Goal: Task Accomplishment & Management: Complete application form

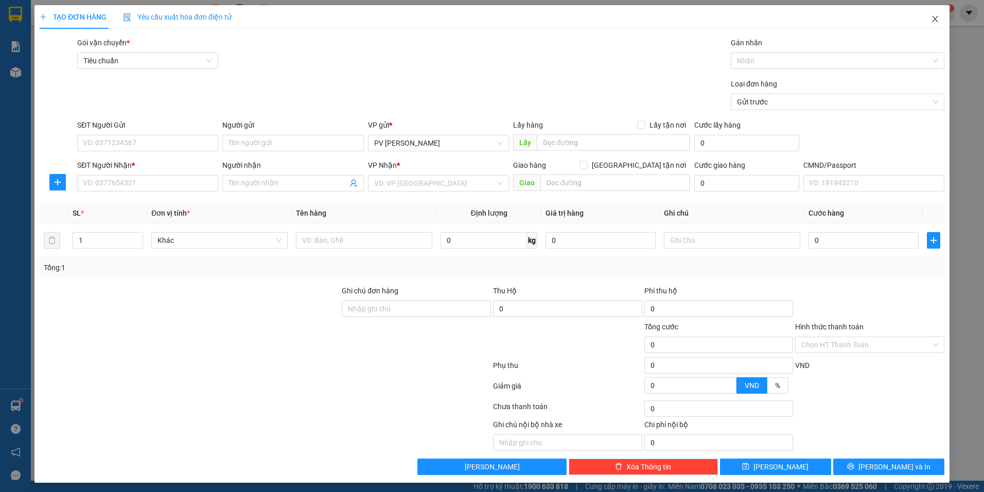
click at [925, 24] on span "Close" at bounding box center [935, 19] width 29 height 29
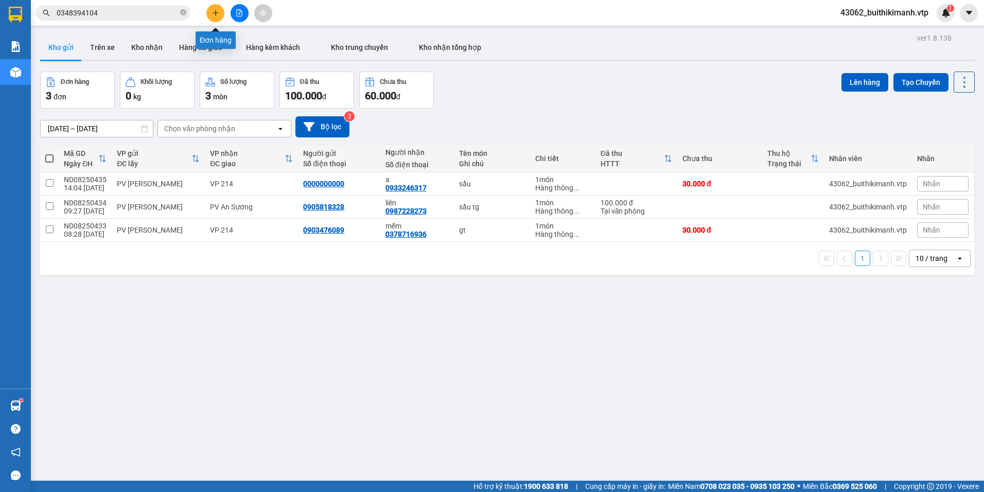
click at [218, 13] on icon "plus" at bounding box center [215, 12] width 7 height 7
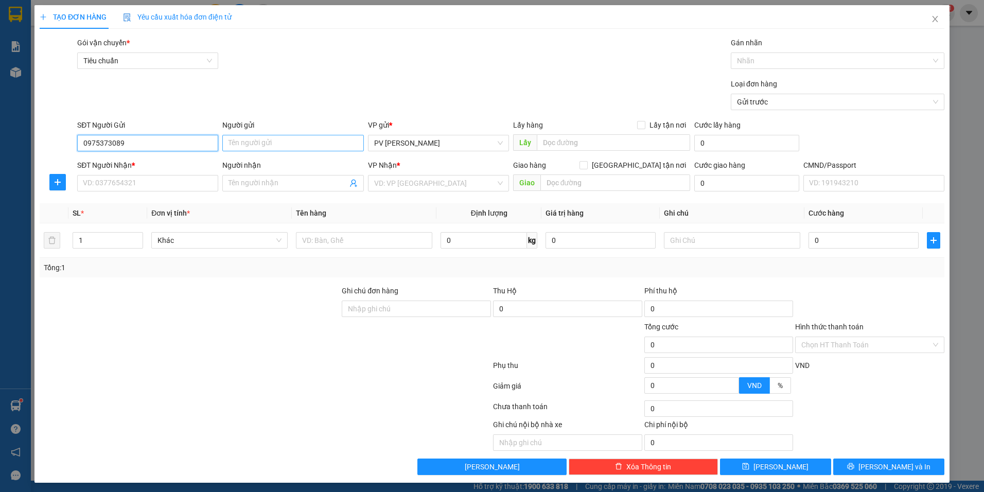
type input "0975373089"
click at [275, 139] on input "Người gửi" at bounding box center [292, 143] width 141 height 16
click at [143, 183] on input "SĐT Người Nhận *" at bounding box center [147, 183] width 141 height 16
type input "0898170833"
click at [288, 185] on input "Người nhận" at bounding box center [288, 183] width 118 height 11
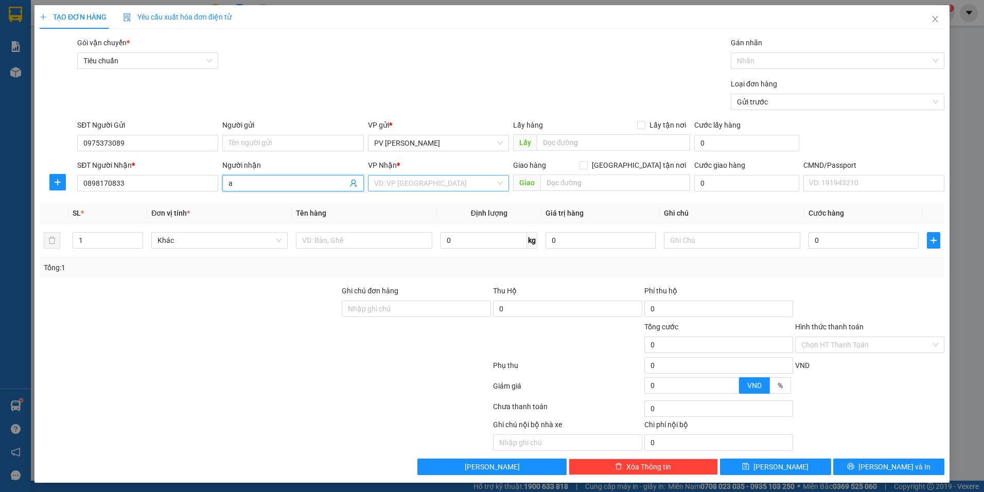
type input "a"
click at [409, 188] on input "search" at bounding box center [434, 182] width 121 height 15
type input "bình"
click at [407, 222] on div "PV Bình Dương" at bounding box center [435, 220] width 128 height 11
click at [325, 238] on input "text" at bounding box center [364, 240] width 136 height 16
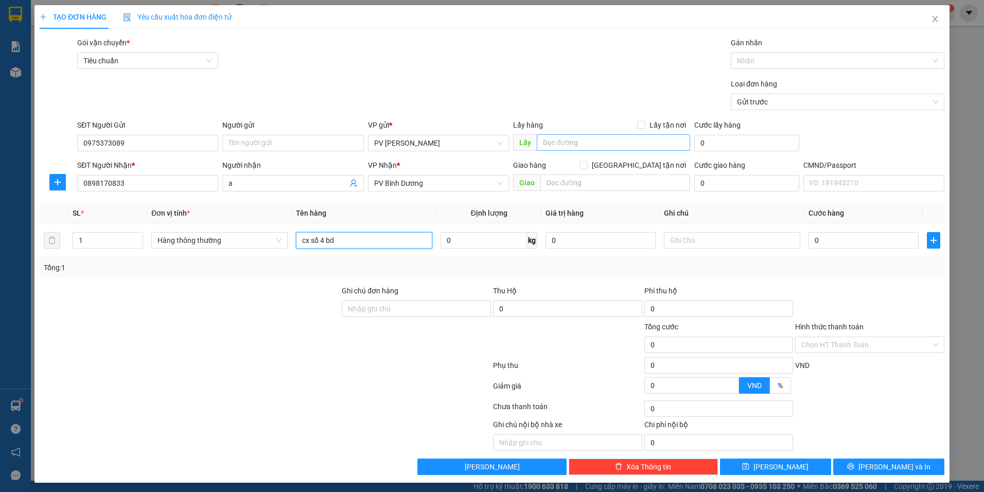
type input "cx số 4 bd"
click at [556, 144] on input "text" at bounding box center [614, 142] width 154 height 16
type input "bốc hàng ở đăk ghền"
drag, startPoint x: 335, startPoint y: 241, endPoint x: 278, endPoint y: 249, distance: 57.1
click at [278, 249] on tr "1 Hàng thông thường cx số 4 bd 0 kg 0 0" at bounding box center [492, 240] width 905 height 34
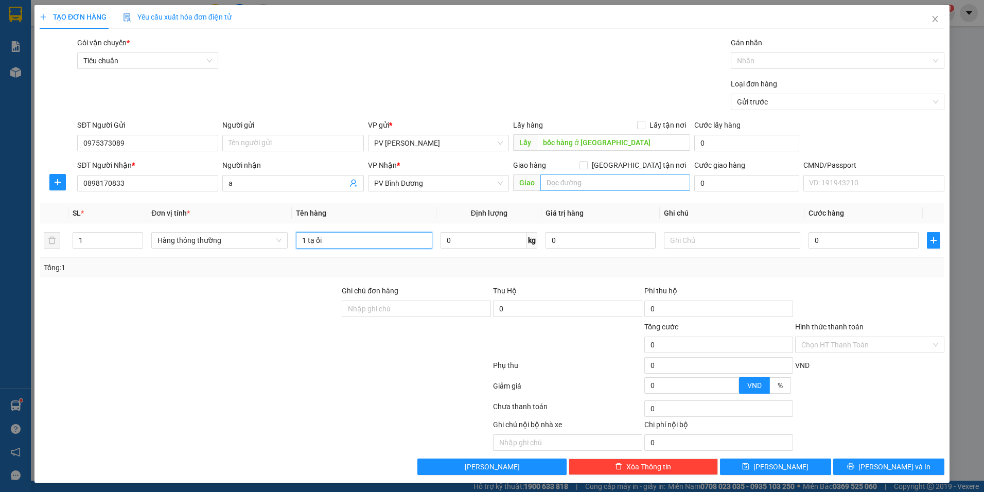
type input "1 tạ ổi"
click at [602, 179] on input "text" at bounding box center [615, 182] width 150 height 16
type input "cx số 4 bd"
click at [841, 245] on input "0" at bounding box center [863, 240] width 110 height 16
type input "1"
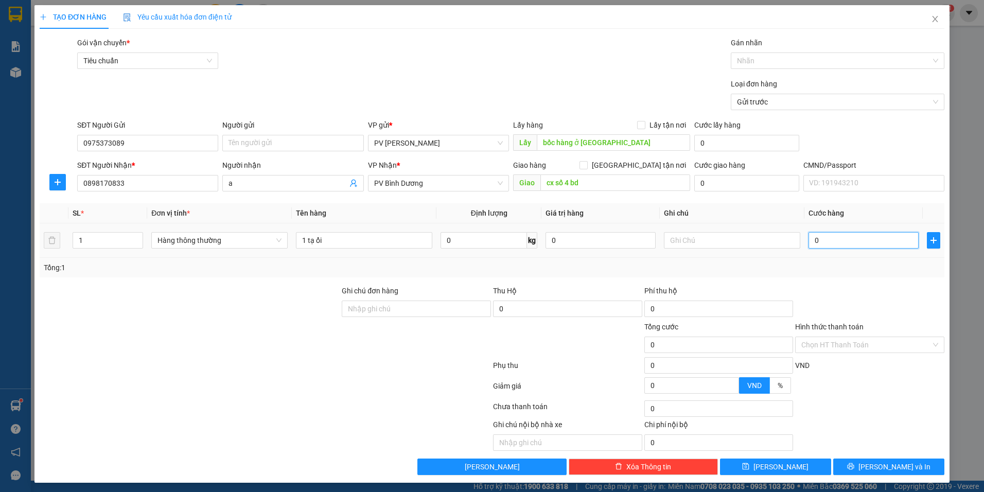
type input "1"
type input "15"
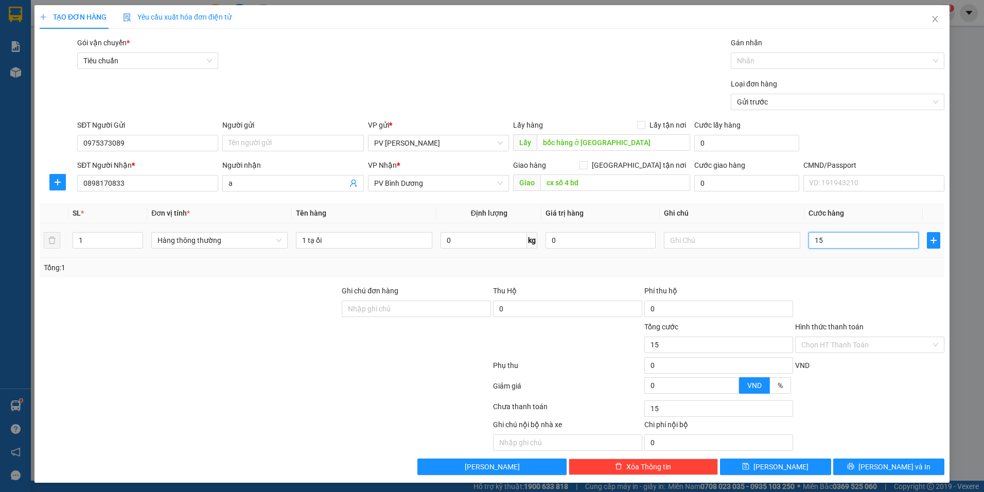
type input "150"
type input "1.500"
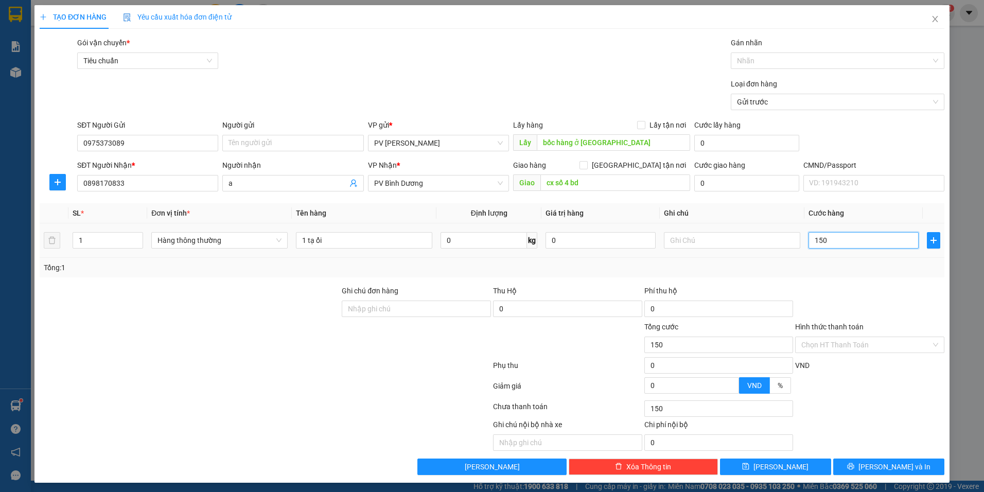
type input "1.500"
type input "15.000"
type input "150.000"
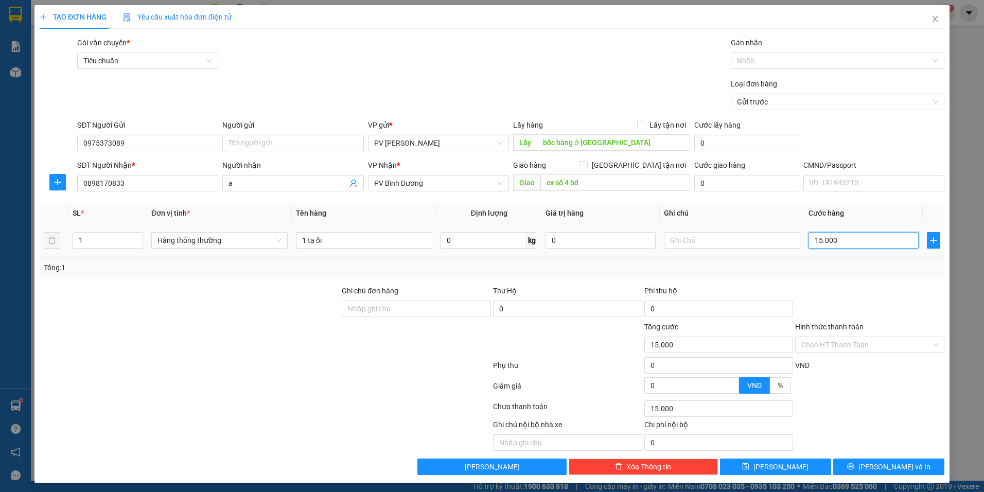
type input "150.000"
click at [782, 472] on button "[PERSON_NAME]" at bounding box center [775, 467] width 111 height 16
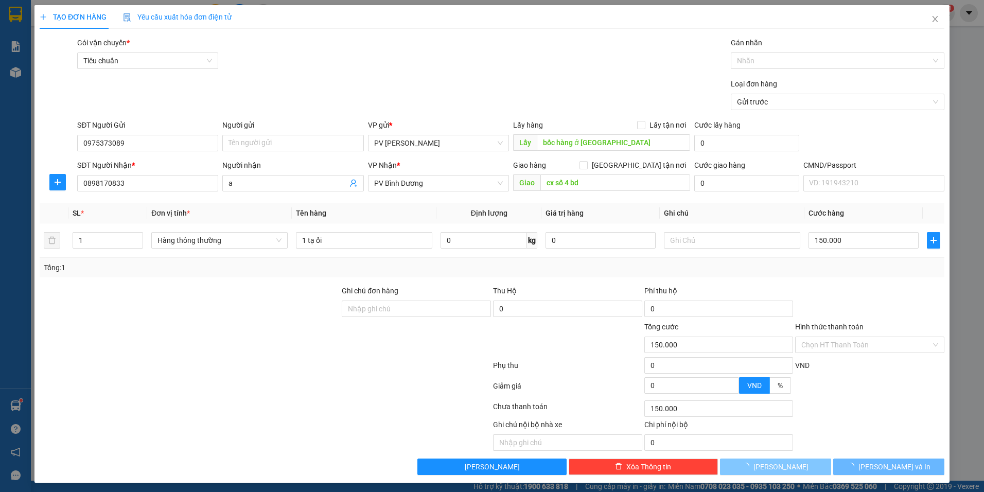
type input "0"
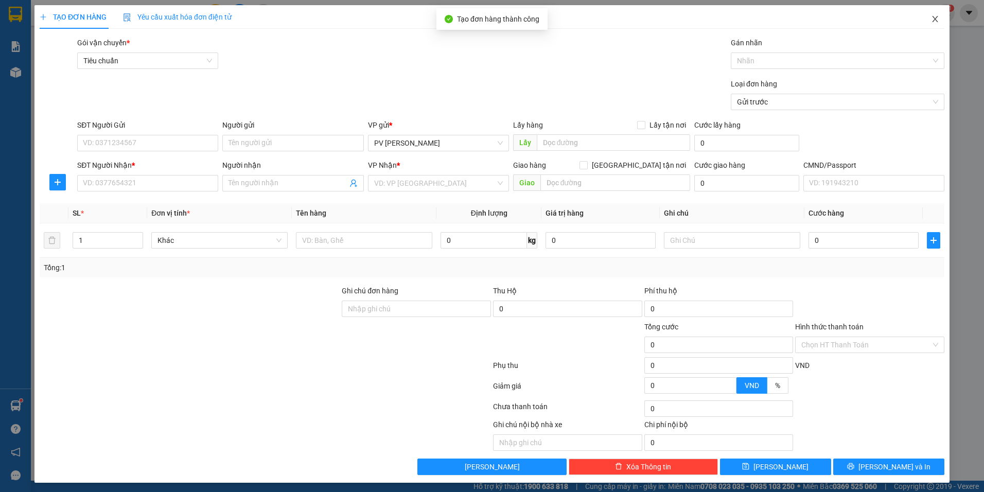
click at [931, 19] on icon "close" at bounding box center [935, 19] width 8 height 8
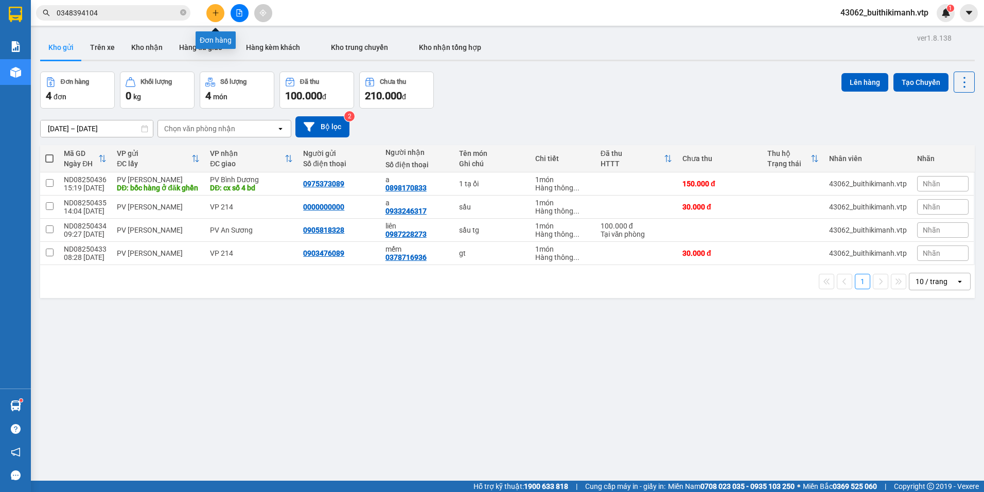
click at [215, 13] on icon "plus" at bounding box center [215, 12] width 7 height 7
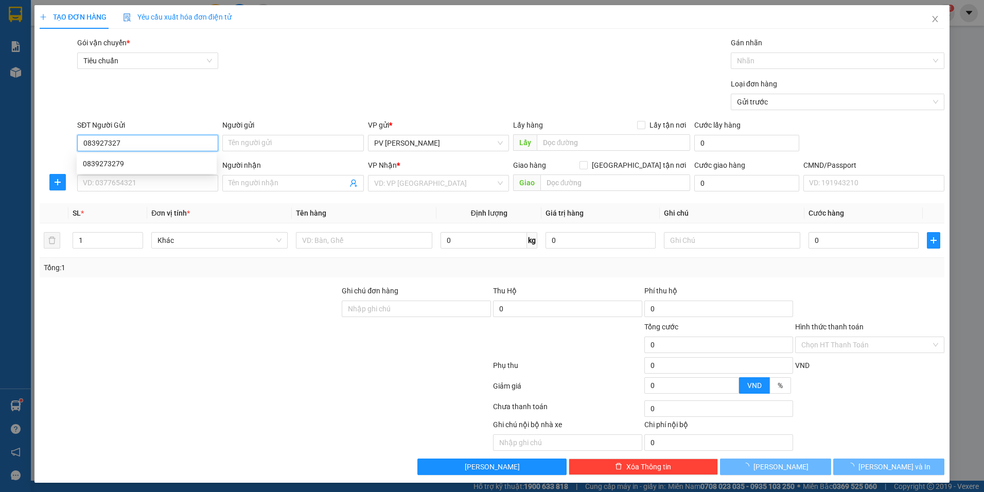
type input "0839273279"
click at [172, 161] on div "0839273279" at bounding box center [147, 163] width 128 height 11
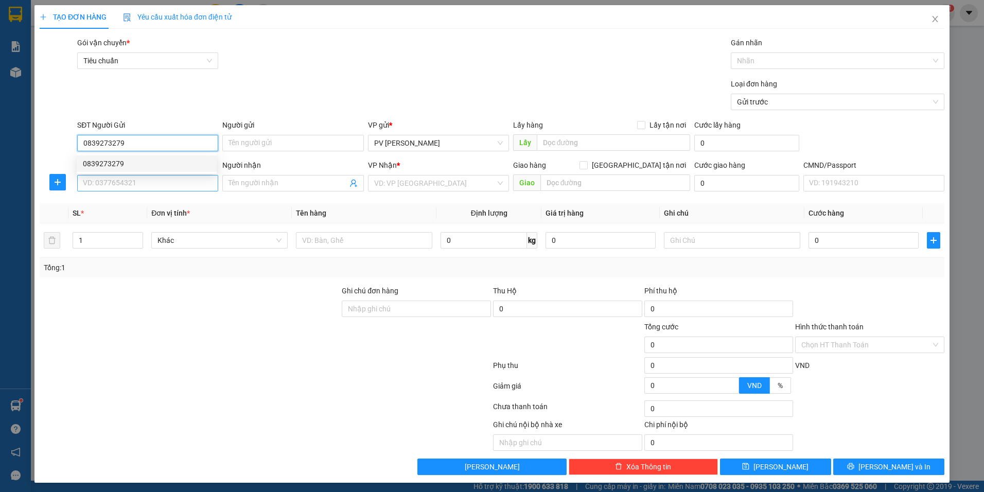
type input "0932221362"
type input "dung"
type input "n4 bình phước"
type input "0839273279"
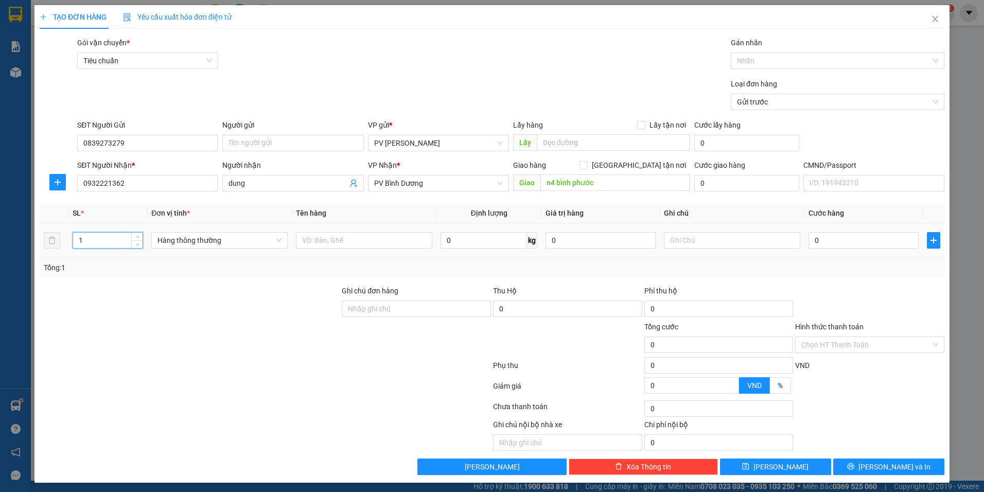
click at [87, 243] on input "1" at bounding box center [107, 240] width 69 height 15
type input "2"
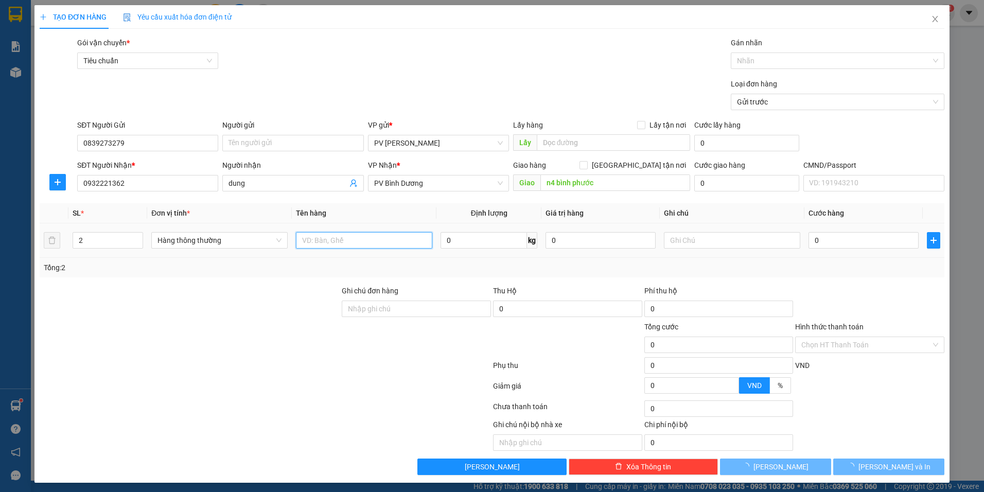
click at [341, 235] on input "text" at bounding box center [364, 240] width 136 height 16
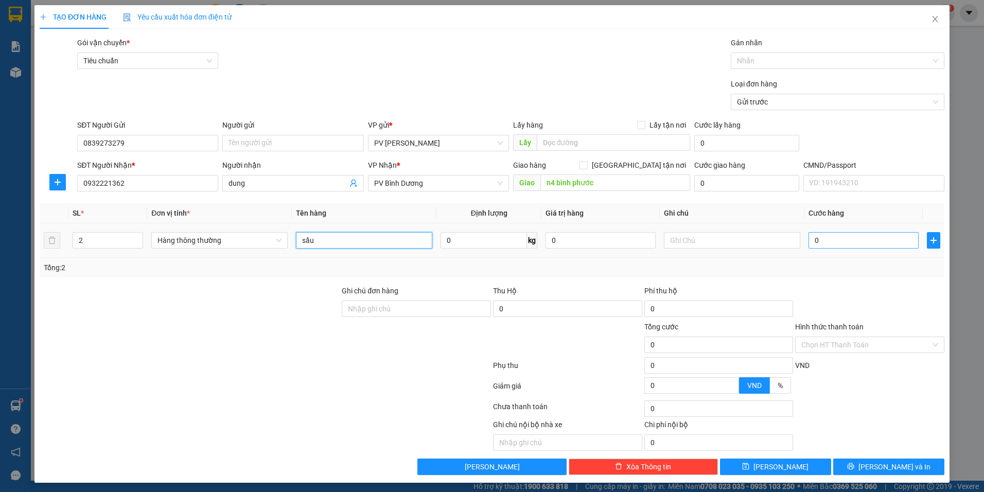
type input "sầu"
click at [842, 239] on input "0" at bounding box center [863, 240] width 110 height 16
type input "1"
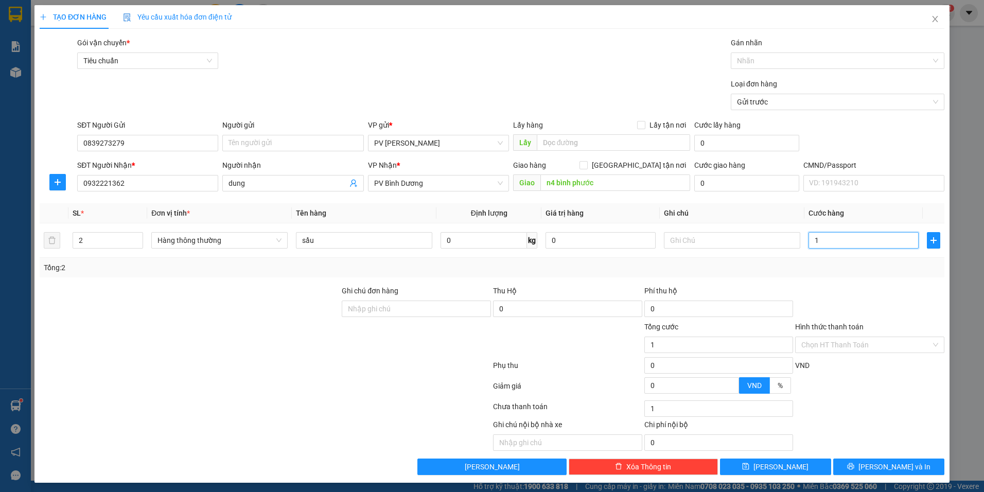
type input "16"
type input "160"
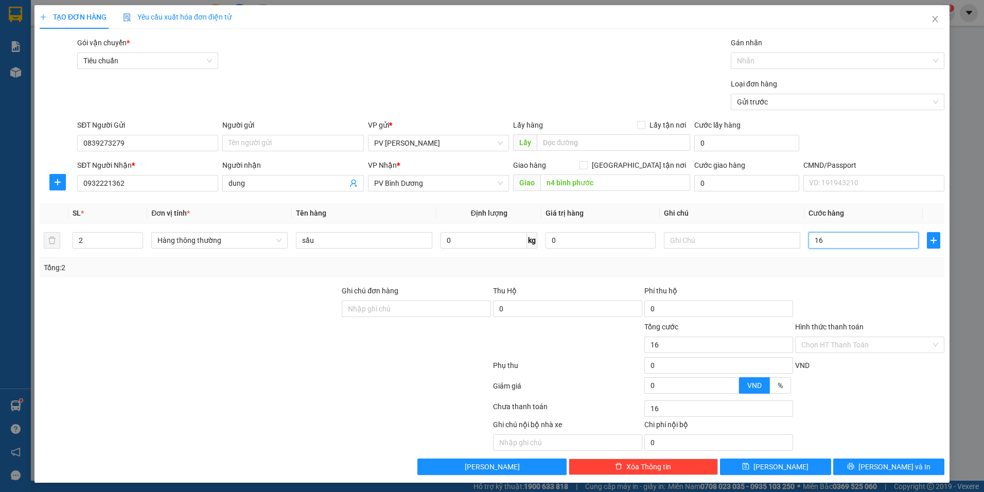
type input "160"
type input "1.600"
type input "16.000"
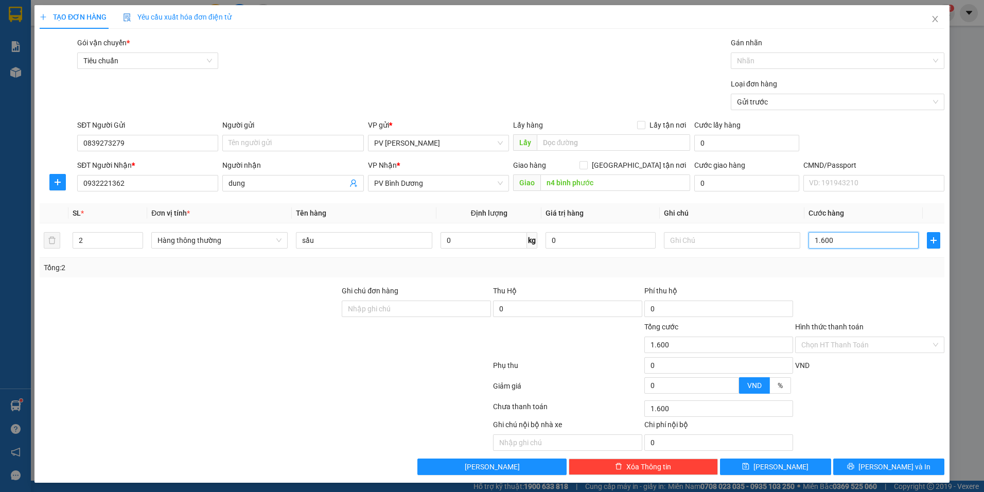
type input "16.000"
type input "160.000"
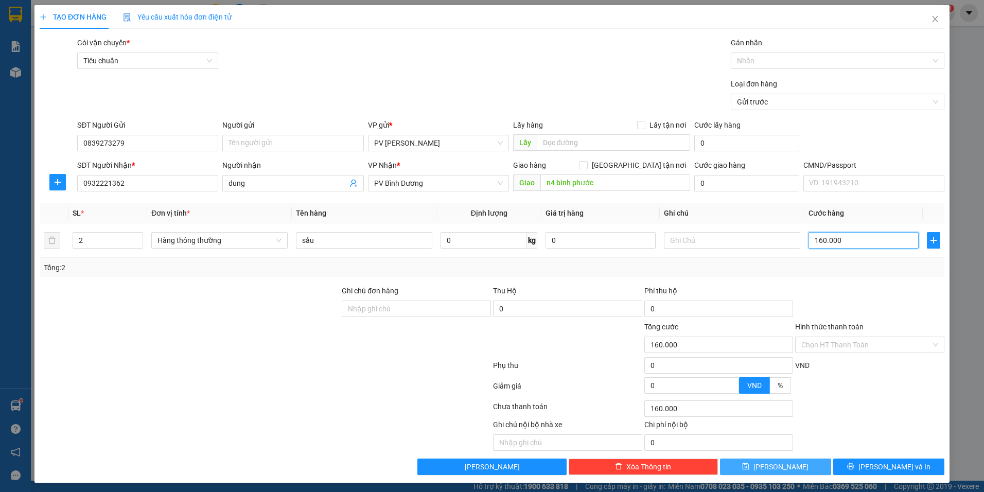
type input "160.000"
click at [782, 471] on button "[PERSON_NAME]" at bounding box center [775, 467] width 111 height 16
type input "1"
type input "0"
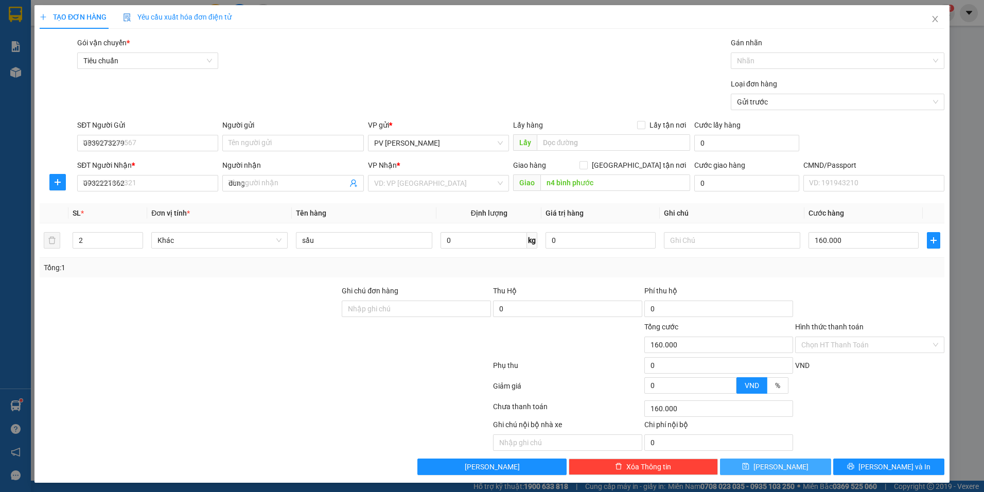
type input "0"
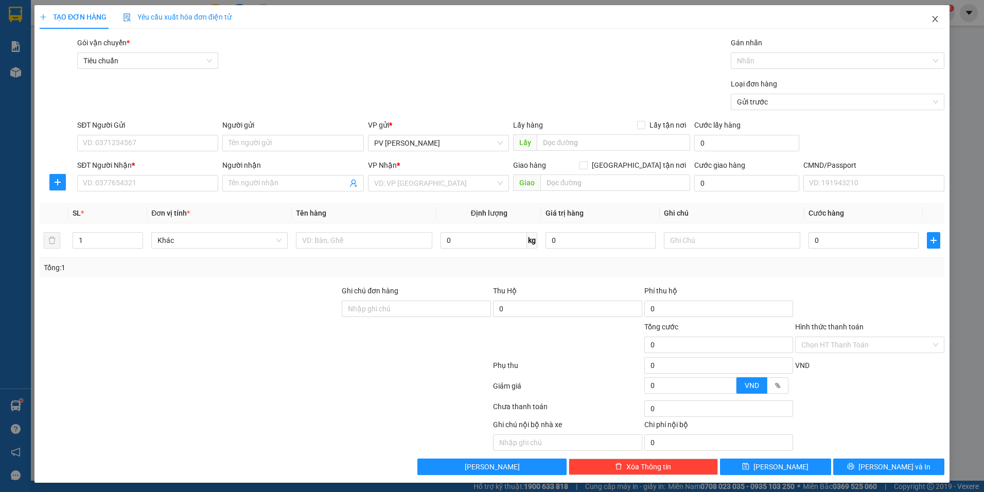
click at [931, 20] on icon "close" at bounding box center [935, 19] width 8 height 8
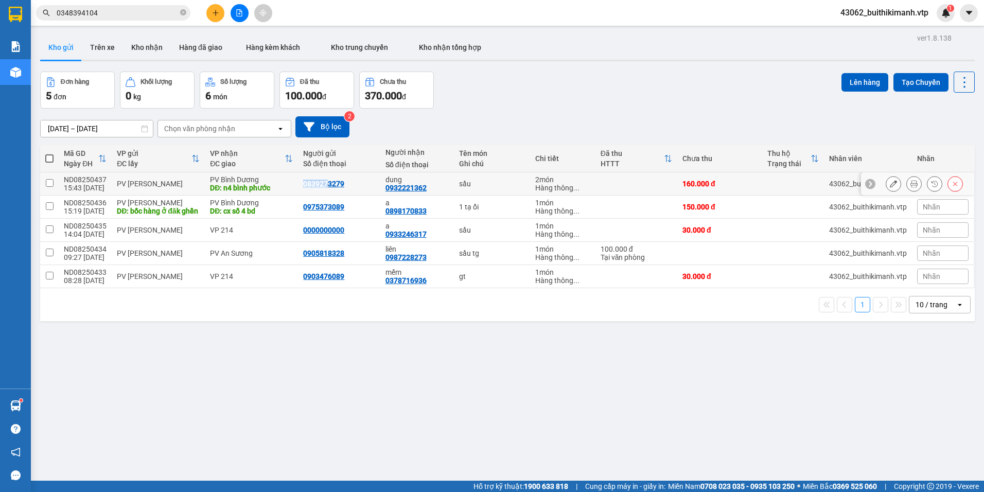
drag, startPoint x: 327, startPoint y: 183, endPoint x: 300, endPoint y: 190, distance: 28.2
click at [300, 190] on td "0839273279" at bounding box center [339, 183] width 82 height 23
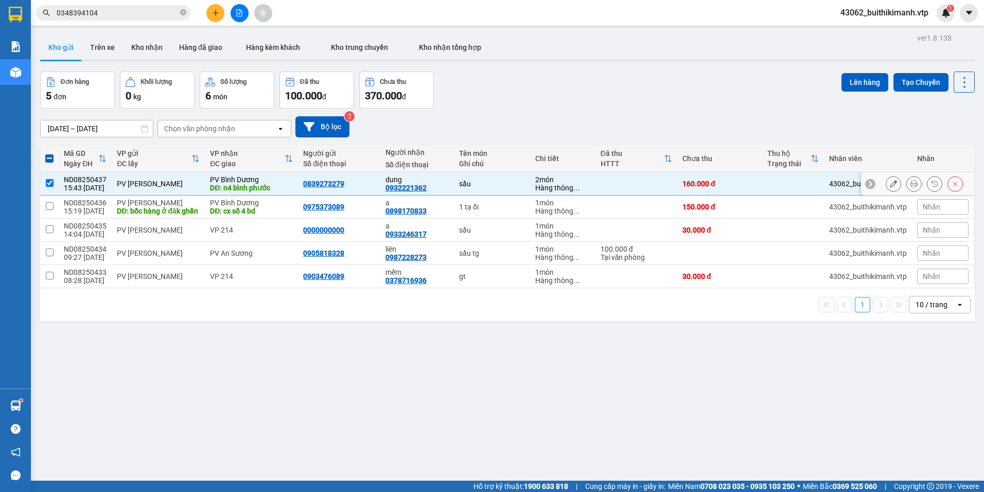
drag, startPoint x: 300, startPoint y: 190, endPoint x: 351, endPoint y: 183, distance: 52.5
click at [351, 183] on div "0839273279" at bounding box center [339, 184] width 72 height 8
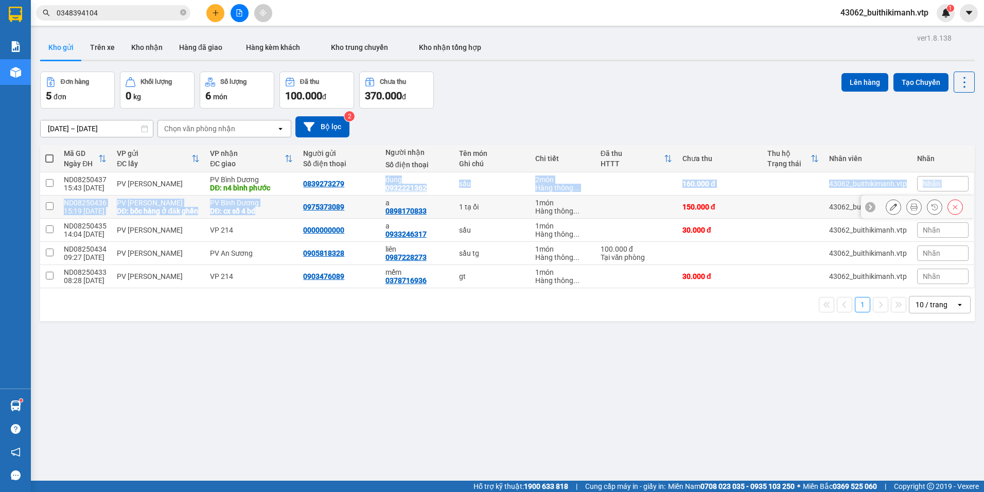
drag, startPoint x: 341, startPoint y: 182, endPoint x: 302, endPoint y: 200, distance: 43.1
click at [302, 200] on tbody "ND08250437 15:43 14/08 PV Nam Đong PV Bình Dương DĐ: n4 bình phước 0839273279 d…" at bounding box center [507, 230] width 935 height 116
click at [349, 186] on div "0839273279" at bounding box center [339, 184] width 72 height 8
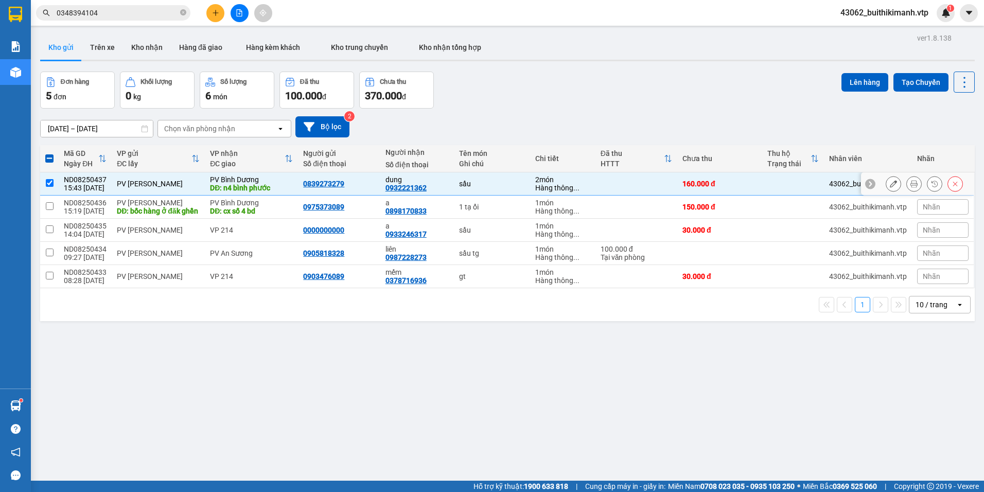
click at [309, 190] on td "0839273279" at bounding box center [339, 183] width 82 height 23
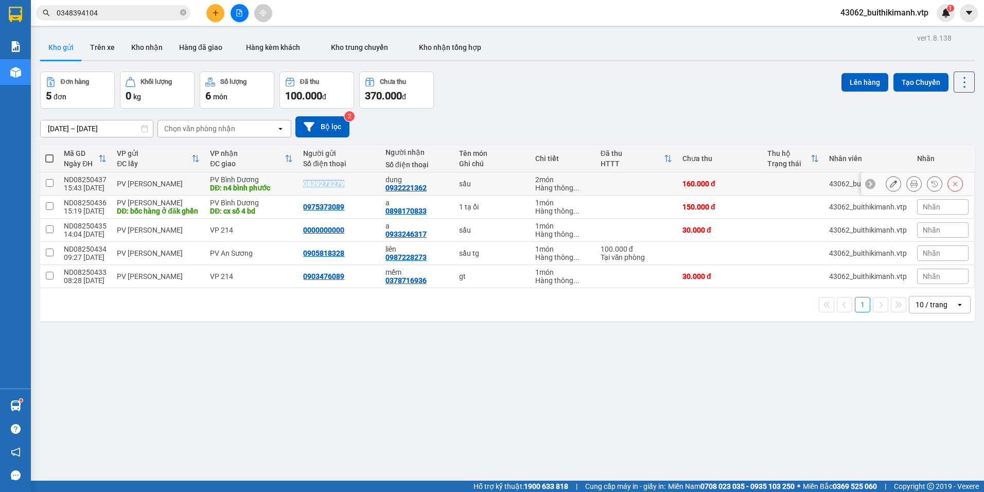
drag, startPoint x: 346, startPoint y: 182, endPoint x: 300, endPoint y: 182, distance: 45.8
click at [300, 182] on td "0839273279" at bounding box center [339, 183] width 82 height 23
checkbox input "true"
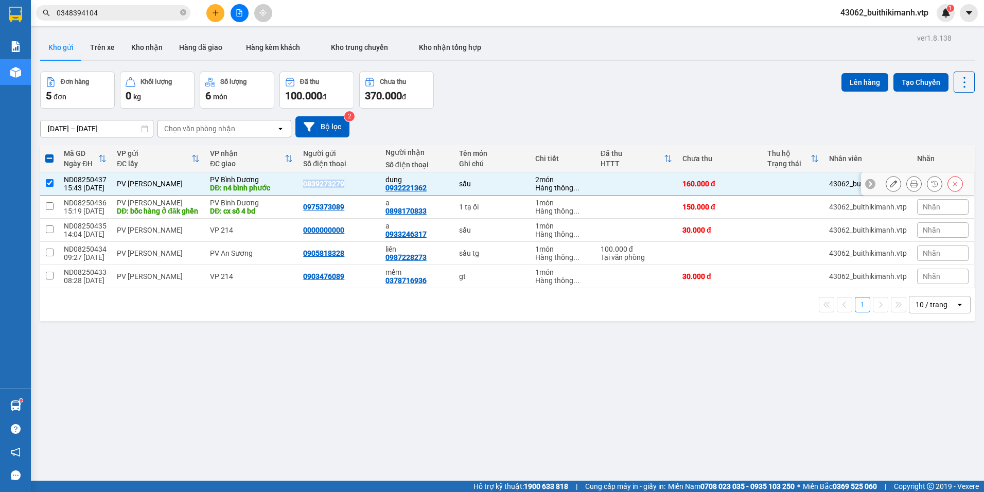
copy div "0839273279"
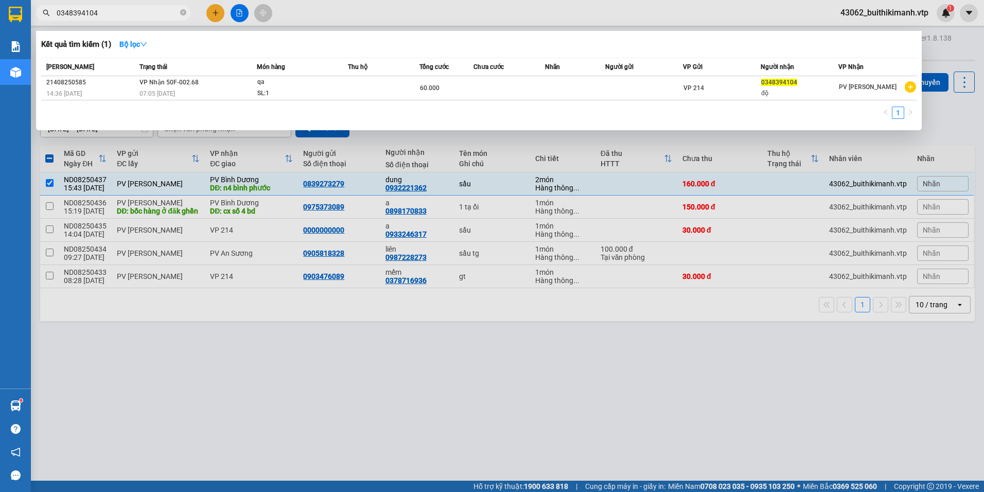
click at [122, 13] on input "0348394104" at bounding box center [117, 12] width 121 height 11
drag, startPoint x: 59, startPoint y: 8, endPoint x: 47, endPoint y: 10, distance: 12.5
click at [47, 10] on div "0348394104" at bounding box center [100, 12] width 201 height 15
drag, startPoint x: 96, startPoint y: 12, endPoint x: 29, endPoint y: 19, distance: 67.3
click at [29, 19] on section "Kết quả tìm kiếm ( 1 ) Bộ lọc Mã ĐH Trạng thái Món hàng Thu hộ Tổng cước Chưa c…" at bounding box center [492, 246] width 984 height 492
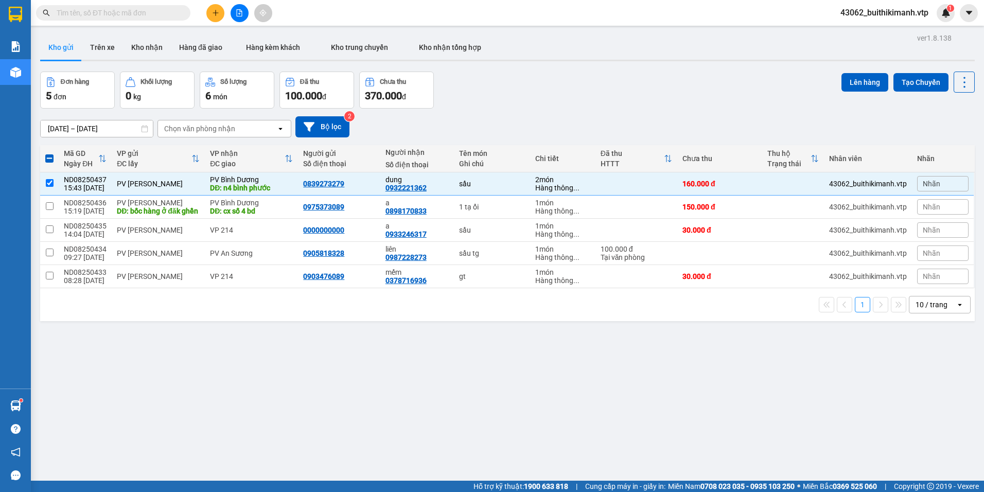
paste input "0839273279"
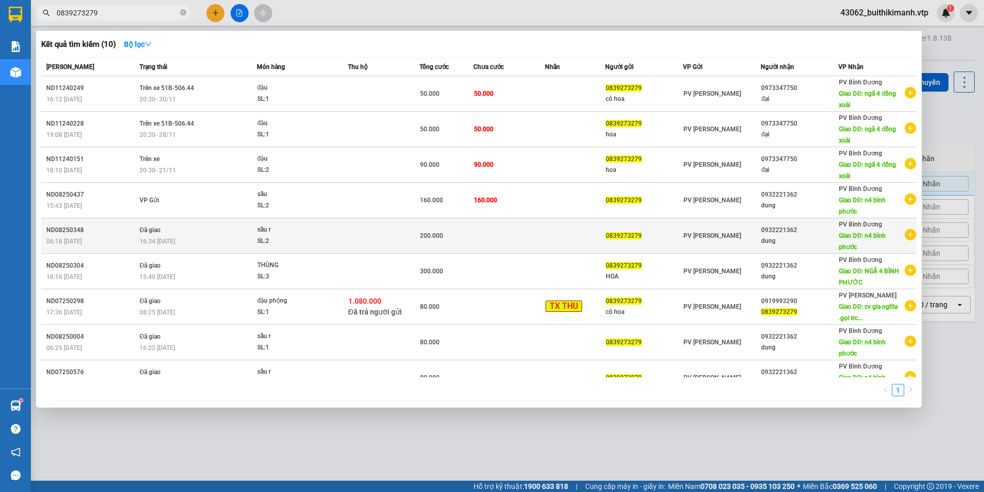
type input "0839273279"
click at [528, 243] on td at bounding box center [509, 236] width 72 height 36
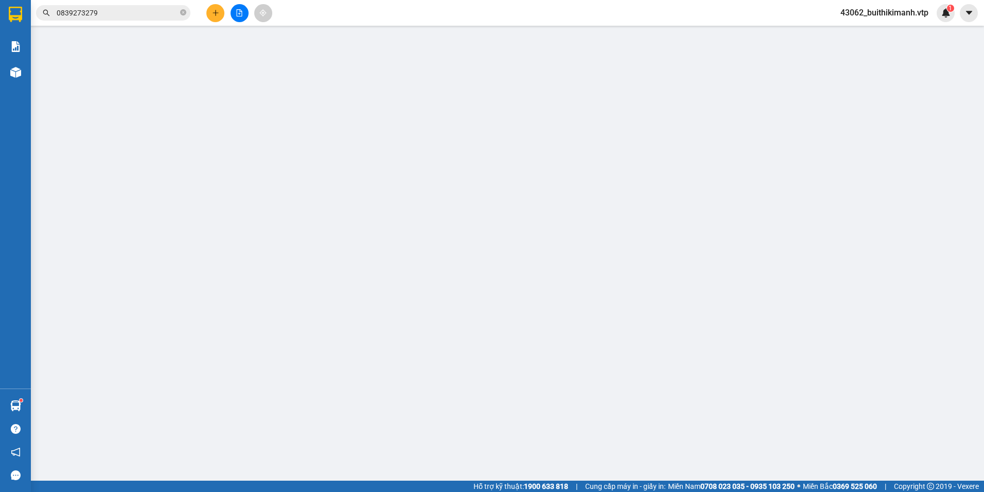
type input "0839273279"
type input "0932221362"
type input "dung"
type input "n4 bình phước"
type input "200.000"
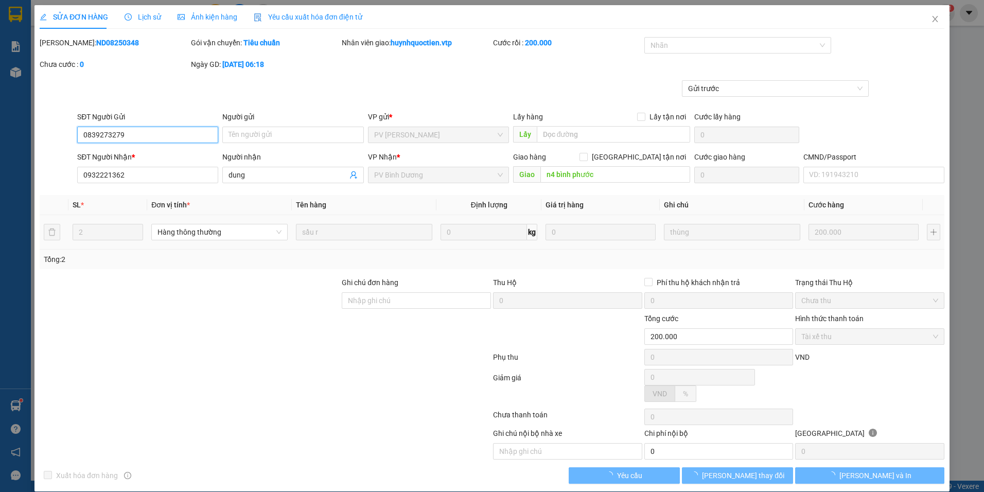
type input "10.000"
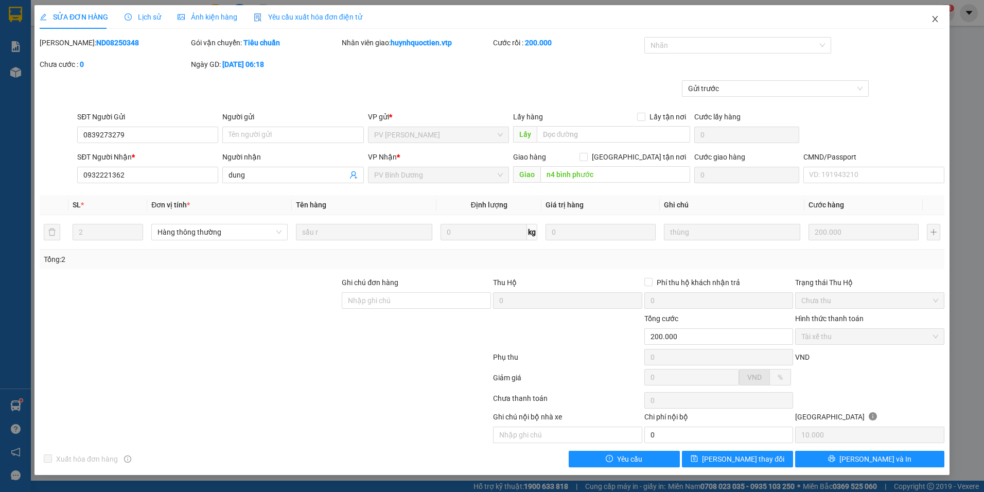
click at [938, 19] on icon "close" at bounding box center [935, 19] width 8 height 8
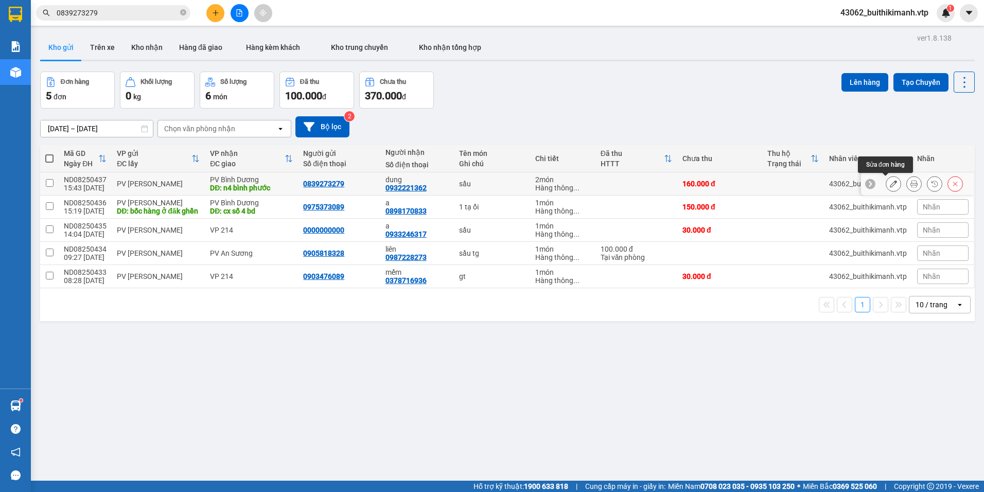
click at [890, 186] on icon at bounding box center [893, 183] width 7 height 7
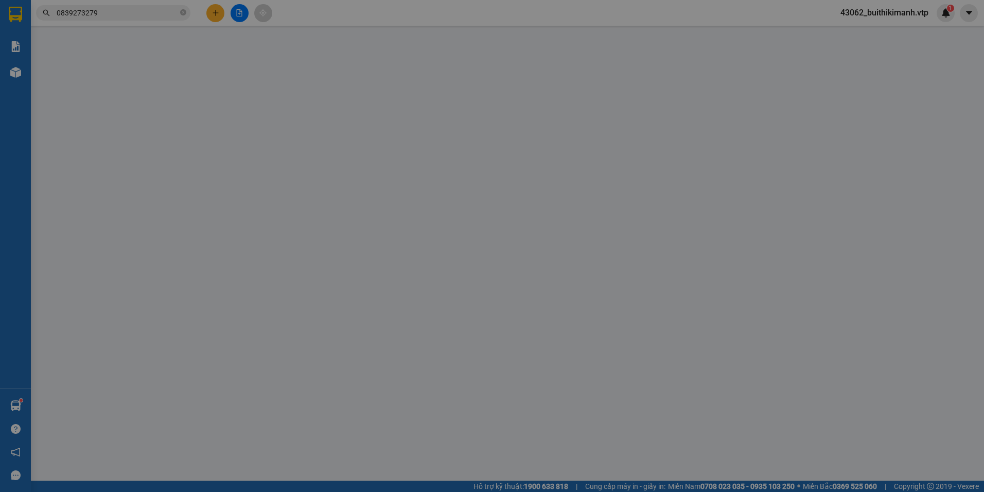
type input "0839273279"
type input "0932221362"
type input "dung"
type input "n4 bình phước"
type input "160.000"
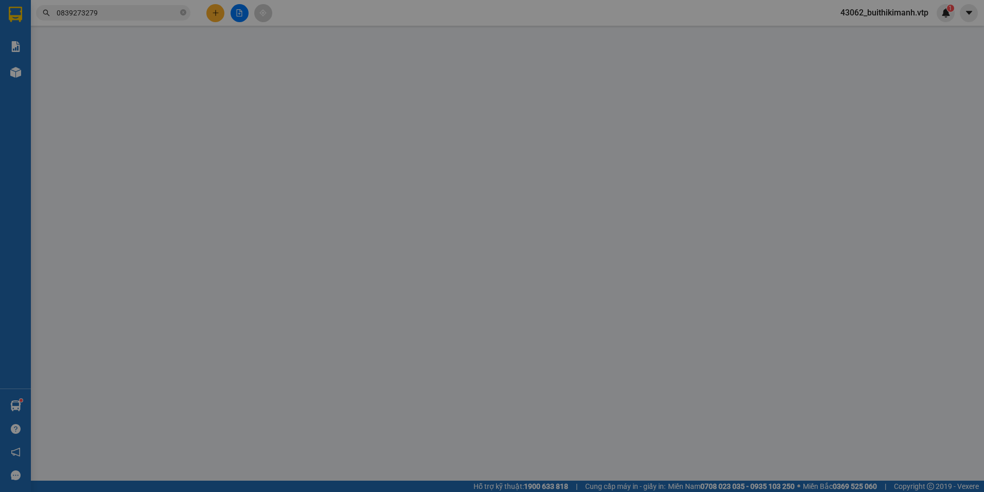
type input "160.000"
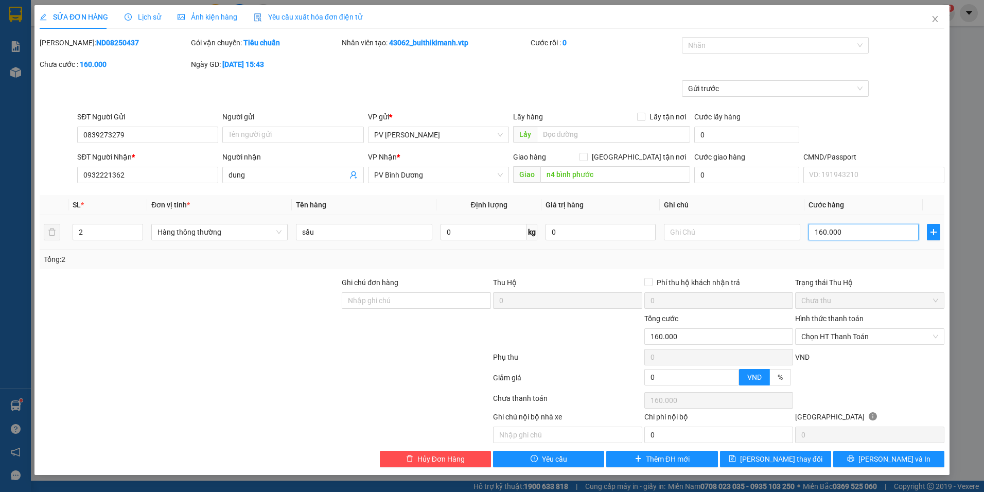
click at [850, 233] on input "160.000" at bounding box center [863, 232] width 110 height 16
type input "2"
type input "20"
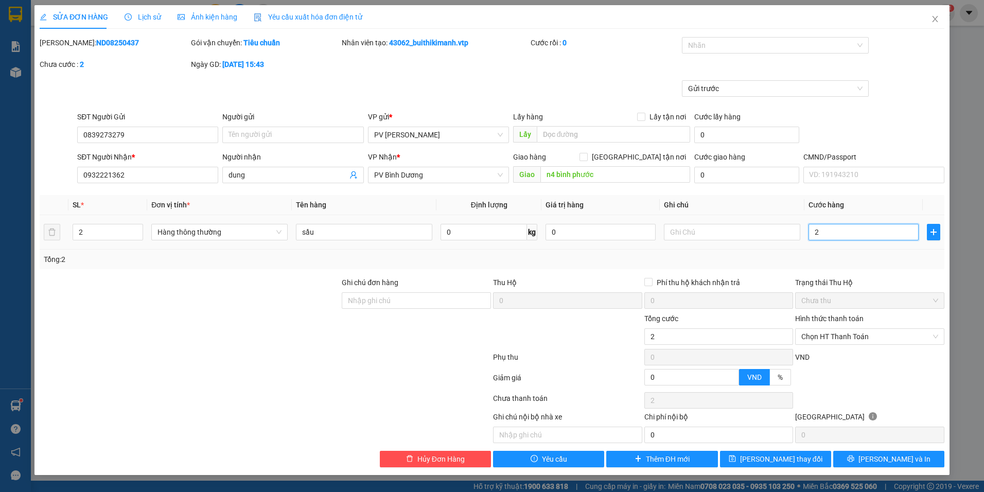
type input "20"
type input "200"
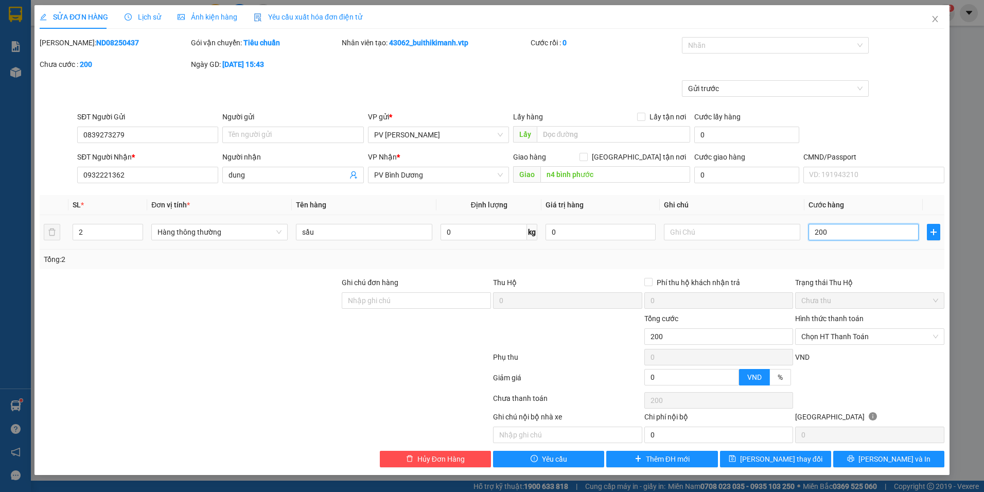
type input "2.000"
type input "20.000"
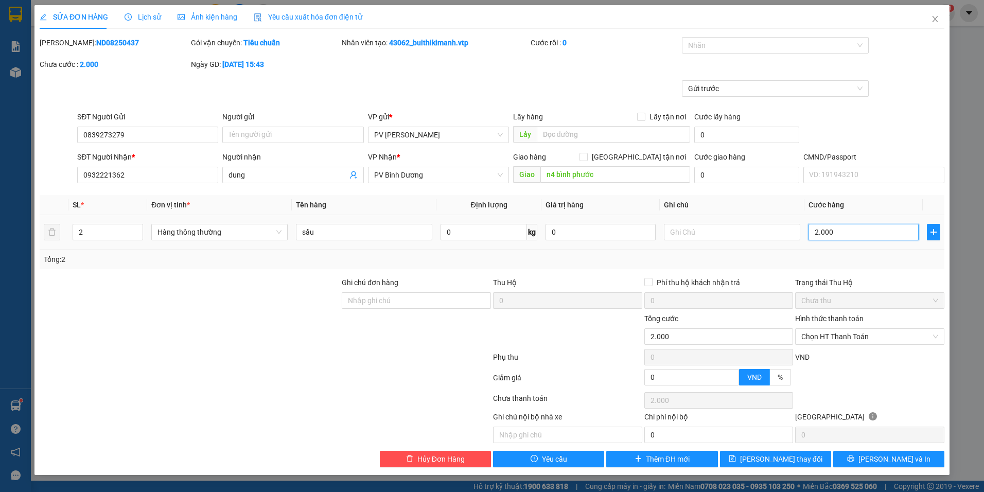
type input "20.000"
type input "200.000"
click at [794, 465] on button "[PERSON_NAME] thay đổi" at bounding box center [775, 459] width 111 height 16
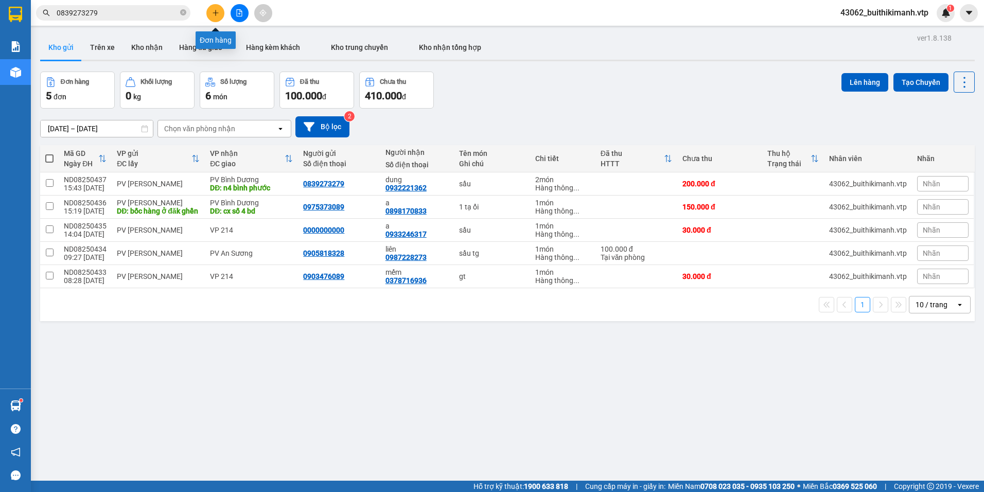
click at [214, 17] on button at bounding box center [215, 13] width 18 height 18
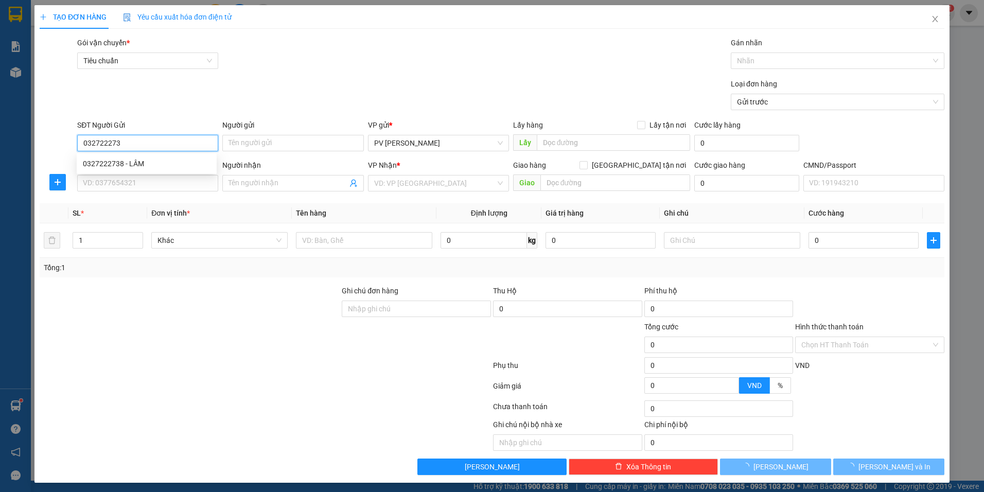
type input "0327222738"
click at [132, 162] on div "0327222738 - LÂM" at bounding box center [147, 163] width 128 height 11
type input "LÂM"
type input "0379953407"
type input "NGA"
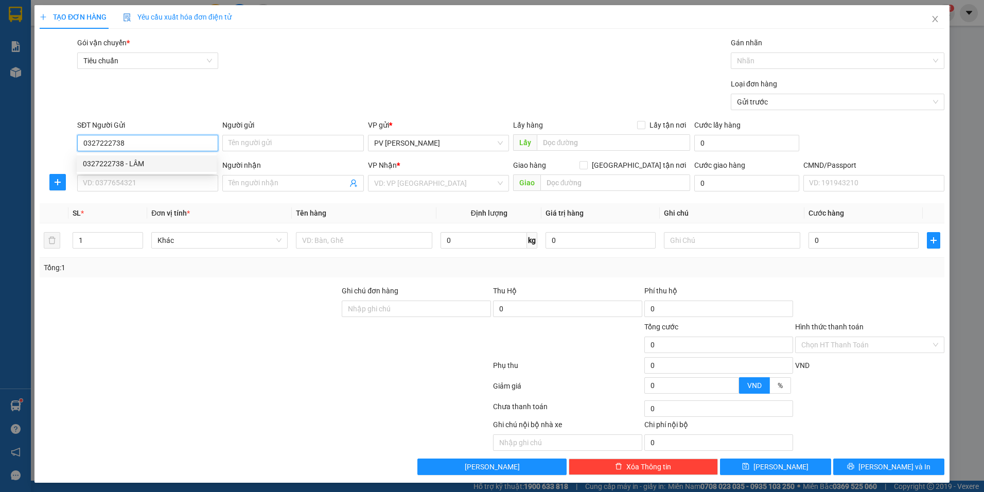
type input "CẦU ÔNG BỐ / GỌI TRC 30'"
type input "0327222738"
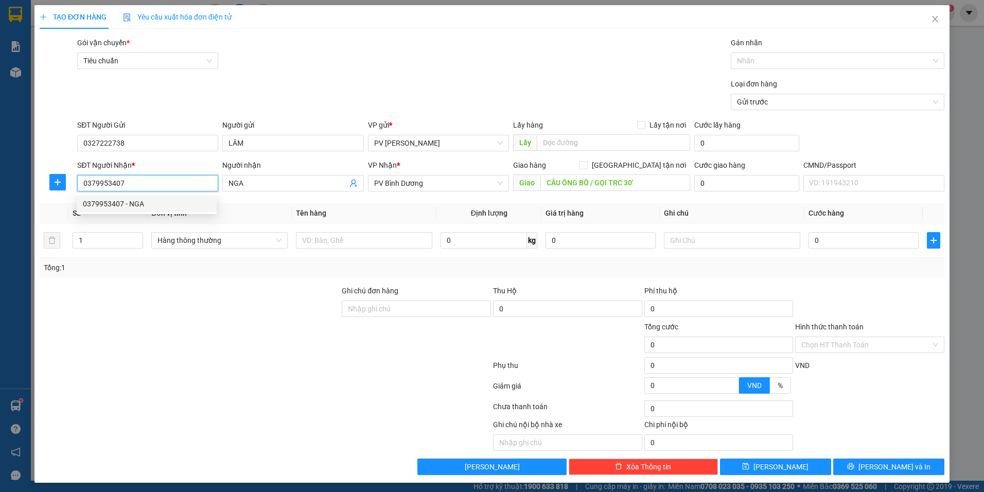
drag, startPoint x: 145, startPoint y: 187, endPoint x: 55, endPoint y: 190, distance: 89.6
click at [55, 190] on div "SĐT Người Nhận * 0379953407 Người nhận NGA VP Nhận * PV Bình Dương Giao hàng Gi…" at bounding box center [492, 178] width 907 height 36
type input "0965696938"
click at [266, 187] on input "NGA" at bounding box center [288, 183] width 118 height 11
type input "N"
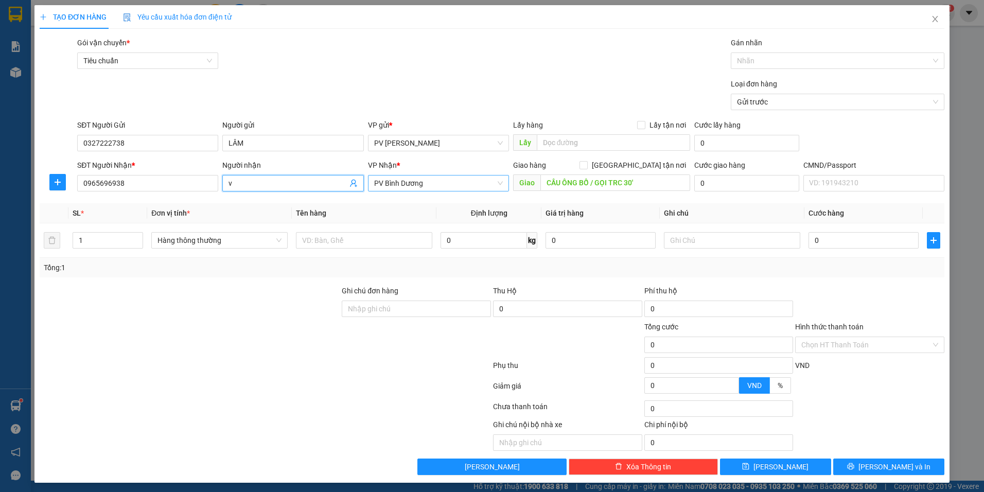
click at [436, 186] on span "PV Bình Dương" at bounding box center [438, 182] width 129 height 15
type input "v"
type input "214"
click at [352, 242] on input "text" at bounding box center [364, 240] width 136 height 16
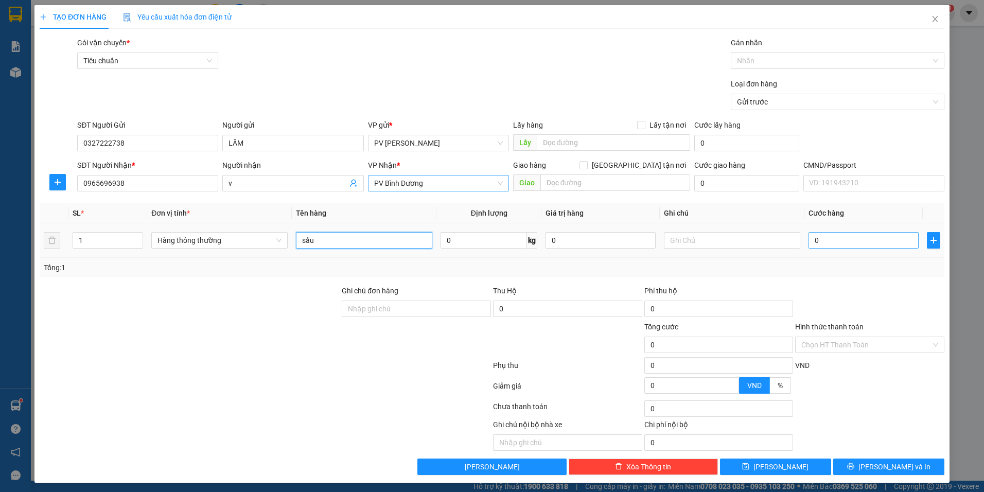
type input "sầu"
click at [824, 240] on input "0" at bounding box center [863, 240] width 110 height 16
type input "5"
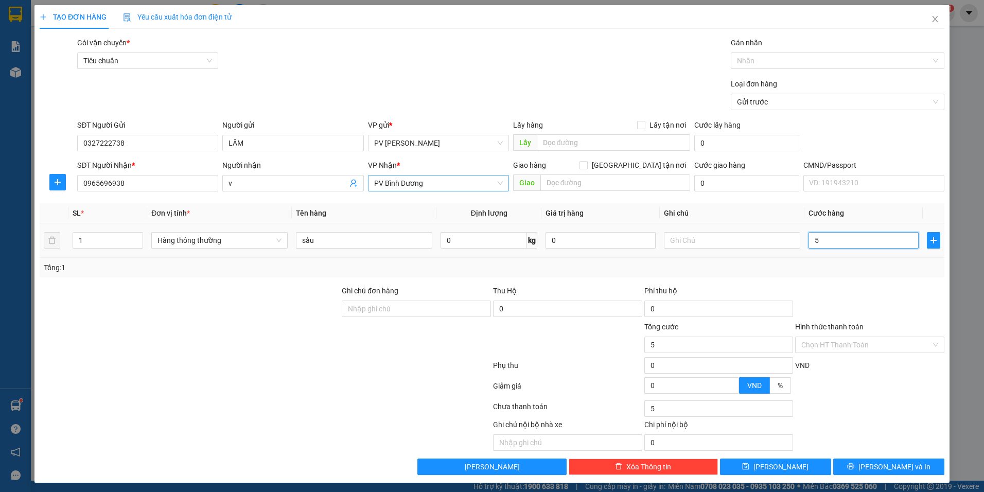
type input "50"
type input "500"
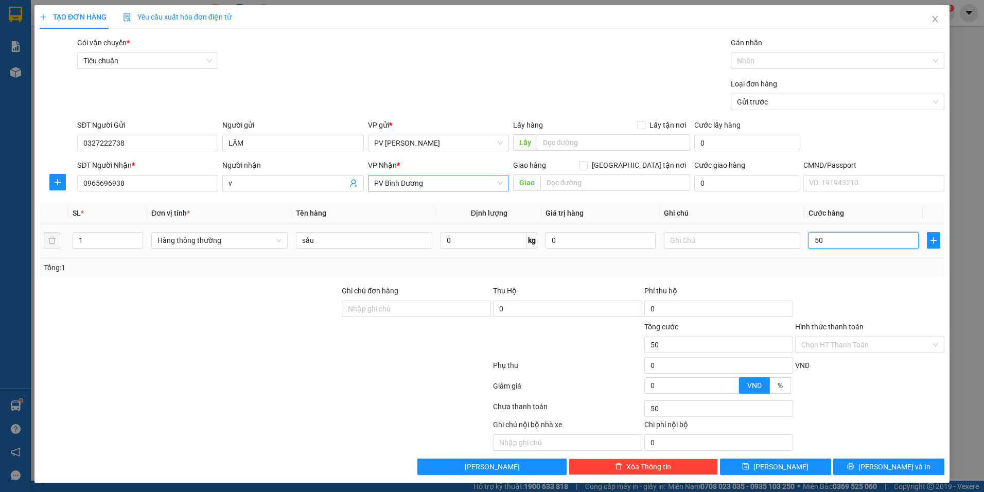
type input "500"
type input "5.000"
type input "50.000"
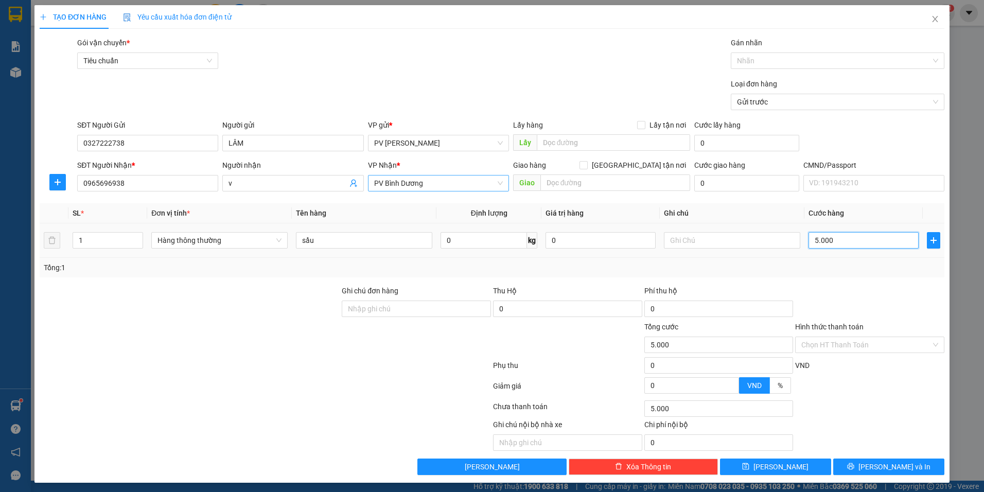
type input "50.000"
click at [887, 471] on span "Lưu và In" at bounding box center [894, 466] width 72 height 11
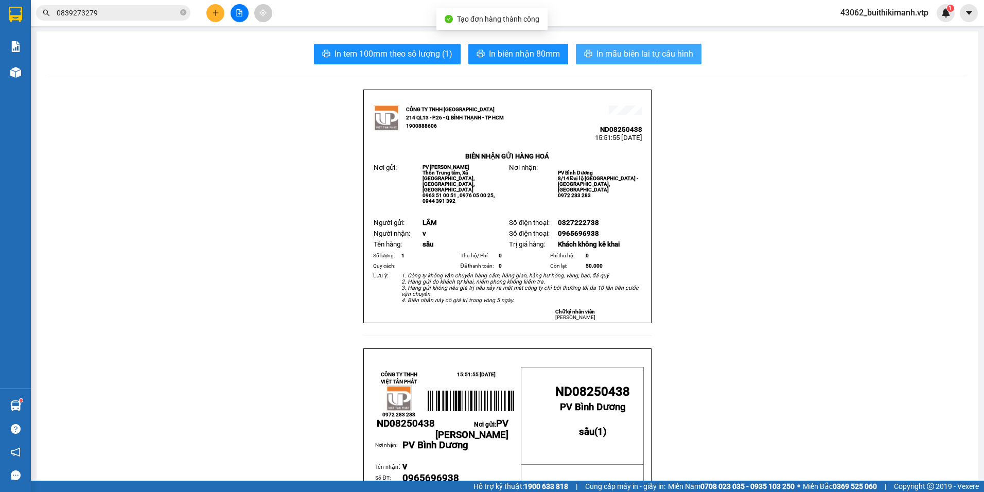
click at [621, 58] on span "In mẫu biên lai tự cấu hình" at bounding box center [644, 53] width 97 height 13
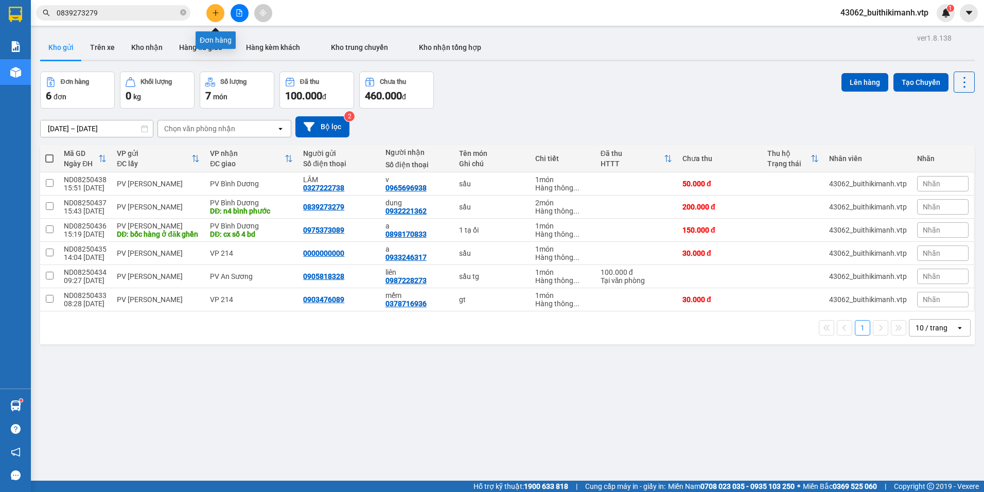
click at [219, 16] on button at bounding box center [215, 13] width 18 height 18
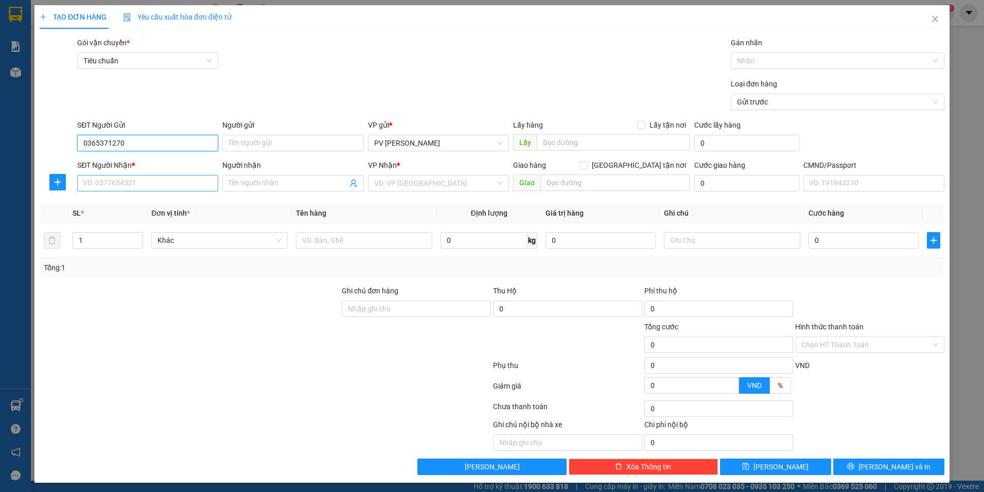
type input "0365371270"
click at [172, 181] on input "SĐT Người Nhận *" at bounding box center [147, 183] width 141 height 16
drag, startPoint x: 125, startPoint y: 143, endPoint x: 36, endPoint y: 160, distance: 90.1
click at [36, 160] on div "TẠO ĐƠN HÀNG Yêu cầu xuất hóa đơn điện tử Transit Pickup Surcharge Ids Transit …" at bounding box center [491, 244] width 915 height 478
type input "344256599"
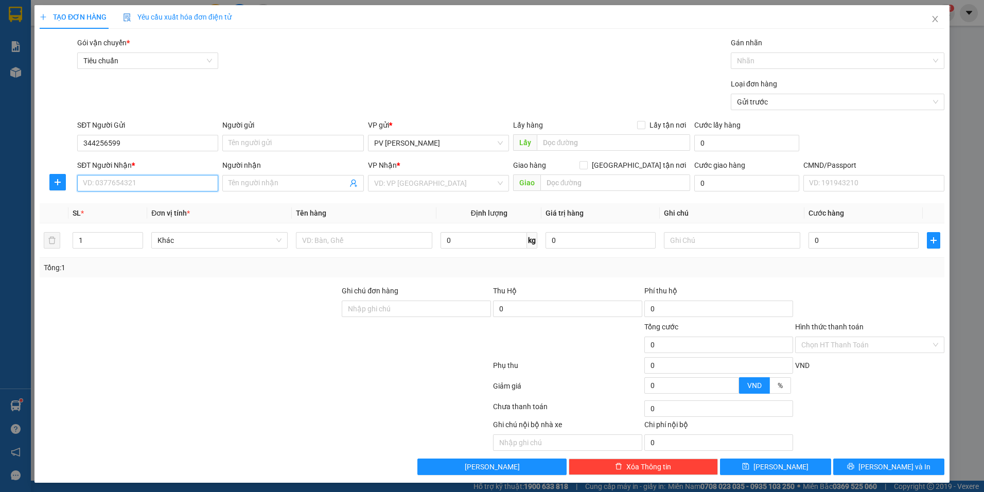
click at [168, 179] on input "SĐT Người Nhận *" at bounding box center [147, 183] width 141 height 16
type input "0786318677"
click at [257, 187] on input "Người nhận" at bounding box center [288, 183] width 118 height 11
type input "c tám"
click at [441, 189] on input "search" at bounding box center [434, 182] width 121 height 15
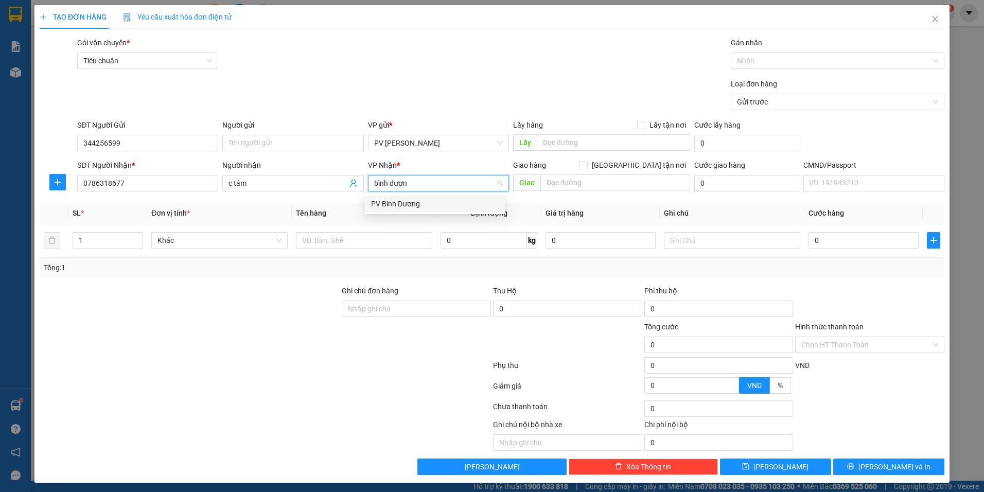
type input "bình dương"
click at [444, 200] on div "PV Bình Dương" at bounding box center [435, 203] width 128 height 11
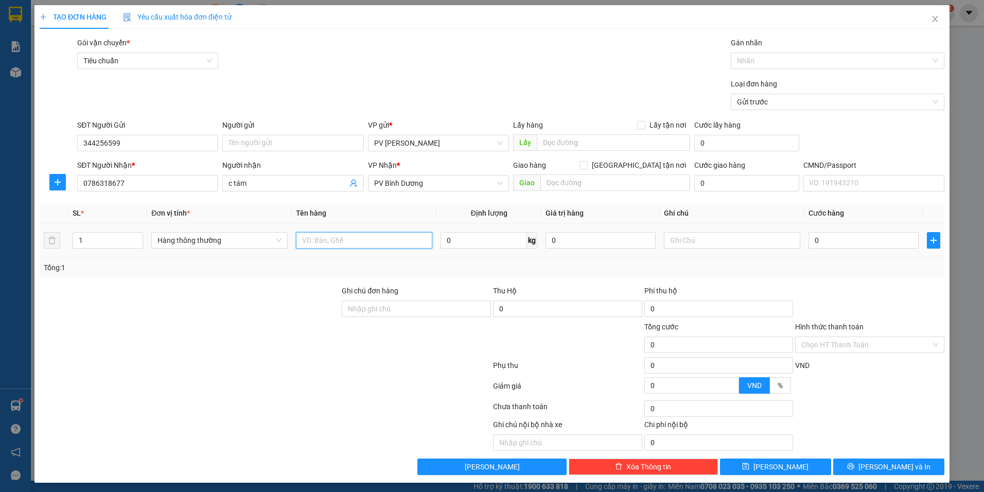
click at [385, 240] on input "text" at bounding box center [364, 240] width 136 height 16
type input "2"
type input "faoj"
click at [114, 237] on input "1" at bounding box center [107, 240] width 69 height 15
type input "2"
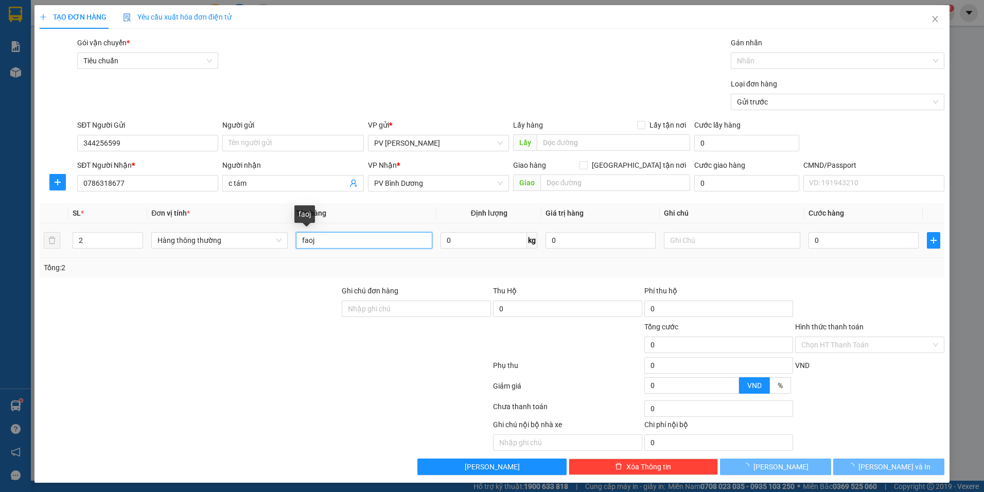
click at [399, 237] on input "faoj" at bounding box center [364, 240] width 136 height 16
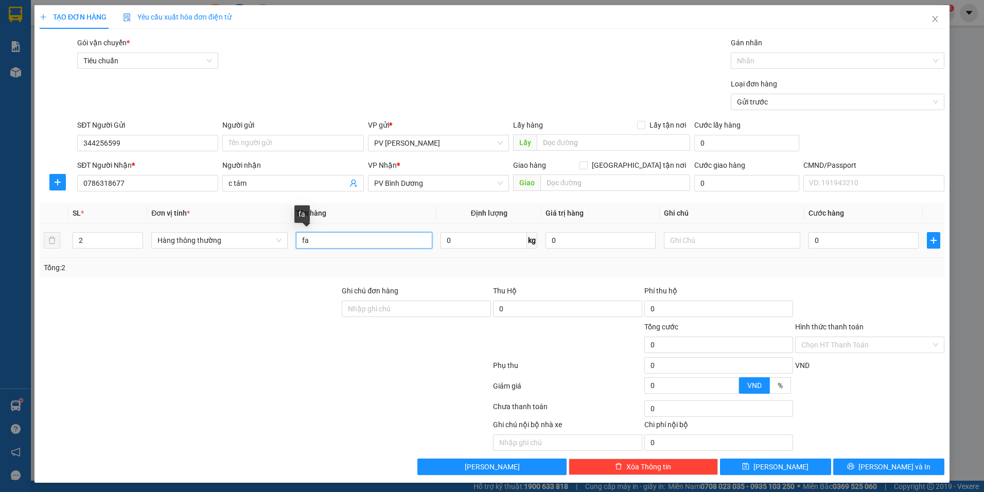
type input "f"
type input "gạo"
click at [614, 181] on input "text" at bounding box center [615, 182] width 150 height 16
type input "d"
type input "đ"
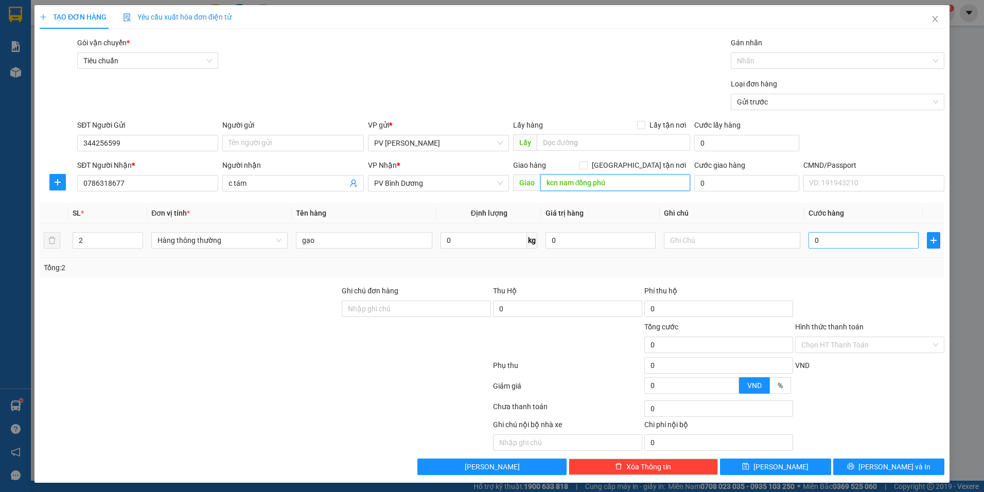
type input "kcn nam đồng phú"
click at [839, 236] on input "0" at bounding box center [863, 240] width 110 height 16
type input "1"
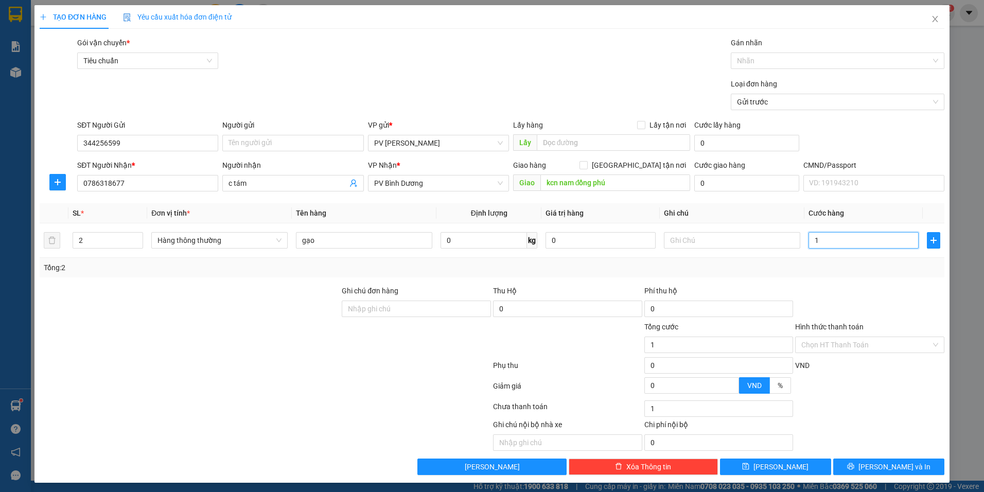
type input "15"
type input "150"
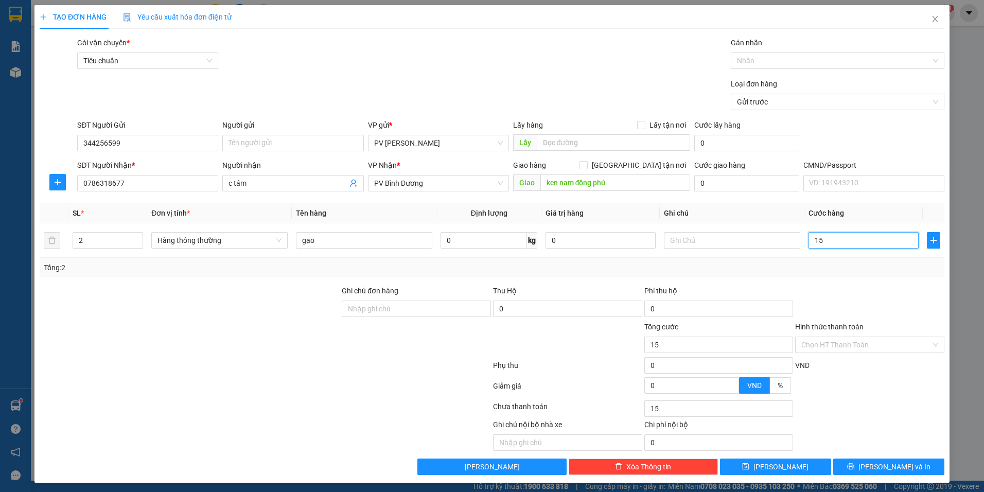
type input "150"
type input "1.500"
type input "15.000"
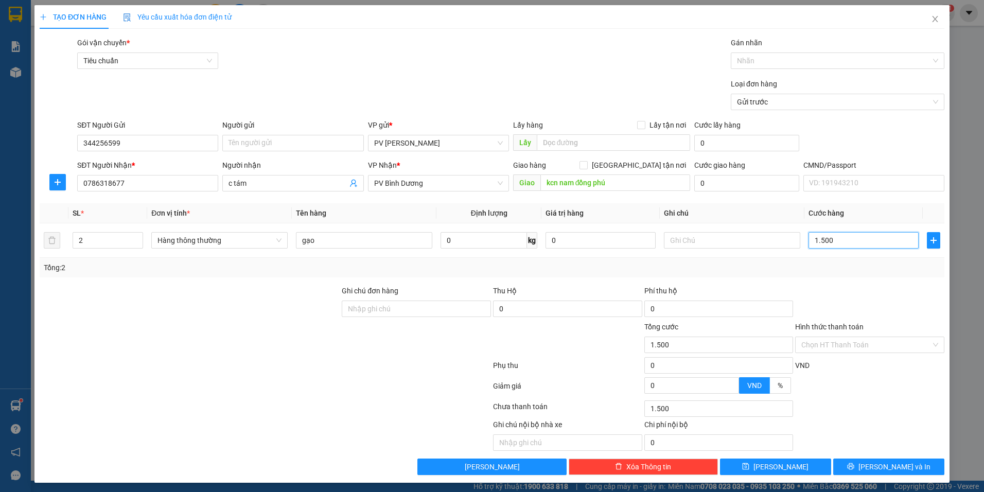
type input "15.000"
type input "150.000"
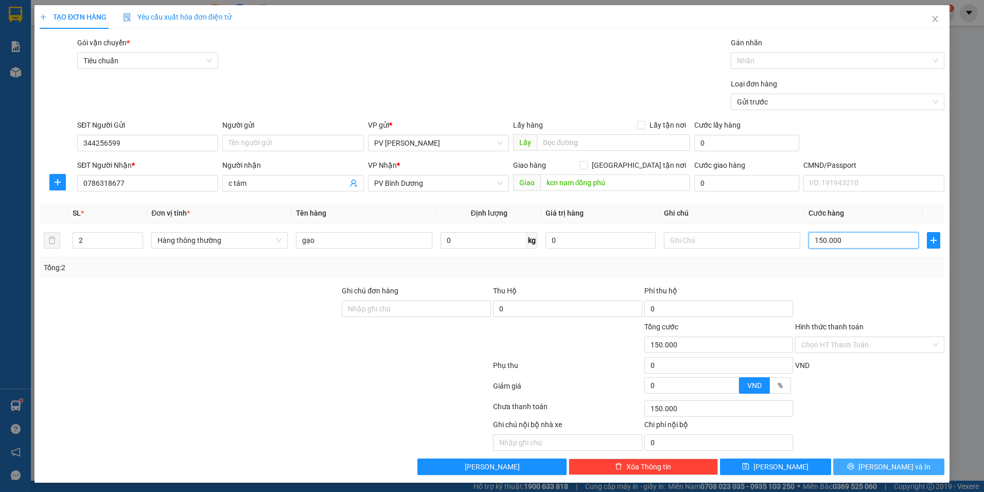
type input "150.000"
click at [852, 463] on button "Lưu và In" at bounding box center [888, 467] width 111 height 16
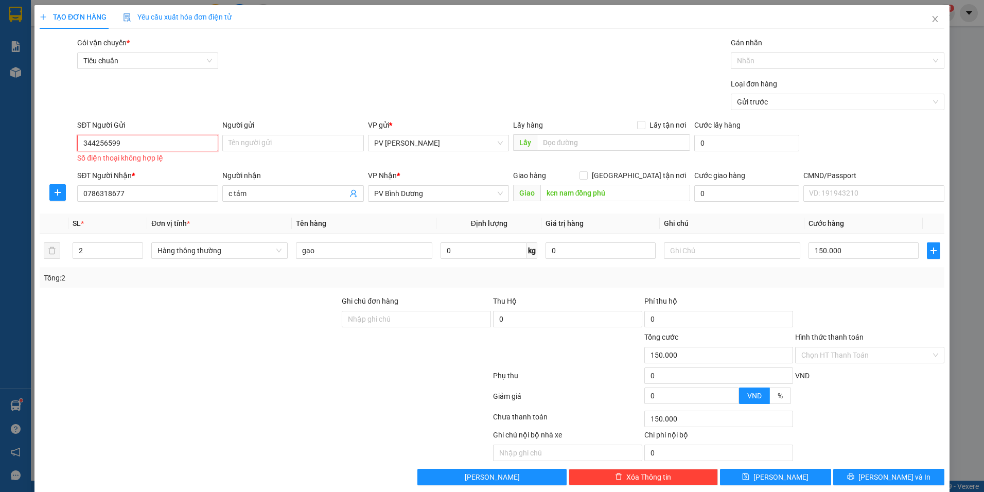
click at [177, 145] on input "344256599" at bounding box center [147, 143] width 141 height 16
click at [76, 143] on div "SĐT Người Gửi 344256599 344256599 Số điện thoại không hợp lệ" at bounding box center [147, 142] width 145 height 46
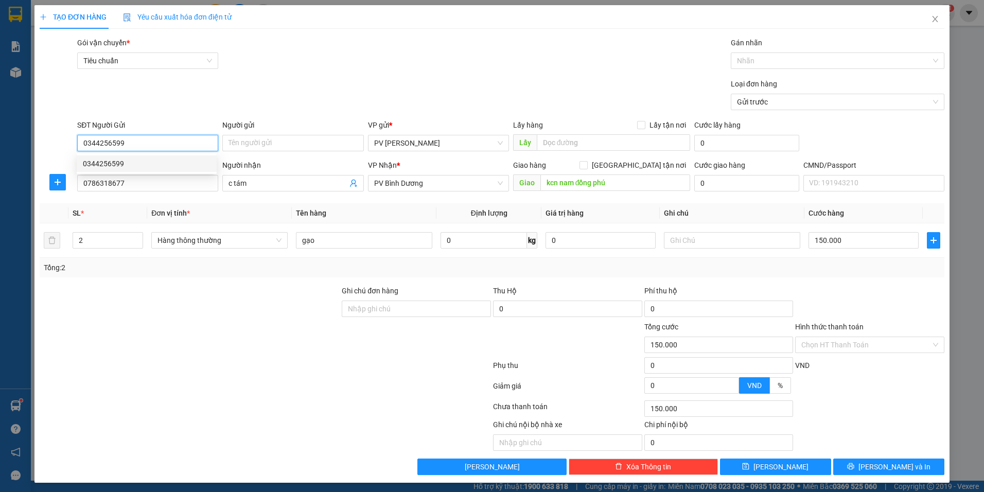
type input "0344256599"
click at [854, 467] on icon "printer" at bounding box center [850, 466] width 7 height 7
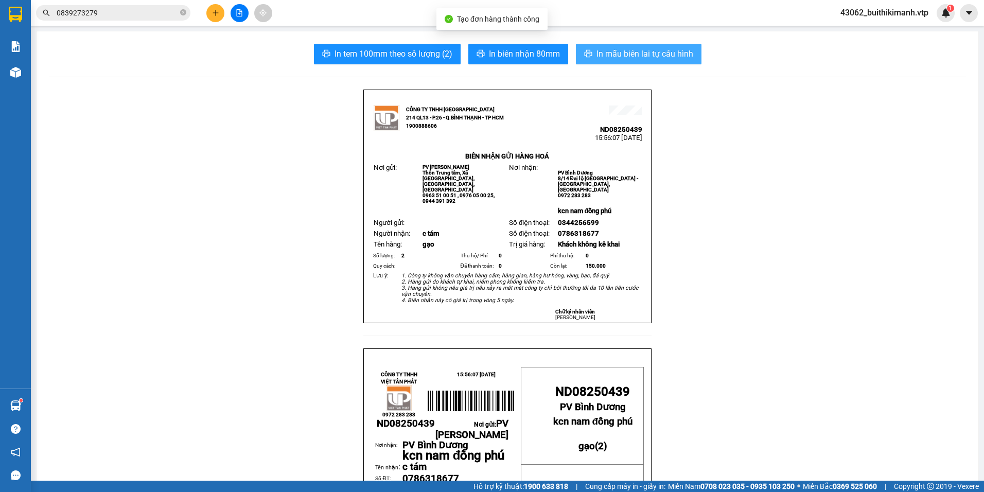
click at [663, 54] on span "In mẫu biên lai tự cấu hình" at bounding box center [644, 53] width 97 height 13
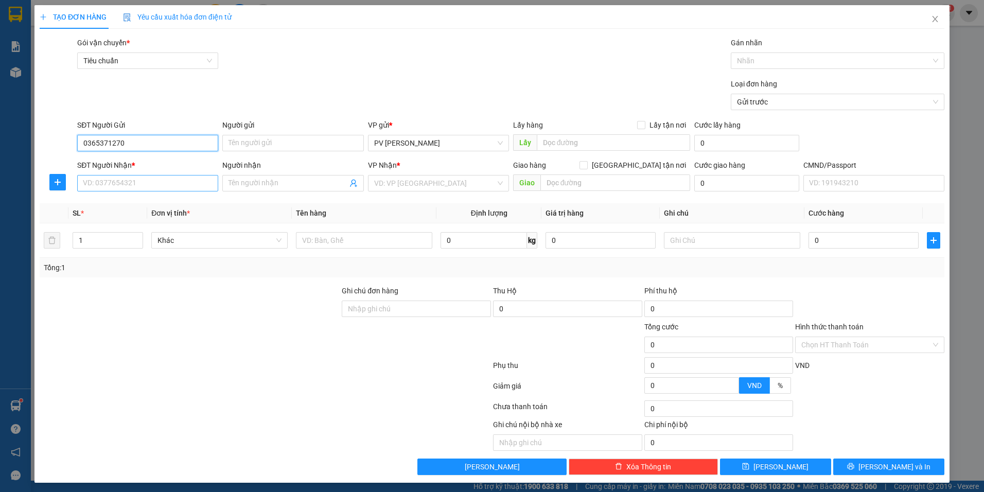
type input "0365371270"
click at [159, 187] on input "SĐT Người Nhận *" at bounding box center [147, 183] width 141 height 16
type input "0948371148"
click at [263, 184] on input "Người nhận" at bounding box center [288, 183] width 118 height 11
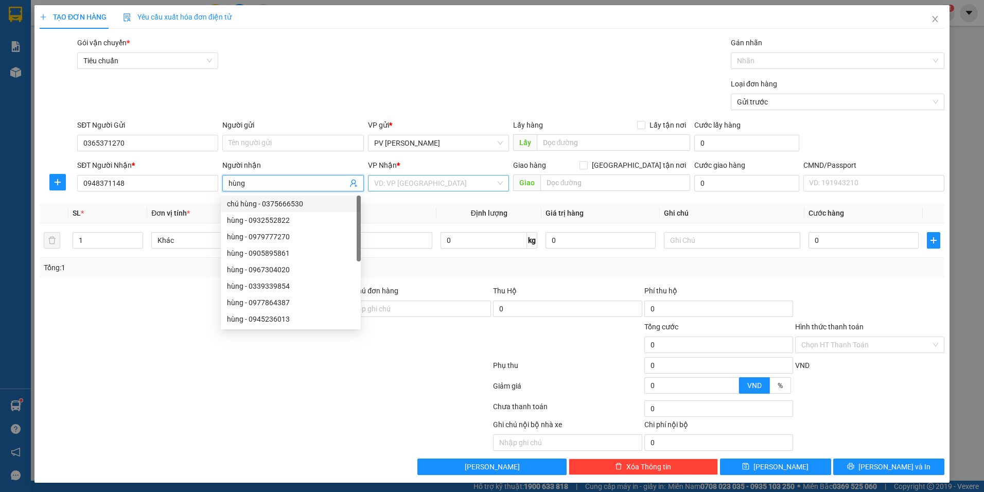
type input "hùng"
click at [394, 183] on input "search" at bounding box center [434, 182] width 121 height 15
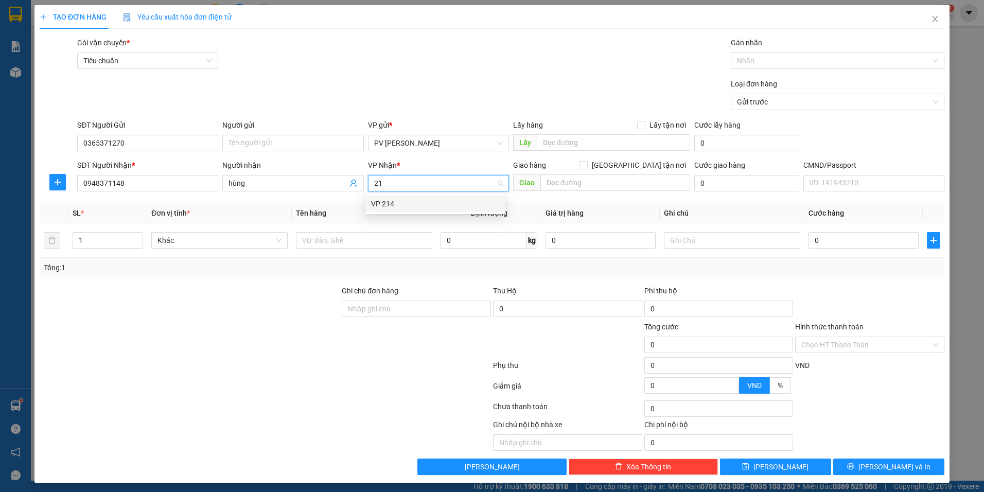
type input "214"
click at [462, 209] on div "VP 214" at bounding box center [435, 204] width 140 height 16
click at [363, 248] on input "text" at bounding box center [364, 240] width 136 height 16
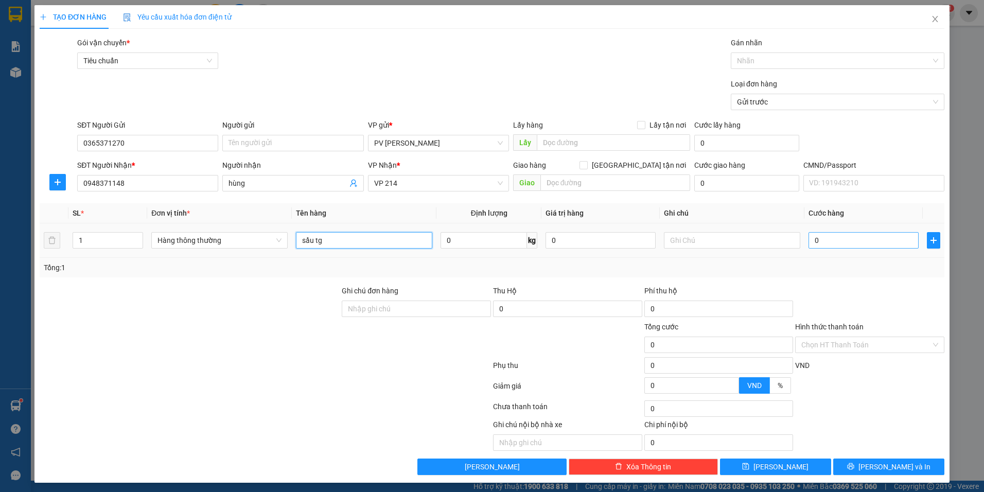
type input "sầu tg"
click at [838, 240] on input "0" at bounding box center [863, 240] width 110 height 16
type input "5"
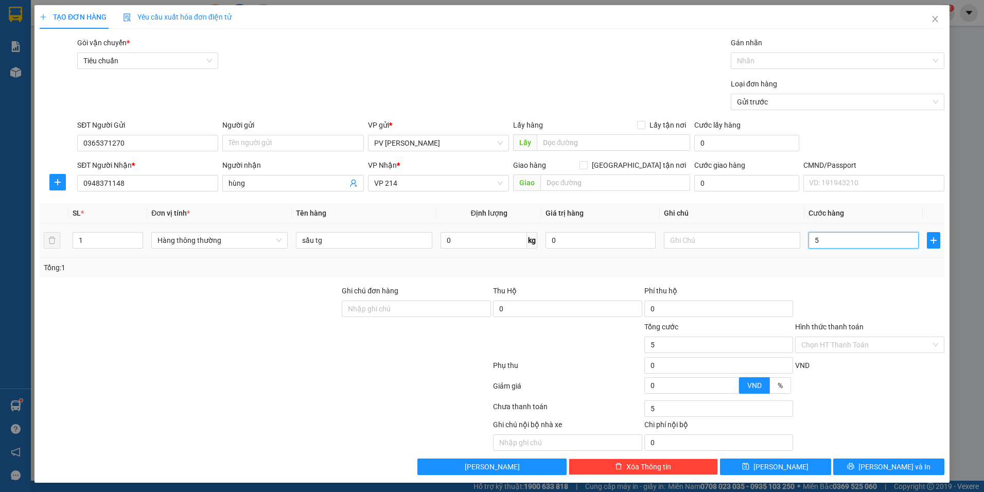
type input "50"
type input "500"
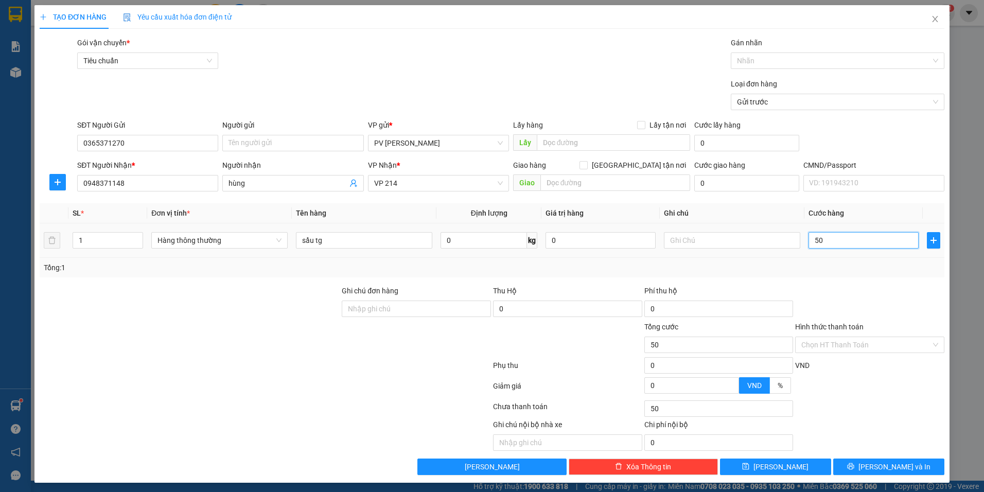
type input "500"
type input "5.000"
type input "50.000"
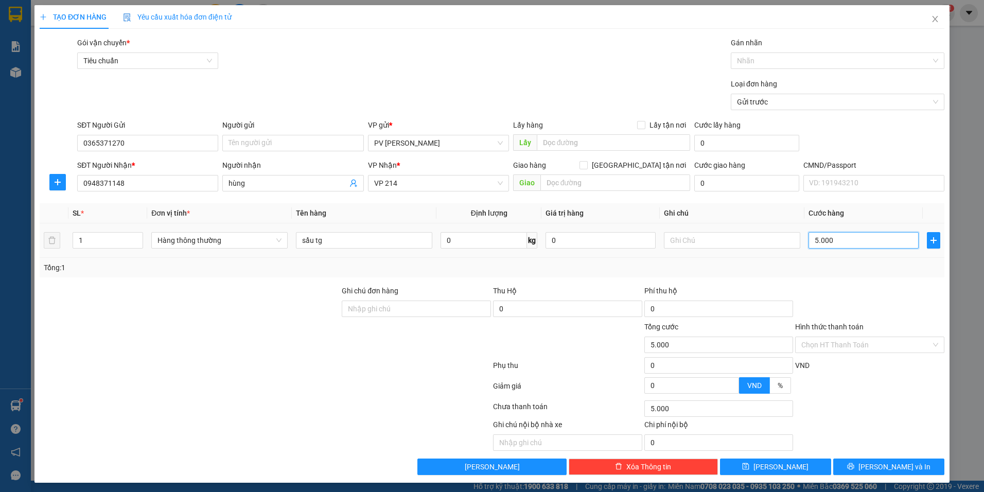
type input "50.000"
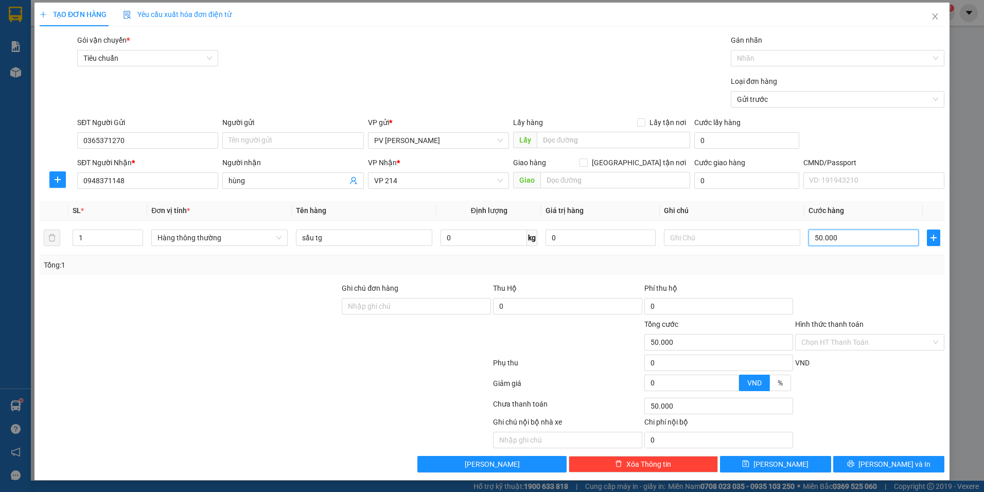
scroll to position [3, 0]
type input "50.000"
click at [865, 345] on div "Hình thức thanh toán Chọn HT Thanh Toán" at bounding box center [869, 336] width 149 height 36
click at [865, 346] on input "Hình thức thanh toán" at bounding box center [866, 341] width 130 height 15
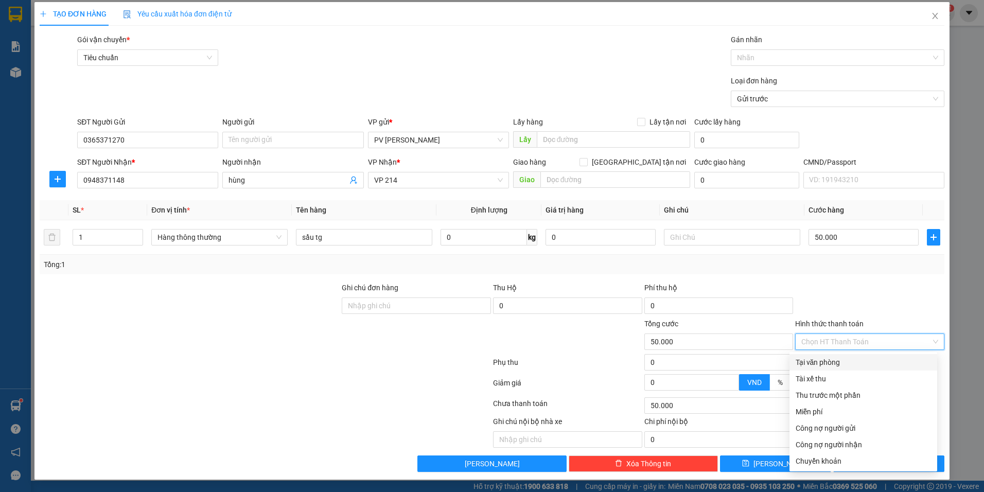
click at [854, 362] on div "Tại văn phòng" at bounding box center [863, 362] width 135 height 11
type input "0"
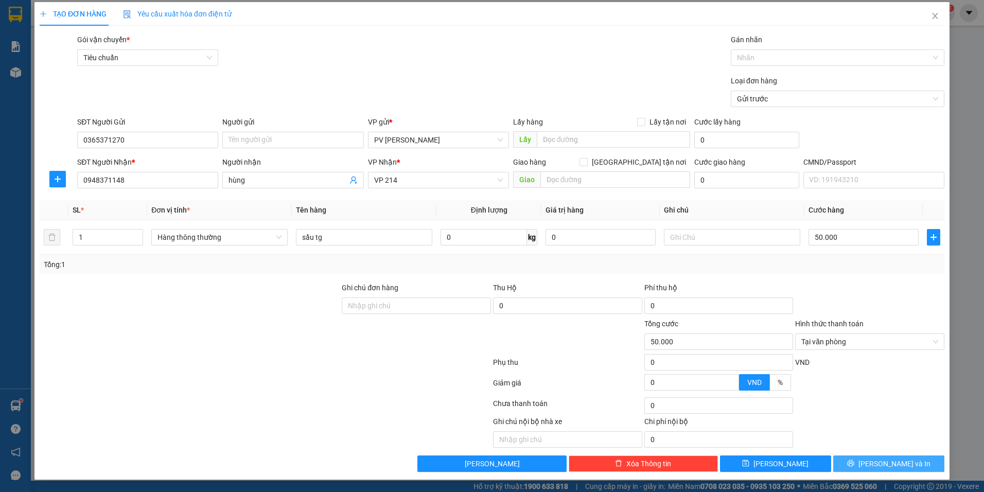
click at [854, 461] on icon "printer" at bounding box center [850, 463] width 7 height 7
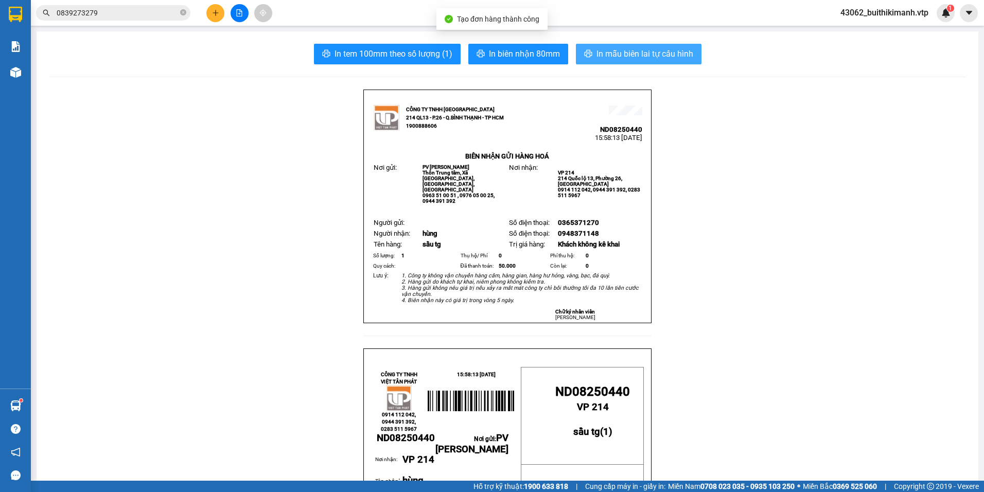
click at [683, 48] on span "In mẫu biên lai tự cấu hình" at bounding box center [644, 53] width 97 height 13
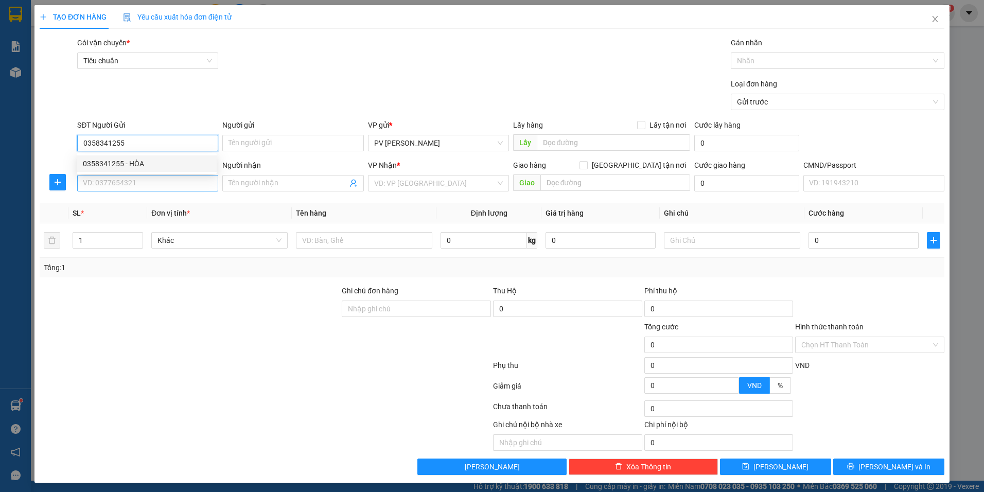
type input "0358341255"
click at [153, 187] on input "SĐT Người Nhận *" at bounding box center [147, 183] width 141 height 16
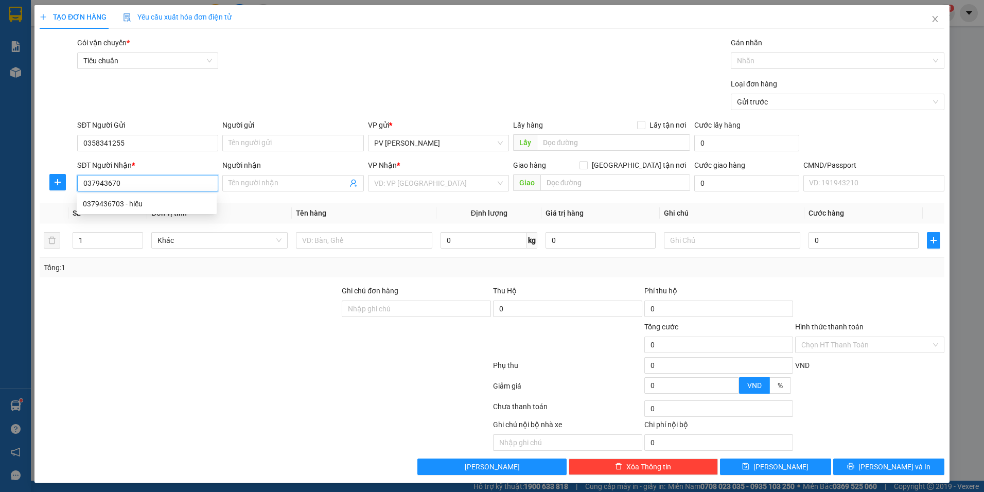
type input "0379436703"
click at [145, 205] on div "0379436703 - hiếu" at bounding box center [147, 203] width 128 height 11
type input "hiếu"
type input "0379436703"
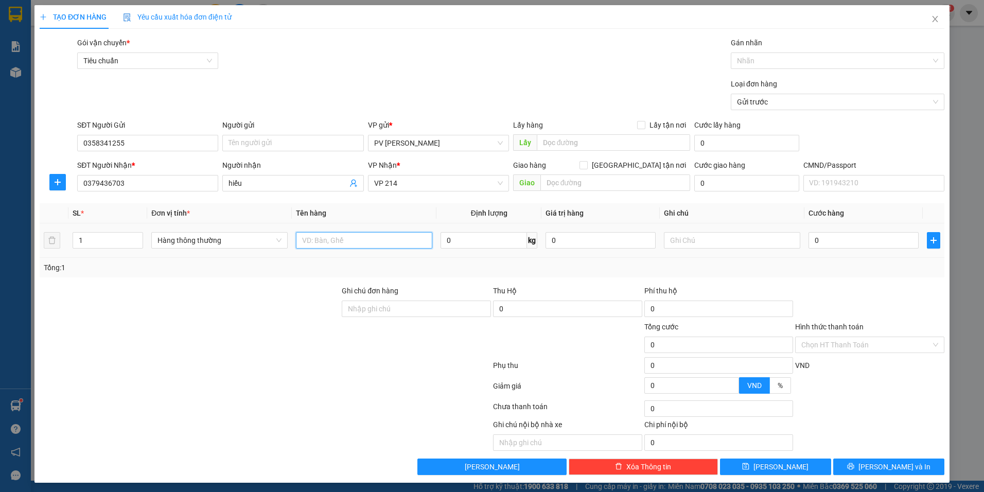
click at [344, 243] on input "text" at bounding box center [364, 240] width 136 height 16
type input "sầu"
click at [84, 239] on input "1" at bounding box center [107, 240] width 69 height 15
type input "1"
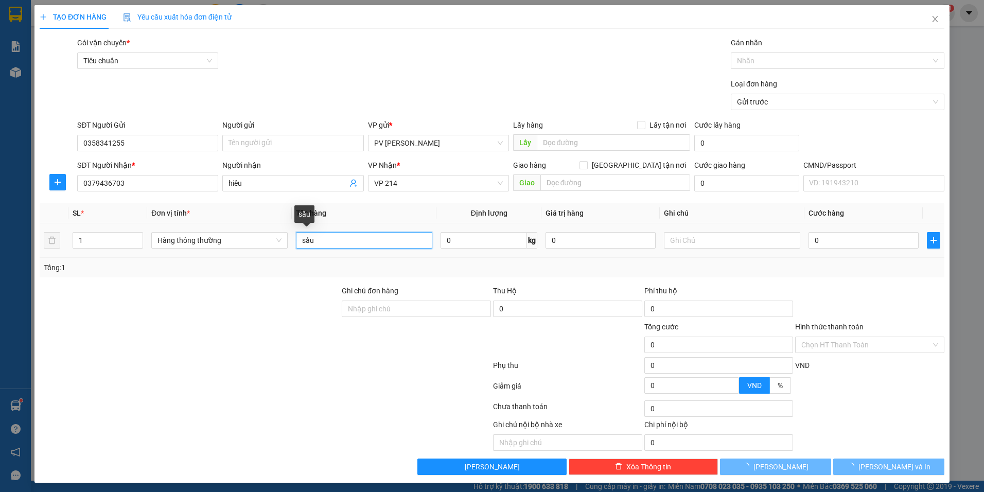
click at [343, 240] on input "sầu" at bounding box center [364, 240] width 136 height 16
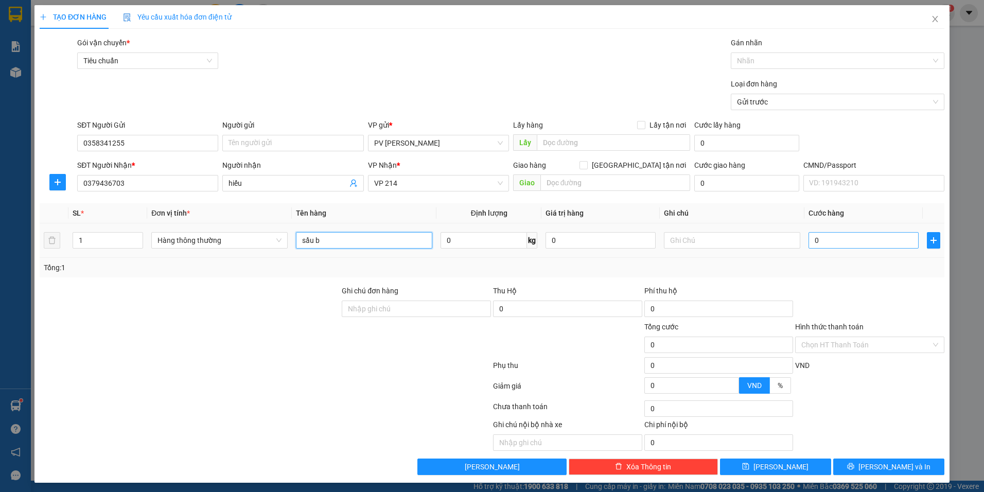
type input "sầu b"
click at [835, 242] on input "0" at bounding box center [863, 240] width 110 height 16
type input "7"
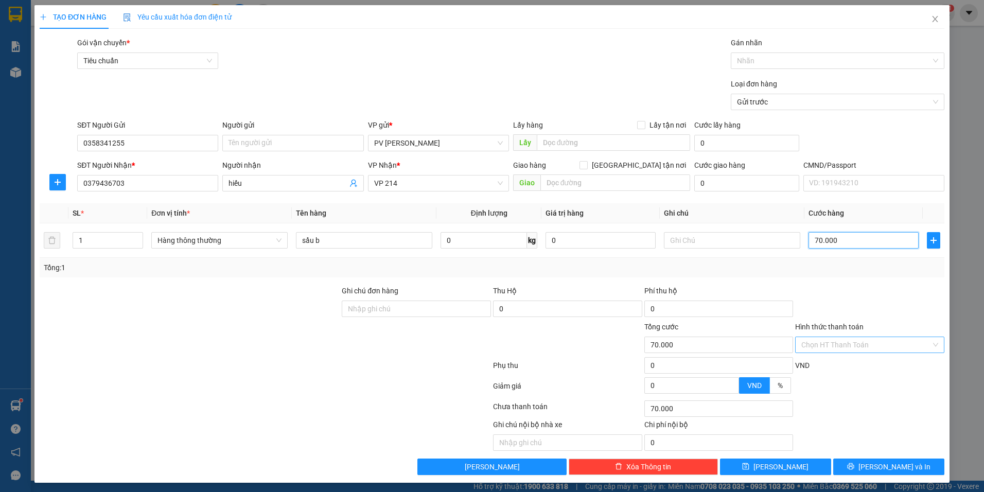
scroll to position [3, 0]
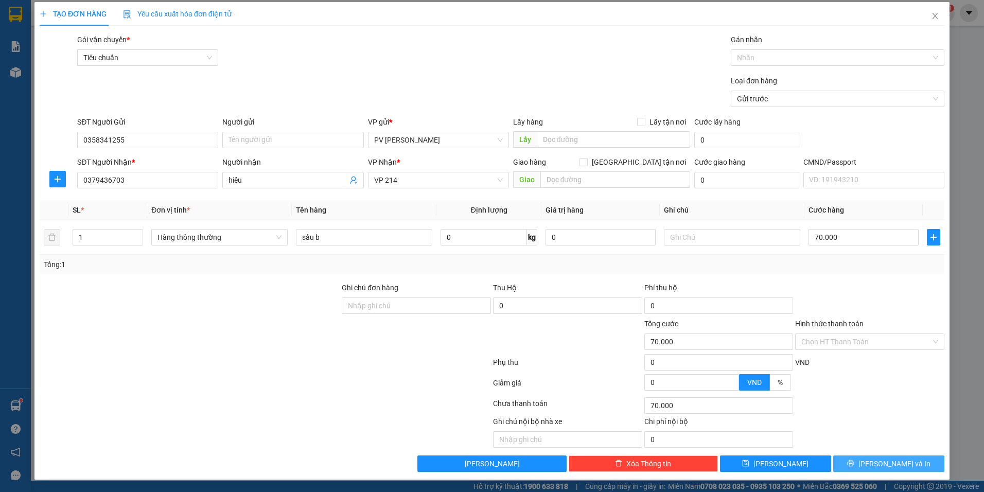
click at [869, 461] on button "Lưu và In" at bounding box center [888, 463] width 111 height 16
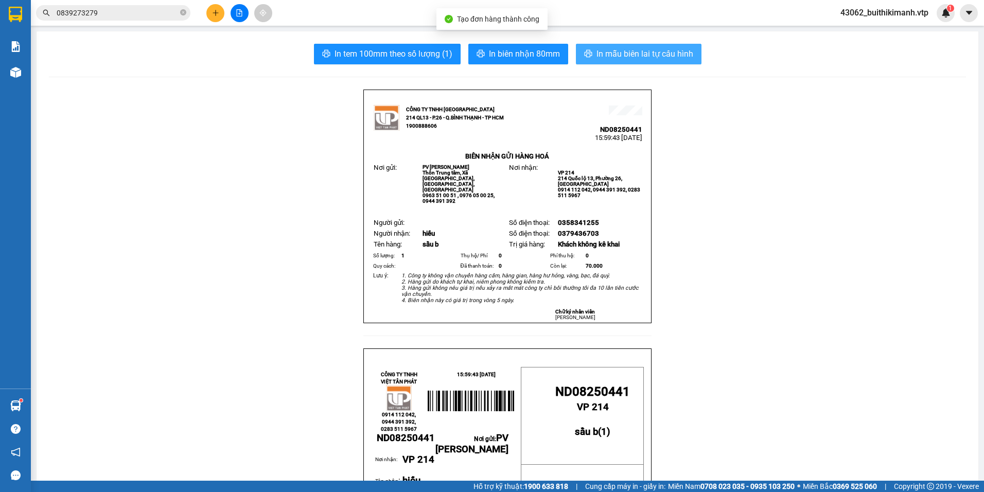
click at [642, 58] on span "In mẫu biên lai tự cấu hình" at bounding box center [644, 53] width 97 height 13
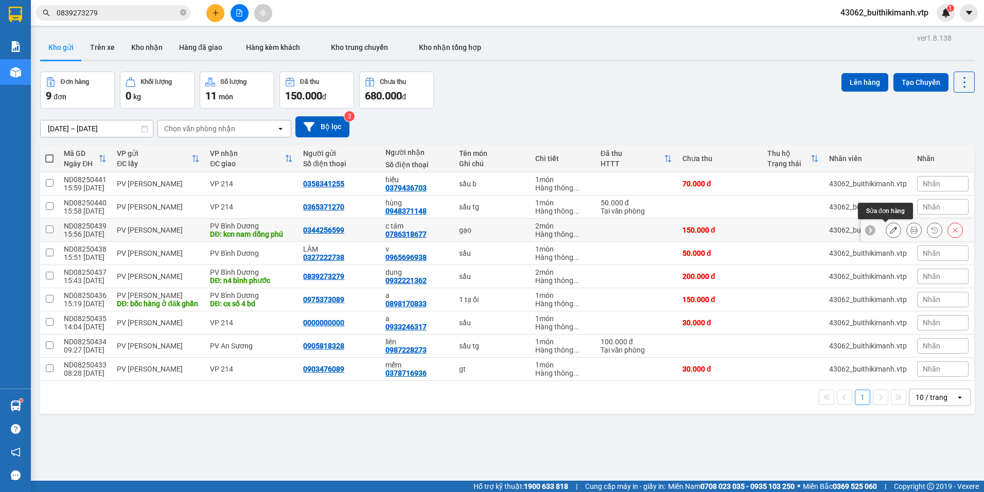
click at [889, 232] on button at bounding box center [893, 230] width 14 height 18
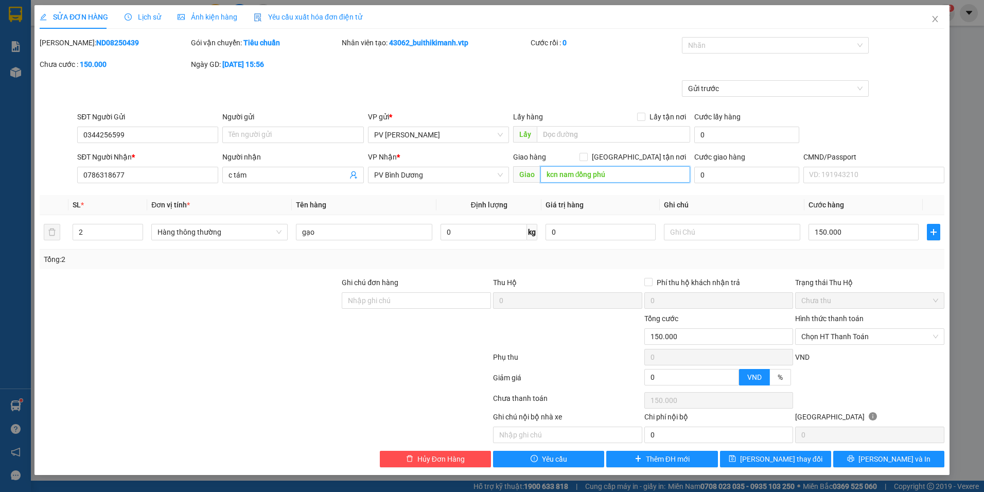
click at [634, 178] on input "kcn nam đồng phú" at bounding box center [615, 174] width 150 height 16
click at [765, 461] on span "Lưu thay đổi" at bounding box center [781, 458] width 82 height 11
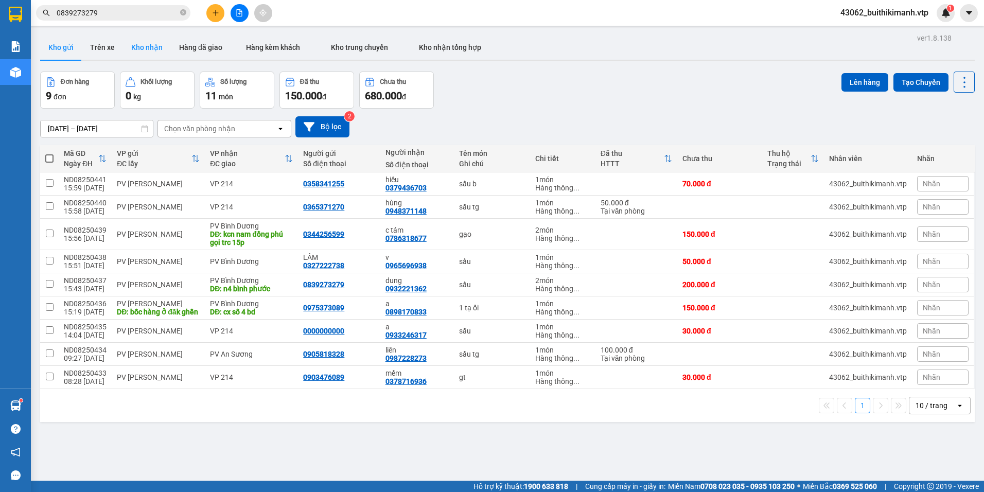
click at [137, 47] on button "Kho nhận" at bounding box center [147, 47] width 48 height 25
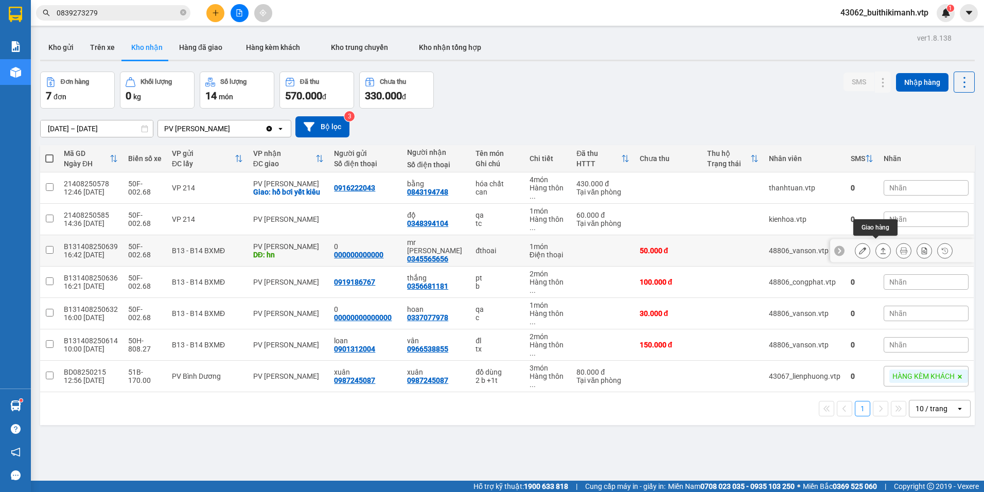
click at [881, 248] on icon at bounding box center [884, 251] width 6 height 6
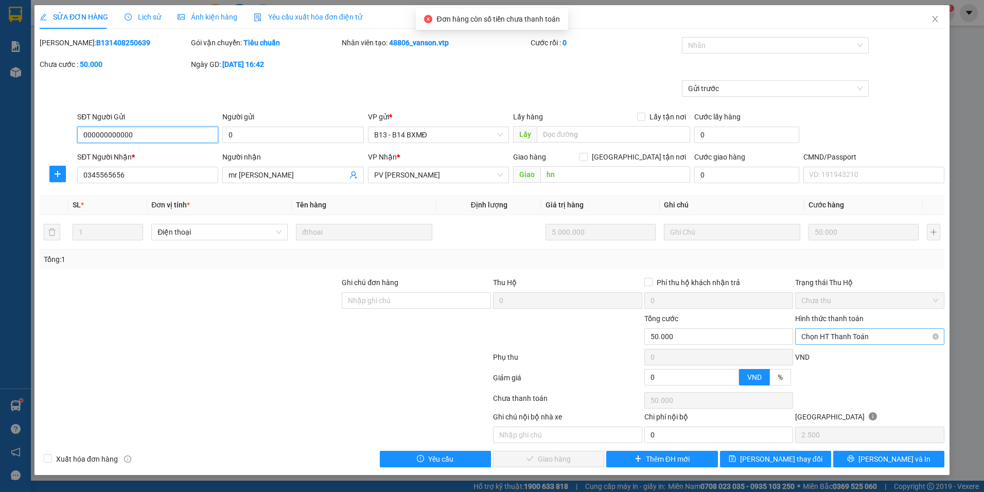
click at [852, 340] on span "Chọn HT Thanh Toán" at bounding box center [869, 336] width 137 height 15
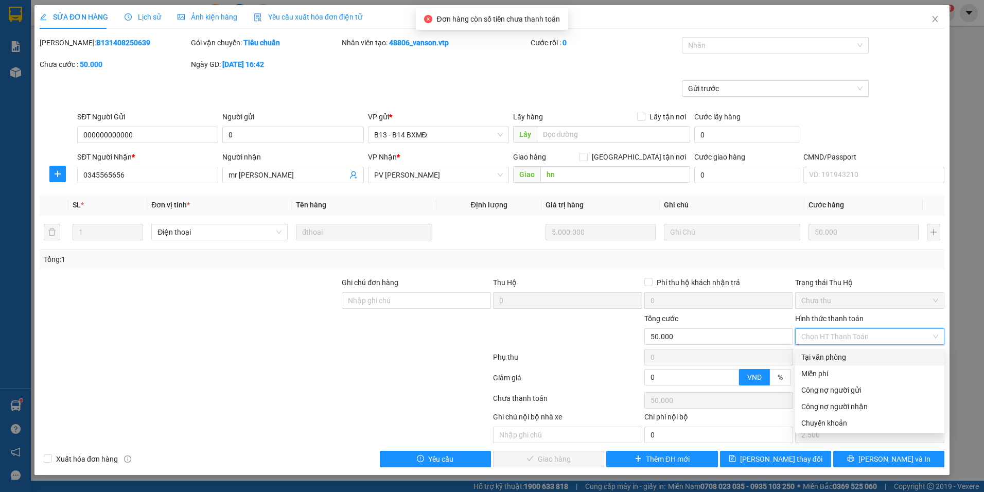
click at [852, 361] on div "Tại văn phòng" at bounding box center [869, 356] width 137 height 11
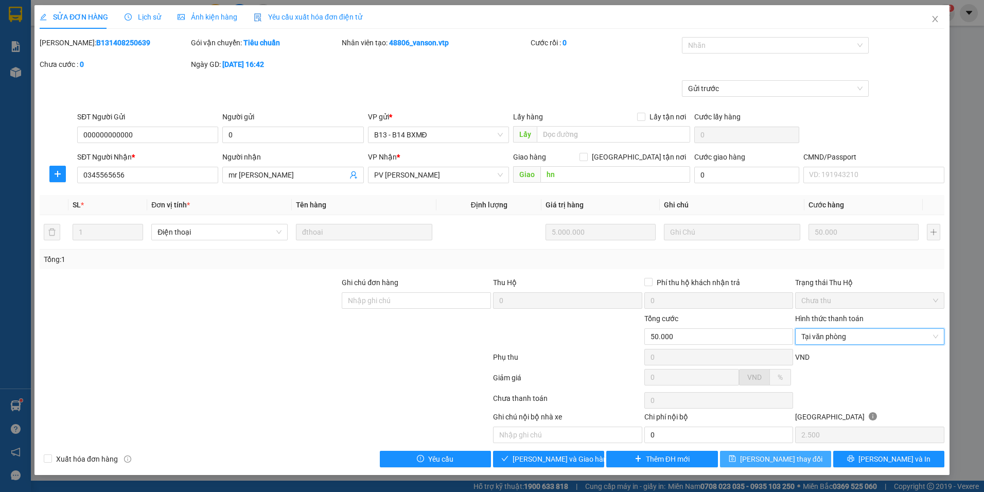
click at [806, 459] on button "Lưu thay đổi" at bounding box center [775, 459] width 111 height 16
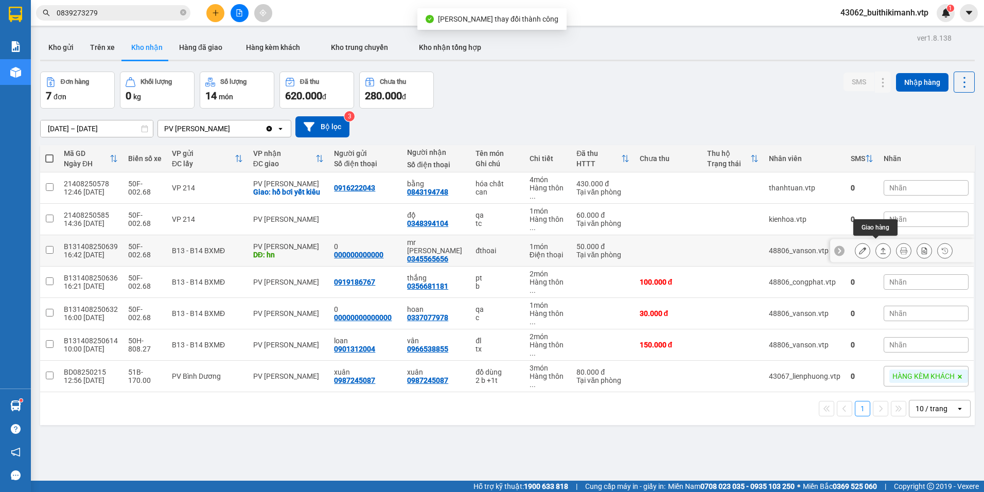
click at [879, 245] on button at bounding box center [883, 251] width 14 height 18
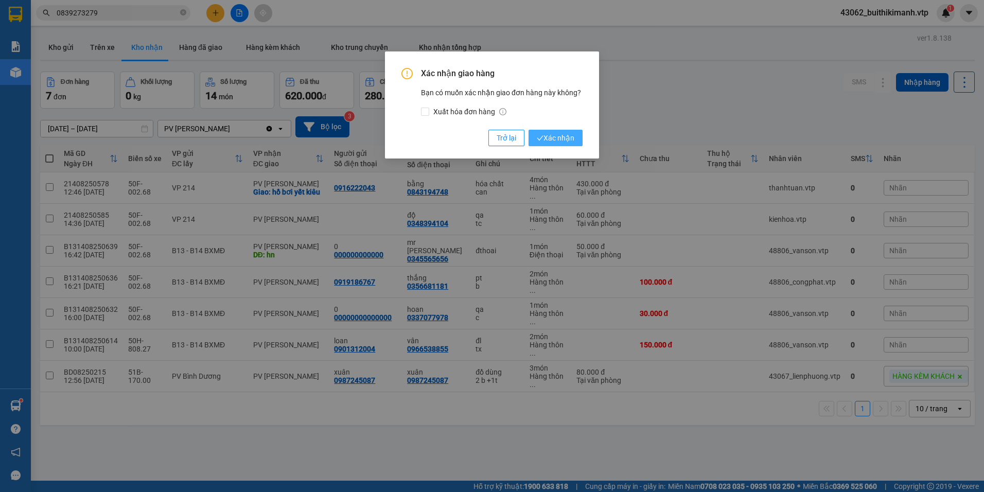
click at [549, 138] on span "Xác nhận" at bounding box center [556, 137] width 38 height 11
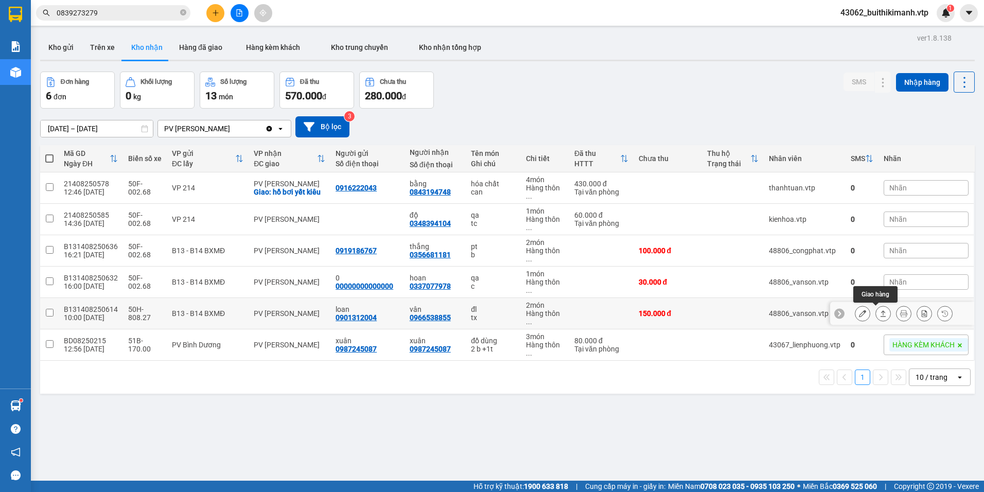
click at [881, 311] on icon at bounding box center [884, 313] width 6 height 6
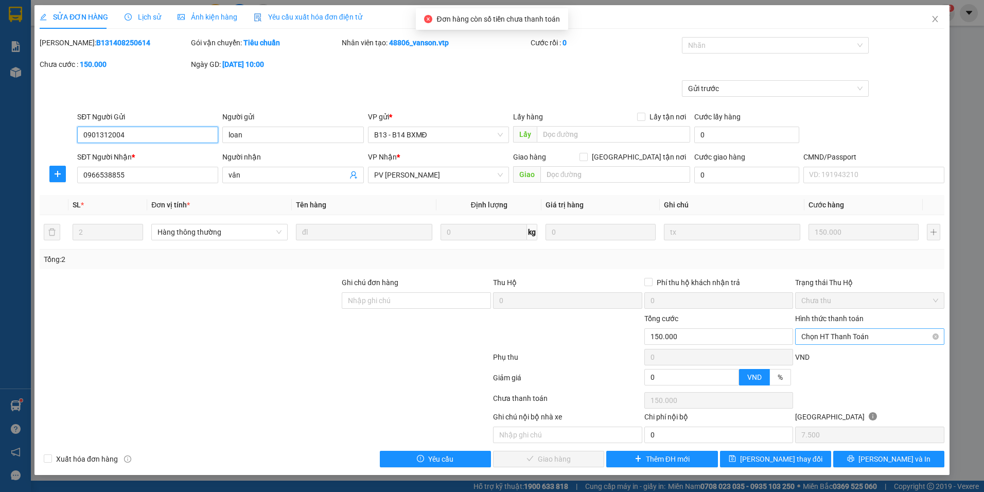
click at [856, 332] on span "Chọn HT Thanh Toán" at bounding box center [869, 336] width 137 height 15
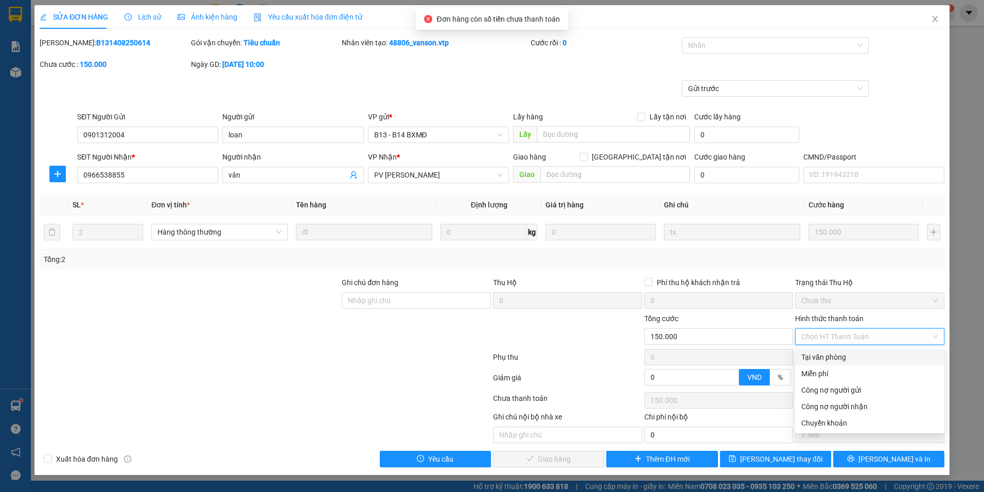
click at [845, 361] on div "Tại văn phòng" at bounding box center [869, 356] width 137 height 11
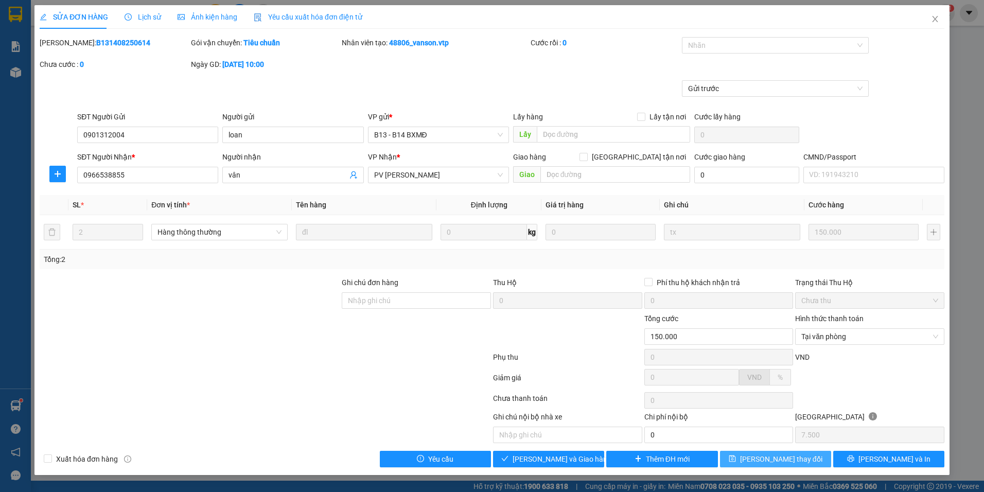
click at [810, 464] on button "Lưu thay đổi" at bounding box center [775, 459] width 111 height 16
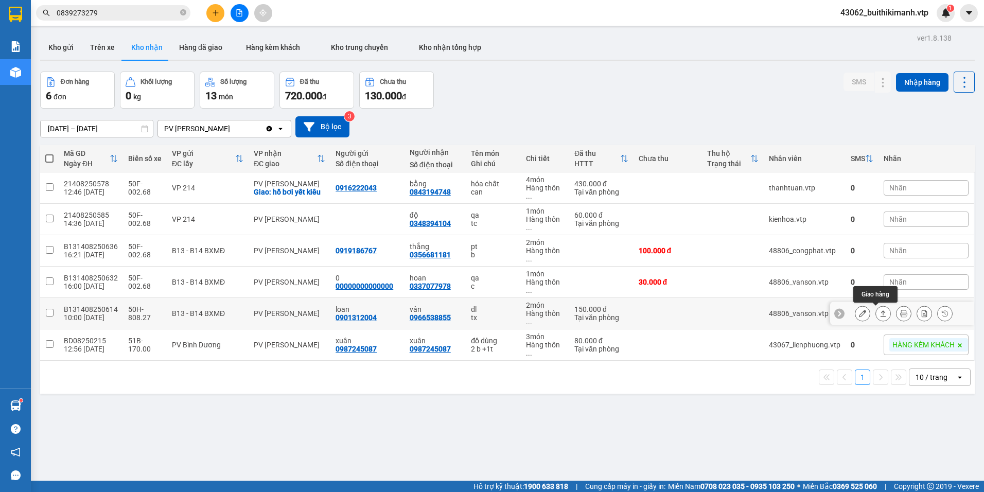
drag, startPoint x: 876, startPoint y: 315, endPoint x: 858, endPoint y: 322, distance: 18.9
click at [880, 315] on icon at bounding box center [883, 313] width 7 height 7
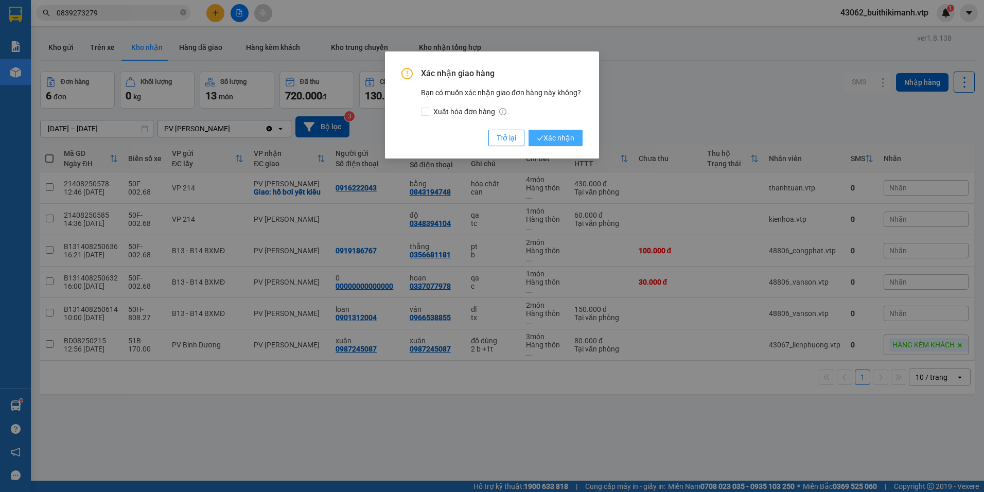
click at [542, 140] on icon "check" at bounding box center [540, 138] width 7 height 7
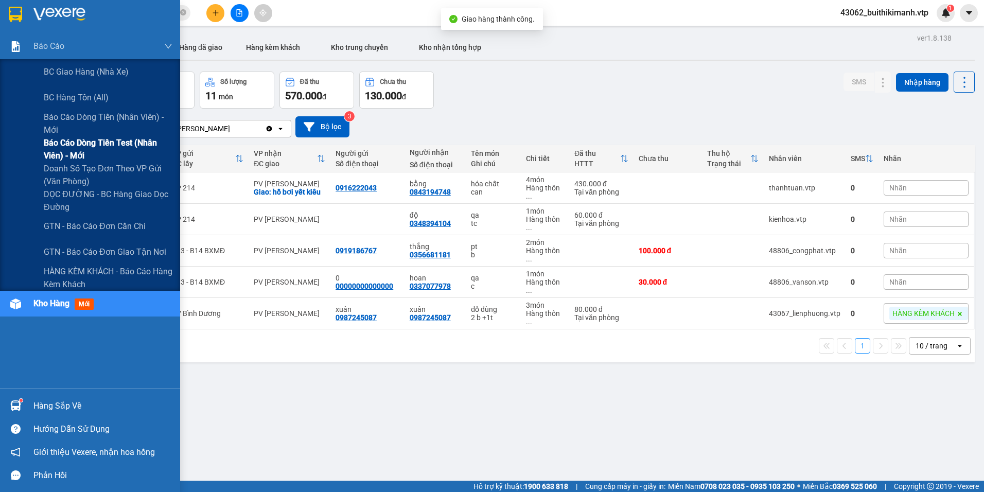
click at [77, 146] on span "Báo cáo dòng tiền test (nhân viên) - mới" at bounding box center [108, 149] width 129 height 26
click at [81, 119] on span "Báo cáo dòng tiền (nhân viên) - mới" at bounding box center [108, 124] width 129 height 26
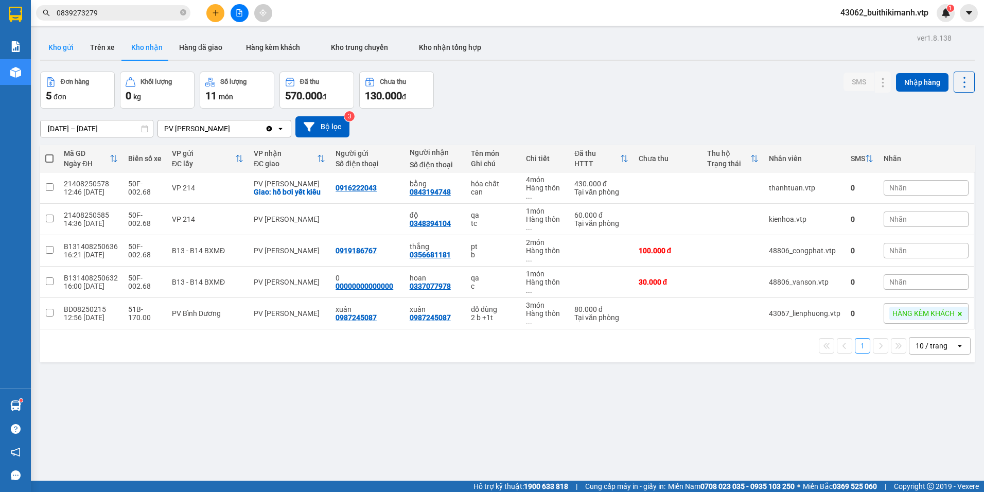
drag, startPoint x: 65, startPoint y: 47, endPoint x: 173, endPoint y: 103, distance: 122.0
click at [64, 48] on button "Kho gửi" at bounding box center [61, 47] width 42 height 25
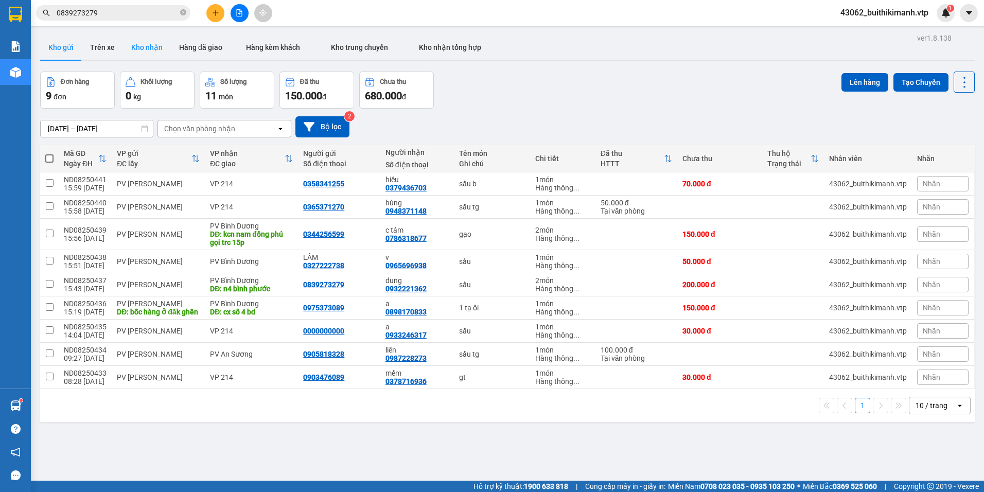
click at [152, 51] on button "Kho nhận" at bounding box center [147, 47] width 48 height 25
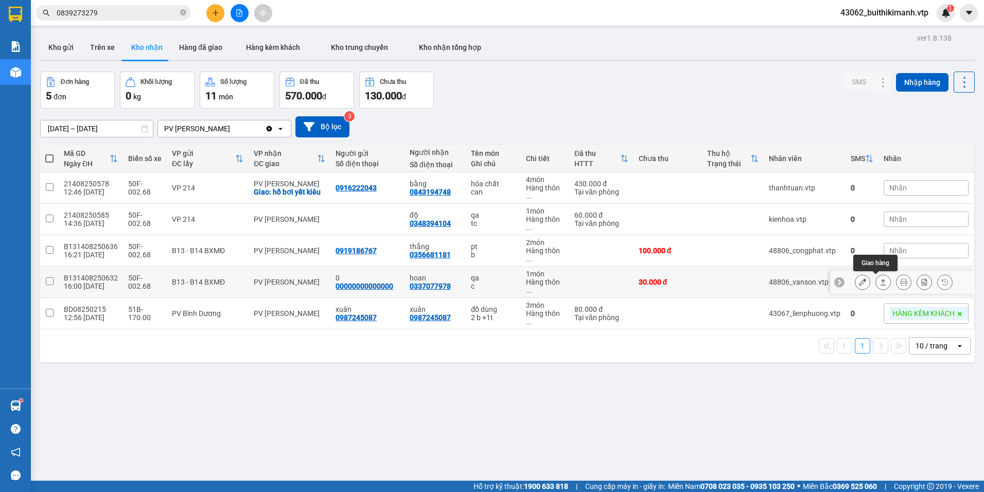
click at [880, 286] on icon at bounding box center [883, 281] width 7 height 7
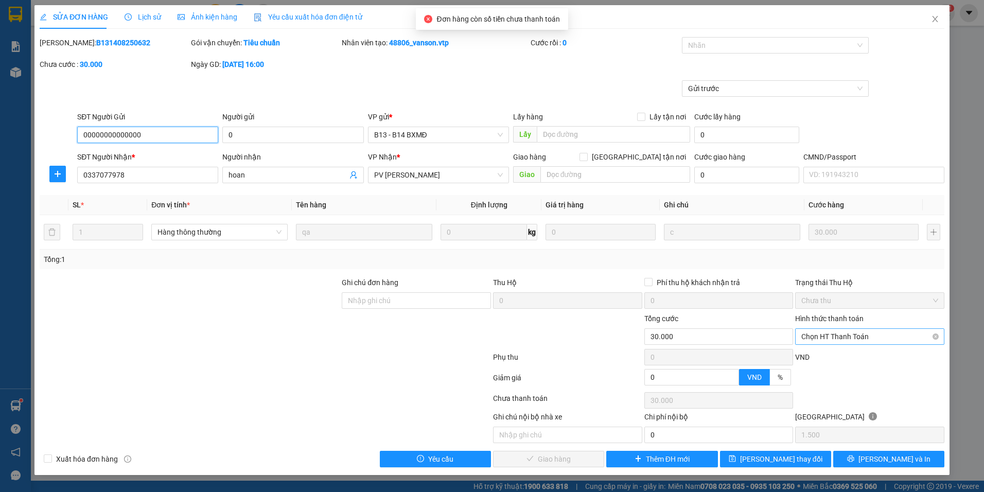
click at [907, 339] on span "Chọn HT Thanh Toán" at bounding box center [869, 336] width 137 height 15
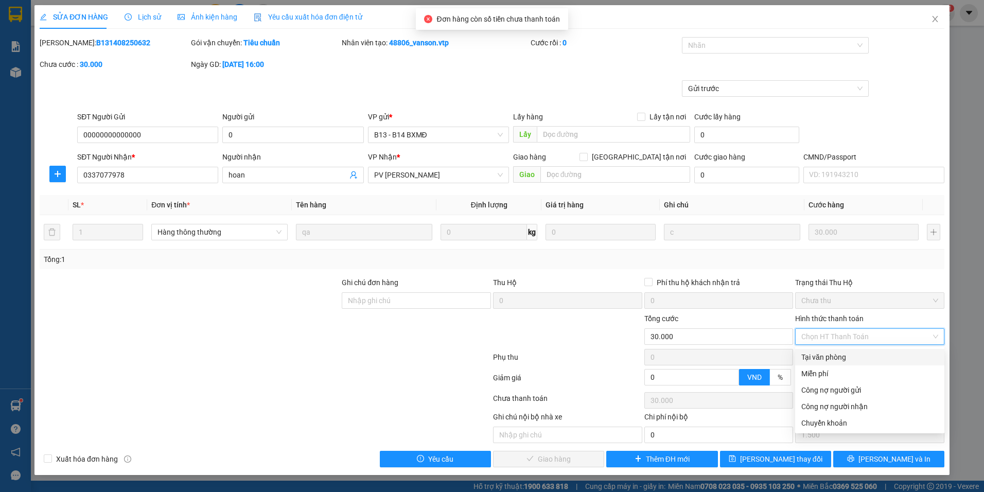
click at [895, 358] on div "Tại văn phòng" at bounding box center [869, 356] width 137 height 11
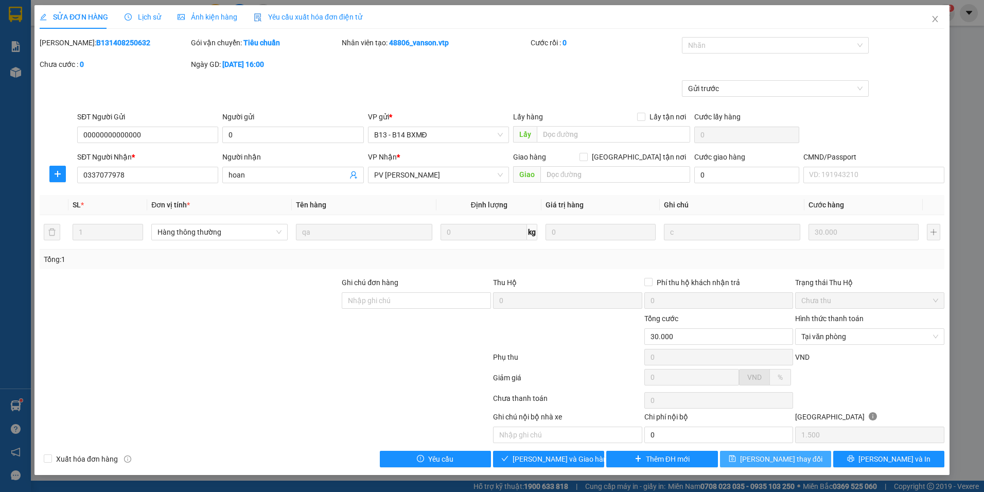
click at [802, 454] on button "Lưu thay đổi" at bounding box center [775, 459] width 111 height 16
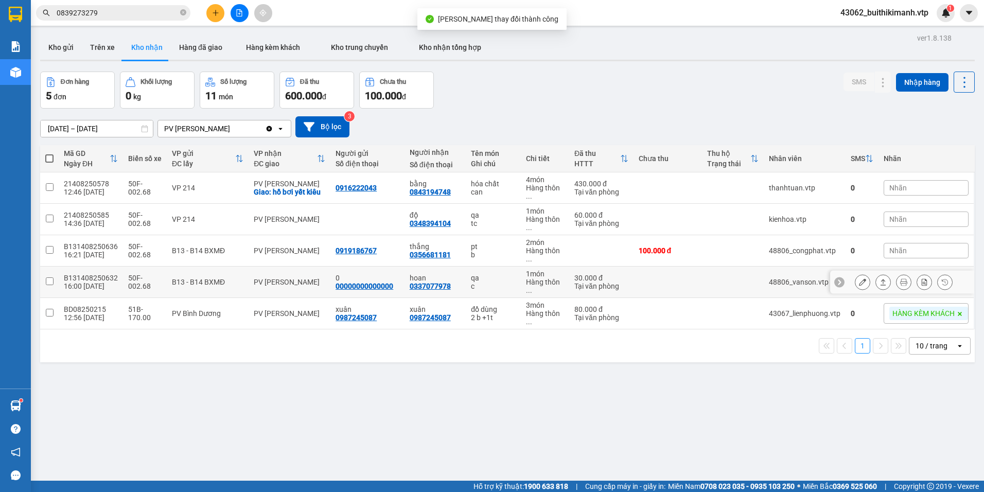
click at [876, 277] on button at bounding box center [883, 282] width 14 height 18
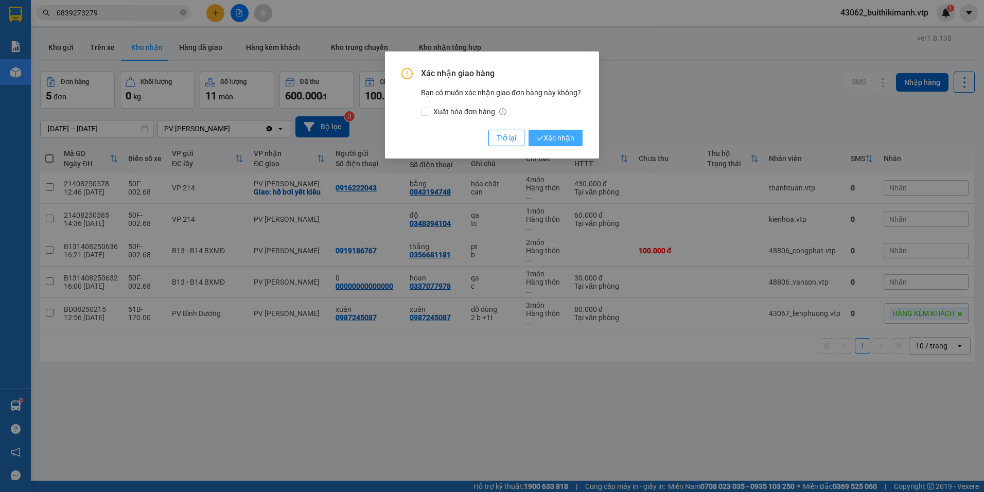
click at [546, 142] on span "Xác nhận" at bounding box center [556, 137] width 38 height 11
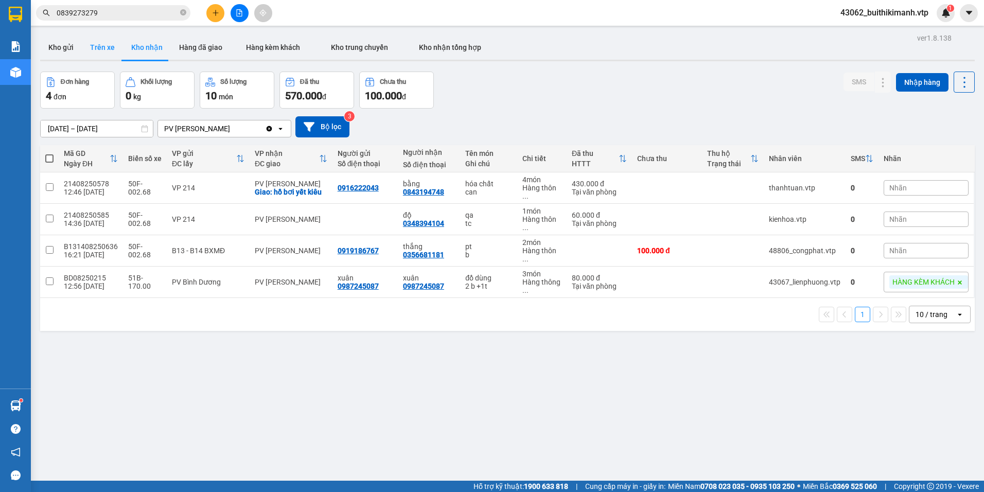
click at [114, 45] on button "Trên xe" at bounding box center [102, 47] width 41 height 25
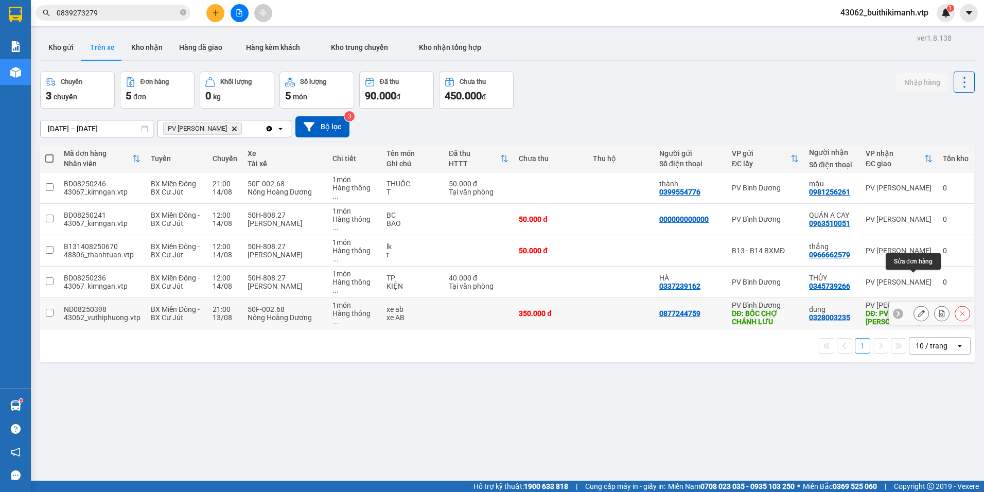
click at [918, 310] on icon at bounding box center [921, 313] width 7 height 7
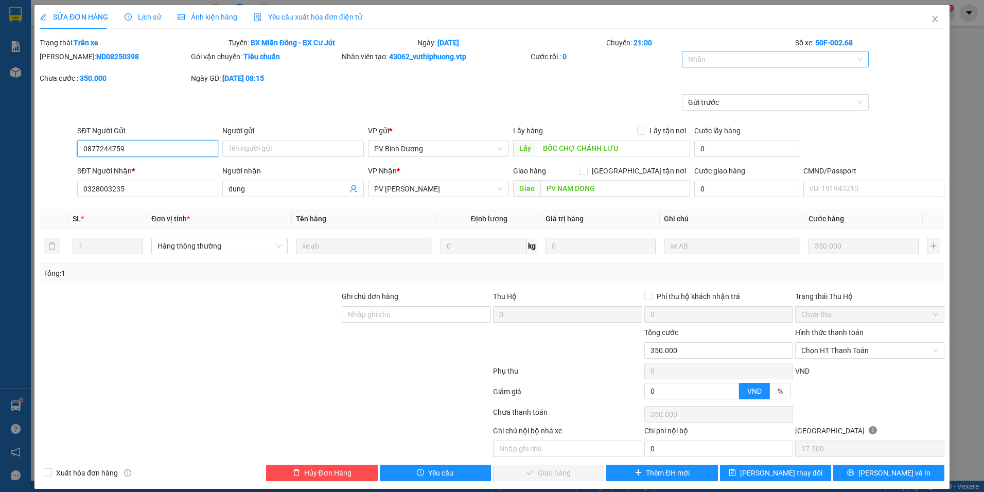
click at [729, 61] on div at bounding box center [769, 59] width 171 height 12
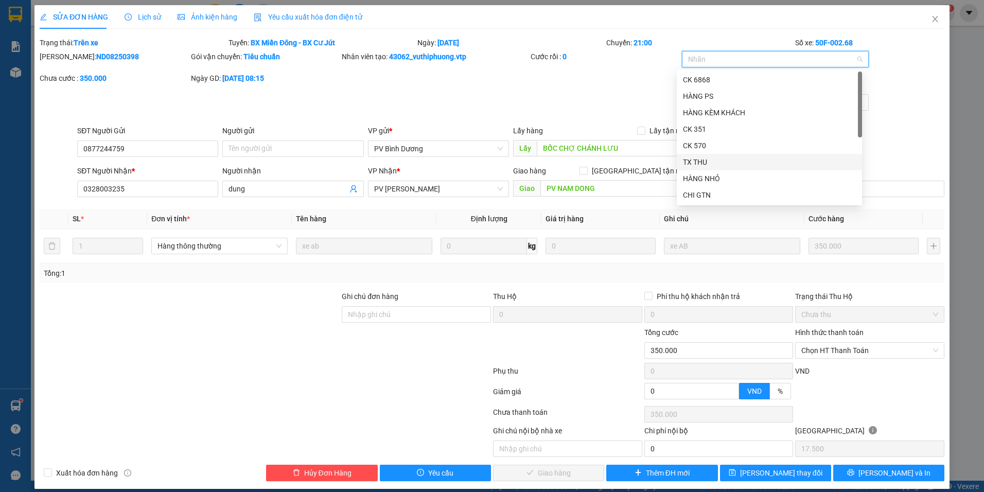
click at [726, 165] on div "TX THU" at bounding box center [769, 161] width 173 height 11
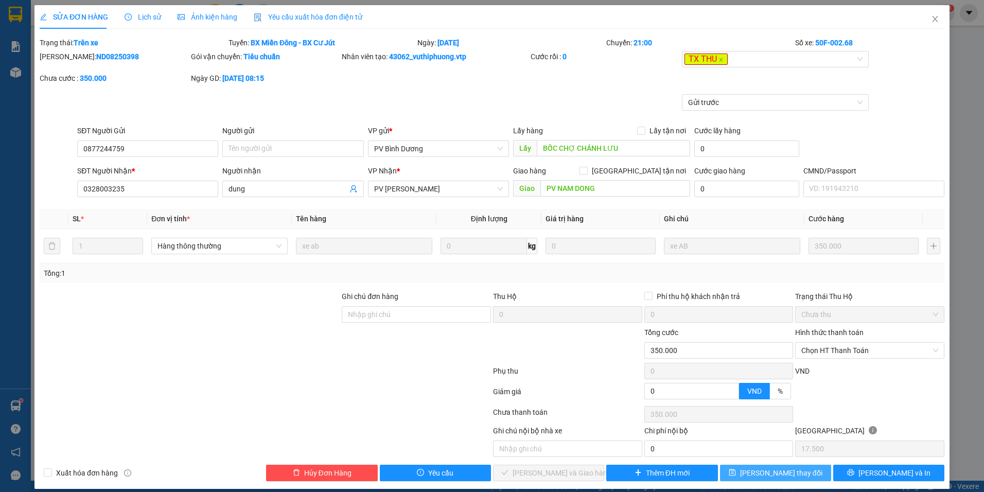
click at [795, 477] on span "Lưu thay đổi" at bounding box center [781, 472] width 82 height 11
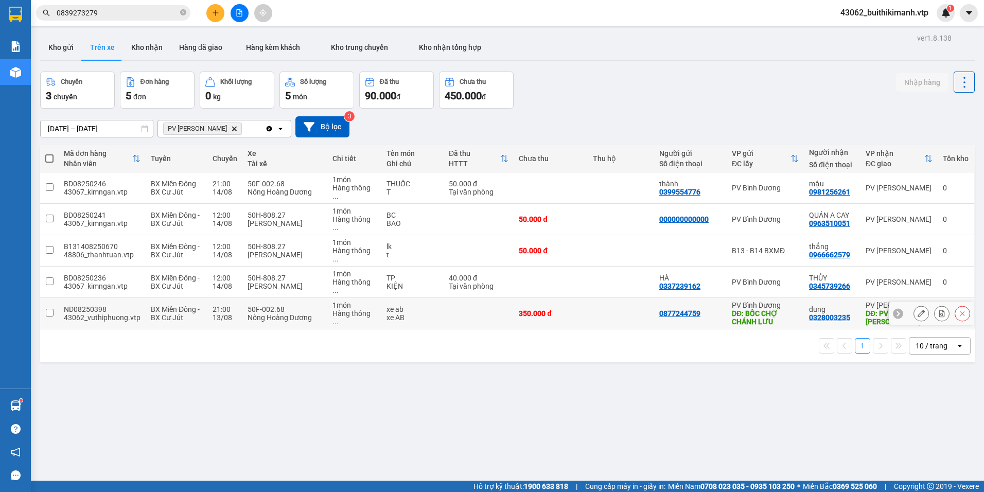
click at [607, 298] on td at bounding box center [621, 313] width 66 height 31
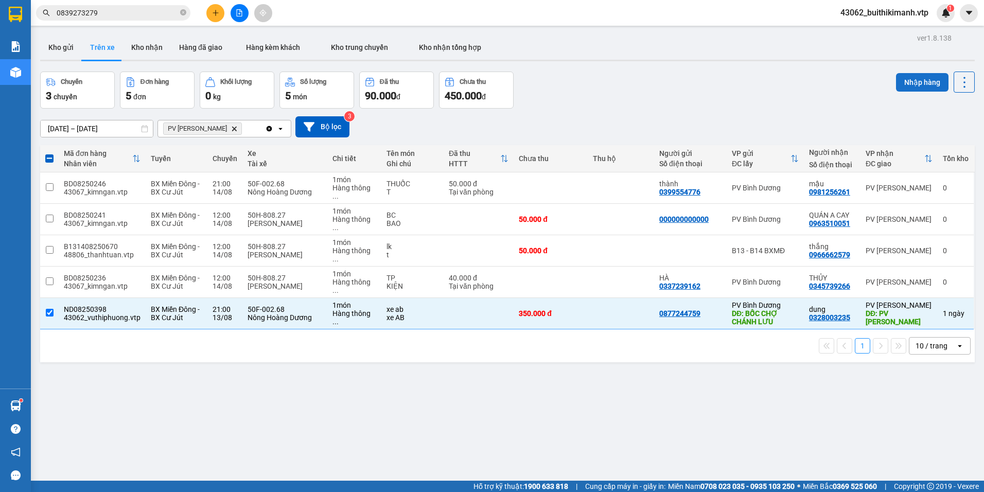
click at [920, 80] on button "Nhập hàng" at bounding box center [922, 82] width 52 height 19
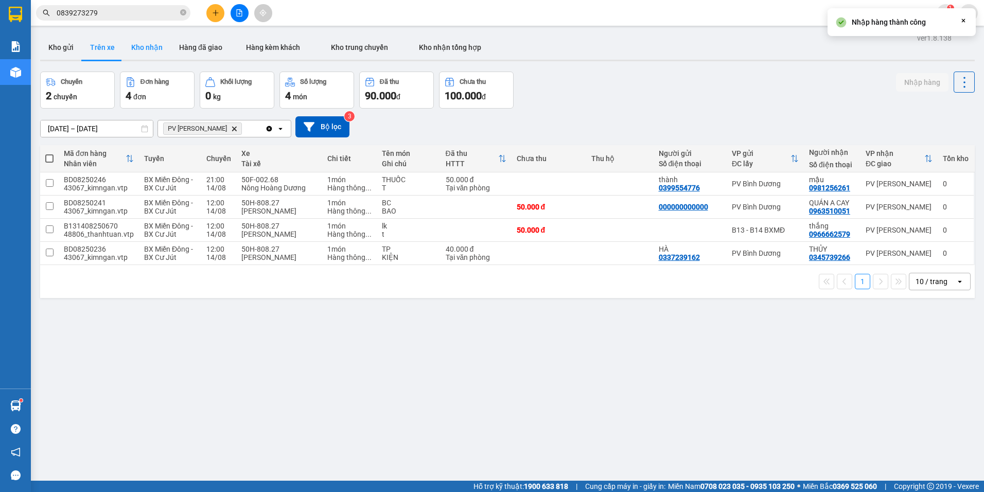
click at [139, 49] on button "Kho nhận" at bounding box center [147, 47] width 48 height 25
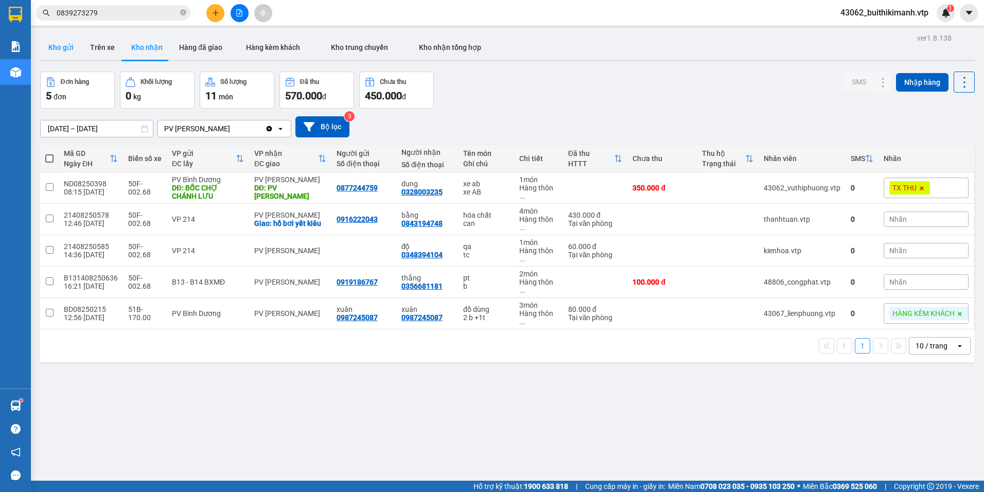
click at [65, 45] on button "Kho gửi" at bounding box center [61, 47] width 42 height 25
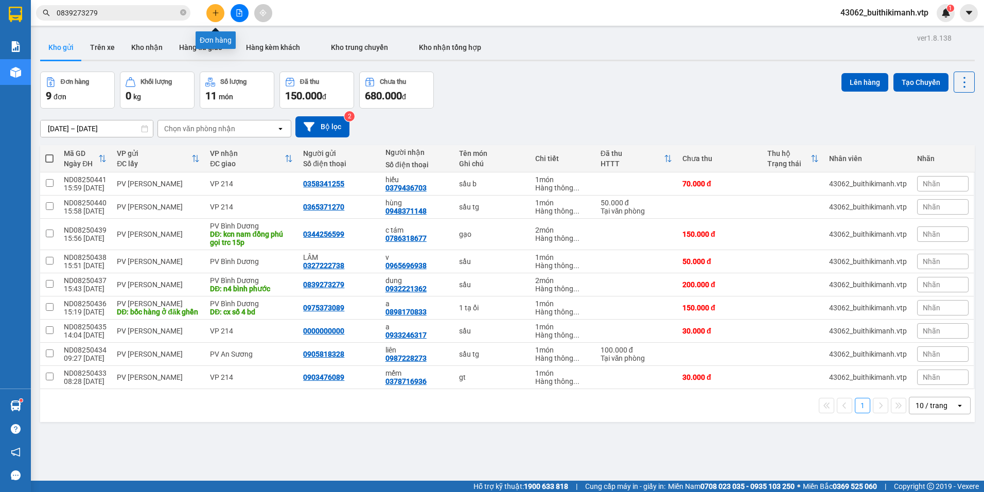
click at [213, 15] on icon "plus" at bounding box center [215, 12] width 7 height 7
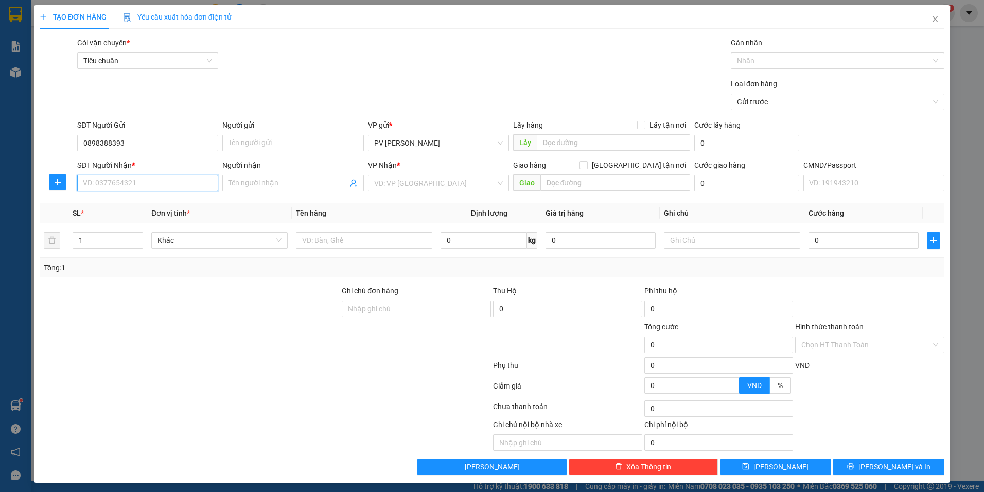
click at [144, 179] on input "SĐT Người Nhận *" at bounding box center [147, 183] width 141 height 16
click at [260, 184] on input "Người nhận" at bounding box center [288, 183] width 118 height 11
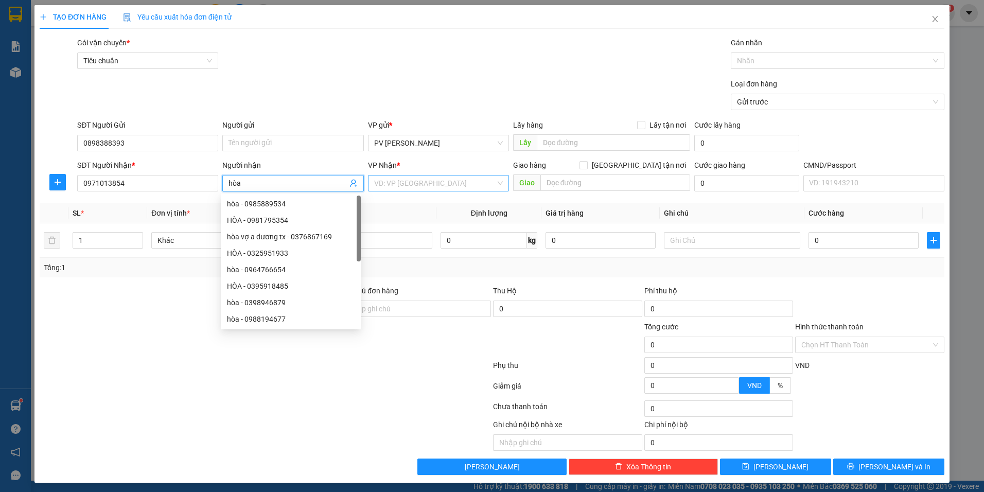
click at [428, 182] on input "search" at bounding box center [434, 182] width 121 height 15
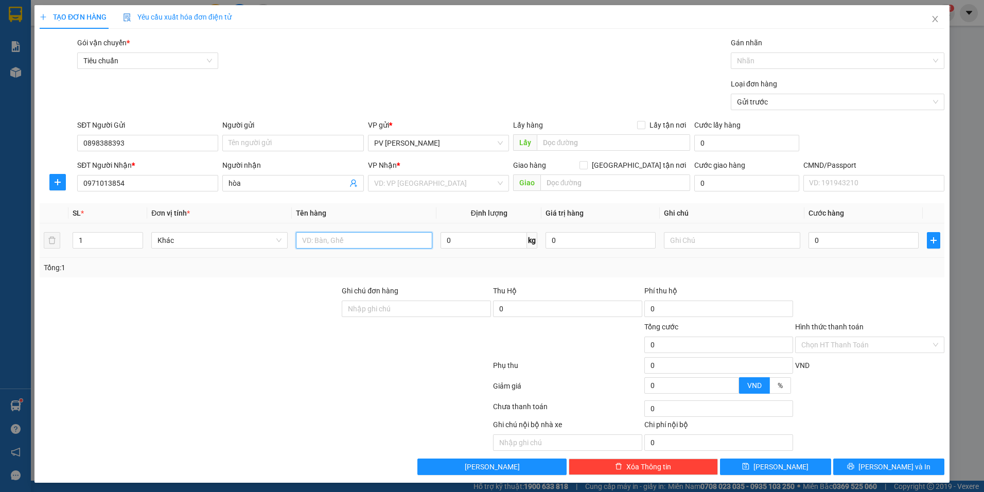
click at [375, 236] on input "text" at bounding box center [364, 240] width 136 height 16
click at [822, 244] on input "0" at bounding box center [863, 240] width 110 height 16
click at [859, 348] on input "Hình thức thanh toán" at bounding box center [866, 344] width 130 height 15
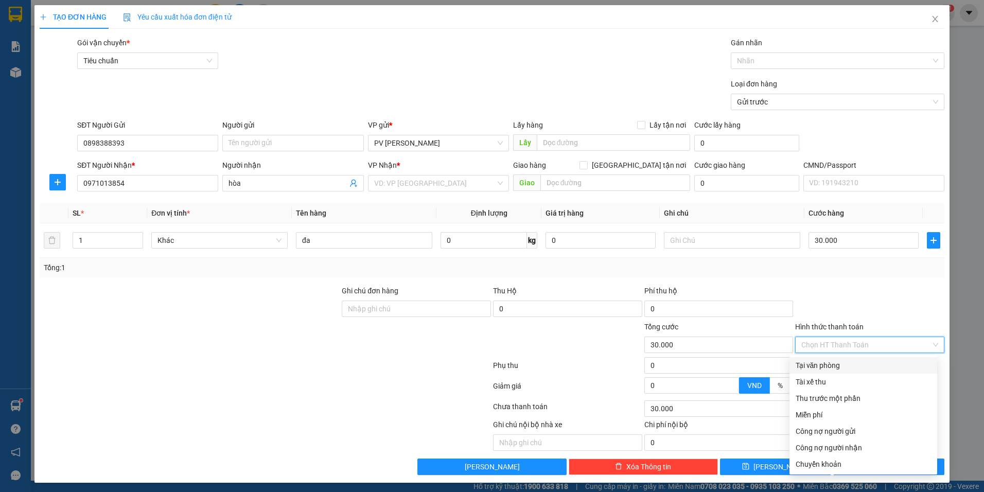
click at [852, 367] on div "Tại văn phòng" at bounding box center [863, 365] width 135 height 11
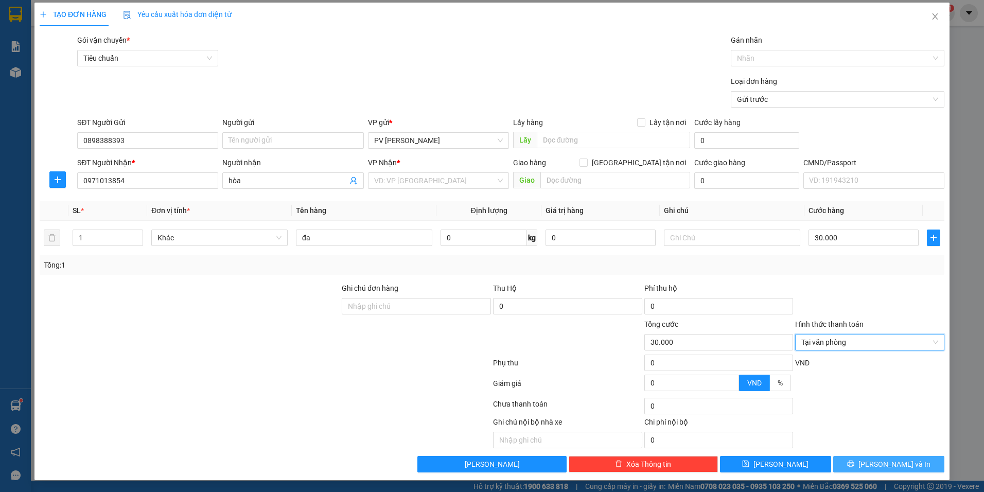
scroll to position [3, 0]
click at [874, 464] on span "Lưu và In" at bounding box center [894, 463] width 72 height 11
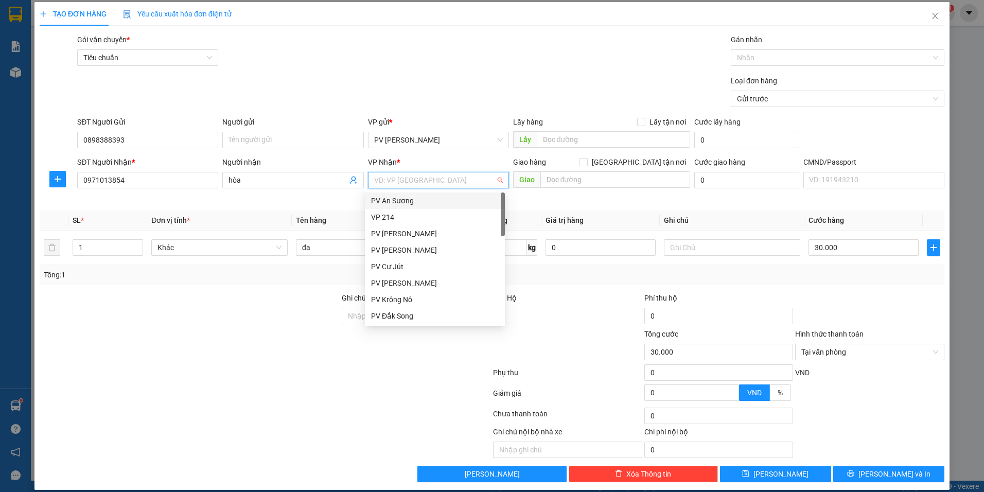
click at [392, 177] on input "search" at bounding box center [434, 179] width 121 height 15
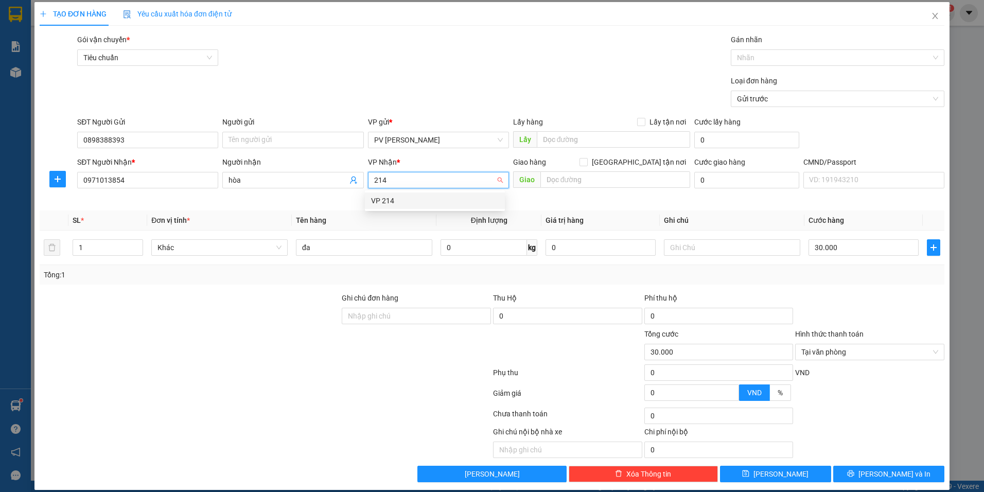
click at [471, 202] on div "VP 214" at bounding box center [435, 200] width 128 height 11
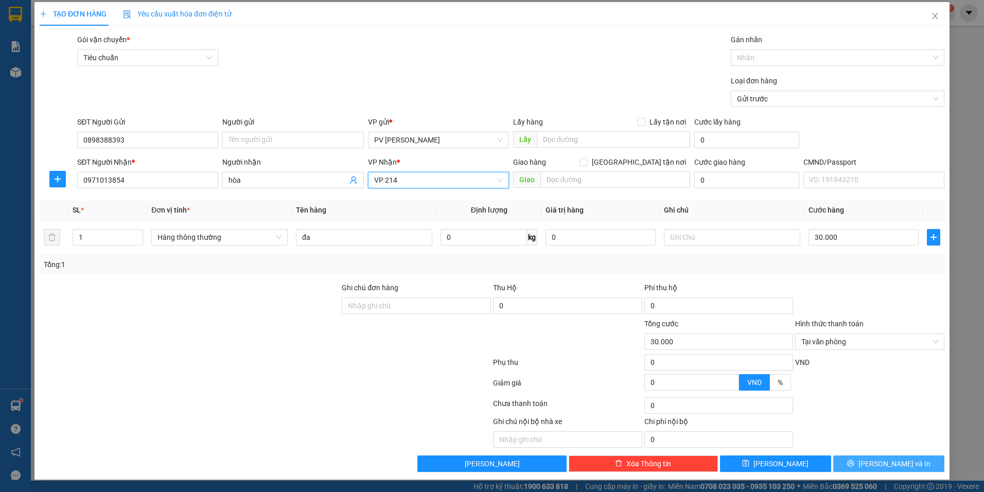
click at [876, 459] on span "Lưu và In" at bounding box center [894, 463] width 72 height 11
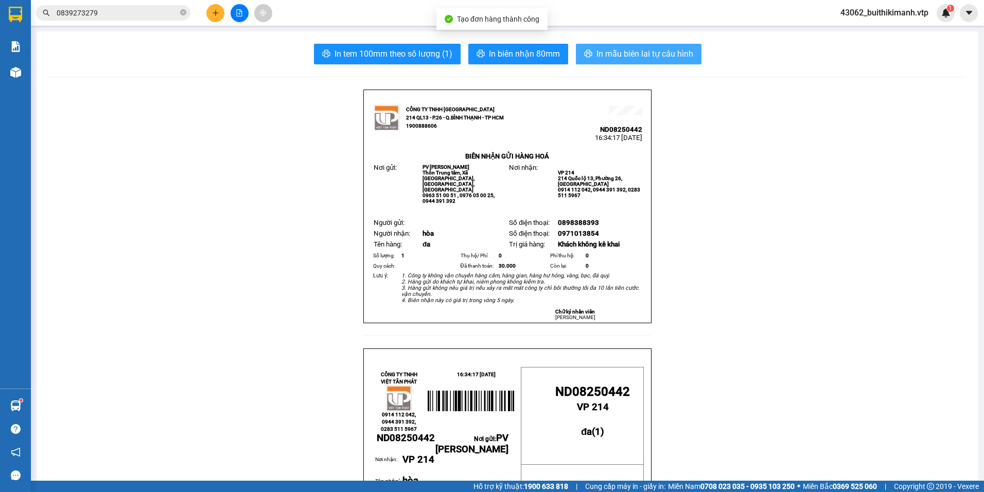
click at [653, 48] on span "In mẫu biên lai tự cấu hình" at bounding box center [644, 53] width 97 height 13
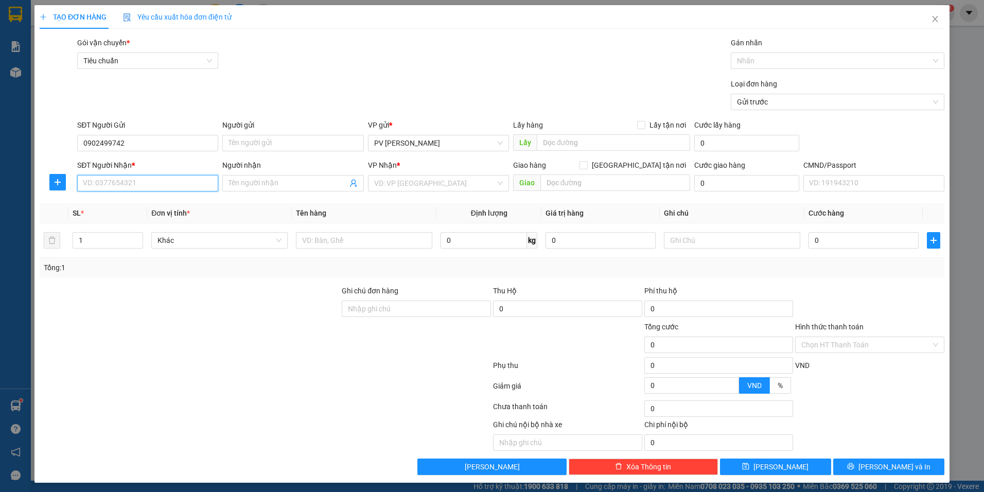
click at [151, 185] on input "SĐT Người Nhận *" at bounding box center [147, 183] width 141 height 16
click at [235, 190] on span at bounding box center [292, 183] width 141 height 16
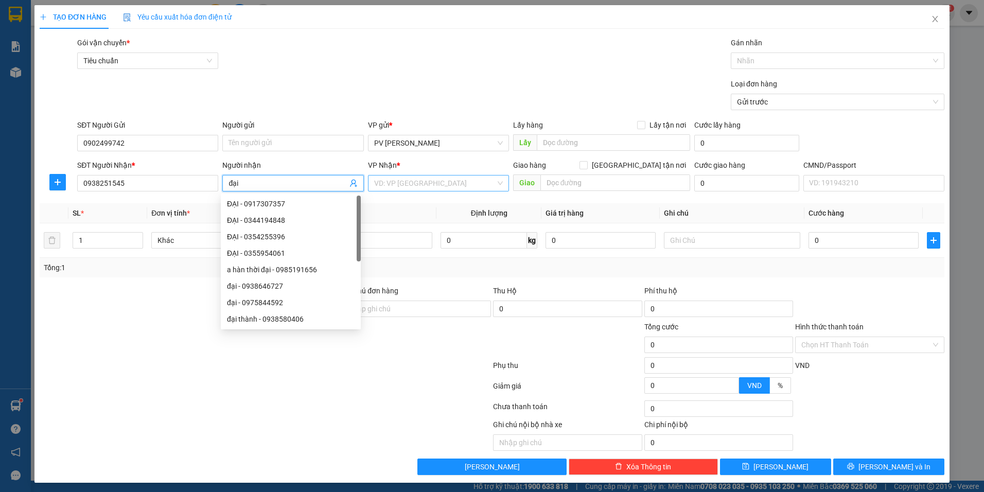
click at [443, 183] on input "search" at bounding box center [434, 182] width 121 height 15
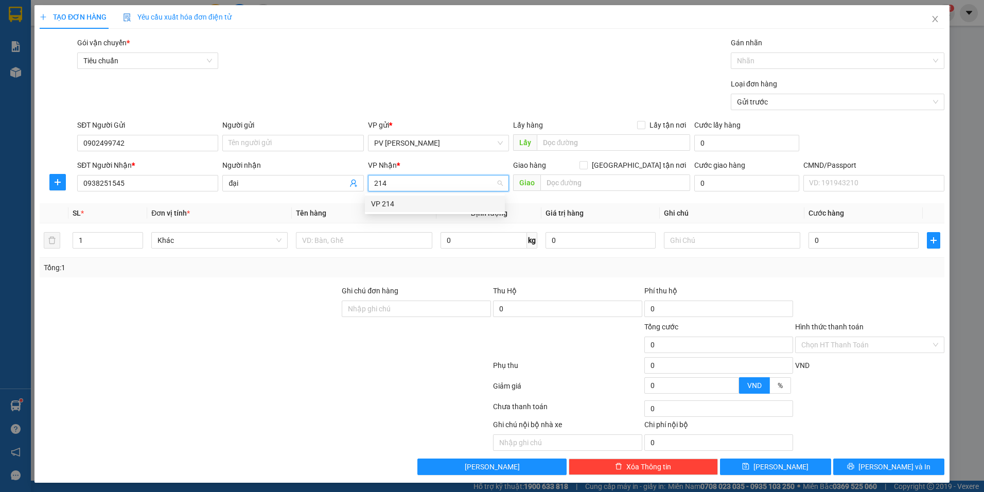
drag, startPoint x: 462, startPoint y: 205, endPoint x: 250, endPoint y: 268, distance: 221.3
click at [462, 206] on div "VP 214" at bounding box center [435, 203] width 128 height 11
click at [323, 241] on input "text" at bounding box center [364, 240] width 136 height 16
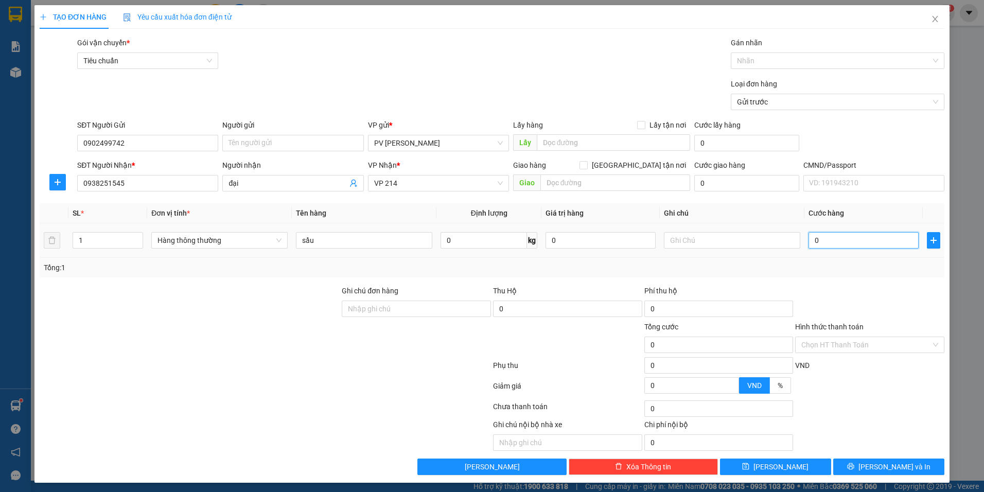
click at [838, 237] on input "0" at bounding box center [863, 240] width 110 height 16
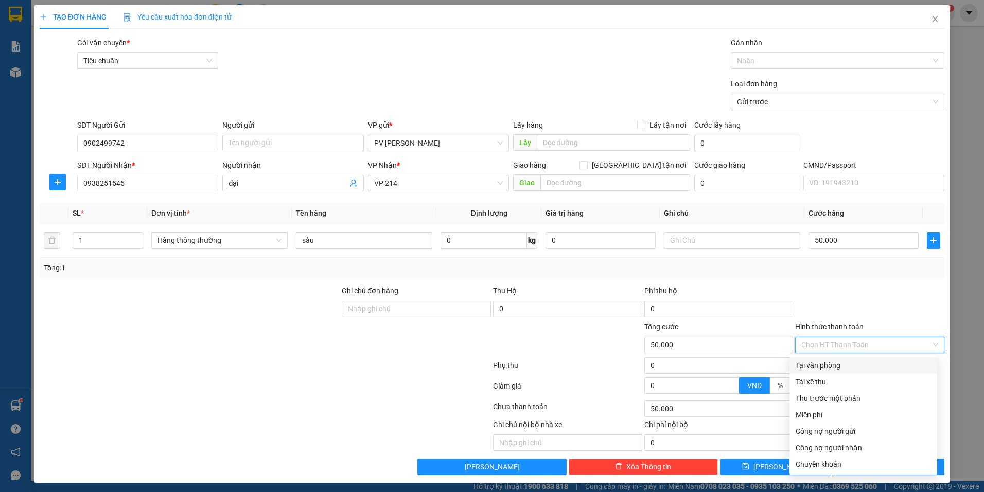
click at [815, 340] on input "Hình thức thanh toán" at bounding box center [866, 344] width 130 height 15
click at [819, 361] on div "Tại văn phòng" at bounding box center [863, 365] width 135 height 11
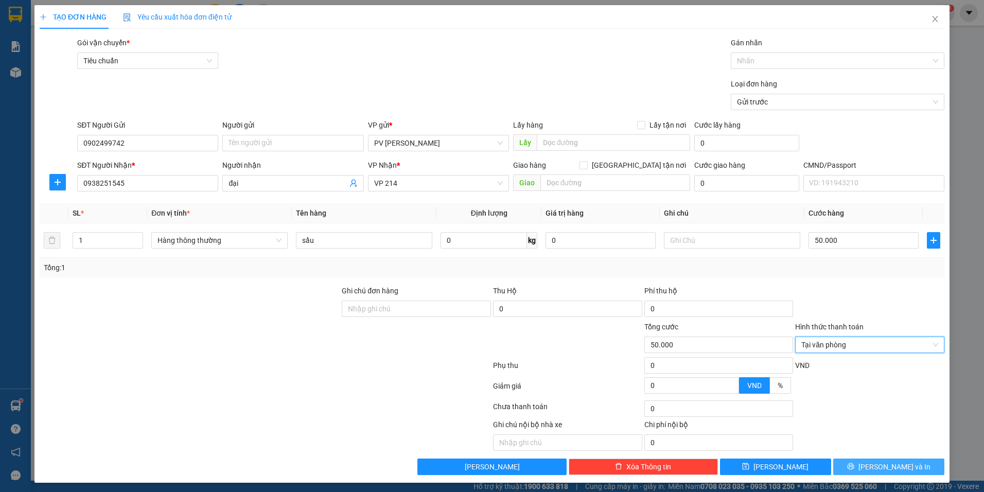
click at [861, 468] on button "Lưu và In" at bounding box center [888, 467] width 111 height 16
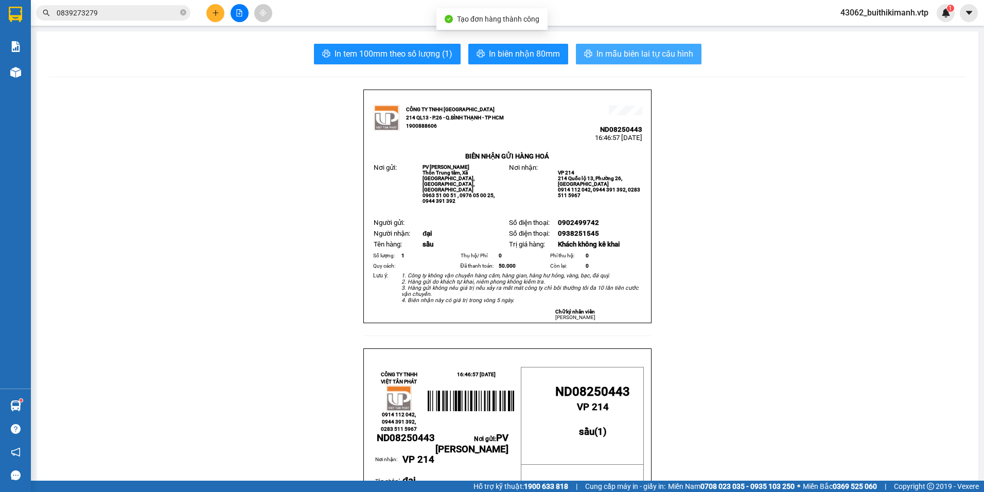
click at [609, 48] on span "In mẫu biên lai tự cấu hình" at bounding box center [644, 53] width 97 height 13
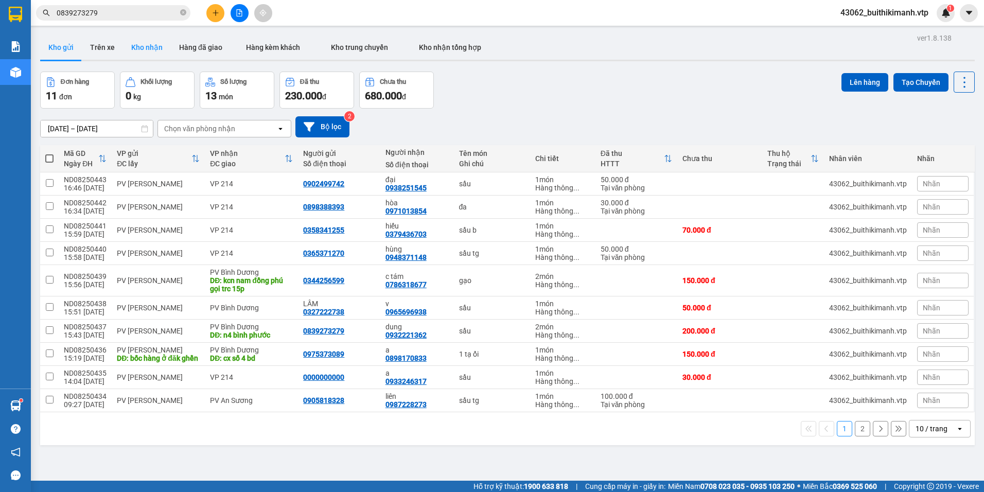
click at [153, 46] on button "Kho nhận" at bounding box center [147, 47] width 48 height 25
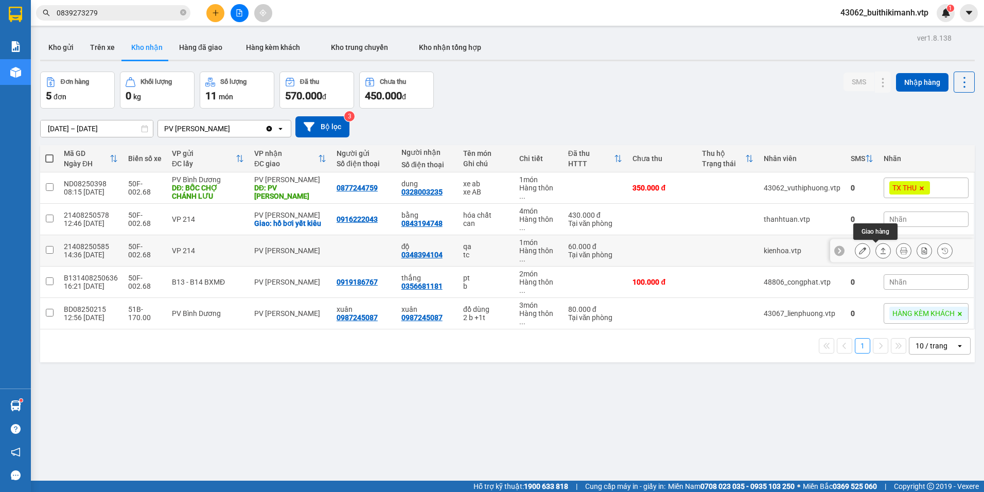
click at [881, 250] on icon at bounding box center [884, 251] width 6 height 6
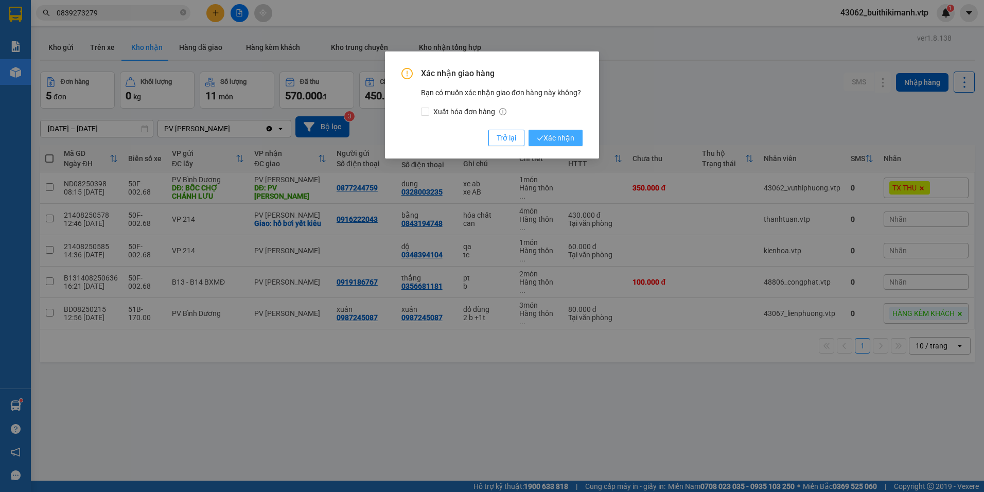
click at [561, 143] on span "Xác nhận" at bounding box center [556, 137] width 38 height 11
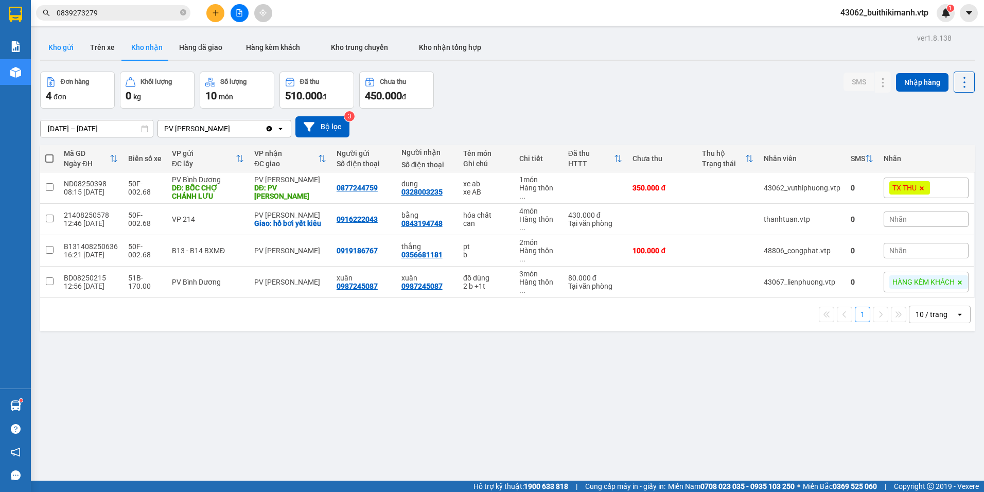
click at [62, 48] on button "Kho gửi" at bounding box center [61, 47] width 42 height 25
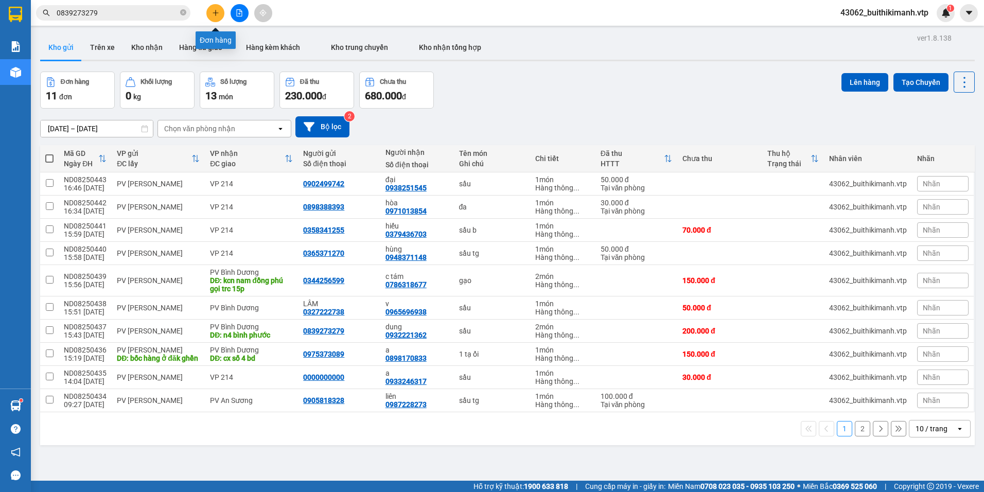
click at [216, 15] on icon "plus" at bounding box center [215, 12] width 7 height 7
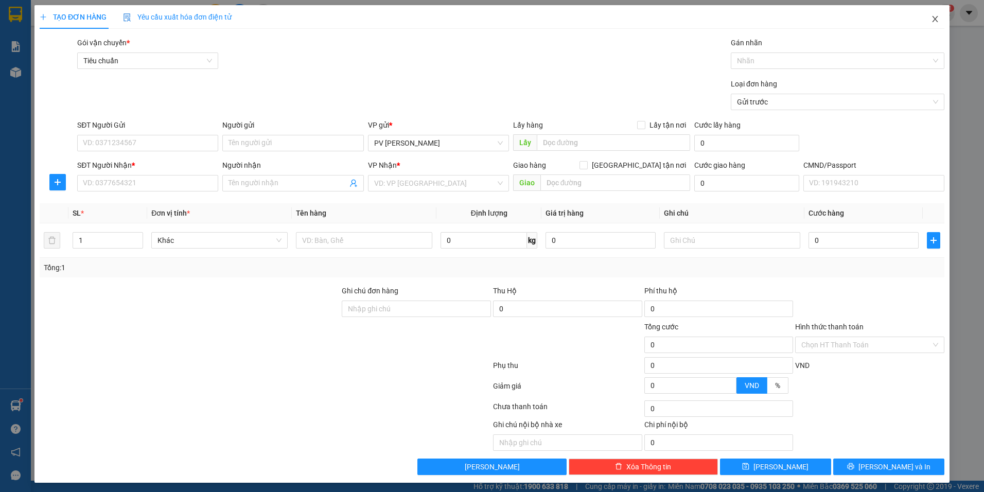
click at [931, 19] on icon "close" at bounding box center [935, 19] width 8 height 8
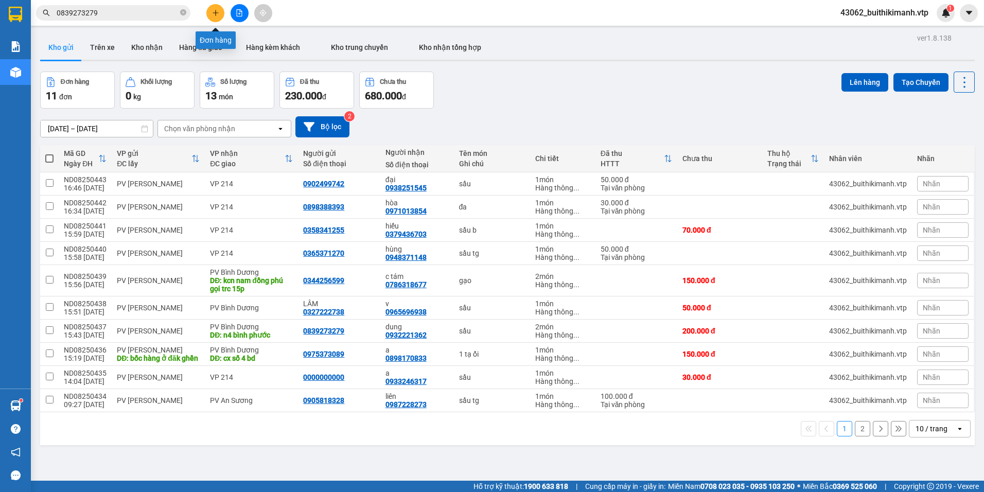
click at [214, 17] on button at bounding box center [215, 13] width 18 height 18
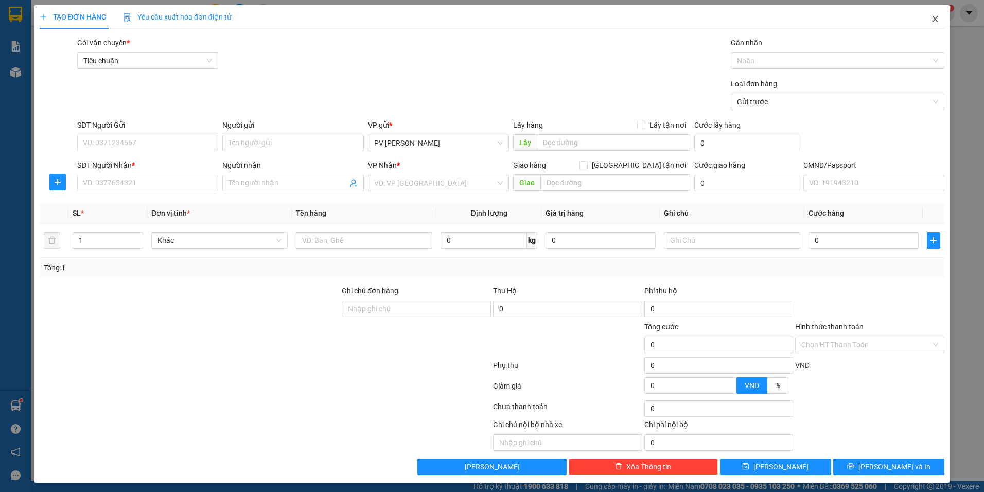
click at [931, 16] on icon "close" at bounding box center [935, 19] width 8 height 8
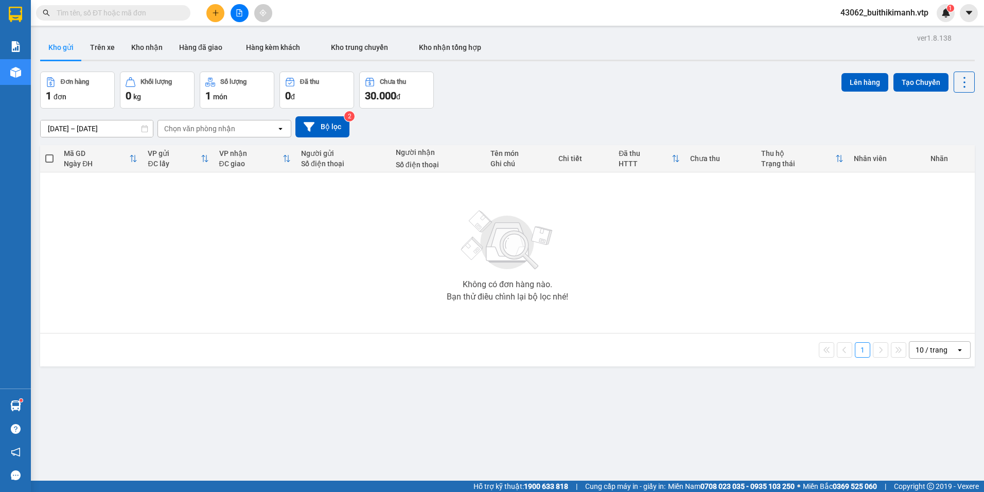
click at [855, 354] on button "1" at bounding box center [862, 349] width 15 height 15
click at [83, 80] on div "Đơn hàng" at bounding box center [75, 81] width 28 height 7
click at [102, 49] on button "Trên xe" at bounding box center [102, 47] width 41 height 25
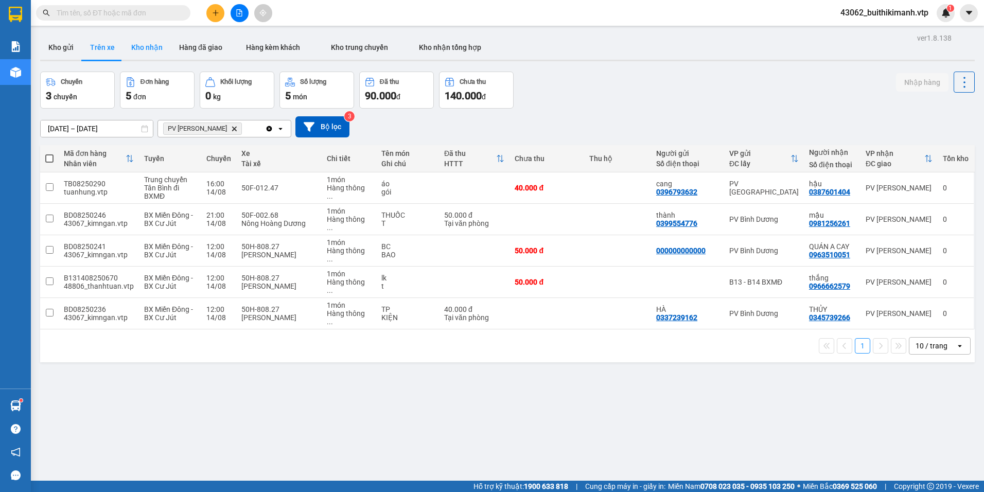
click at [156, 54] on button "Kho nhận" at bounding box center [147, 47] width 48 height 25
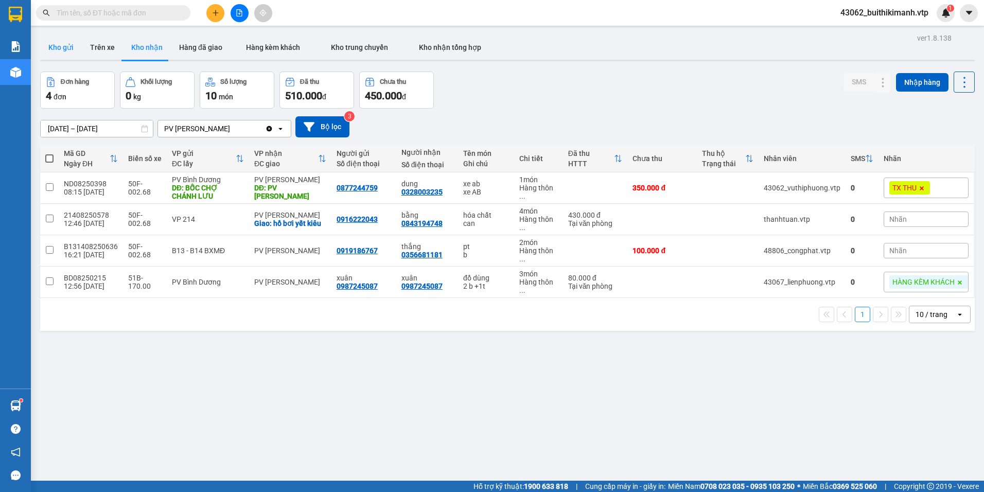
click at [59, 54] on button "Kho gửi" at bounding box center [61, 47] width 42 height 25
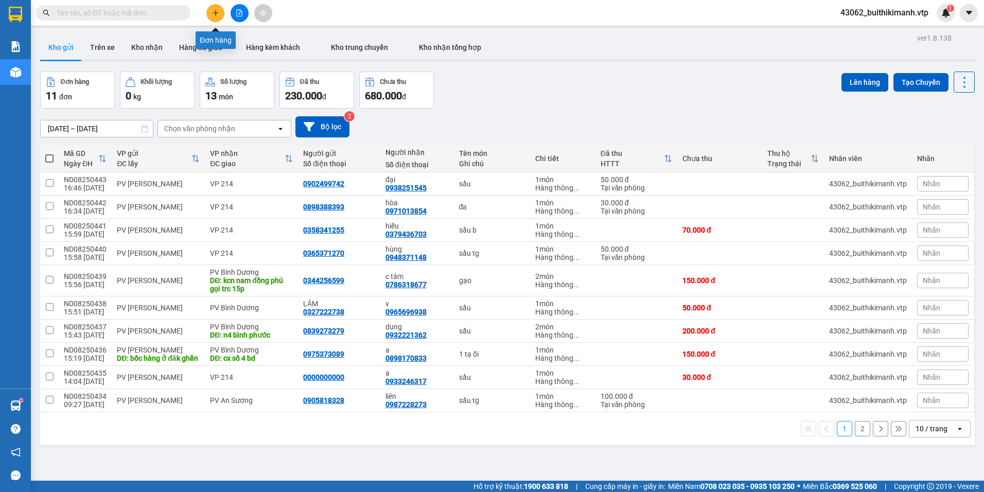
click at [210, 12] on button at bounding box center [215, 13] width 18 height 18
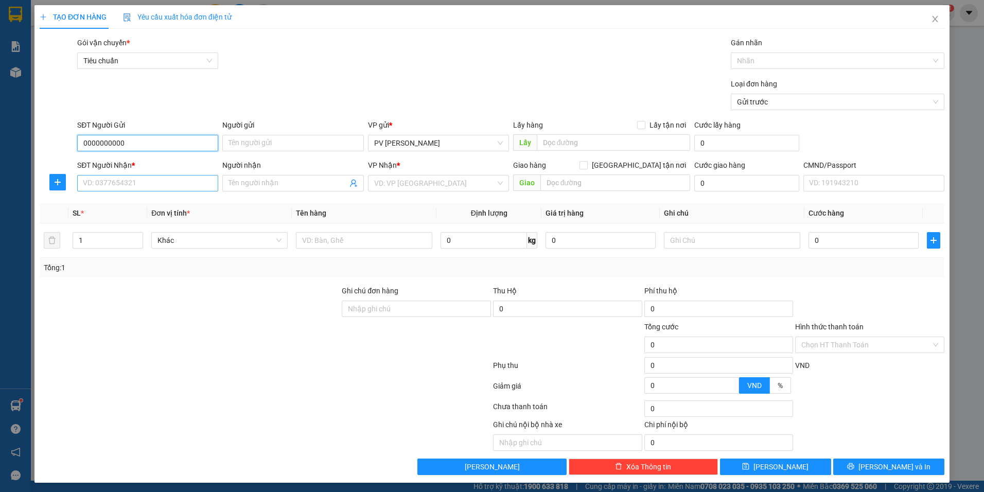
type input "0000000000"
click at [191, 187] on input "SĐT Người Nhận *" at bounding box center [147, 183] width 141 height 16
type input "0908745425"
click at [305, 184] on input "Người nhận" at bounding box center [288, 183] width 118 height 11
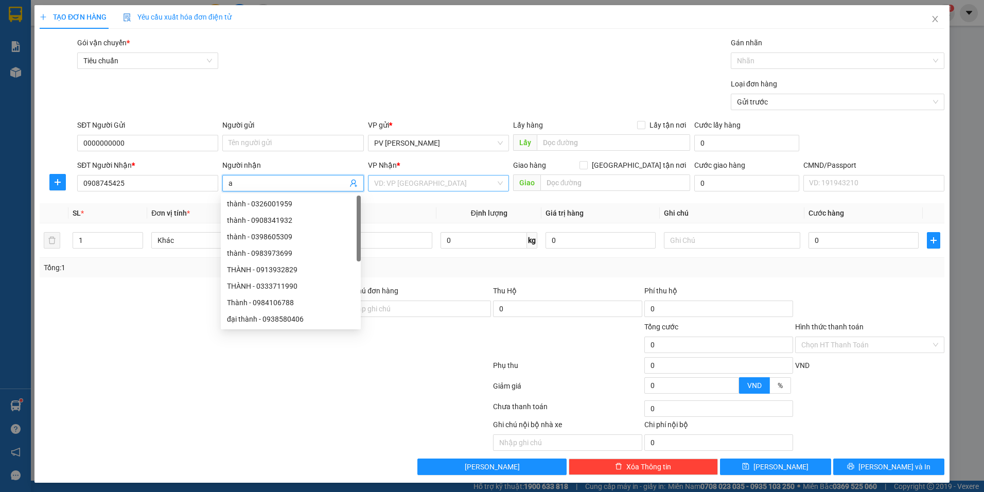
type input "a"
click at [433, 187] on input "search" at bounding box center [434, 182] width 121 height 15
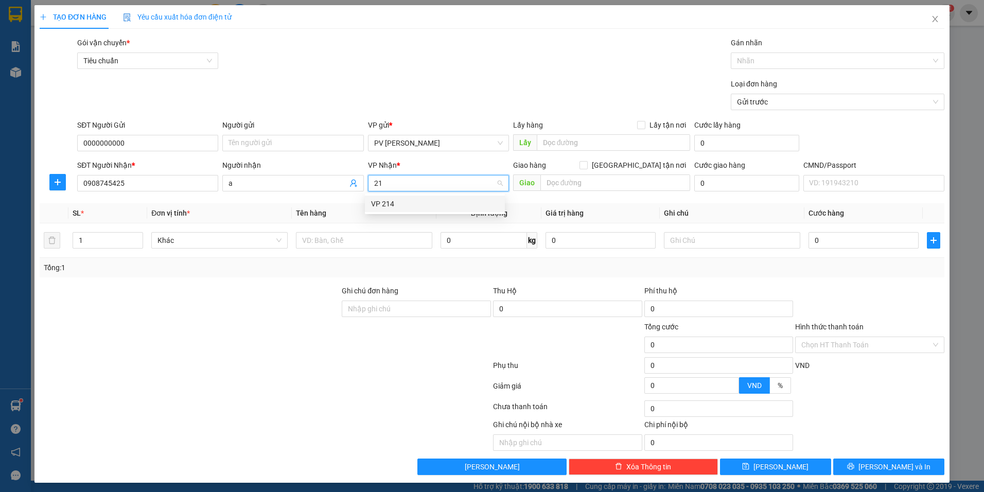
type input "214"
click at [422, 200] on div "VP 214" at bounding box center [435, 203] width 128 height 11
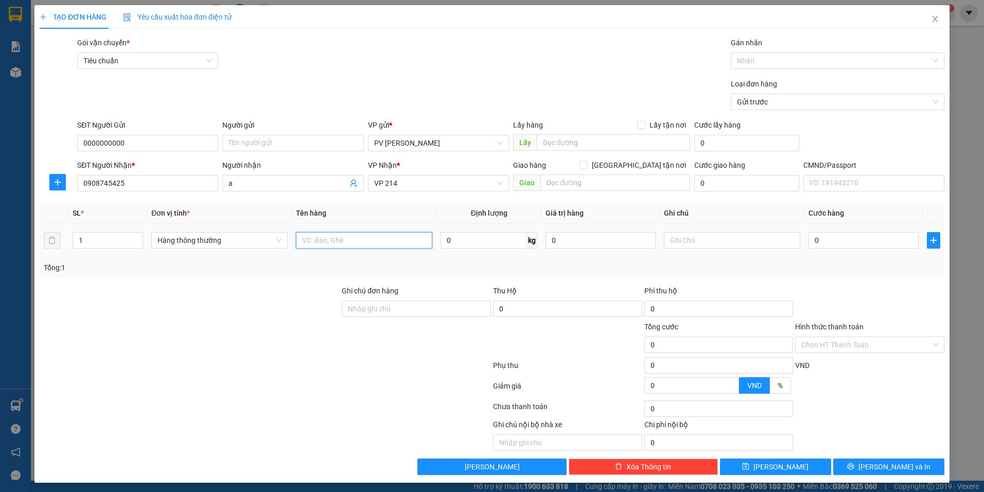
click at [360, 242] on input "text" at bounding box center [364, 240] width 136 height 16
type input "d"
type input "đa tg"
click at [855, 248] on input "0" at bounding box center [863, 240] width 110 height 16
type input "4"
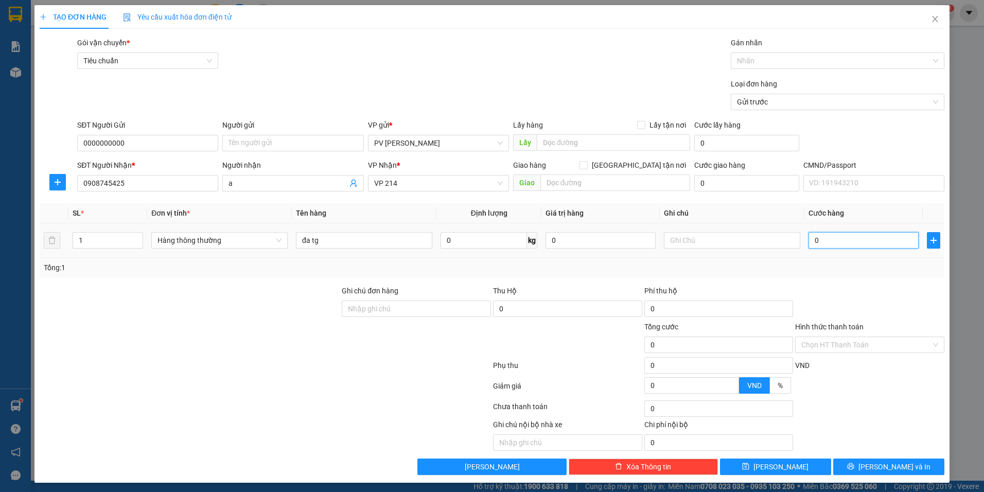
type input "4"
type input "40"
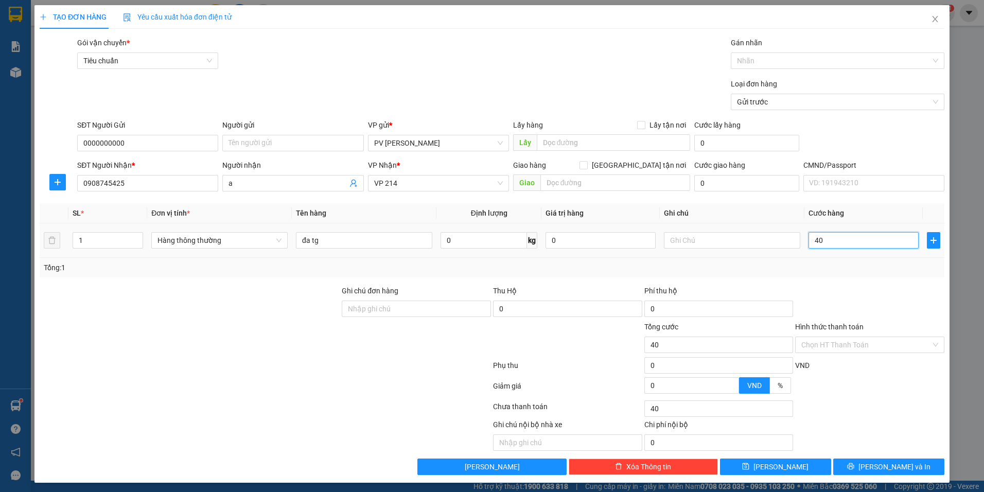
type input "400"
type input "4.000"
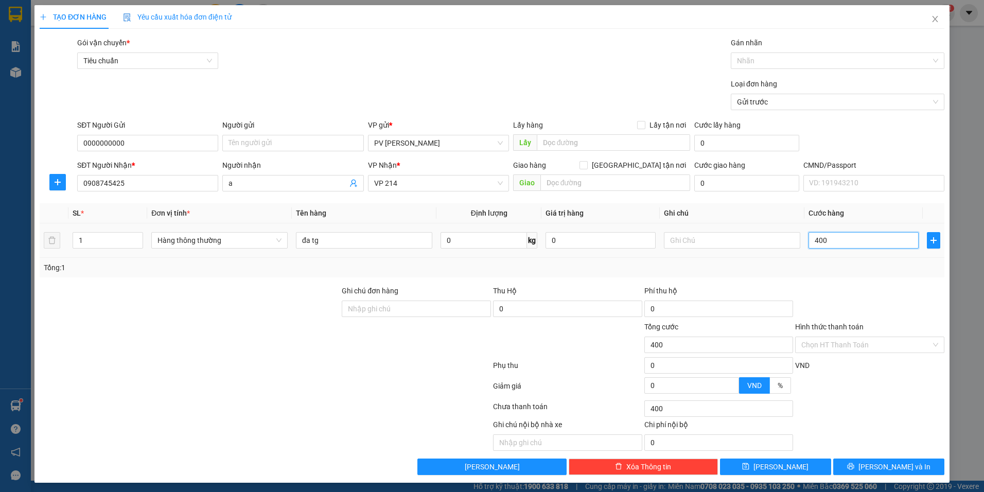
type input "4.000"
type input "40.000"
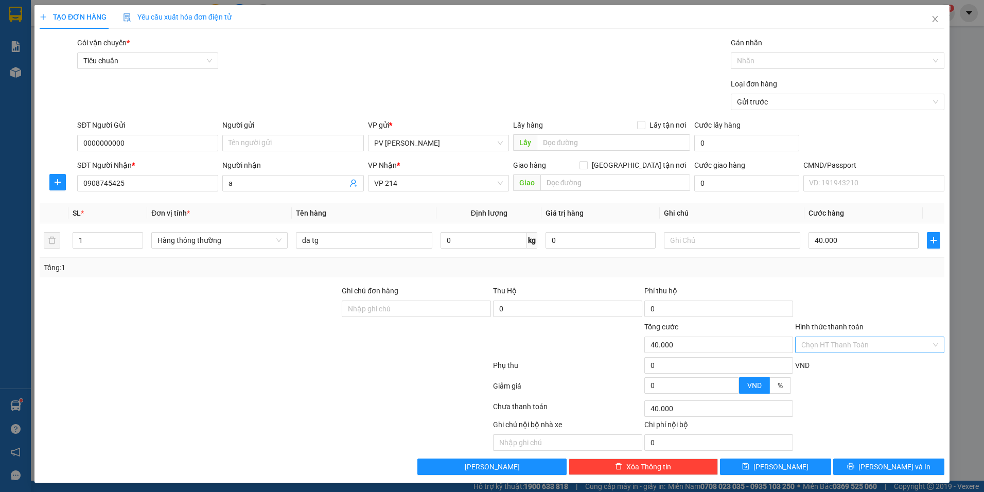
click at [860, 349] on input "Hình thức thanh toán" at bounding box center [866, 344] width 130 height 15
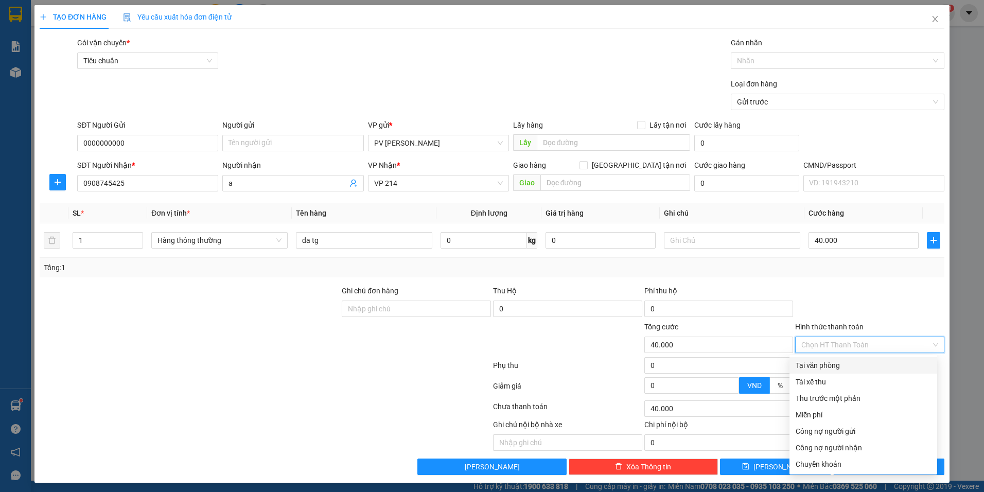
click at [856, 368] on div "Tại văn phòng" at bounding box center [863, 365] width 135 height 11
type input "0"
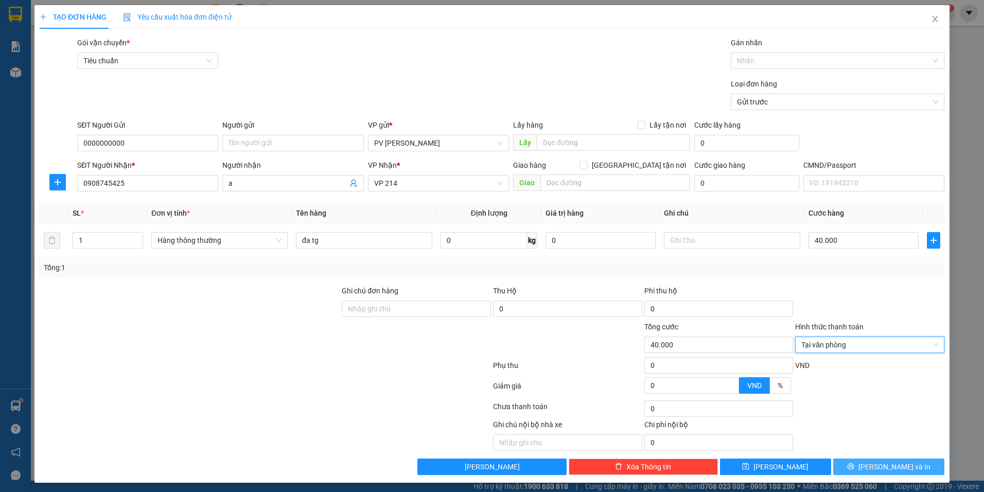
click at [870, 468] on button "[PERSON_NAME] và In" at bounding box center [888, 467] width 111 height 16
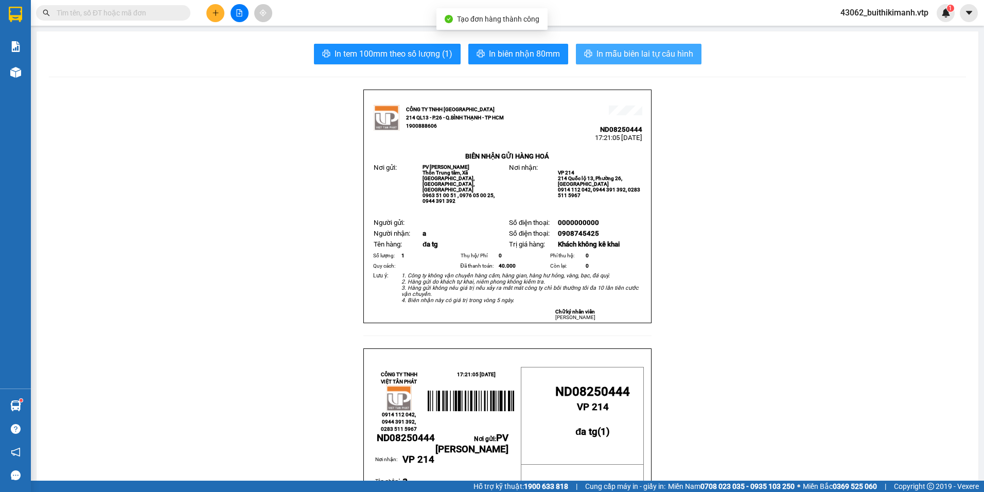
click at [626, 47] on button "In mẫu biên lai tự cấu hình" at bounding box center [639, 54] width 126 height 21
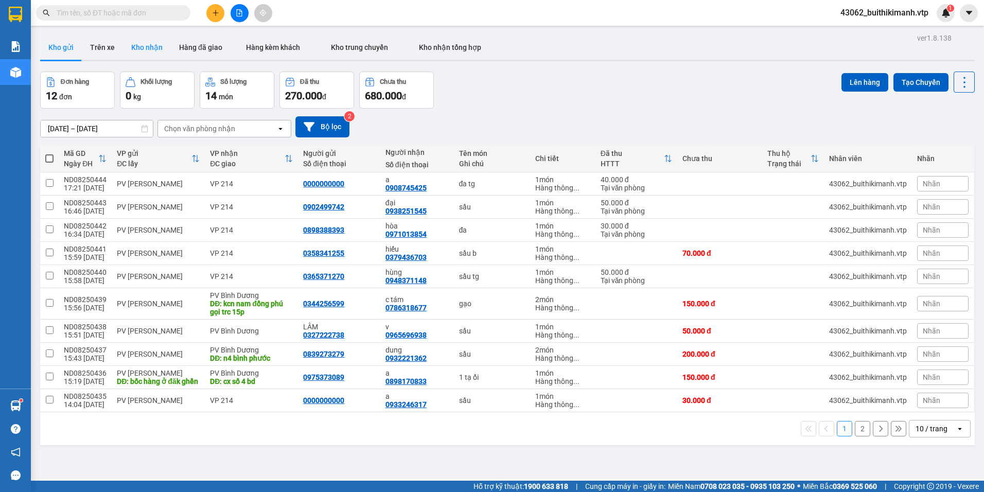
click at [152, 43] on button "Kho nhận" at bounding box center [147, 47] width 48 height 25
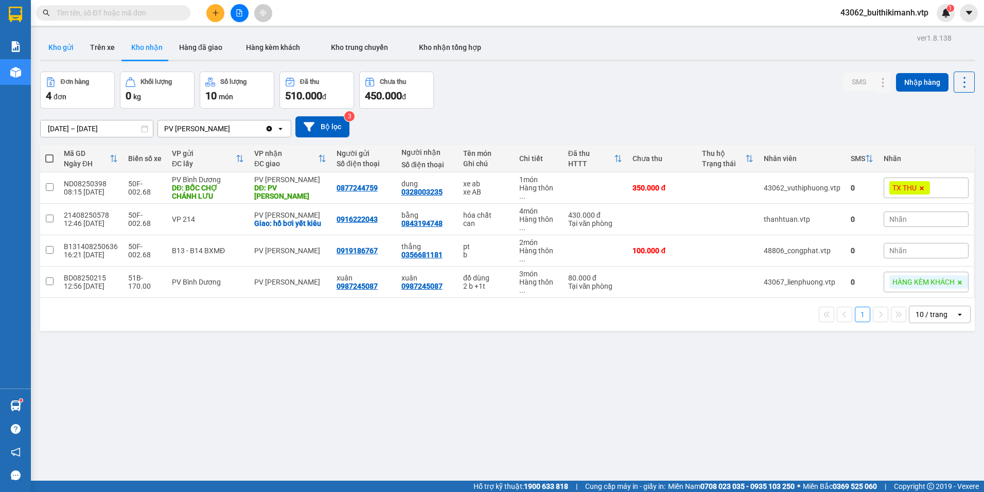
click at [60, 37] on button "Kho gửi" at bounding box center [61, 47] width 42 height 25
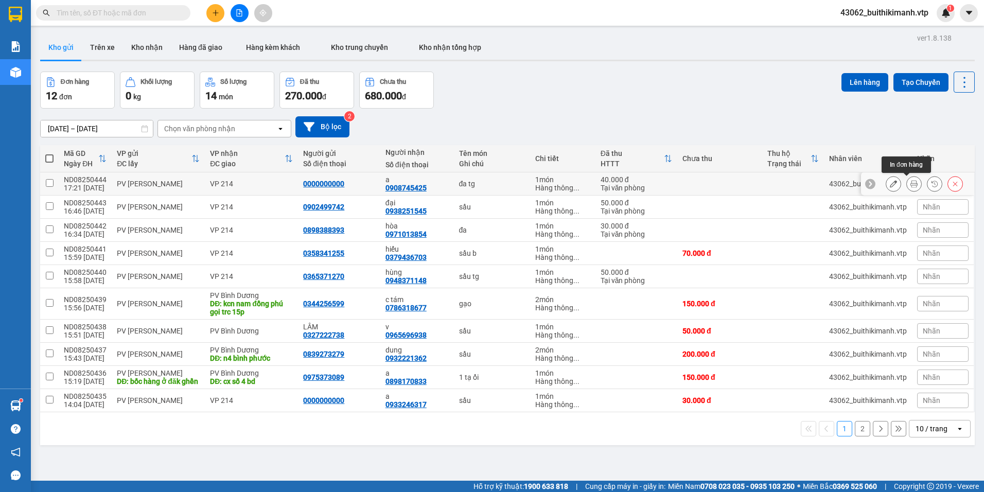
click at [910, 183] on icon at bounding box center [913, 183] width 7 height 7
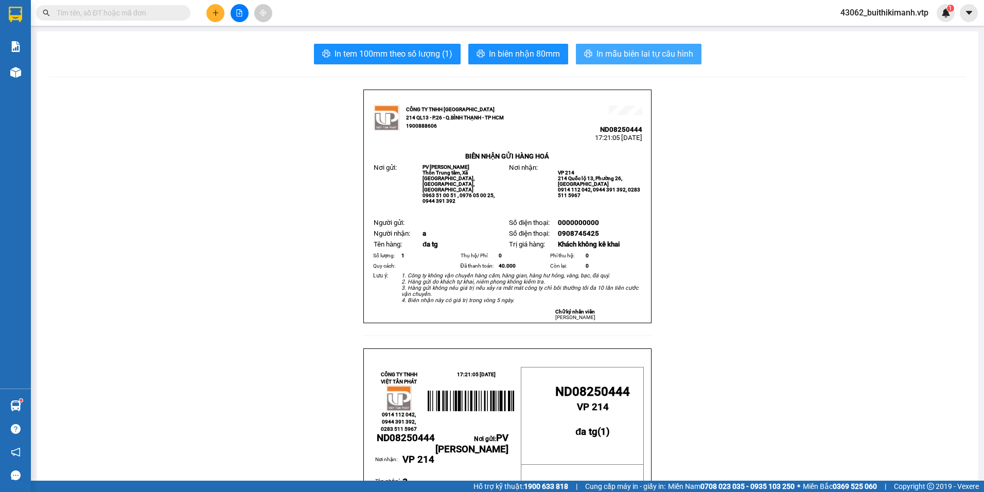
click at [613, 49] on span "In mẫu biên lai tự cấu hình" at bounding box center [644, 53] width 97 height 13
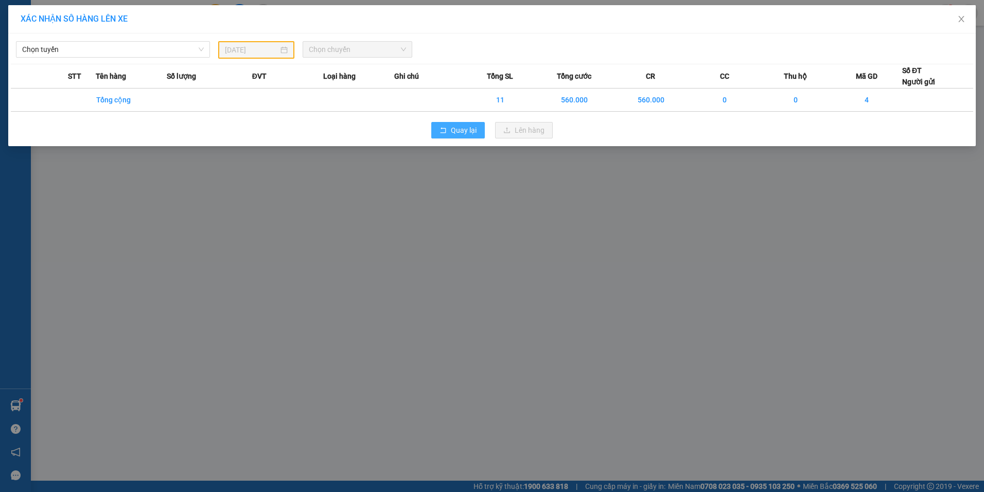
drag, startPoint x: 464, startPoint y: 132, endPoint x: 325, endPoint y: 22, distance: 177.3
click at [451, 128] on span "Quay lại" at bounding box center [464, 130] width 26 height 11
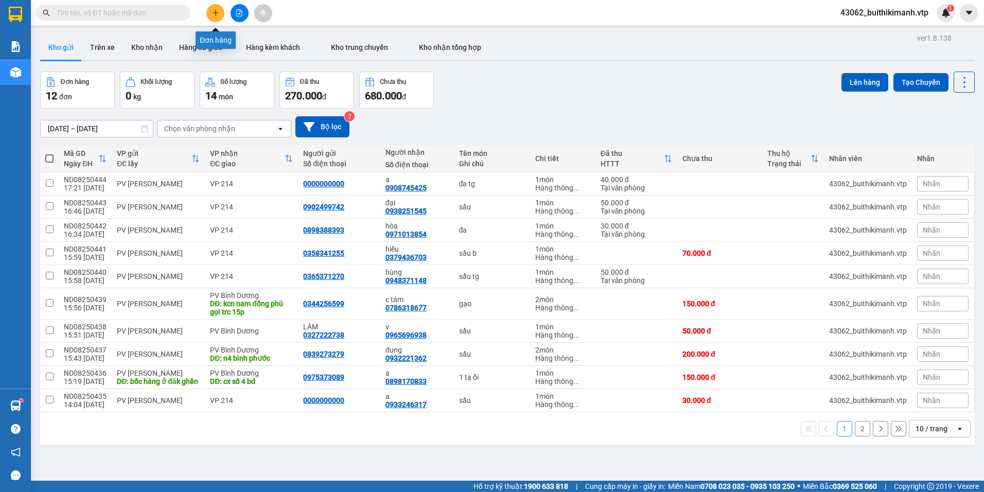
click at [223, 11] on button at bounding box center [215, 13] width 18 height 18
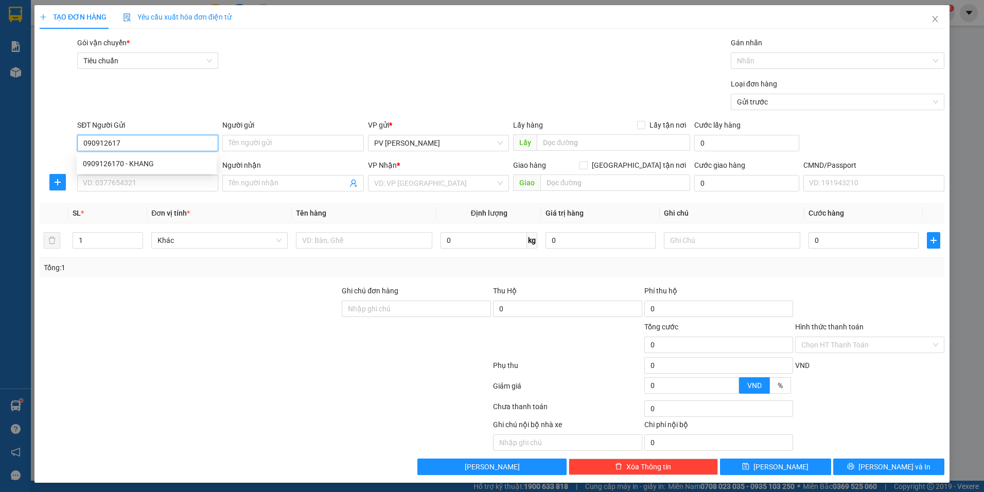
type input "0909126170"
click at [165, 158] on div "0909126170 - KHANG" at bounding box center [147, 163] width 128 height 11
type input "KHANG"
type input "0973911624"
type input "thông"
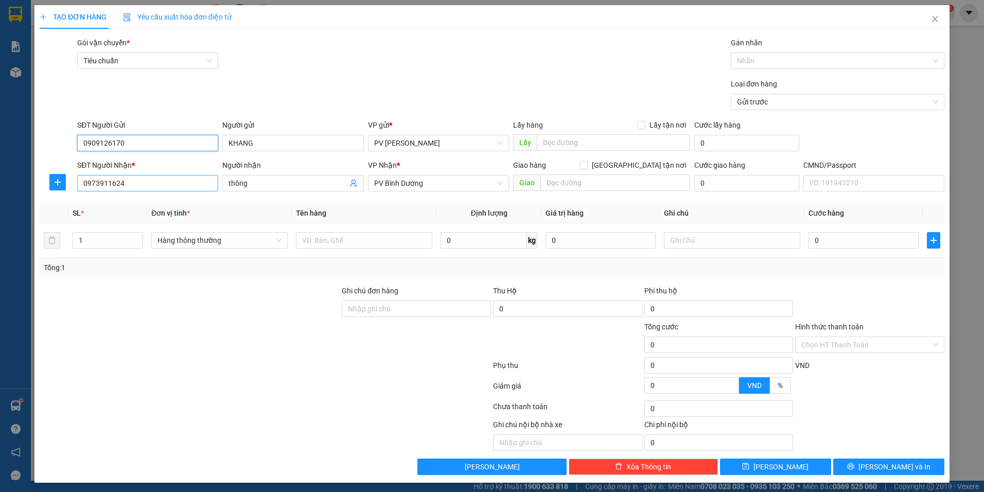
type input "0909126170"
click at [170, 184] on input "0973911624" at bounding box center [147, 183] width 141 height 16
drag, startPoint x: 130, startPoint y: 144, endPoint x: 45, endPoint y: 155, distance: 85.6
click at [45, 155] on div "SĐT Người Gửi 0909126170 Người gửi KHANG VP gửi * PV Nam Đong Lấy hàng Lấy tận …" at bounding box center [492, 137] width 907 height 36
click at [132, 180] on input "0973911624" at bounding box center [147, 183] width 141 height 16
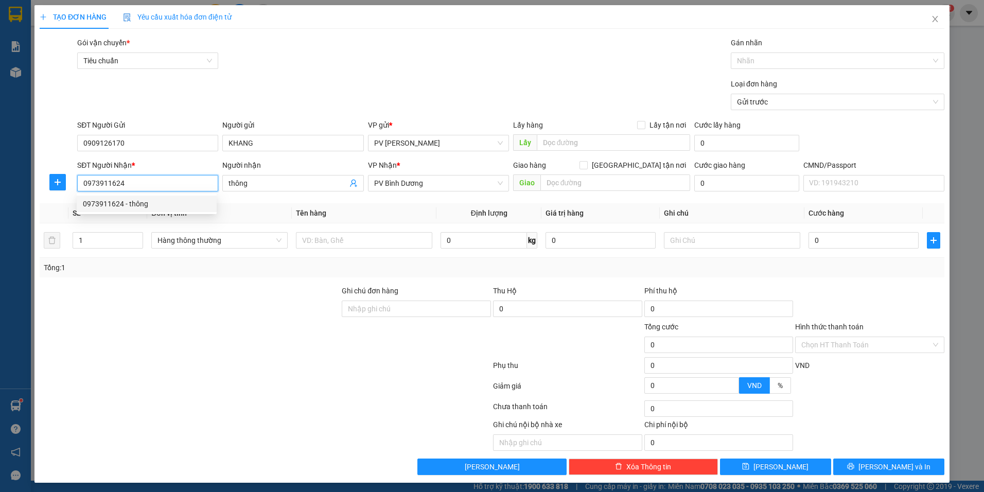
drag, startPoint x: 132, startPoint y: 182, endPoint x: 37, endPoint y: 190, distance: 95.1
click at [37, 190] on div "TẠO ĐƠN HÀNG Yêu cầu xuất hóa đơn điện tử Transit Pickup Surcharge Ids Transit …" at bounding box center [491, 244] width 915 height 478
paste input "0909126170"
type input "0909126170"
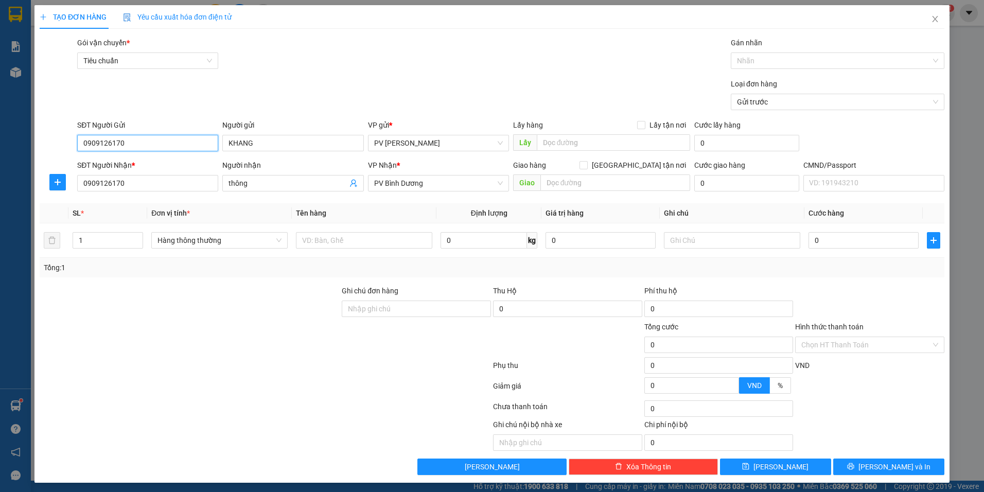
drag, startPoint x: 127, startPoint y: 147, endPoint x: 10, endPoint y: 151, distance: 116.9
click at [10, 151] on div "TẠO ĐƠN HÀNG Yêu cầu xuất hóa đơn điện tử Transit Pickup Surcharge Ids Transit …" at bounding box center [492, 246] width 984 height 492
type input "0000000000"
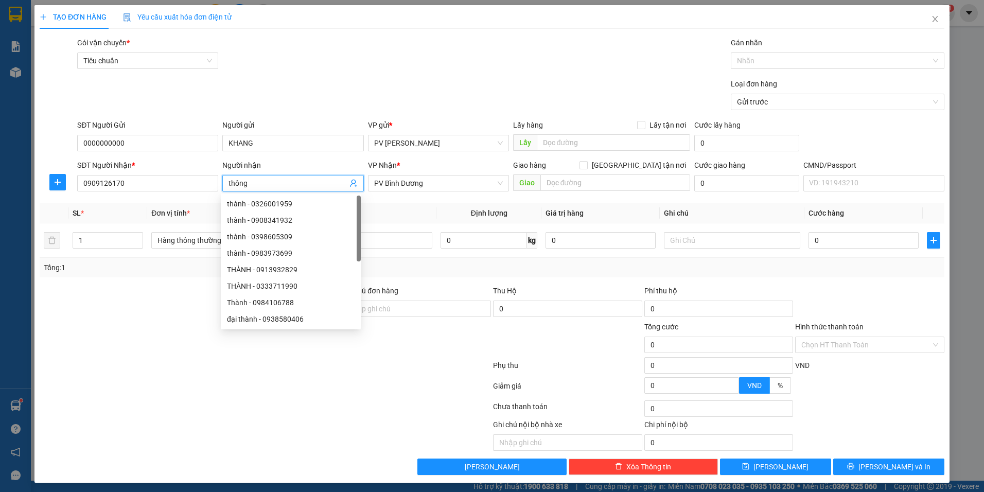
drag, startPoint x: 259, startPoint y: 182, endPoint x: 215, endPoint y: 198, distance: 47.0
click at [215, 198] on div "Transit Pickup Surcharge Ids Transit Deliver Surcharge Ids Transit Deliver Surc…" at bounding box center [492, 256] width 905 height 438
type input "khang"
drag, startPoint x: 245, startPoint y: 138, endPoint x: 215, endPoint y: 133, distance: 30.4
click at [215, 133] on div "SĐT Người Gửi 0000000000 Người gửi KHANG KHANG VP gửi * PV Nam Đong Lấy hàng Lấ…" at bounding box center [510, 137] width 871 height 36
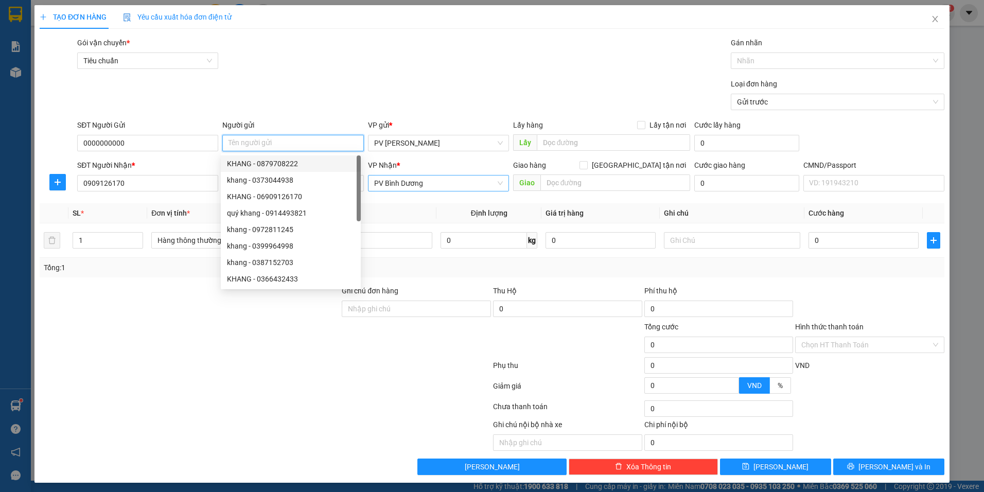
click at [426, 188] on span "PV Bình Dương" at bounding box center [438, 182] width 129 height 15
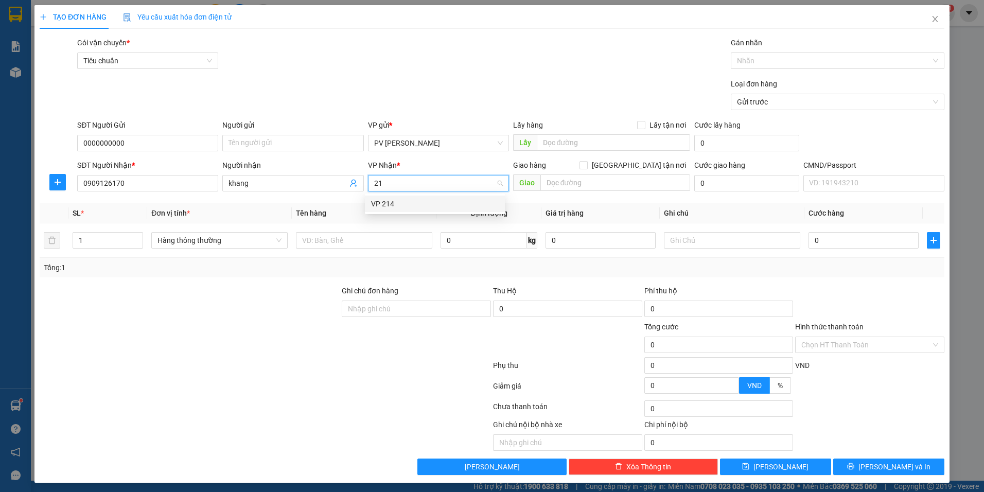
type input "214"
click at [459, 211] on div "VP 214" at bounding box center [435, 204] width 140 height 16
click at [368, 238] on input "text" at bounding box center [364, 240] width 136 height 16
type input "lá"
drag, startPoint x: 131, startPoint y: 182, endPoint x: 56, endPoint y: 192, distance: 75.8
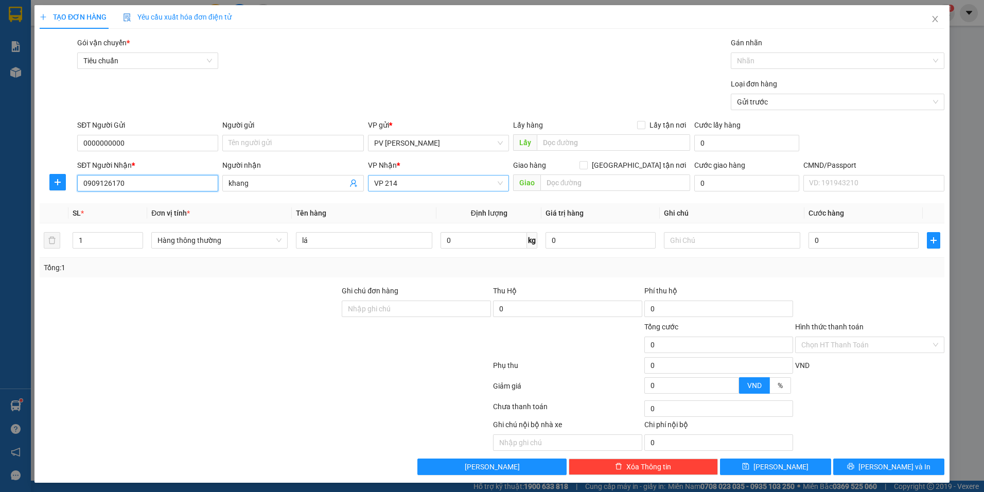
click at [56, 192] on div "SĐT Người Nhận * 0909126170 0909126170 Người nhận khang VP Nhận * VP 214 Giao h…" at bounding box center [492, 178] width 907 height 36
click at [525, 466] on button "[PERSON_NAME]" at bounding box center [491, 467] width 149 height 16
click at [950, 95] on div "TẠO ĐƠN HÀNG Yêu cầu xuất hóa đơn điện tử Transit Pickup Surcharge Ids Transit …" at bounding box center [492, 246] width 984 height 492
click at [927, 26] on span "Close" at bounding box center [935, 19] width 29 height 29
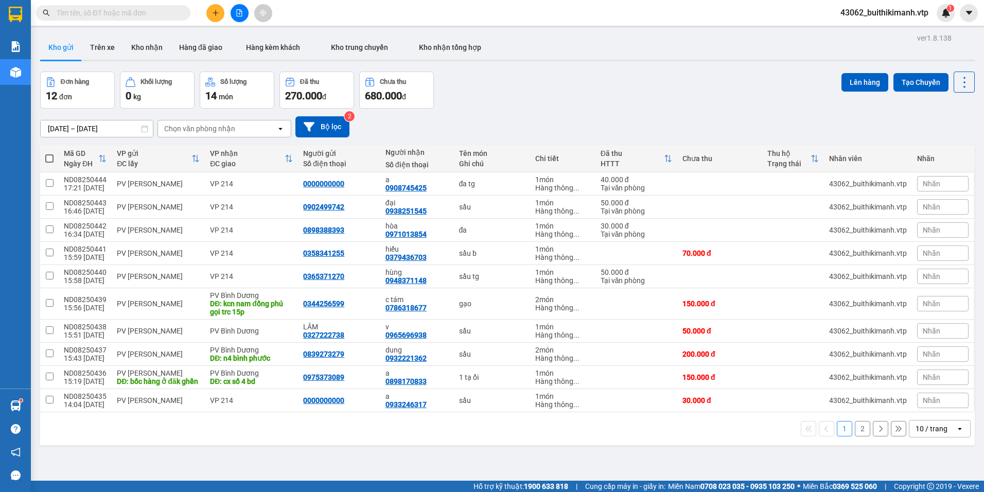
click at [130, 16] on input "text" at bounding box center [117, 12] width 121 height 11
paste input "0909126170"
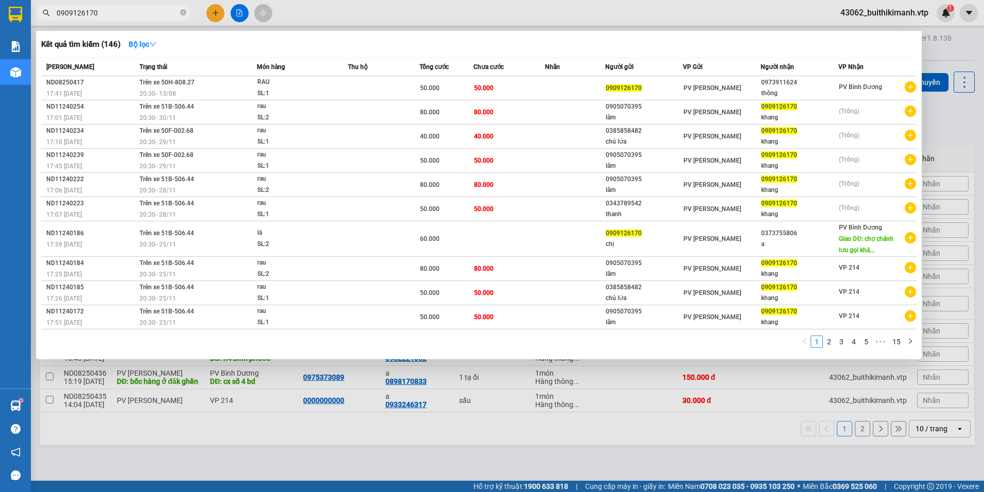
type input "0909126170"
click at [874, 376] on div at bounding box center [492, 246] width 984 height 492
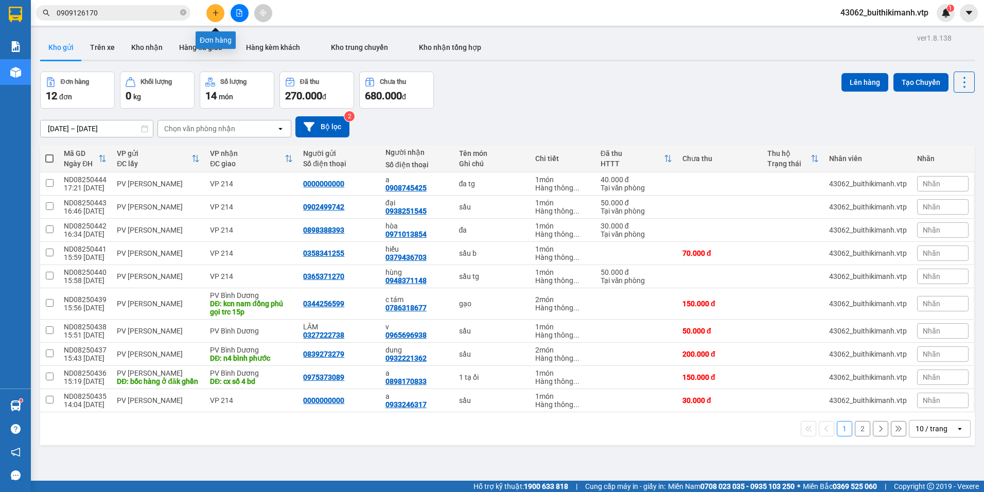
click at [214, 13] on icon "plus" at bounding box center [216, 12] width 6 height 1
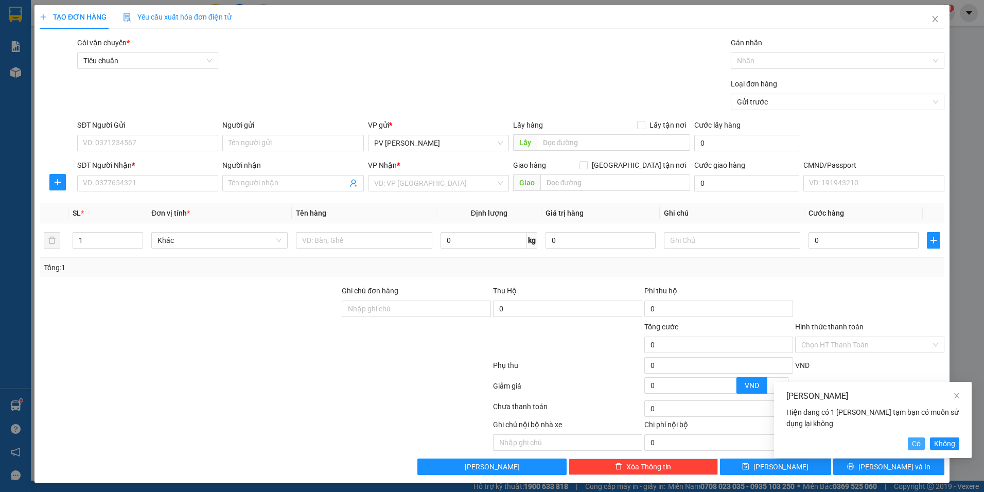
drag, startPoint x: 918, startPoint y: 446, endPoint x: 911, endPoint y: 440, distance: 9.2
click at [913, 443] on span "Có" at bounding box center [916, 443] width 9 height 11
type input "0000000000"
type input "0909126170"
type input "khang"
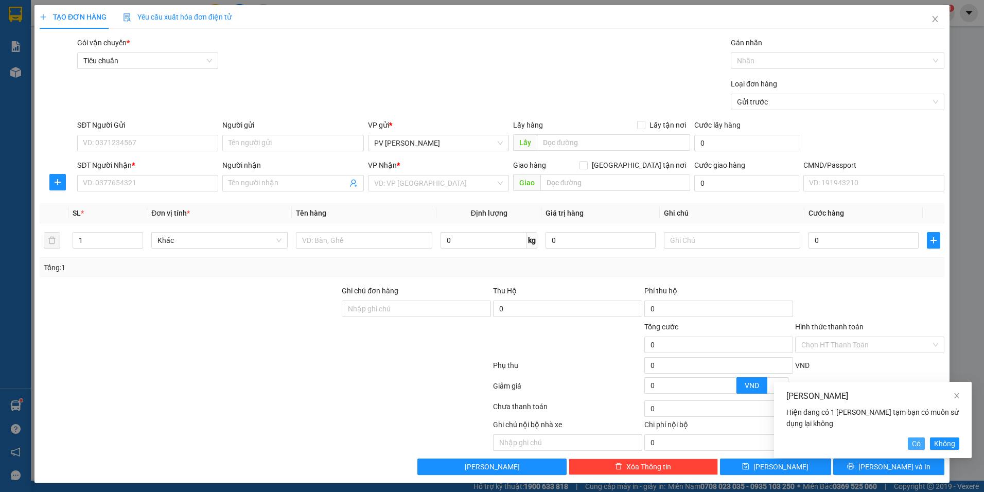
type input "lá"
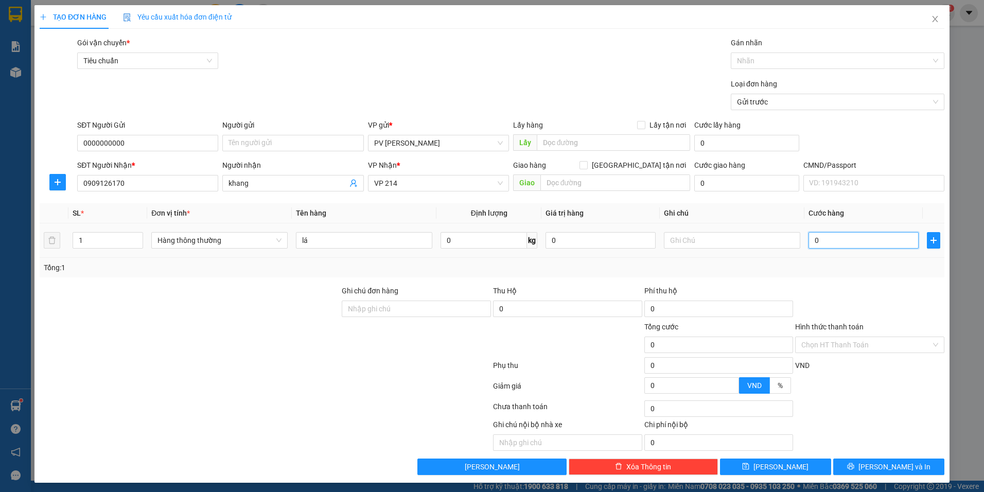
click at [832, 244] on input "0" at bounding box center [863, 240] width 110 height 16
type input "5"
type input "50"
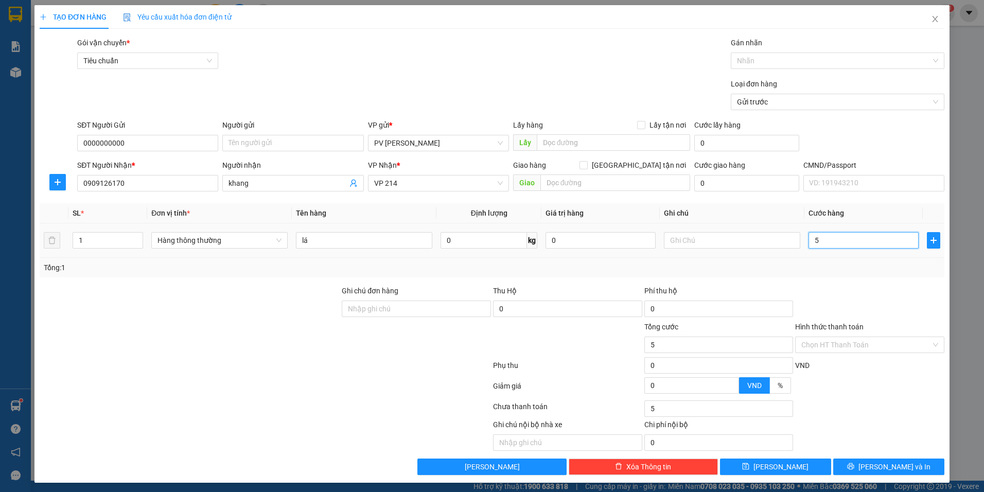
type input "50"
type input "500"
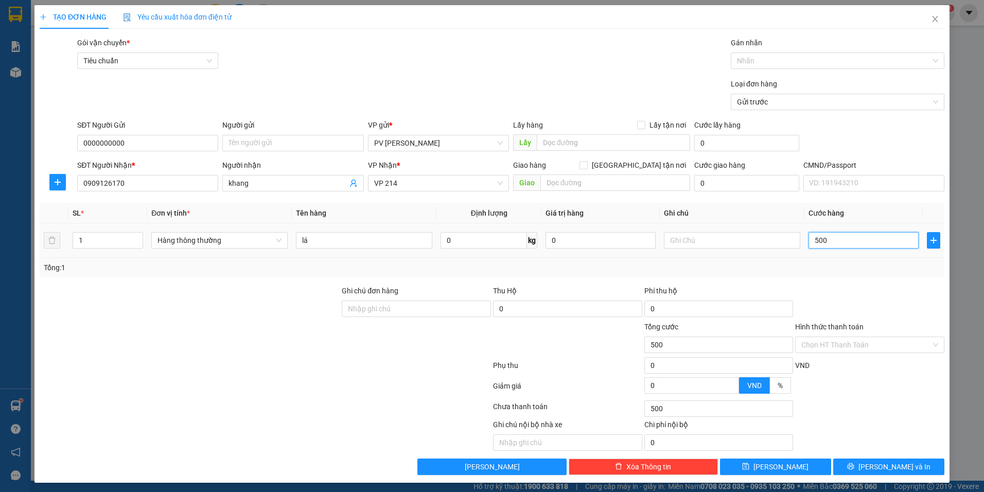
type input "5.000"
type input "50.000"
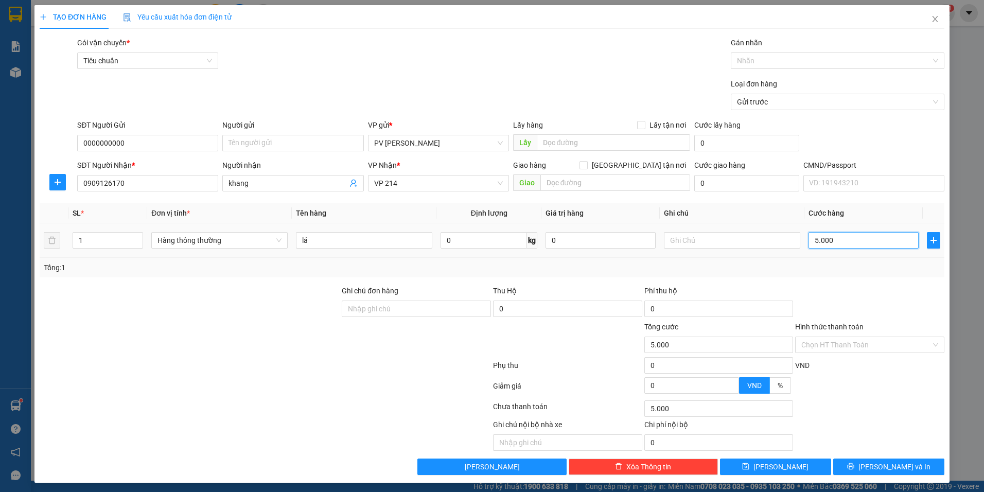
type input "50.000"
type input "500.000"
type input "50.000"
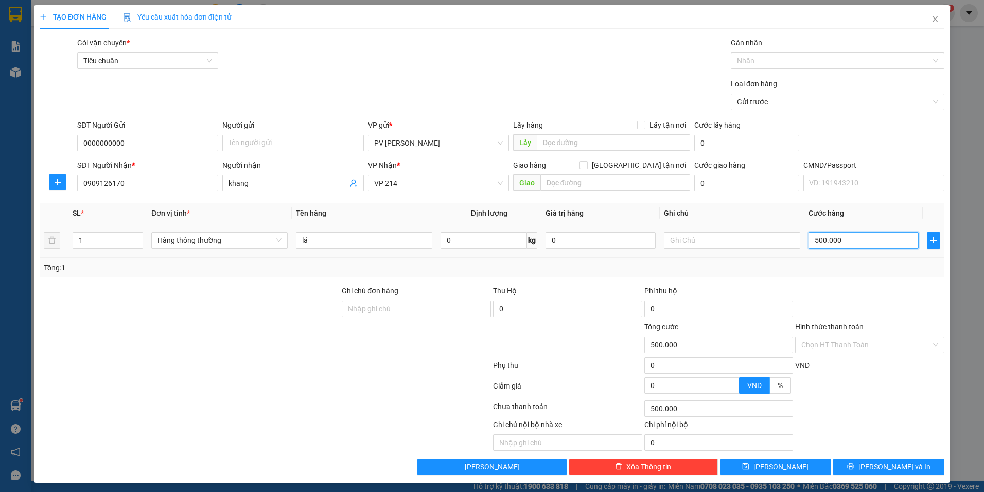
type input "50.000"
click at [882, 470] on span "[PERSON_NAME] và In" at bounding box center [894, 466] width 72 height 11
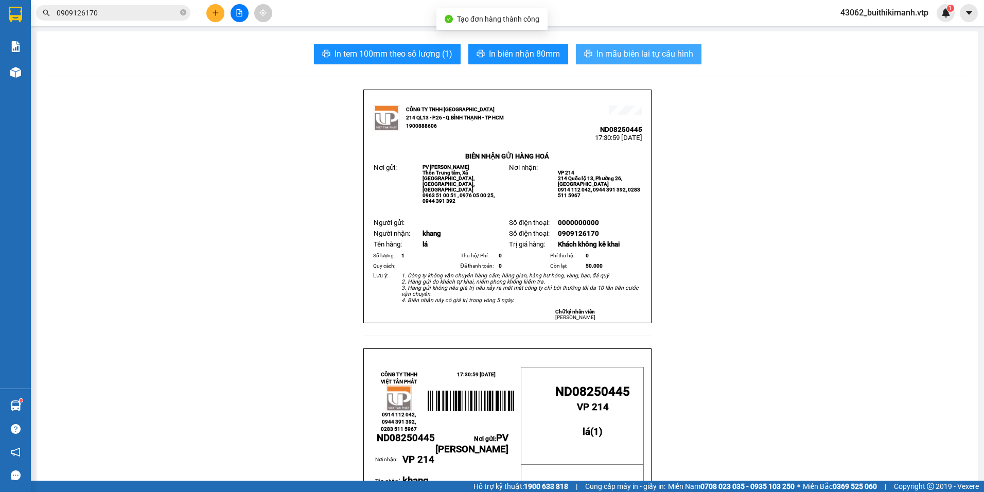
click at [678, 55] on span "In mẫu biên lai tự cấu hình" at bounding box center [644, 53] width 97 height 13
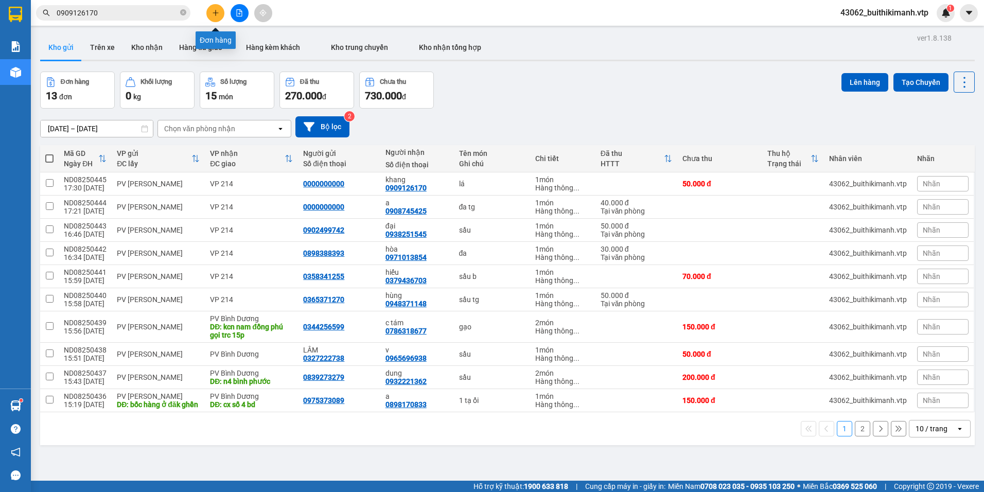
click at [217, 16] on icon "plus" at bounding box center [215, 12] width 7 height 7
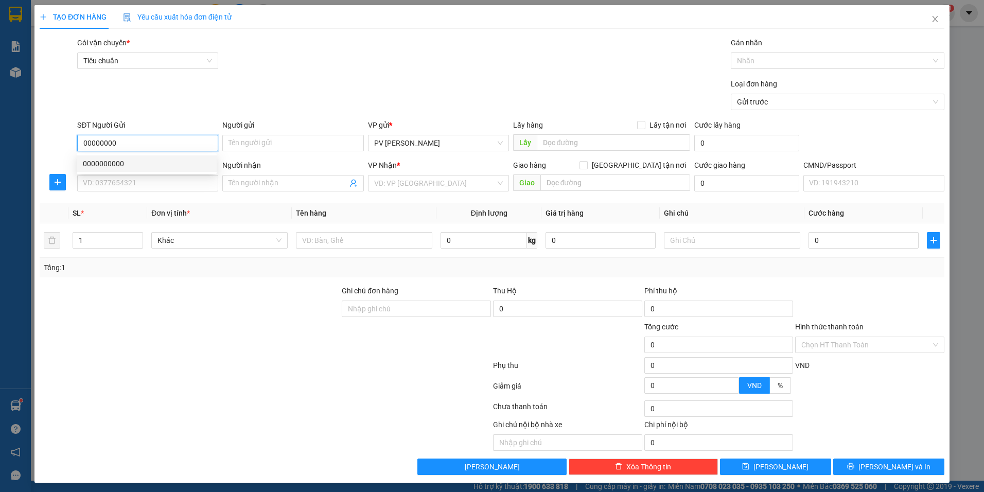
click at [183, 164] on div "0000000000" at bounding box center [147, 163] width 128 height 11
type input "0000000000"
type input "0909126170"
type input "khang"
type input "0000000000"
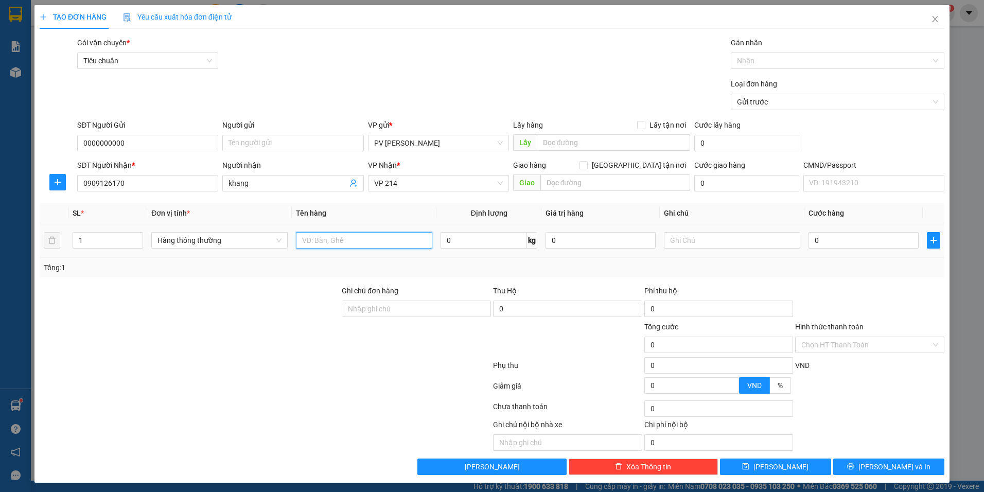
click at [321, 241] on input "text" at bounding box center [364, 240] width 136 height 16
type input "lá"
click at [856, 241] on input "0" at bounding box center [863, 240] width 110 height 16
type input "5"
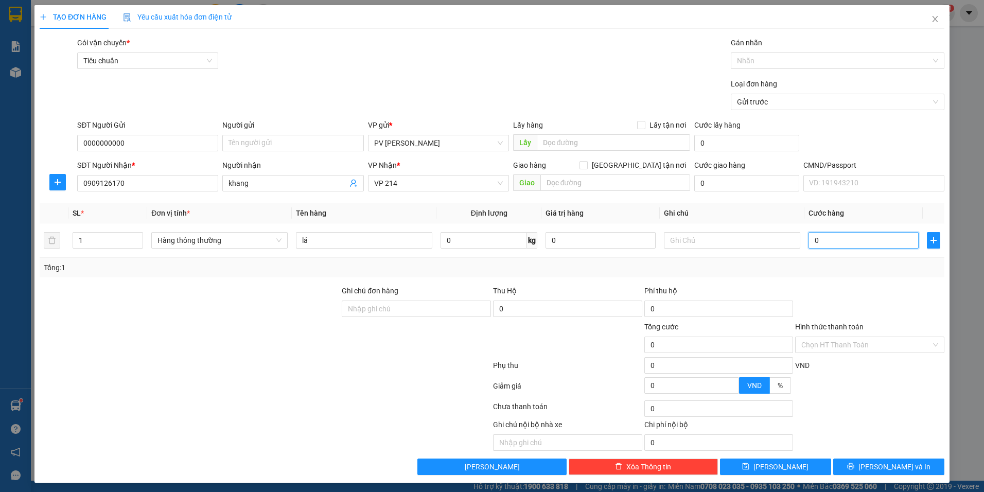
type input "5"
type input "50"
type input "500"
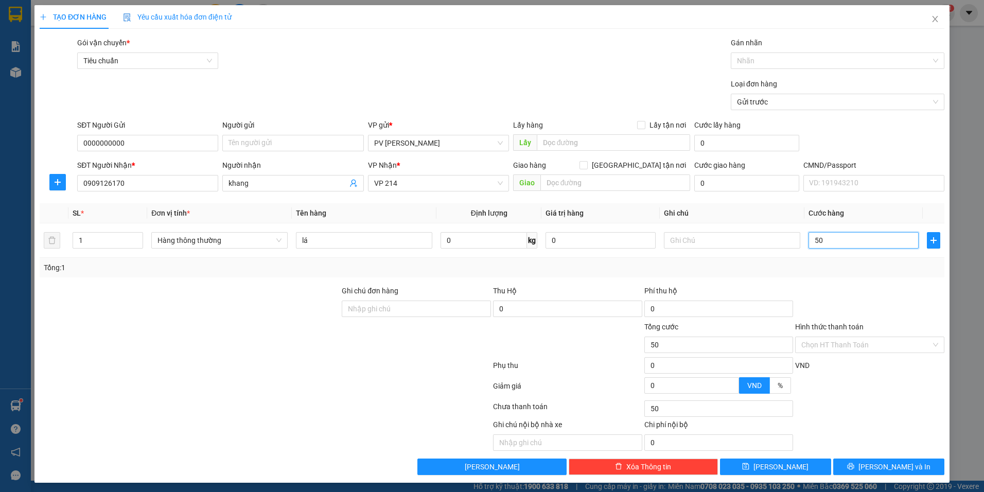
type input "500"
type input "5.000"
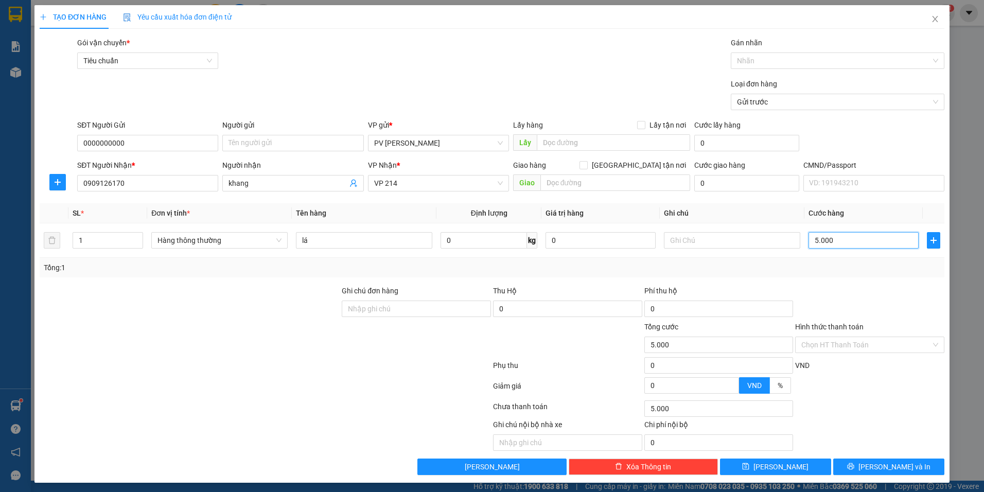
type input "50.000"
type input "500.000"
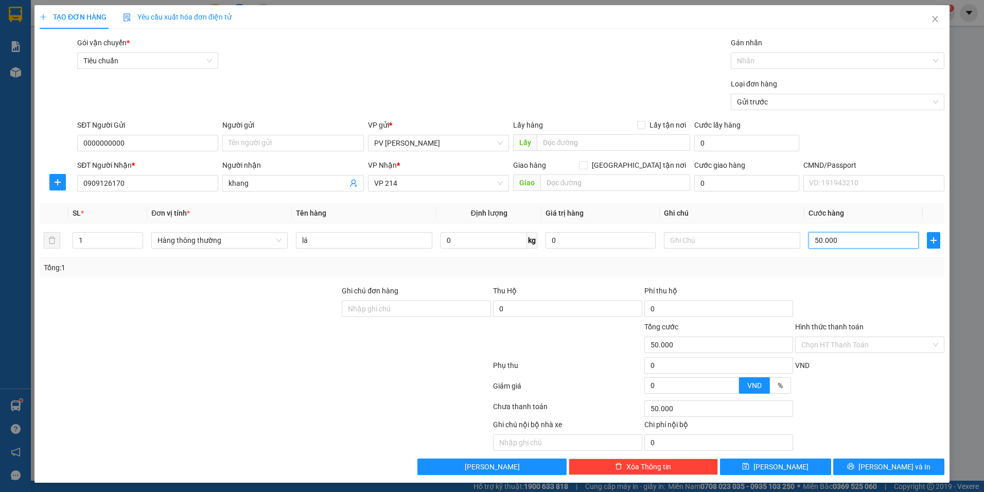
type input "500.000"
type input "50.000"
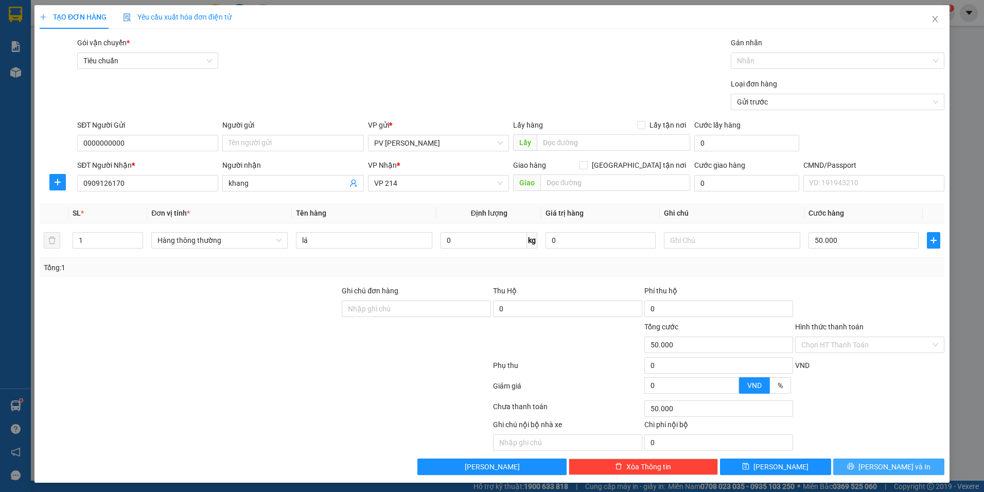
click at [885, 465] on span "[PERSON_NAME] và In" at bounding box center [894, 466] width 72 height 11
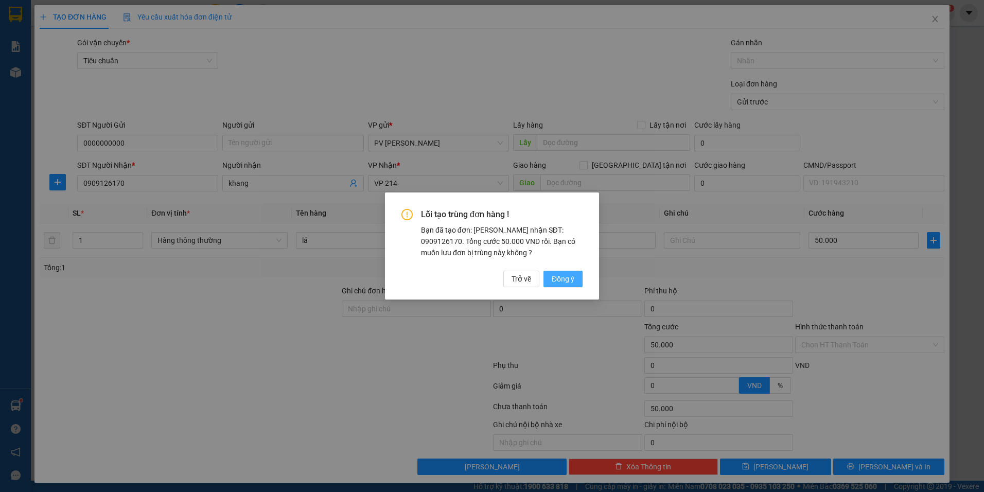
click at [560, 282] on span "Đồng ý" at bounding box center [563, 278] width 23 height 11
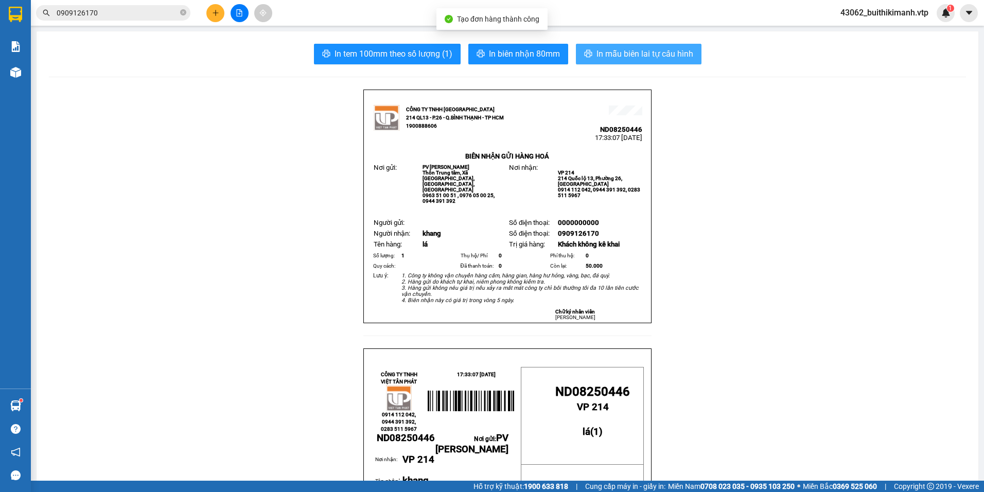
click at [637, 54] on span "In mẫu biên lai tự cấu hình" at bounding box center [644, 53] width 97 height 13
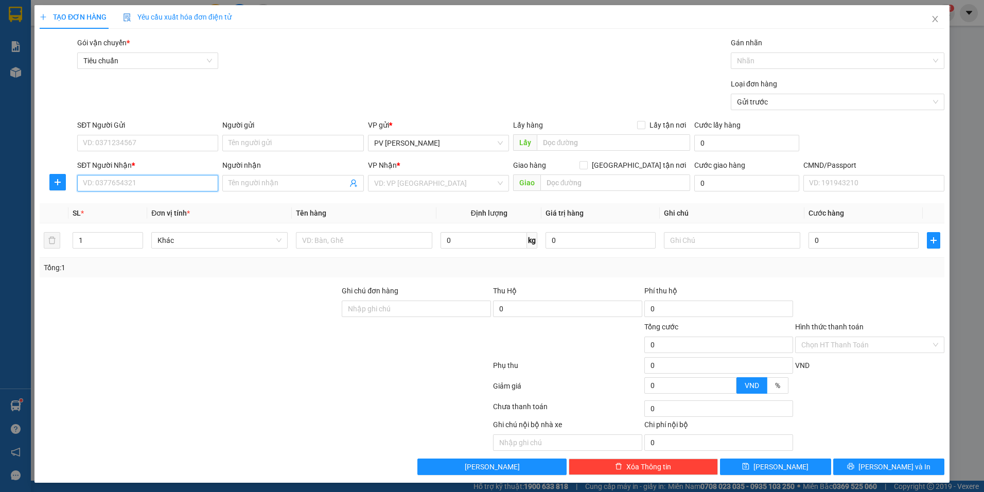
click at [133, 189] on input "SĐT Người Nhận *" at bounding box center [147, 183] width 141 height 16
click at [148, 140] on input "SĐT Người Gửi" at bounding box center [147, 143] width 141 height 16
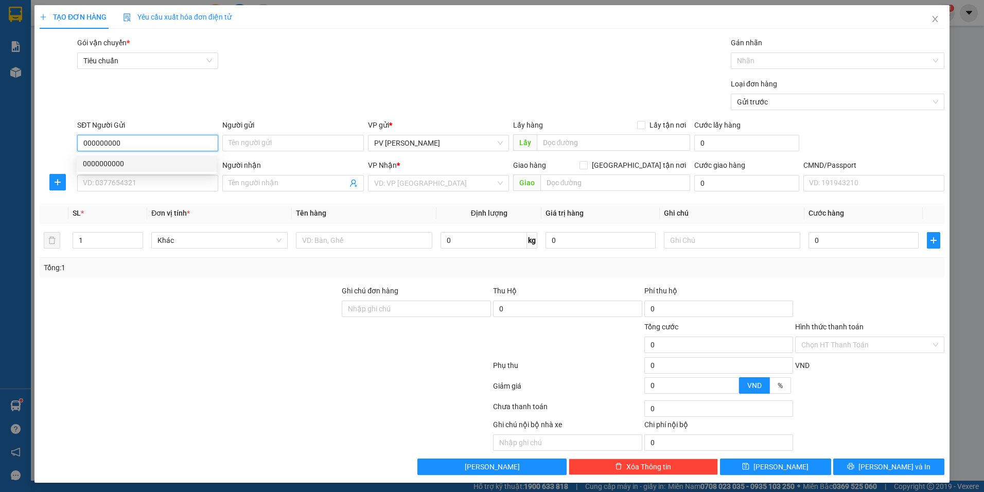
click at [149, 166] on div "0000000000" at bounding box center [147, 163] width 128 height 11
type input "0000000000"
type input "0909126170"
type input "khang"
type input "0000000000"
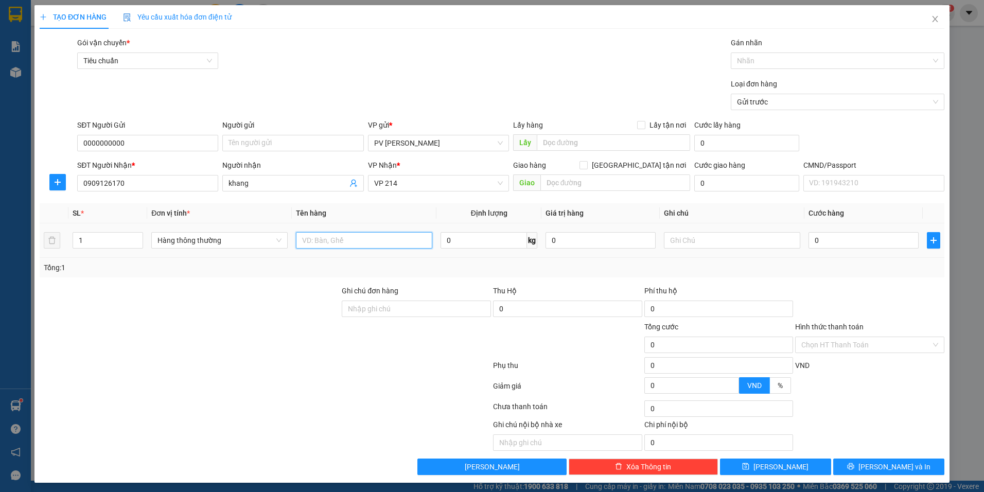
click at [347, 245] on input "text" at bounding box center [364, 240] width 136 height 16
click at [87, 237] on input "1" at bounding box center [107, 240] width 69 height 15
type input "2"
click at [323, 246] on input "text" at bounding box center [364, 240] width 136 height 16
type input "lá"
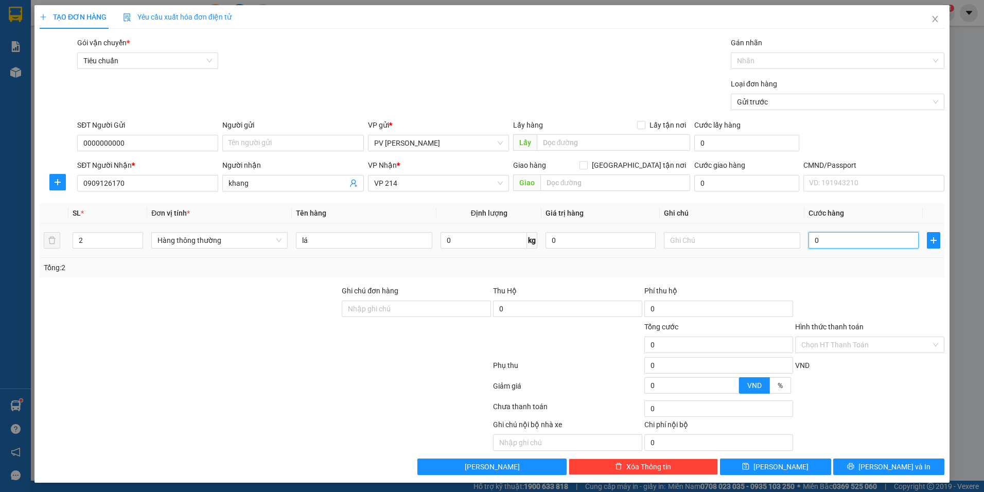
click at [852, 242] on input "0" at bounding box center [863, 240] width 110 height 16
type input "1"
type input "12"
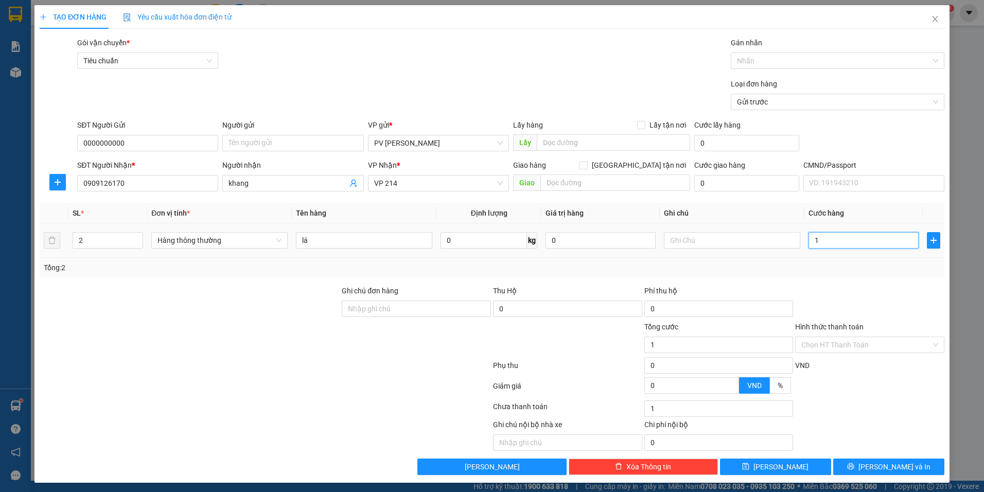
type input "12"
type input "120"
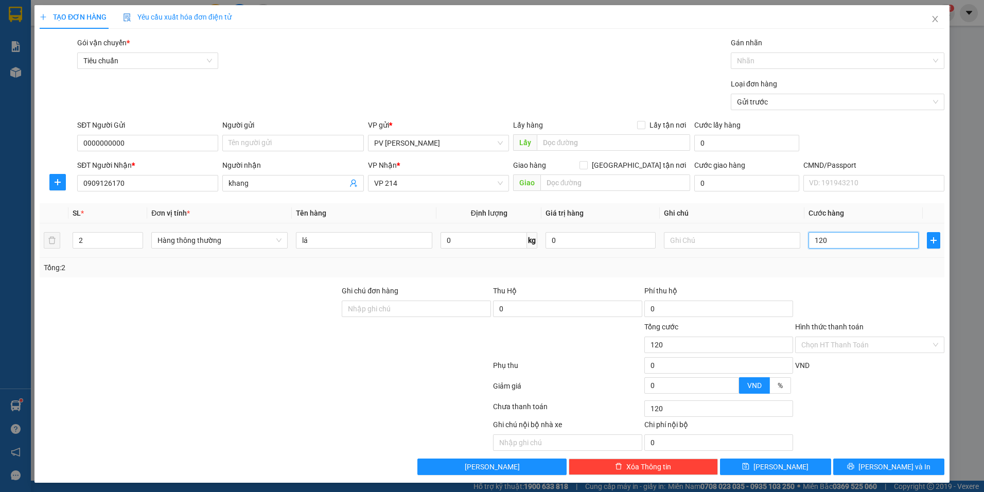
type input "1.200"
type input "12.000"
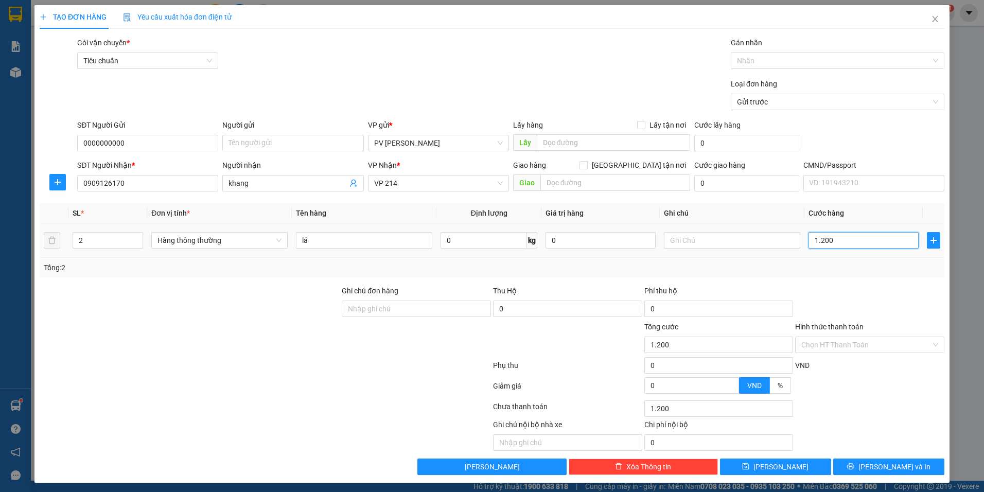
type input "12.000"
type input "120.000"
type input "12.000"
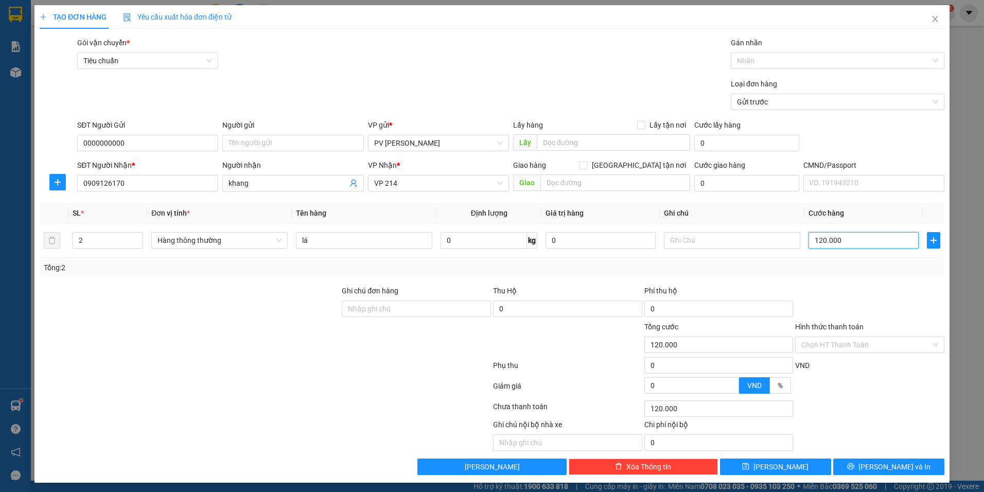
type input "12.000"
type input "1.200"
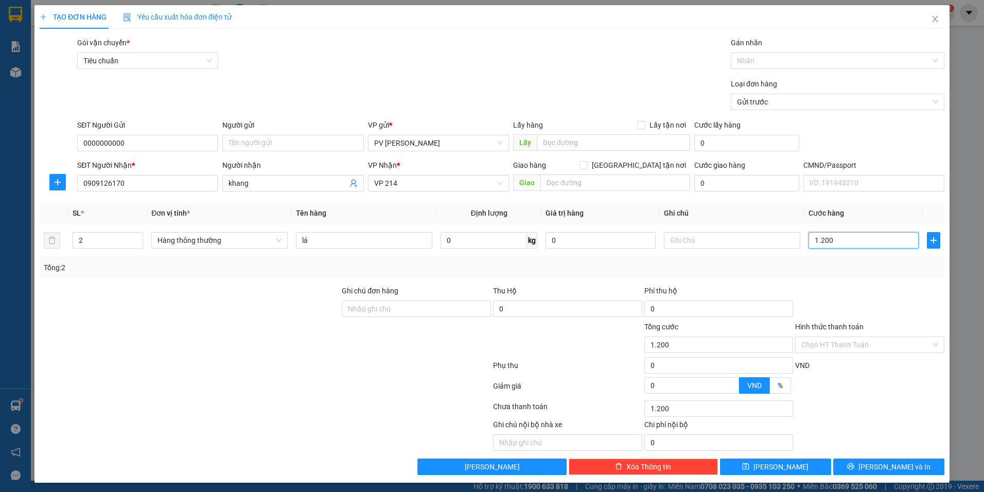
type input "120"
type input "12"
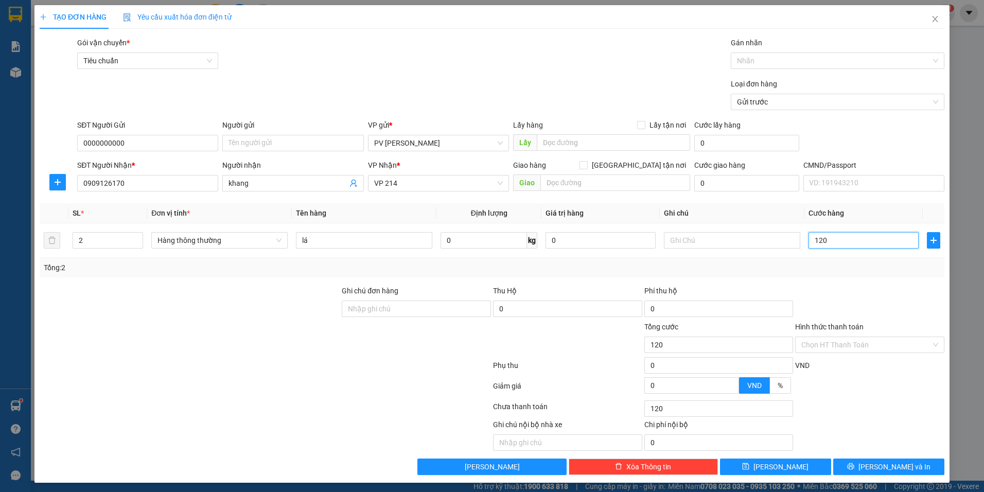
type input "12"
type input "1"
type input "0"
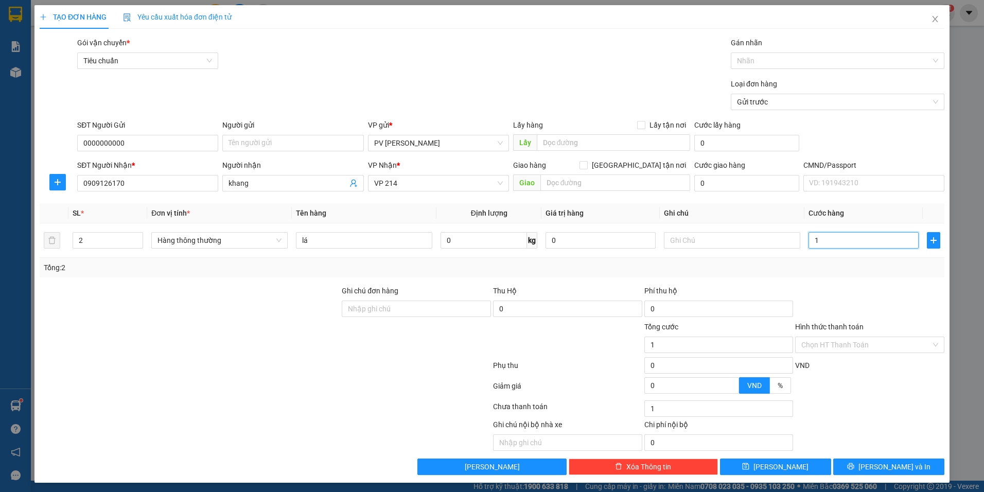
type input "0"
click at [808, 239] on input "0" at bounding box center [863, 240] width 110 height 16
type input "10"
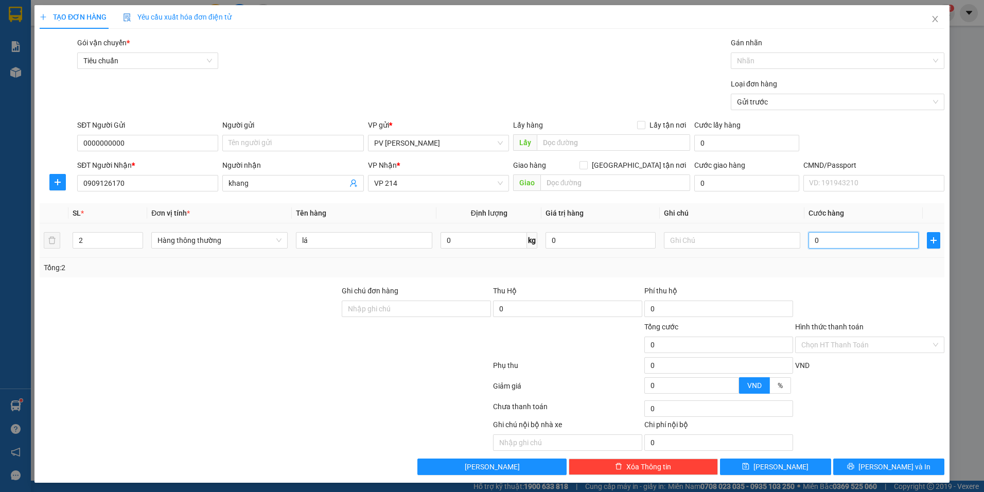
type input "10"
type input "190"
type input "1.900"
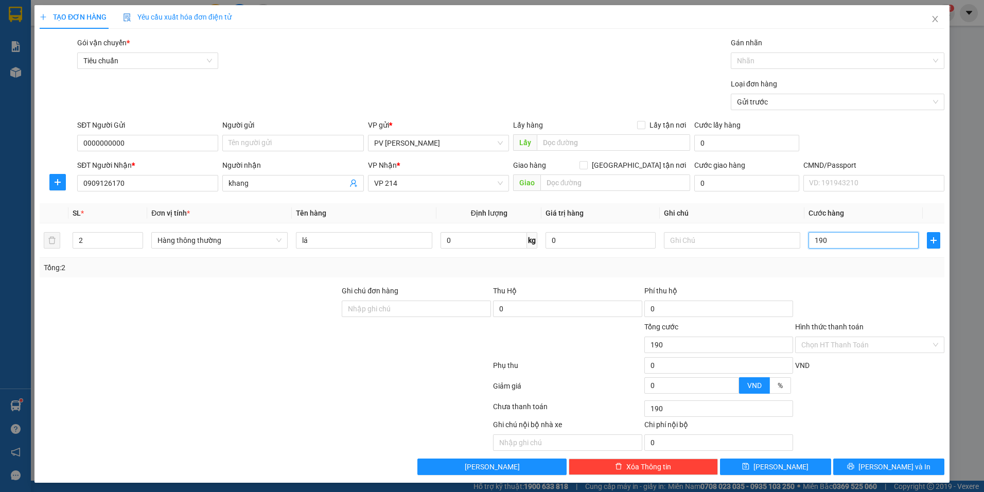
type input "1.900"
type input "19.000"
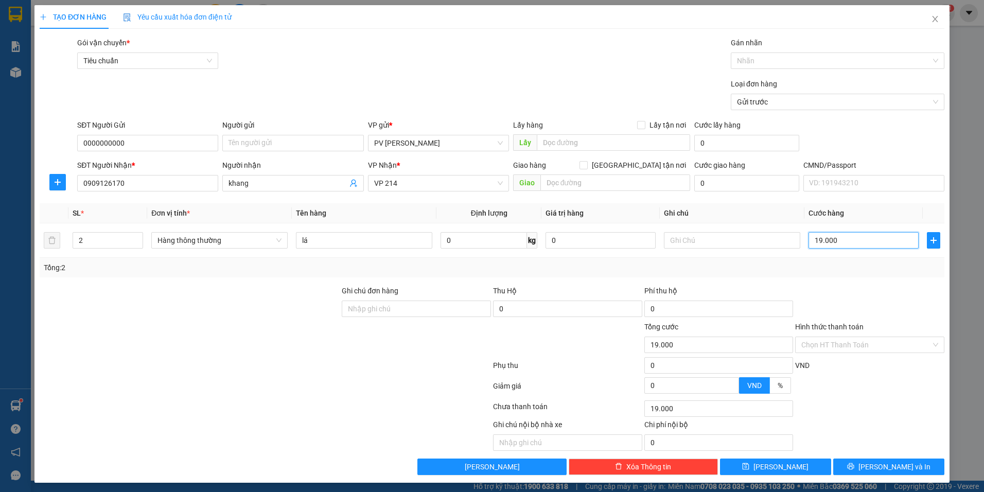
type input "190.000"
click at [859, 465] on button "Lưu và In" at bounding box center [888, 467] width 111 height 16
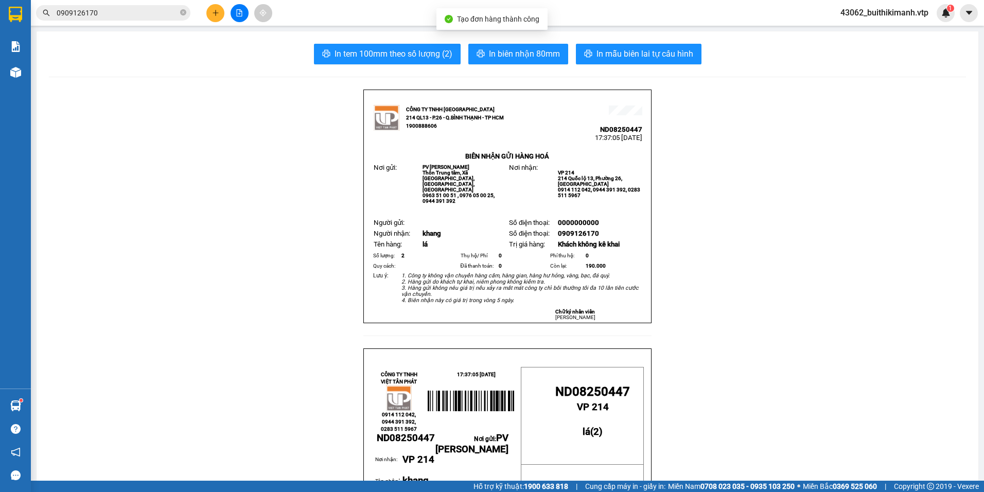
click at [678, 58] on span "In mẫu biên lai tự cấu hình" at bounding box center [644, 53] width 97 height 13
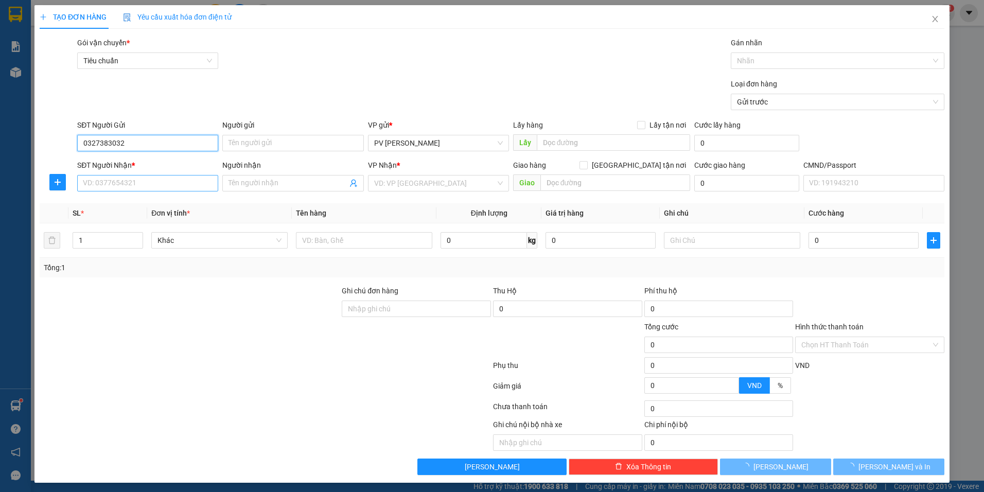
type input "0327383032"
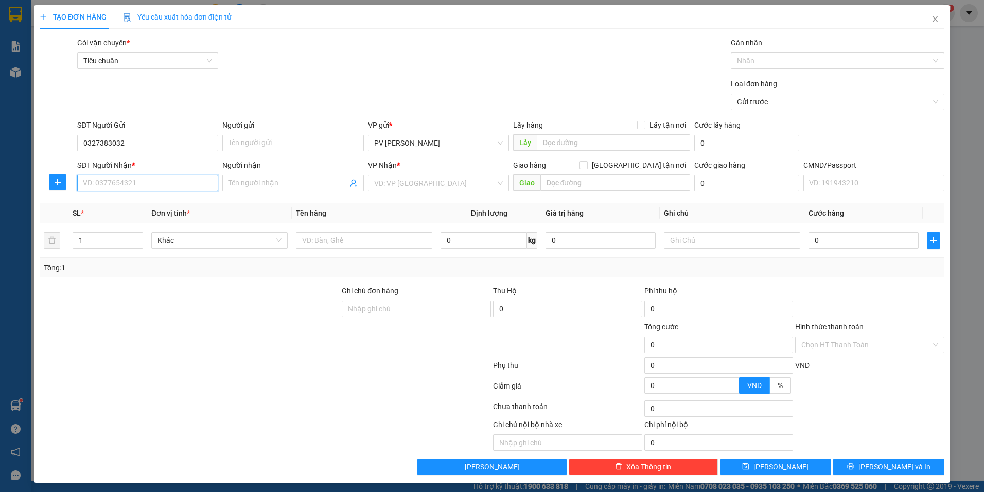
click at [195, 189] on input "SĐT Người Nhận *" at bounding box center [147, 183] width 141 height 16
type input "0931917598"
click at [272, 185] on input "Người nhận" at bounding box center [288, 183] width 118 height 11
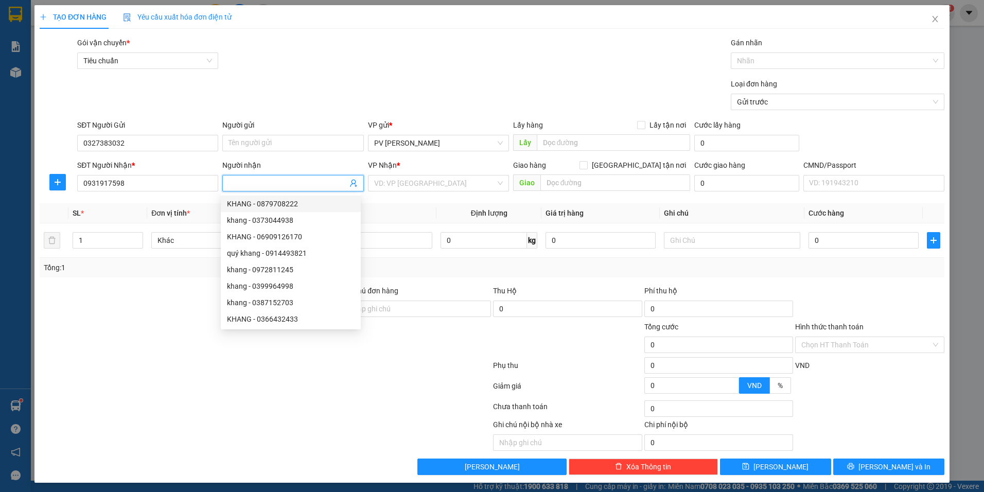
type input "d"
type input "đức"
click at [414, 188] on input "search" at bounding box center [434, 182] width 121 height 15
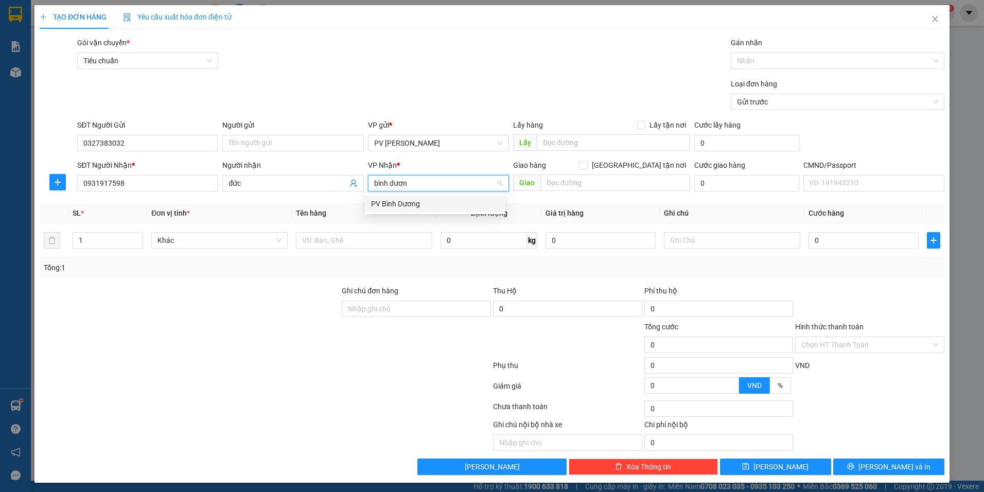
type input "bình dương"
click at [425, 209] on div "PV Bình Dương" at bounding box center [435, 203] width 128 height 11
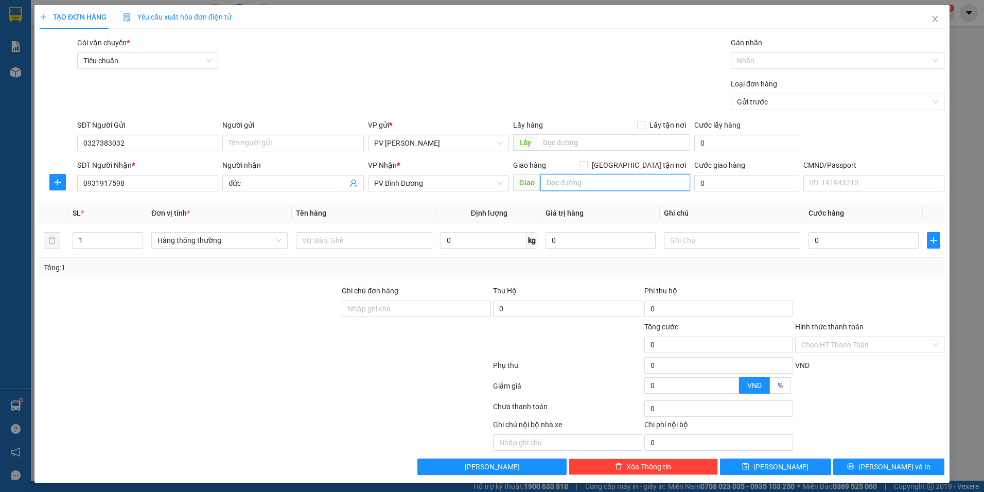
click at [568, 178] on input "text" at bounding box center [615, 182] width 150 height 16
type input "cổng chòa bd"
click at [346, 240] on input "text" at bounding box center [364, 240] width 136 height 16
type input "d"
type input "đa b+t"
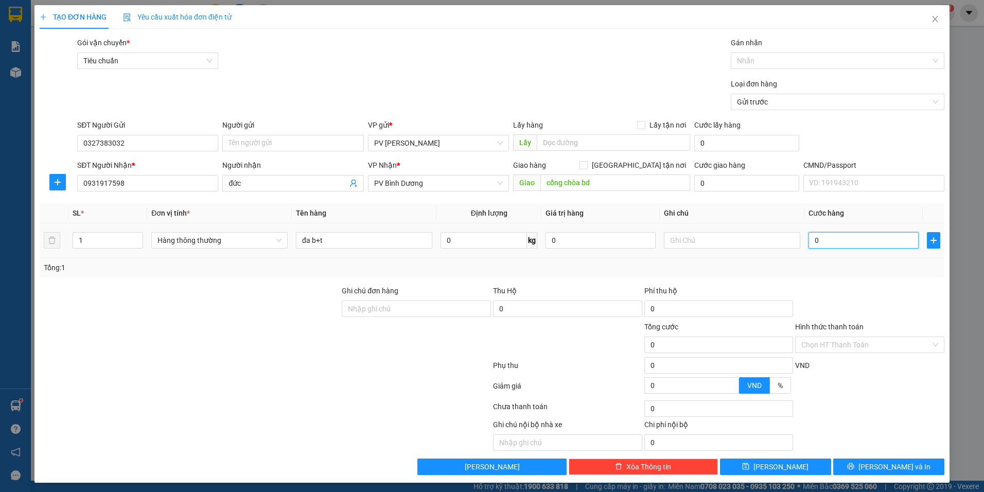
click at [815, 243] on input "0" at bounding box center [863, 240] width 110 height 16
type input "9"
type input "90"
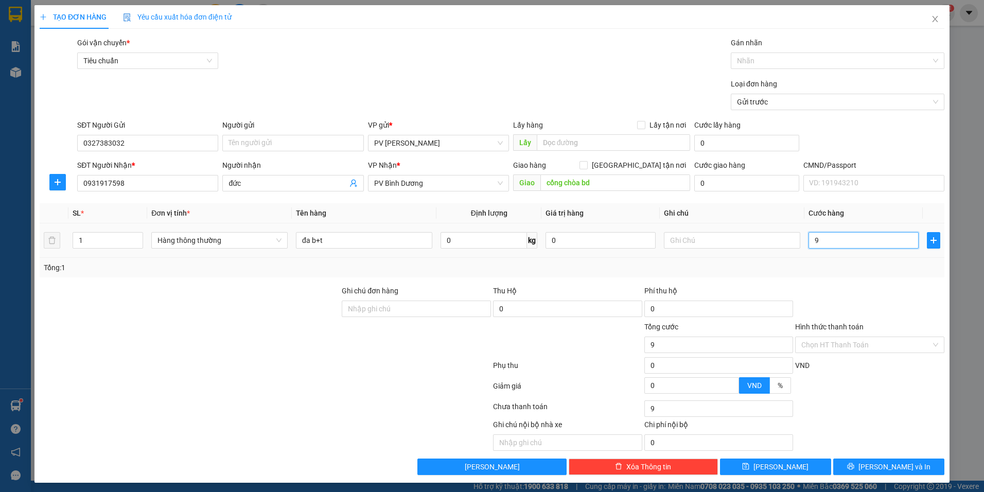
type input "90"
type input "900"
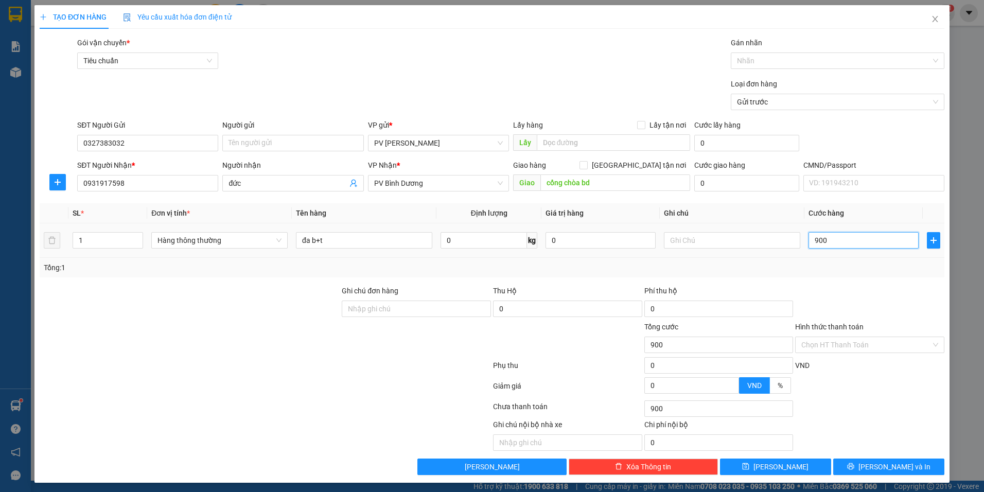
type input "9.000"
type input "90.000"
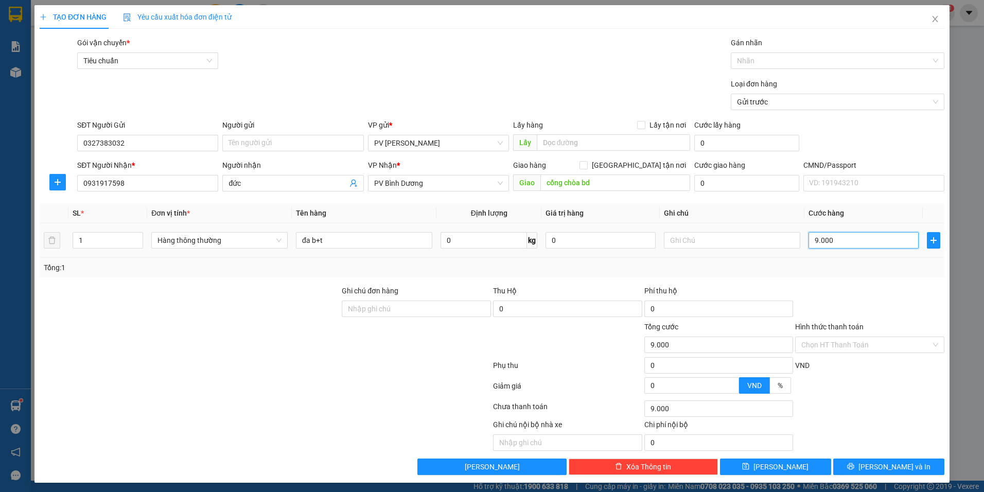
type input "90.000"
click at [854, 470] on icon "printer" at bounding box center [850, 466] width 7 height 7
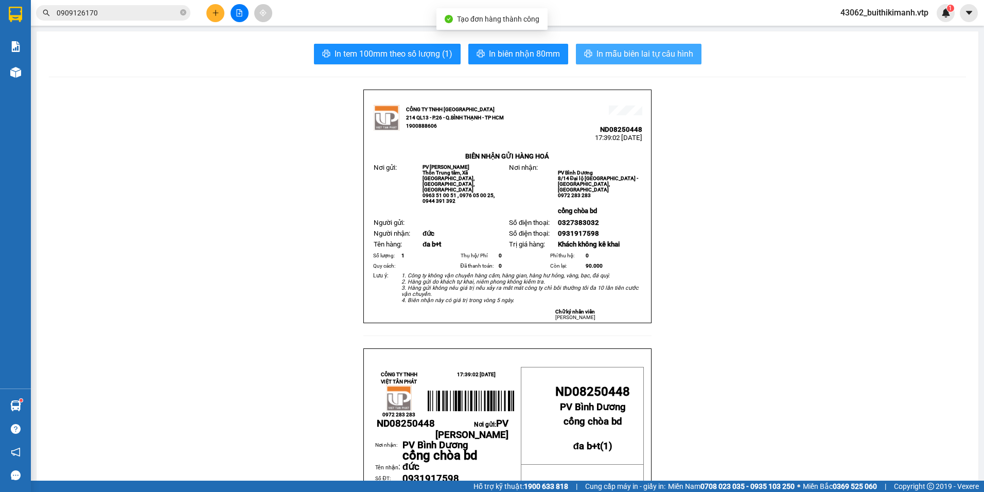
click at [646, 63] on button "In mẫu biên lai tự cấu hình" at bounding box center [639, 54] width 126 height 21
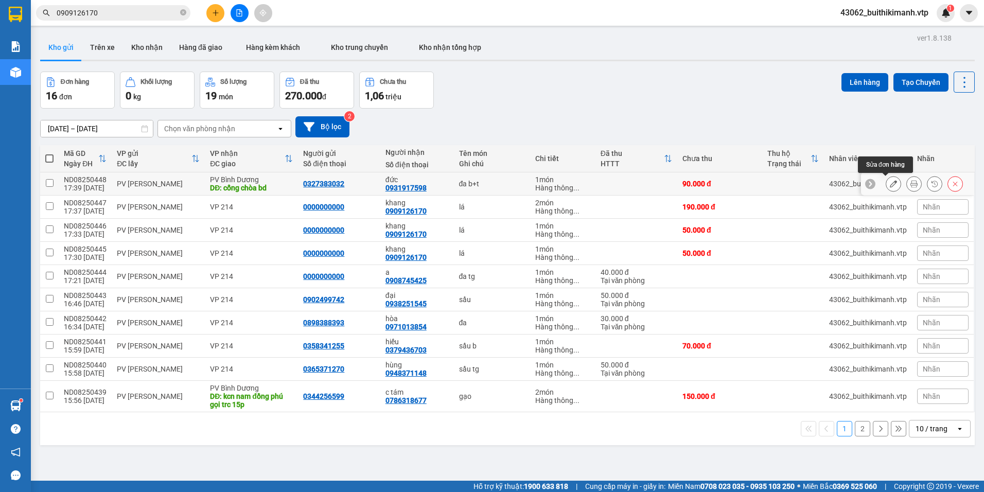
click at [890, 181] on icon at bounding box center [893, 183] width 7 height 7
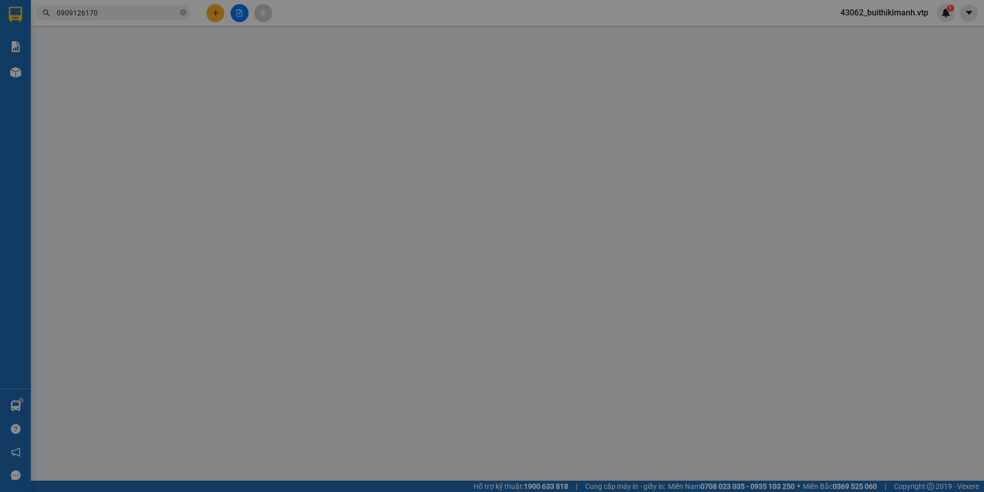
type input "0327383032"
type input "0931917598"
type input "đức"
type input "cổng chòa bd"
type input "90.000"
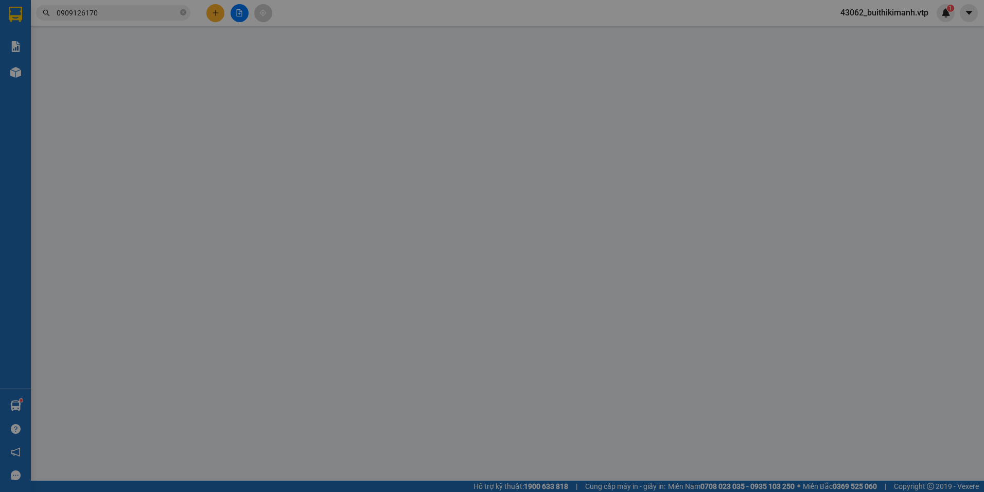
type input "90.000"
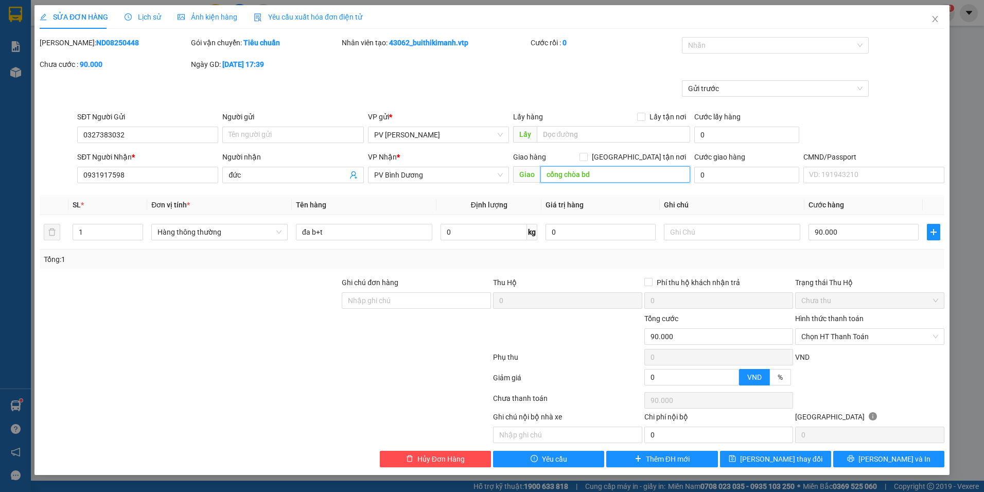
click at [579, 175] on input "cổng chòa bd" at bounding box center [615, 174] width 150 height 16
type input "cổng chào bd"
click at [797, 459] on span "Lưu thay đổi" at bounding box center [781, 458] width 82 height 11
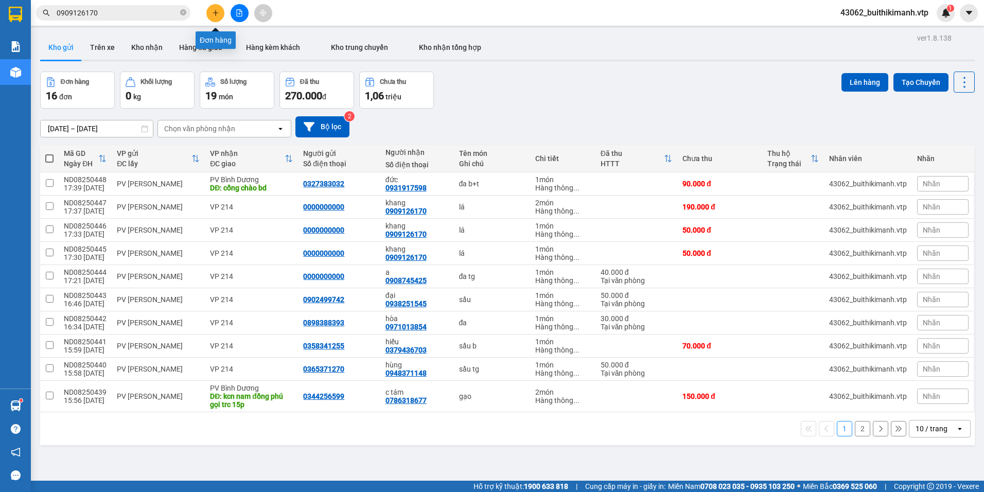
click at [216, 12] on icon "plus" at bounding box center [215, 12] width 7 height 7
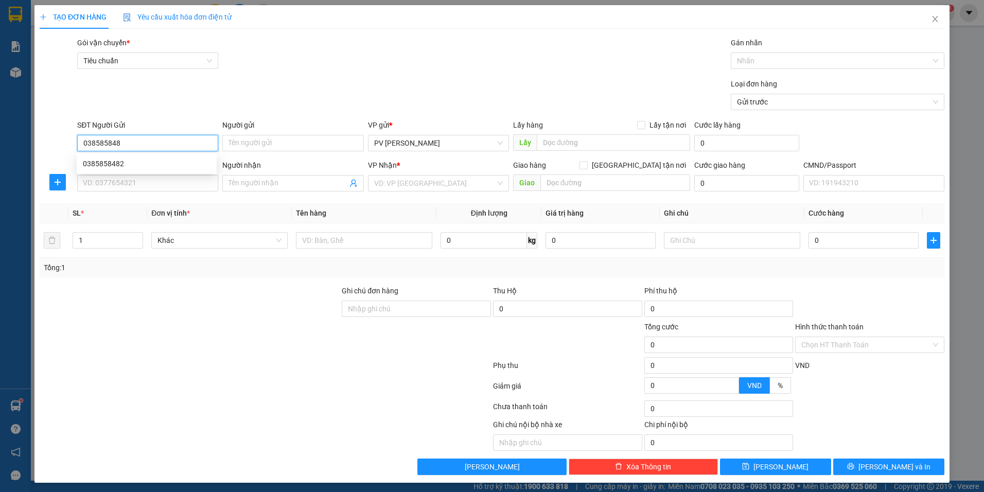
type input "0385858482"
click at [149, 159] on div "0385858482" at bounding box center [147, 163] width 128 height 11
type input "0827226139"
type input "tuyết"
type input "0385858482"
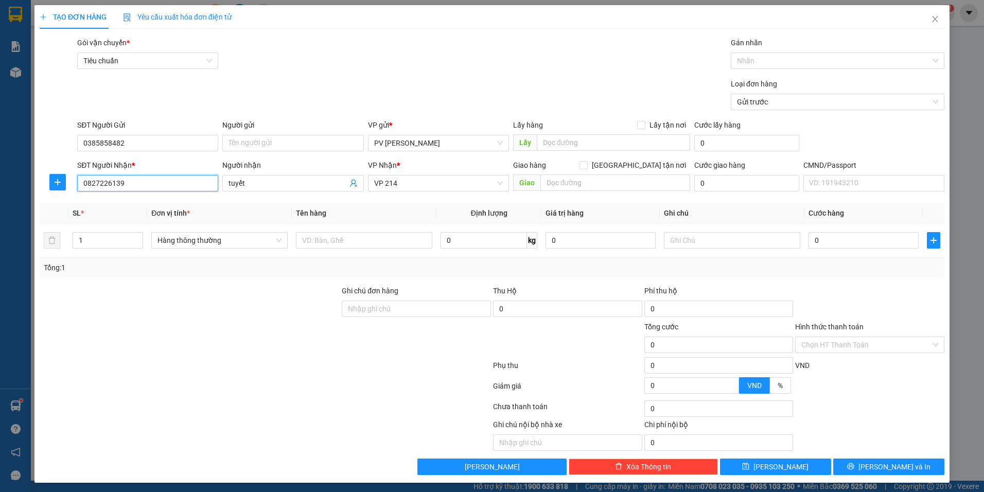
click at [176, 183] on input "0827226139" at bounding box center [147, 183] width 141 height 16
drag, startPoint x: 138, startPoint y: 187, endPoint x: 43, endPoint y: 200, distance: 95.6
click at [43, 200] on div "Transit Pickup Surcharge Ids Transit Deliver Surcharge Ids Transit Deliver Surc…" at bounding box center [492, 256] width 905 height 438
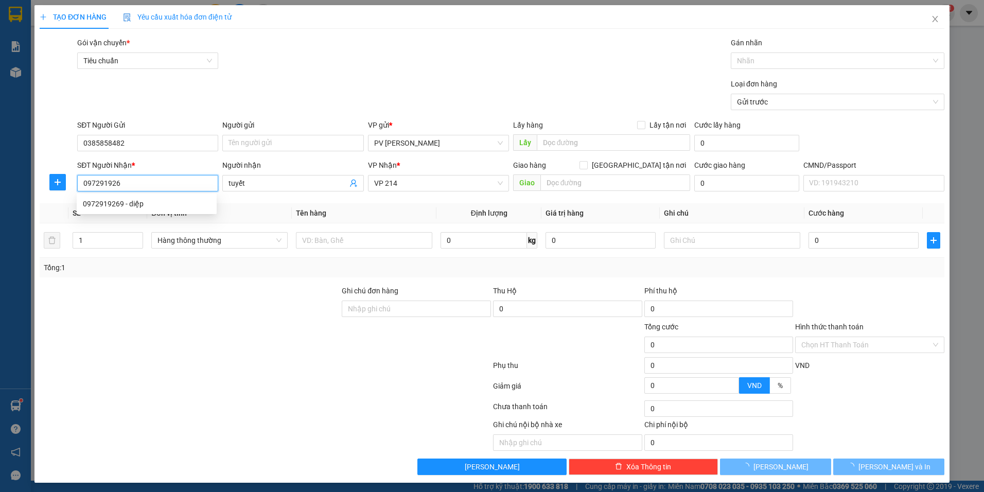
type input "0972919269"
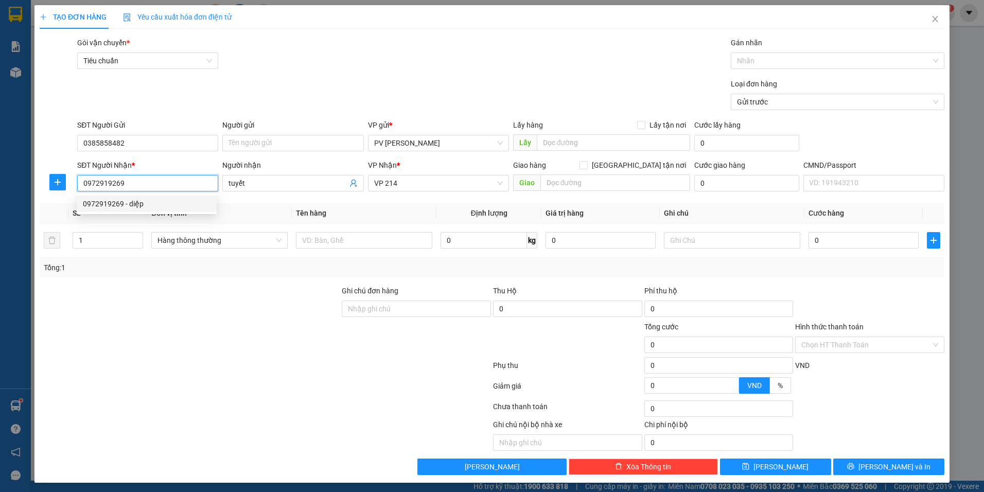
click at [140, 209] on div "0972919269 - diệp" at bounding box center [147, 204] width 140 height 16
type input "diệp"
type input "CC BD / GIAO LUÔN"
type input "0972919269"
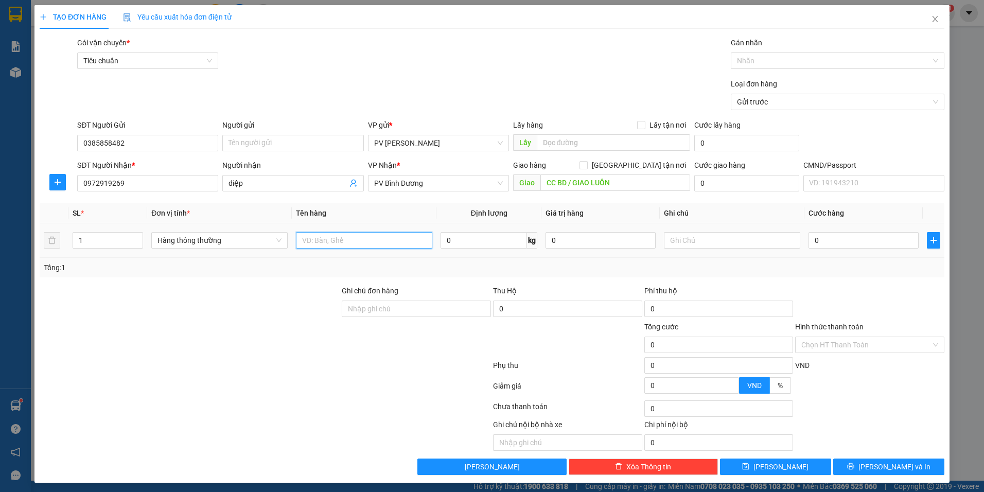
click at [380, 241] on input "text" at bounding box center [364, 240] width 136 height 16
type input "rau tg"
click at [816, 243] on input "0" at bounding box center [863, 240] width 110 height 16
type input "8"
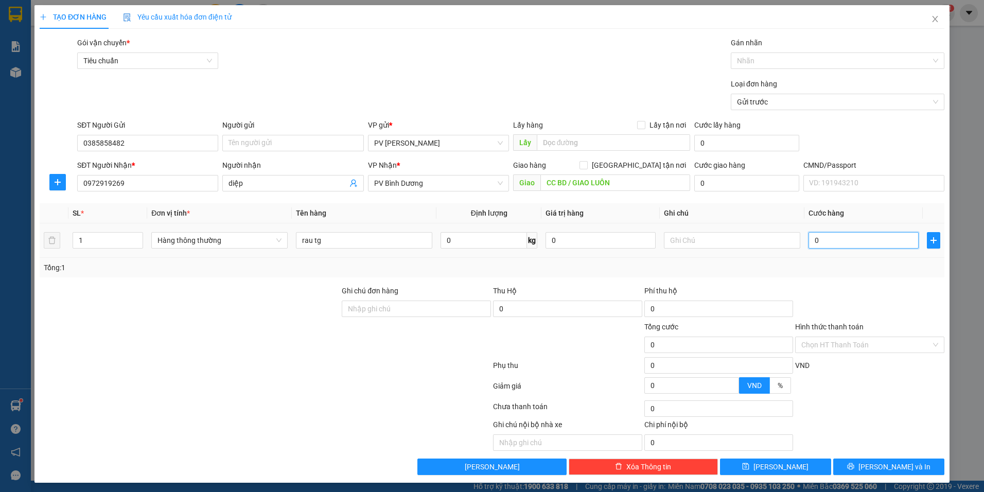
type input "8"
type input "80"
type input "800"
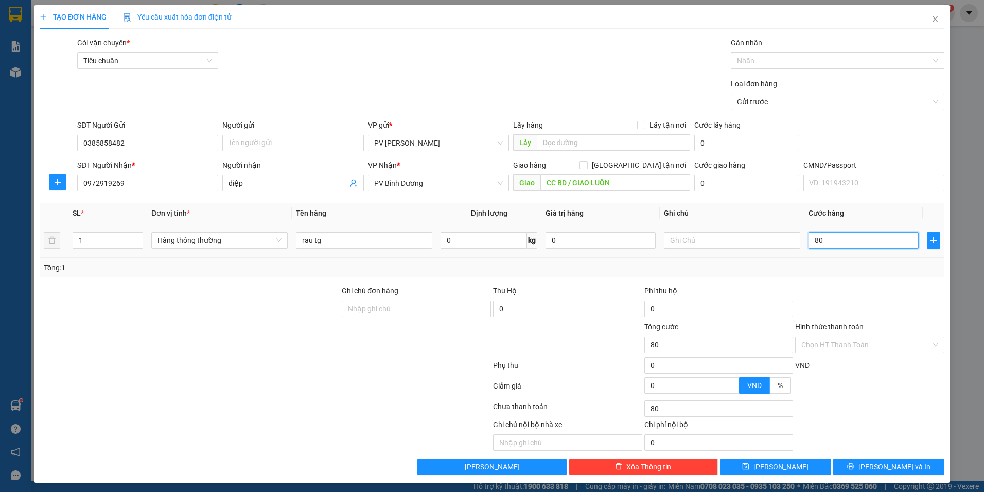
type input "800"
type input "8.000"
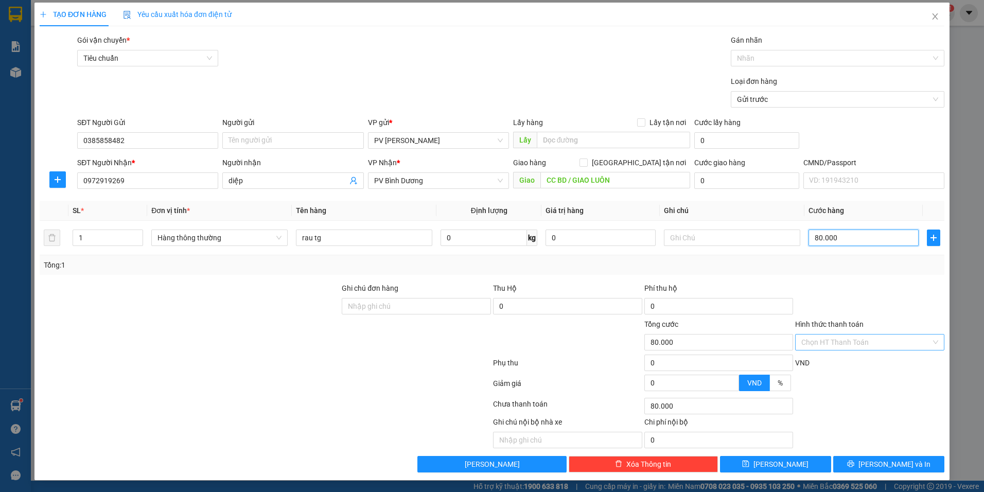
scroll to position [3, 0]
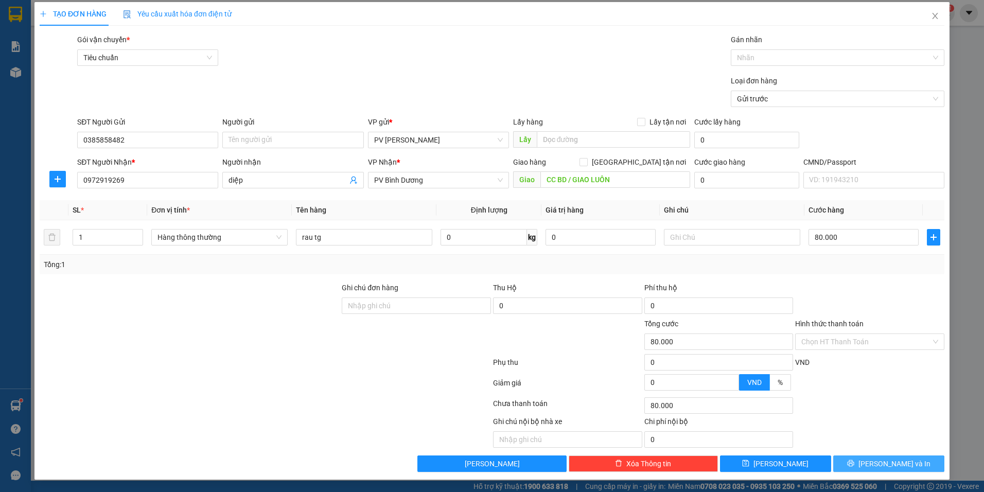
click at [882, 464] on span "Lưu và In" at bounding box center [894, 463] width 72 height 11
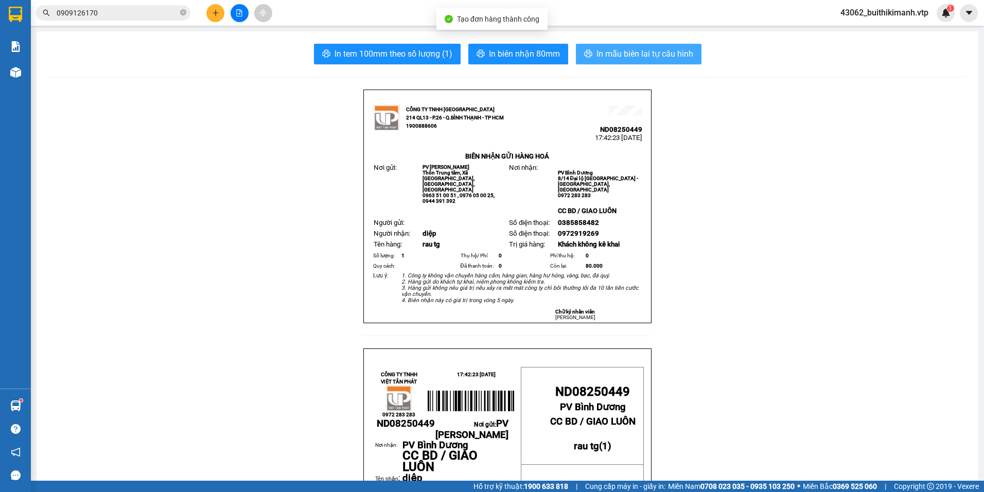
click at [643, 57] on span "In mẫu biên lai tự cấu hình" at bounding box center [644, 53] width 97 height 13
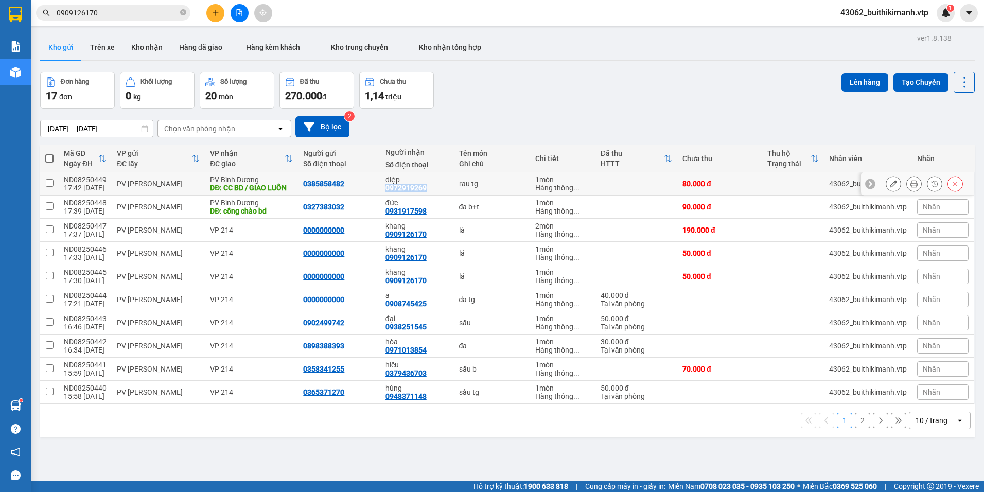
drag, startPoint x: 425, startPoint y: 188, endPoint x: 380, endPoint y: 188, distance: 45.3
click at [380, 188] on td "diệp 0972919269" at bounding box center [417, 183] width 74 height 23
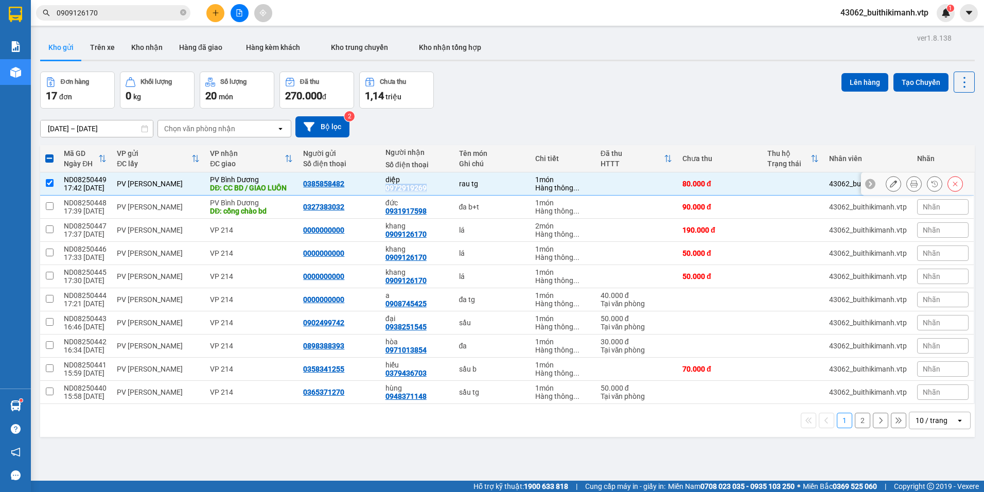
copy div "0972919269"
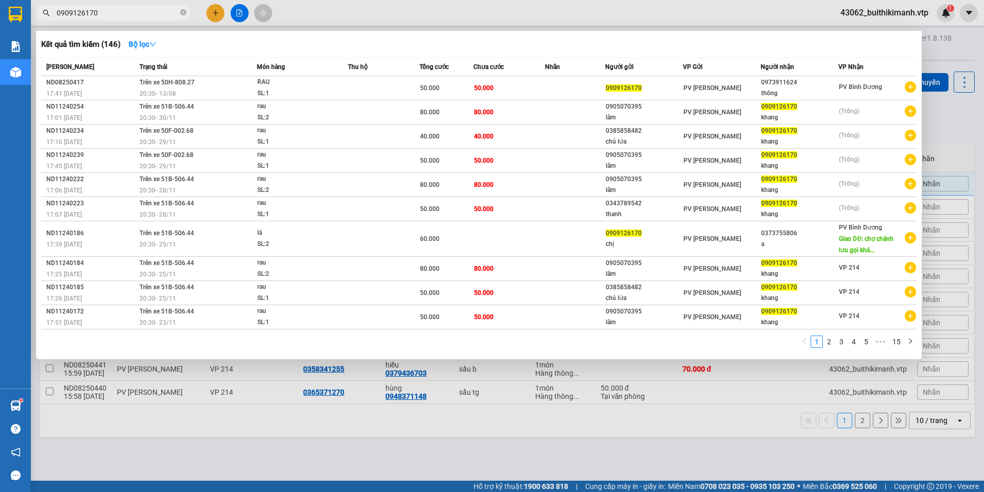
drag, startPoint x: 91, startPoint y: 11, endPoint x: 37, endPoint y: 16, distance: 53.8
click at [37, 16] on span "0909126170" at bounding box center [113, 12] width 154 height 15
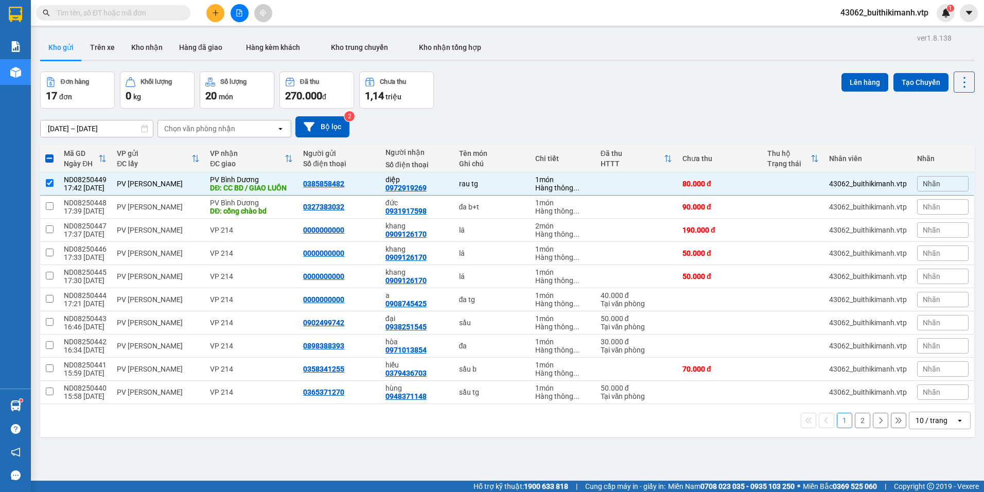
paste input "0972919269"
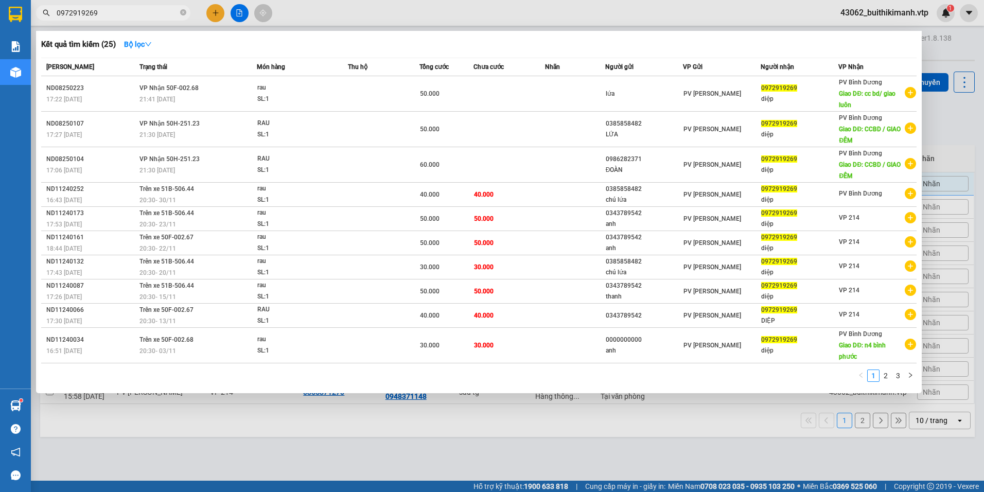
click at [313, 417] on div at bounding box center [492, 246] width 984 height 492
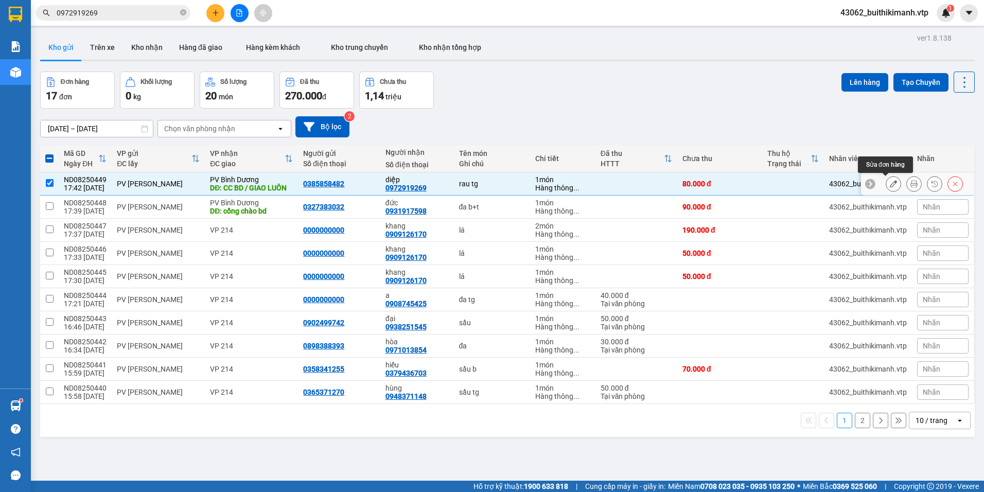
click at [886, 183] on button at bounding box center [893, 184] width 14 height 18
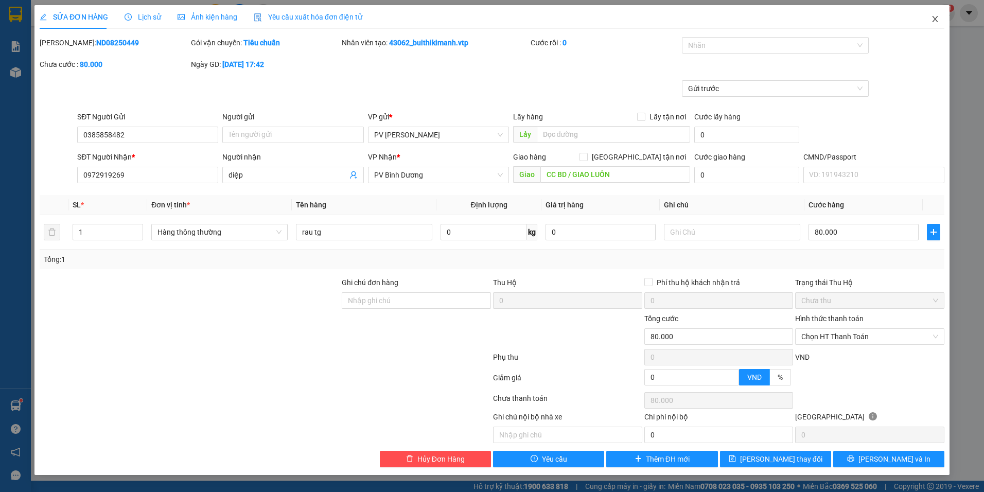
click at [938, 20] on icon "close" at bounding box center [935, 19] width 8 height 8
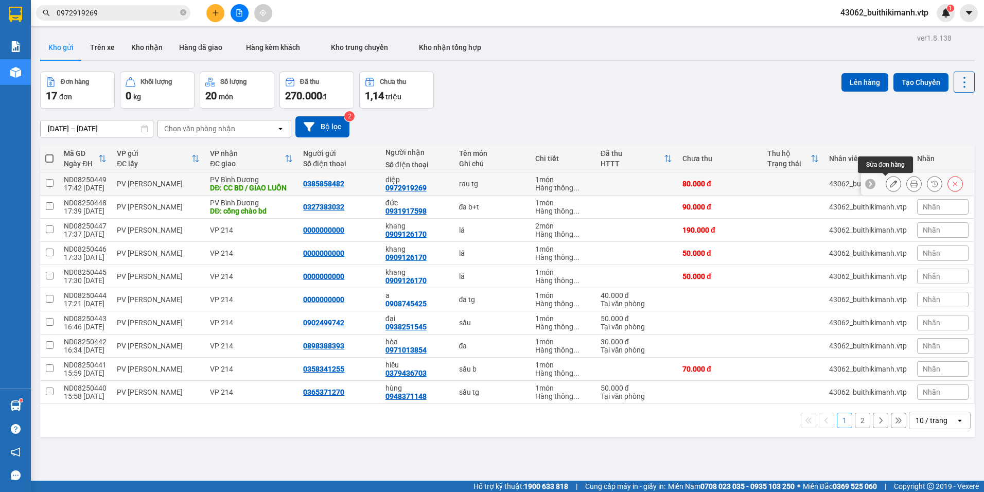
click at [890, 185] on icon at bounding box center [893, 183] width 7 height 7
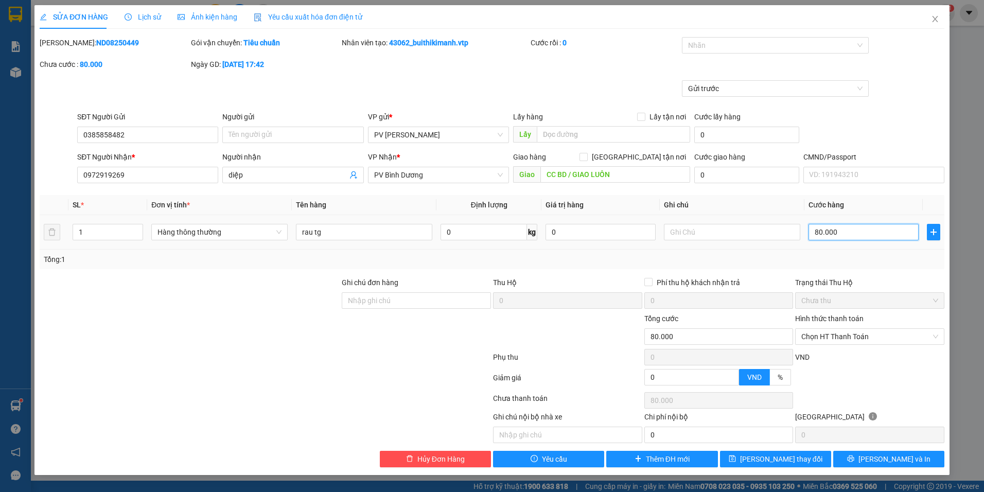
click at [849, 234] on input "80.000" at bounding box center [863, 232] width 110 height 16
click at [854, 463] on span "printer" at bounding box center [850, 459] width 7 height 8
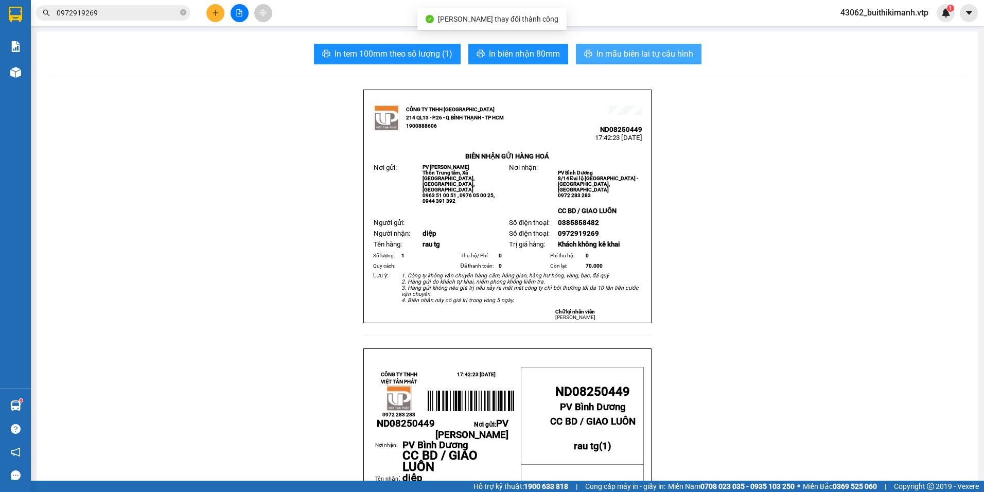
click at [640, 59] on span "In mẫu biên lai tự cấu hình" at bounding box center [644, 53] width 97 height 13
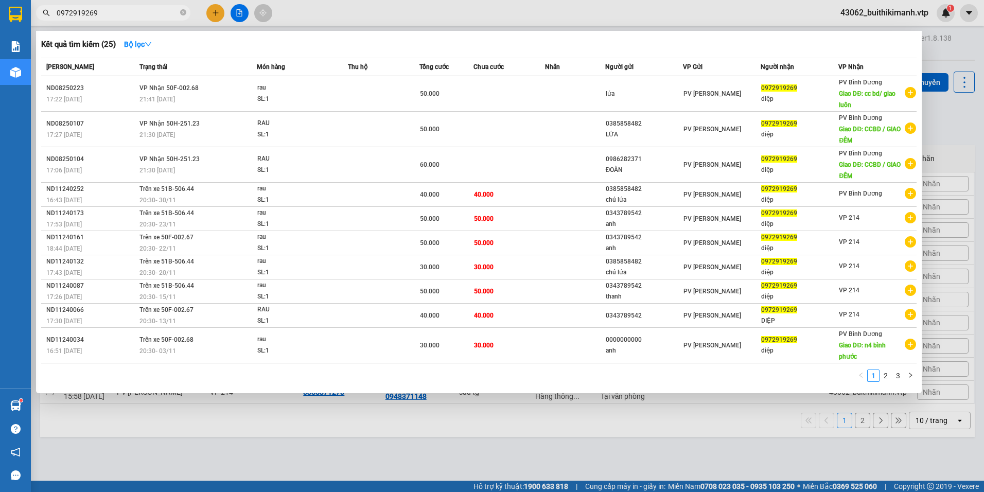
click at [133, 16] on input "0972919269" at bounding box center [117, 12] width 121 height 11
click at [714, 418] on div at bounding box center [492, 246] width 984 height 492
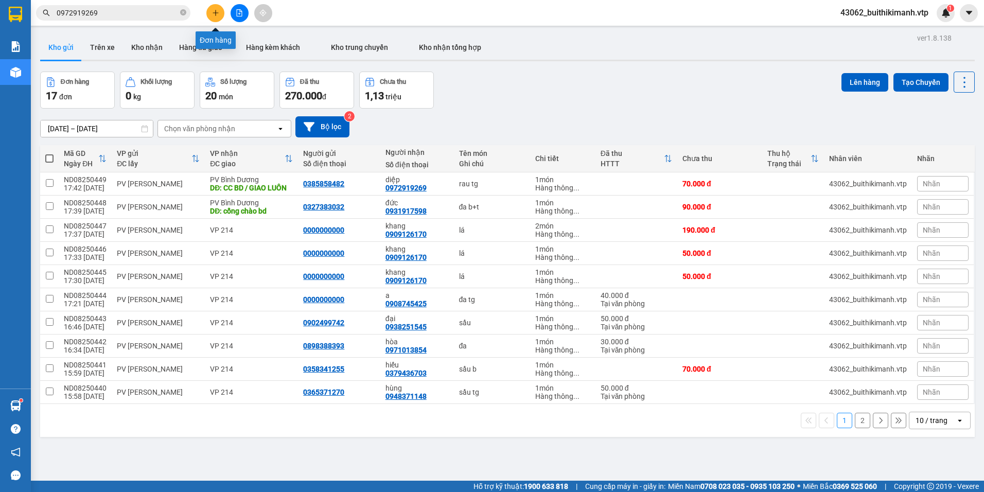
click at [221, 17] on button at bounding box center [215, 13] width 18 height 18
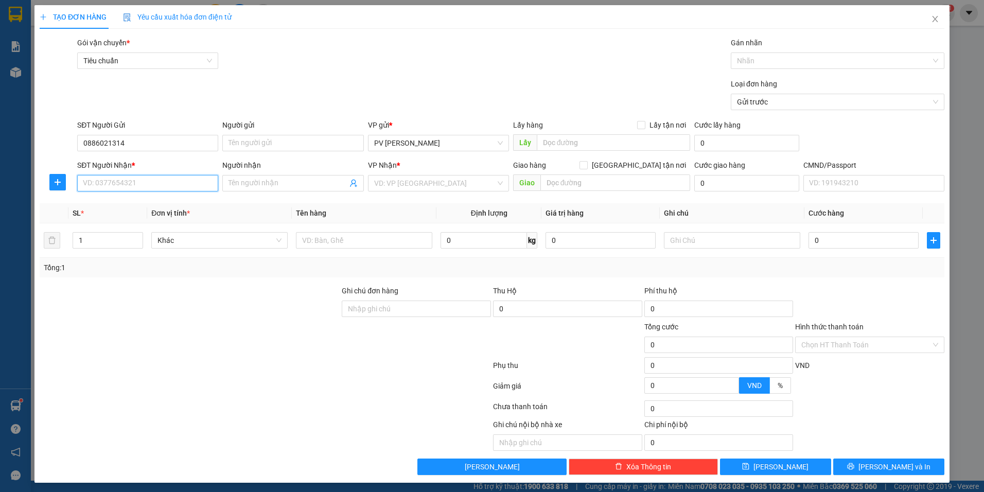
click at [129, 186] on input "SĐT Người Nhận *" at bounding box center [147, 183] width 141 height 16
click at [284, 187] on input "Người nhận" at bounding box center [288, 183] width 118 height 11
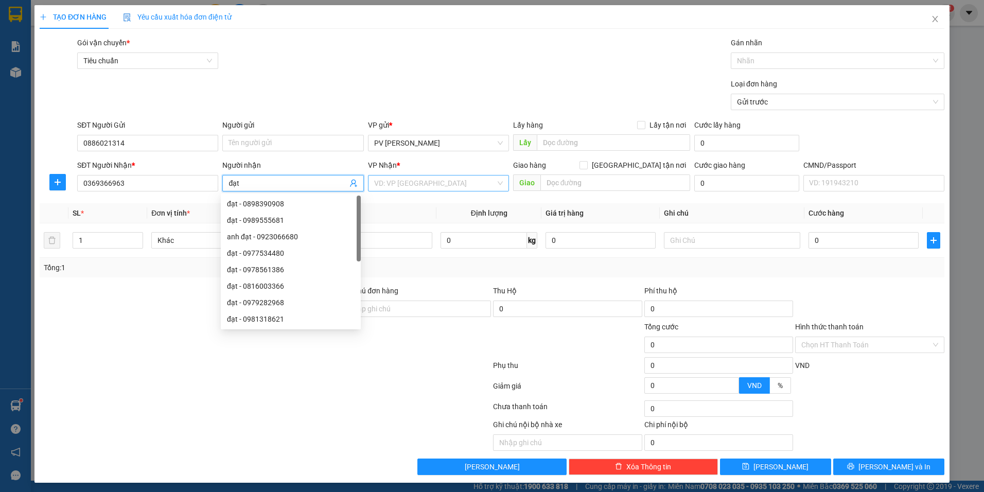
click at [437, 182] on input "search" at bounding box center [434, 182] width 121 height 15
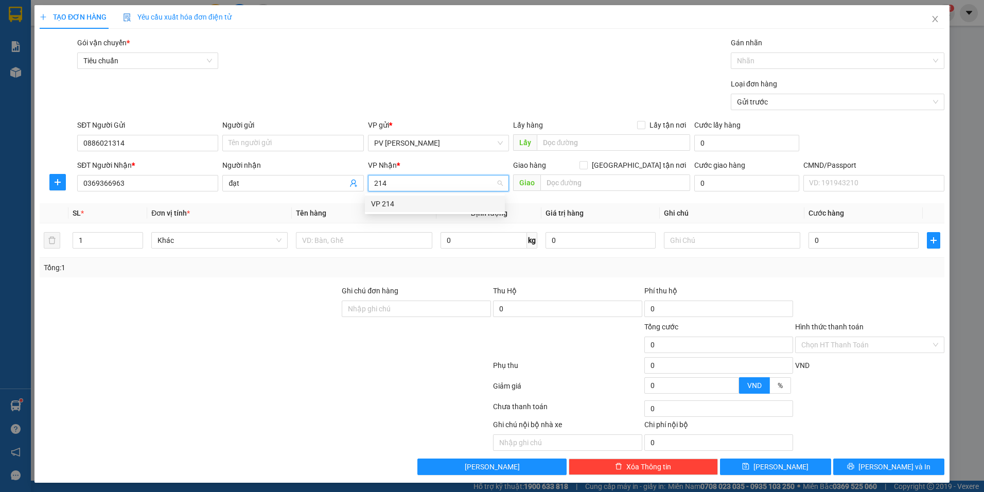
click at [445, 207] on div "VP 214" at bounding box center [435, 203] width 128 height 11
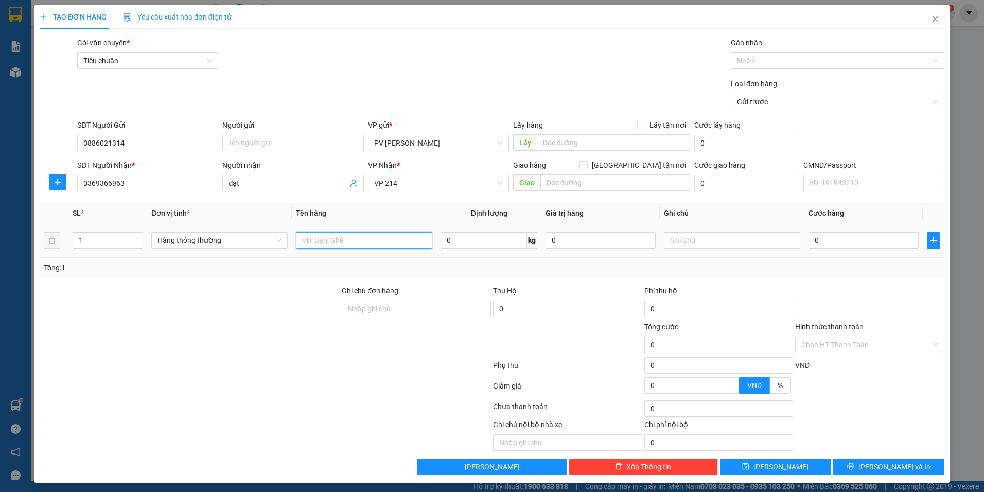
click at [355, 245] on input "text" at bounding box center [364, 240] width 136 height 16
click at [850, 231] on div "0" at bounding box center [863, 240] width 110 height 21
click at [842, 242] on input "0" at bounding box center [863, 240] width 110 height 16
click at [90, 245] on input "1" at bounding box center [107, 240] width 69 height 15
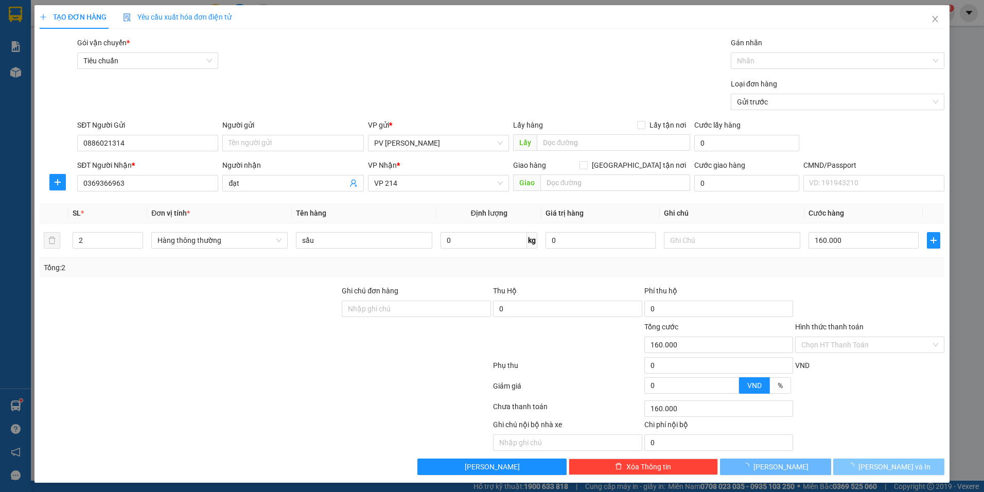
click at [875, 469] on span "Lưu và In" at bounding box center [894, 466] width 72 height 11
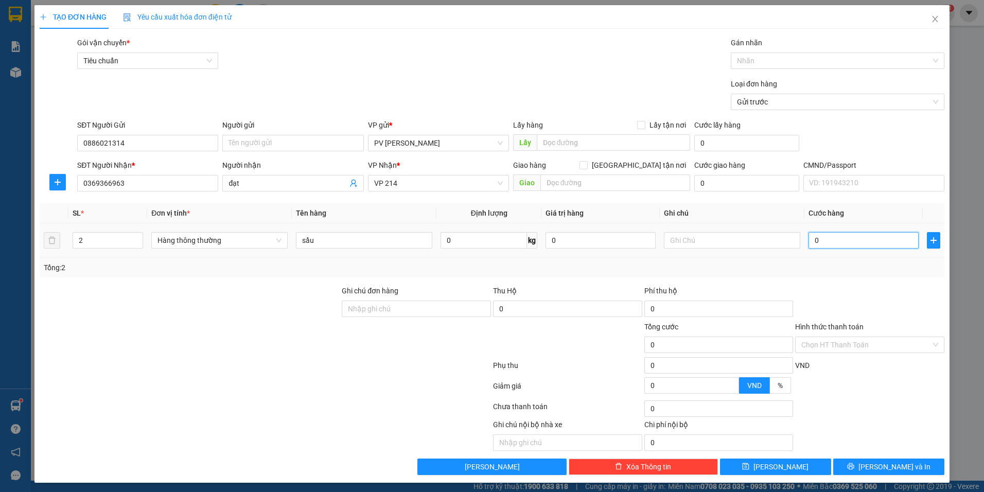
click at [852, 242] on input "0" at bounding box center [863, 240] width 110 height 16
click at [871, 465] on button "Lưu và In" at bounding box center [888, 467] width 111 height 16
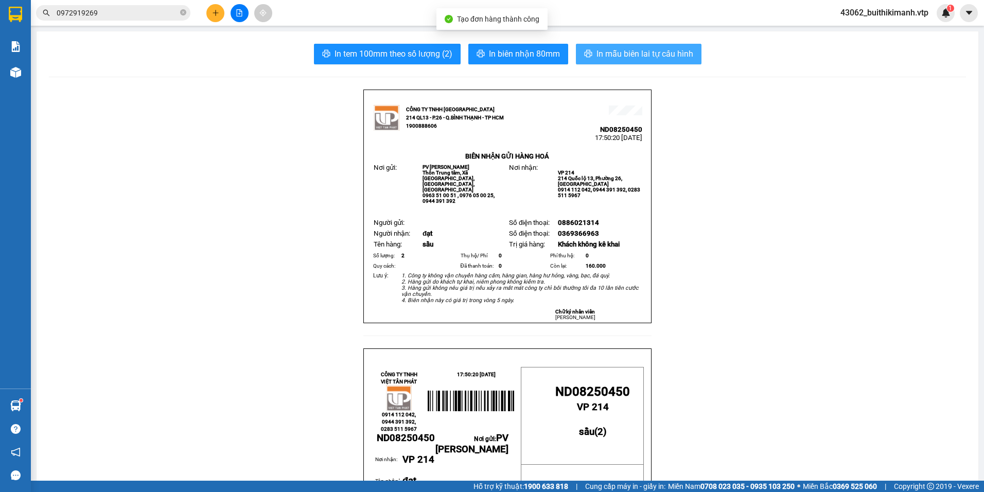
click at [613, 50] on span "In mẫu biên lai tự cấu hình" at bounding box center [644, 53] width 97 height 13
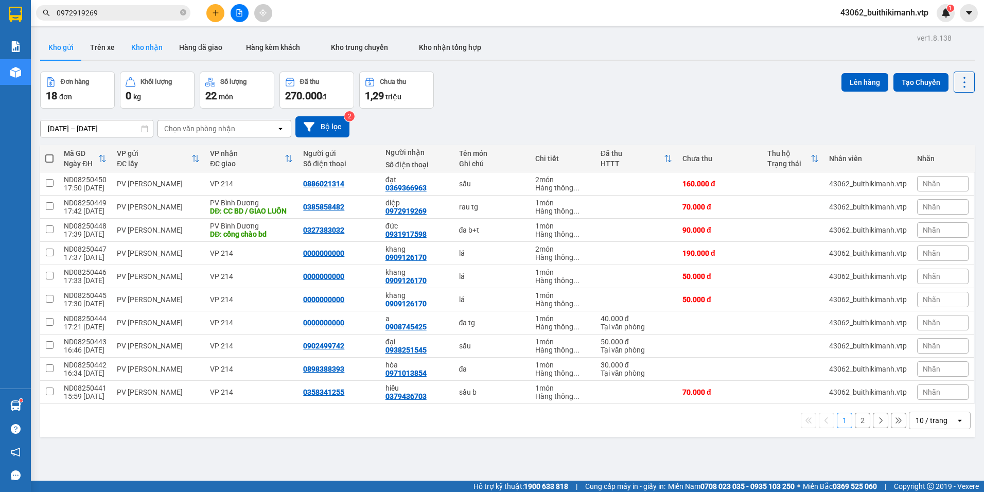
click at [151, 53] on button "Kho nhận" at bounding box center [147, 47] width 48 height 25
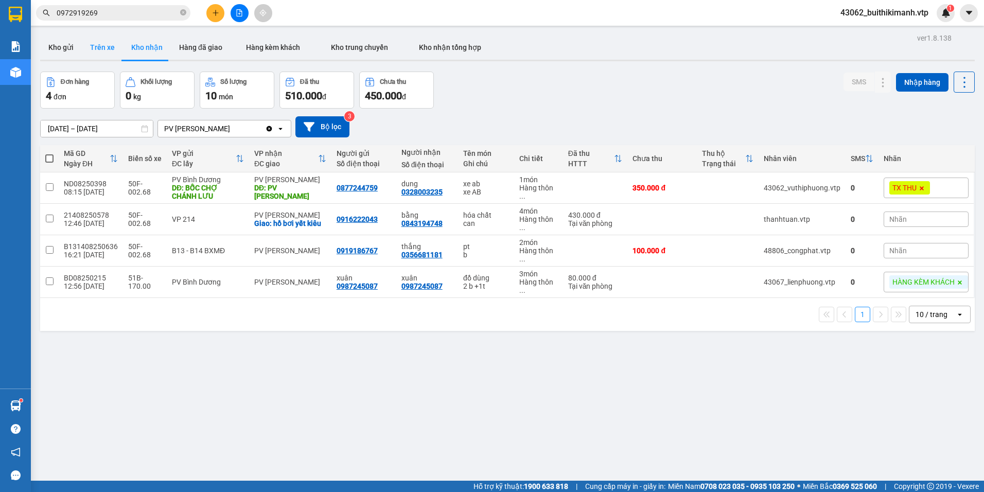
click at [106, 45] on button "Trên xe" at bounding box center [102, 47] width 41 height 25
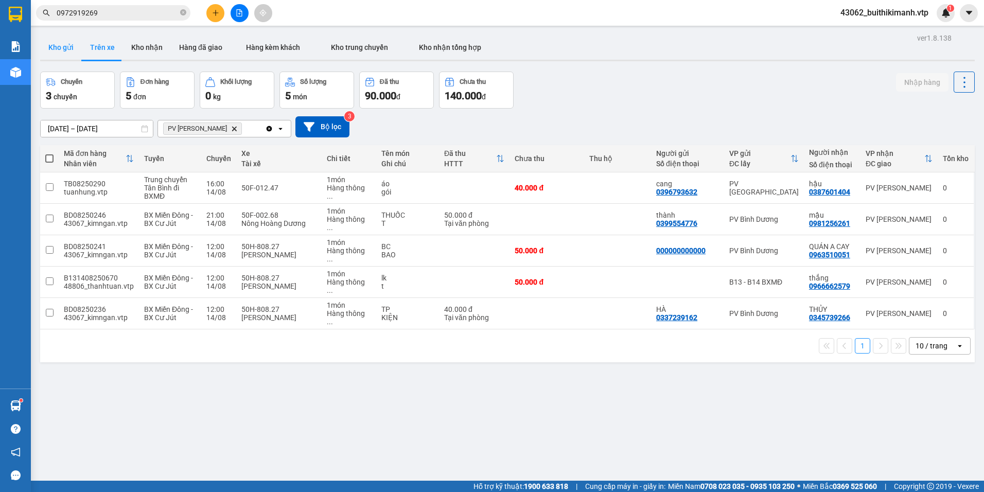
drag, startPoint x: 66, startPoint y: 49, endPoint x: 209, endPoint y: 19, distance: 146.3
click at [71, 48] on button "Kho gửi" at bounding box center [61, 47] width 42 height 25
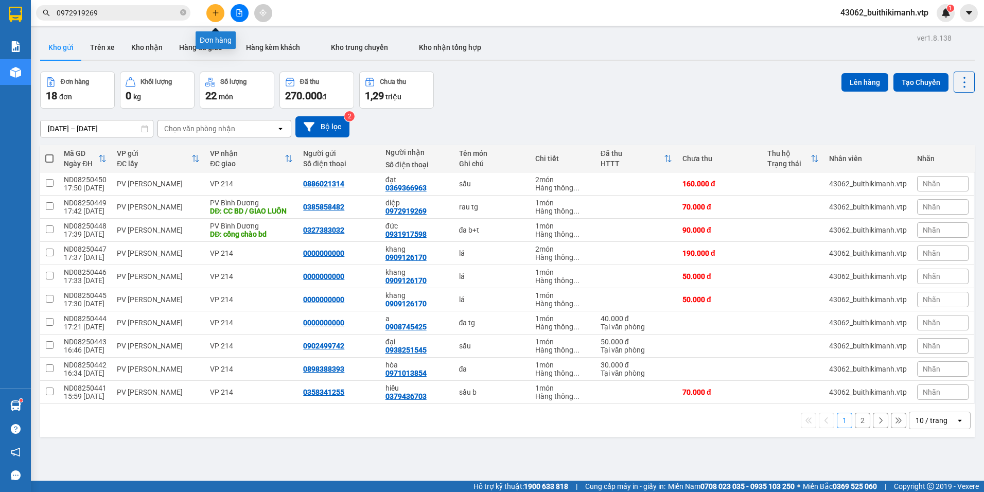
click at [214, 17] on button at bounding box center [215, 13] width 18 height 18
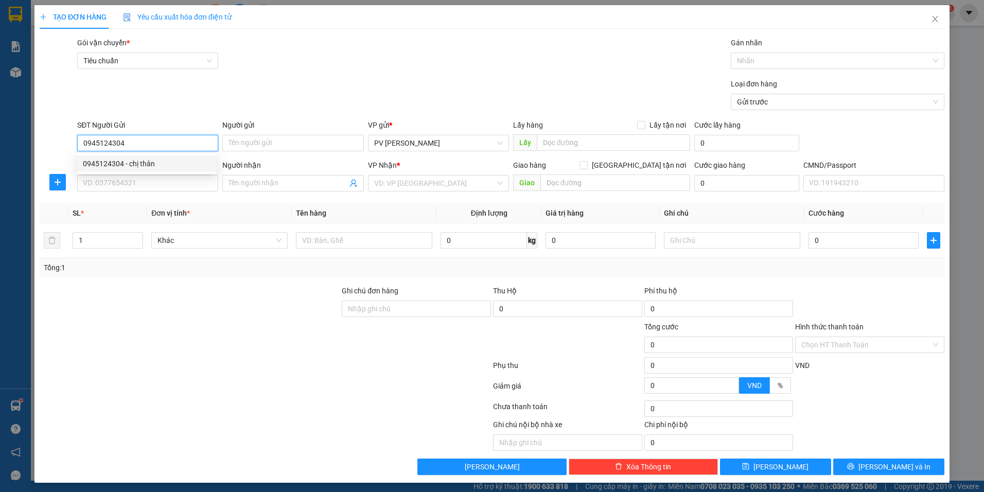
click at [155, 168] on div "0945124304 - chị thân" at bounding box center [147, 163] width 128 height 11
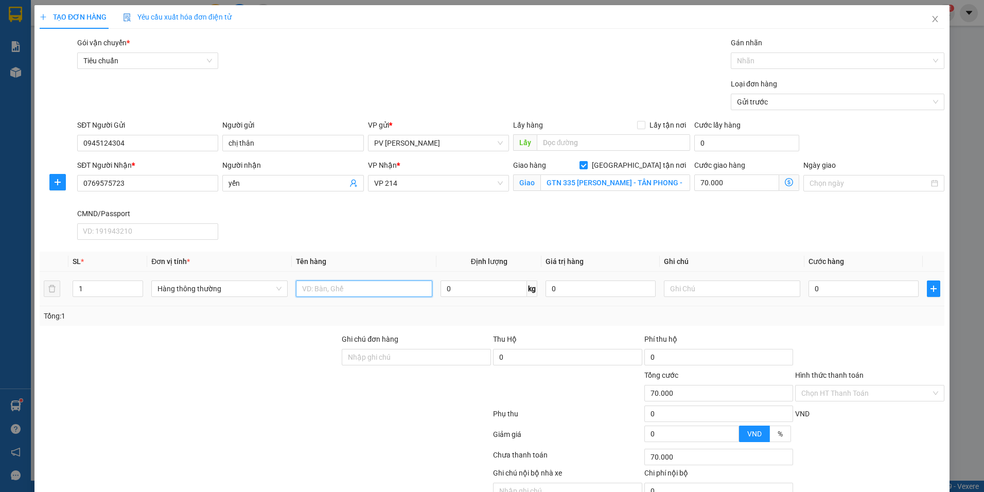
click at [311, 289] on input "text" at bounding box center [364, 288] width 136 height 16
click at [865, 296] on input "0" at bounding box center [863, 288] width 110 height 16
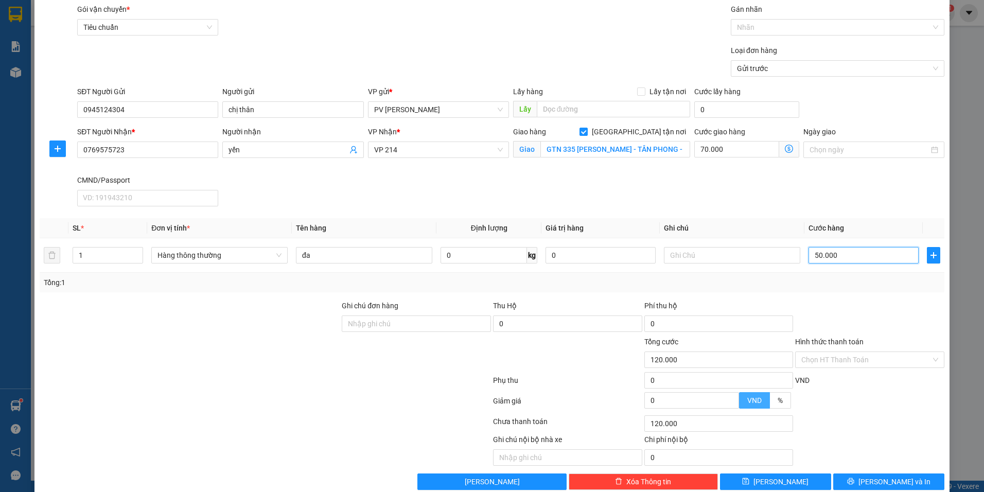
scroll to position [51, 0]
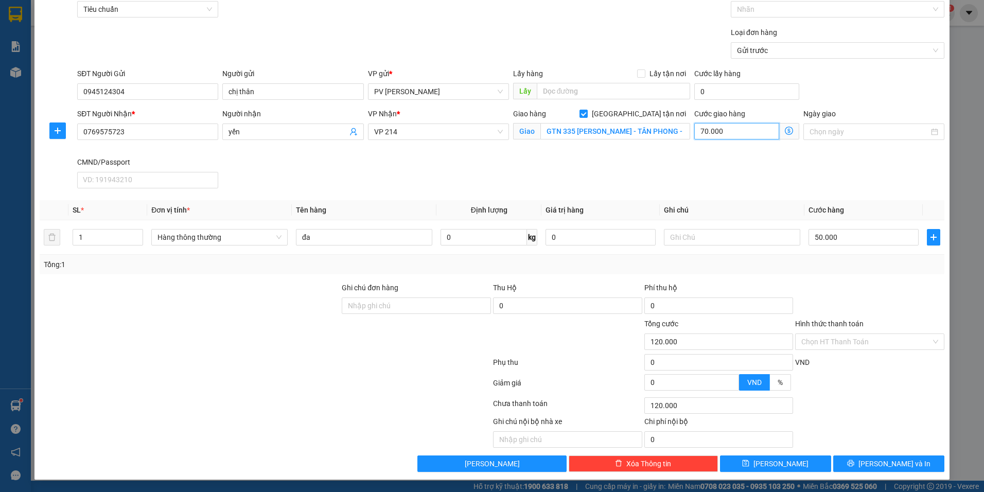
click at [726, 133] on input "70.000" at bounding box center [736, 131] width 85 height 16
click at [723, 181] on div "SĐT Người Nhận * 0769575723 Người nhận yến VP Nhận * VP 214 Giao hàng Giao tận …" at bounding box center [510, 150] width 871 height 84
click at [495, 464] on span "Lưu nháp" at bounding box center [492, 463] width 55 height 11
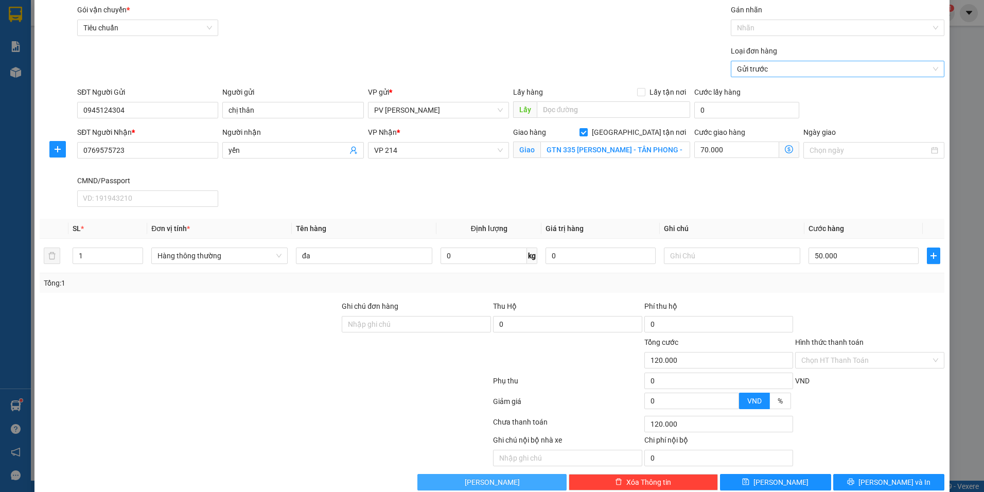
scroll to position [0, 0]
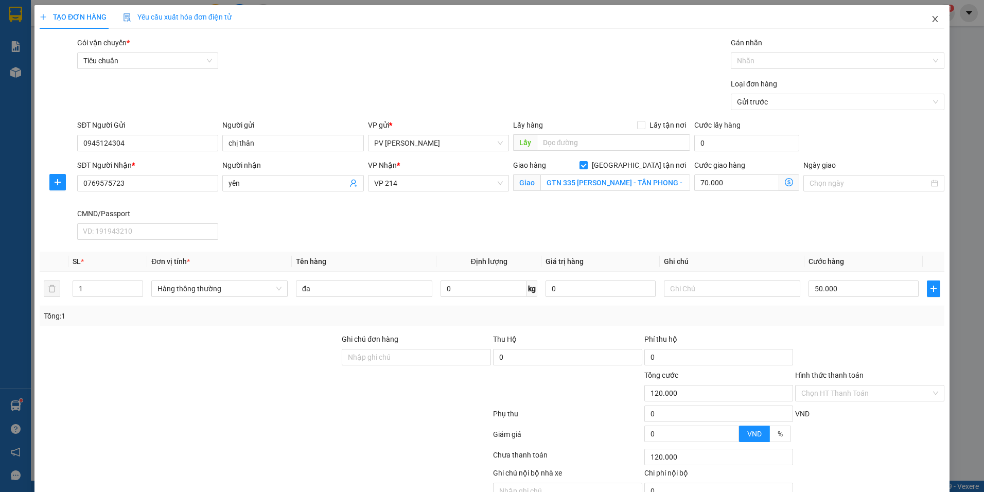
click at [932, 20] on icon "close" at bounding box center [935, 19] width 6 height 6
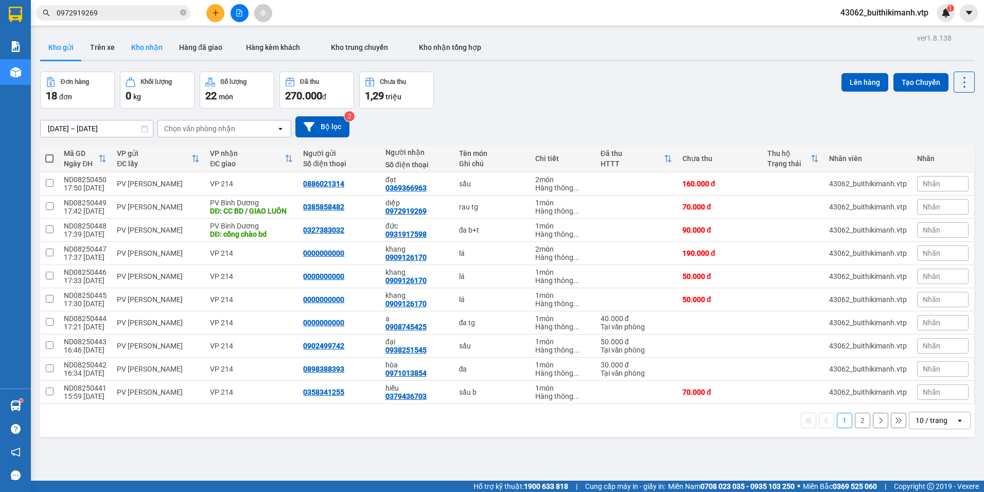
click at [138, 56] on button "Kho nhận" at bounding box center [147, 47] width 48 height 25
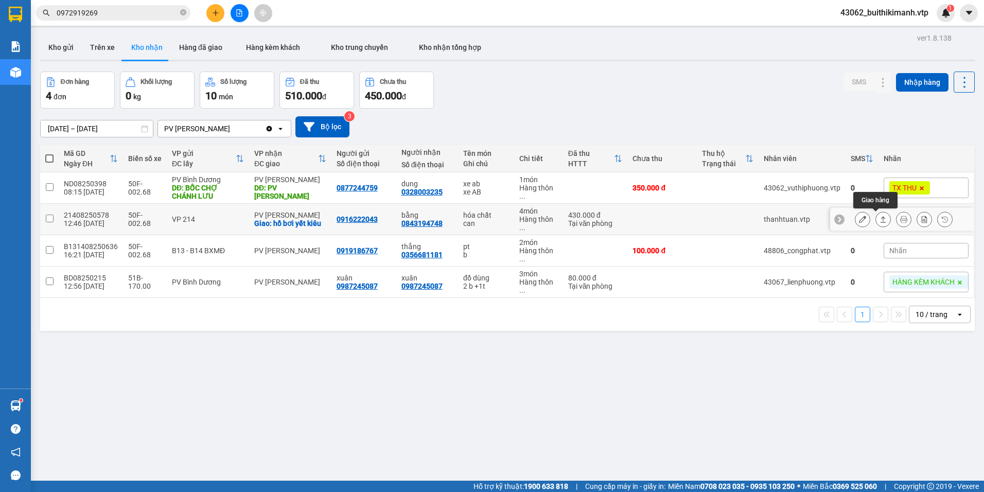
click at [876, 221] on button at bounding box center [883, 219] width 14 height 18
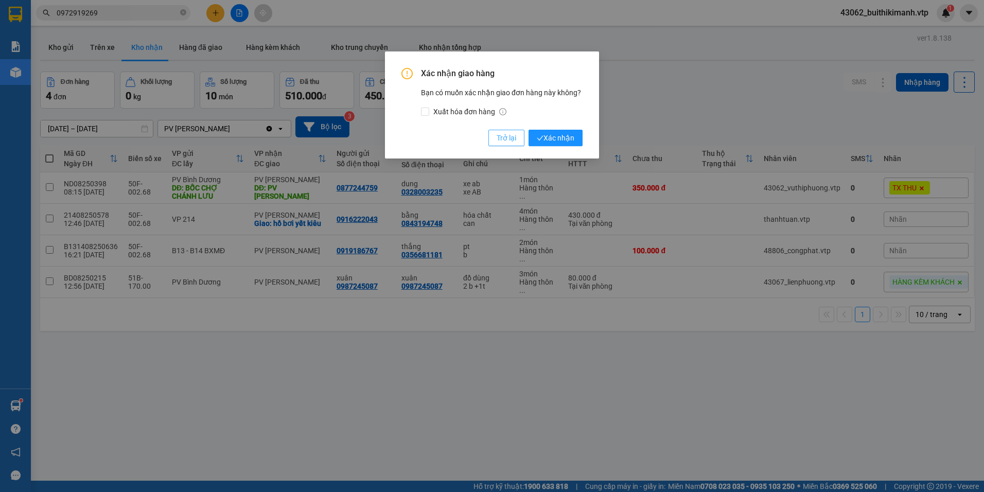
click at [492, 142] on button "Trở lại" at bounding box center [506, 138] width 36 height 16
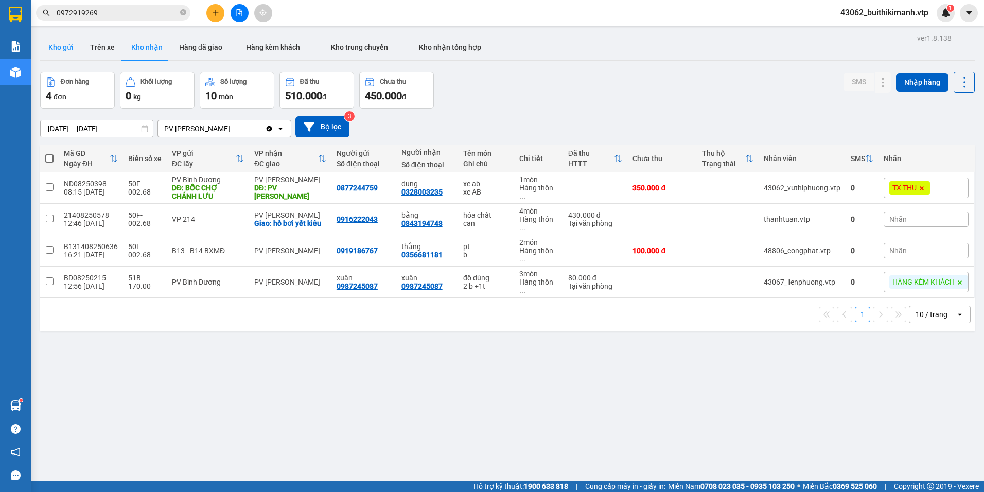
click at [73, 38] on button "Kho gửi" at bounding box center [61, 47] width 42 height 25
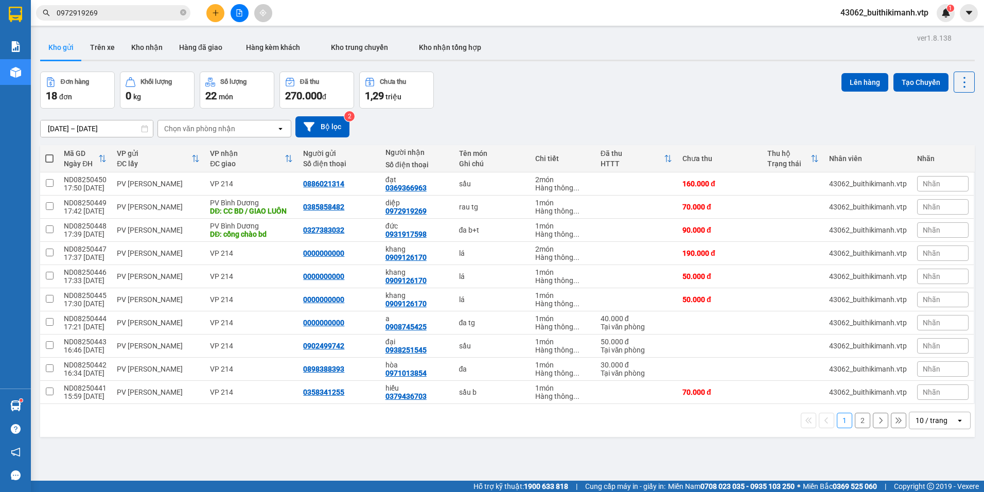
click at [113, 12] on input "0972919269" at bounding box center [117, 12] width 121 height 11
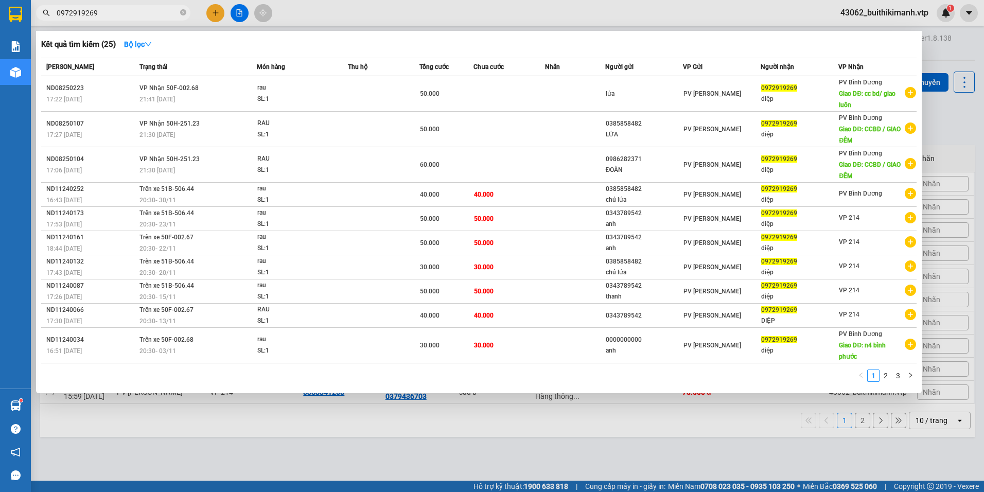
drag, startPoint x: 128, startPoint y: 16, endPoint x: -2, endPoint y: -9, distance: 132.1
click at [0, 0] on html "Kết quả tìm kiếm ( 25 ) Bộ lọc Mã ĐH Trạng thái Món hàng Thu hộ Tổng cước Chưa …" at bounding box center [492, 246] width 984 height 492
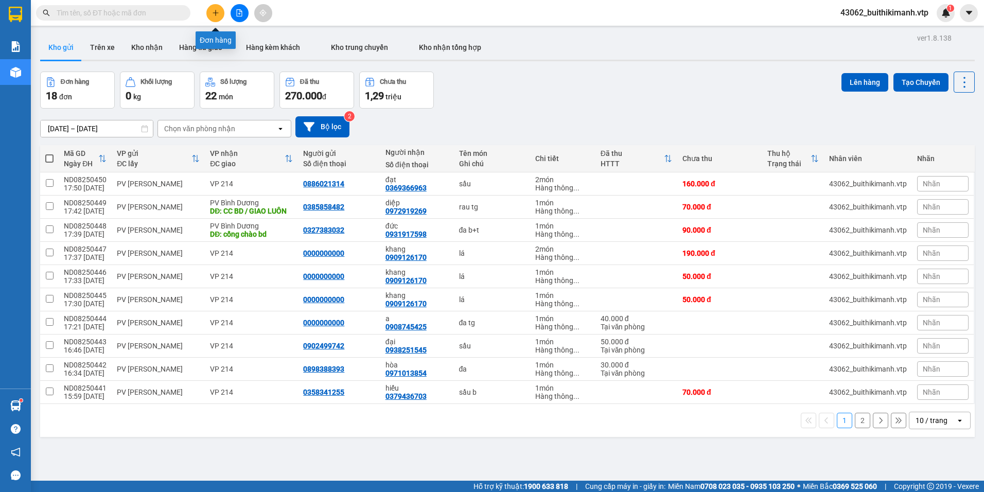
click at [212, 16] on icon "plus" at bounding box center [215, 12] width 7 height 7
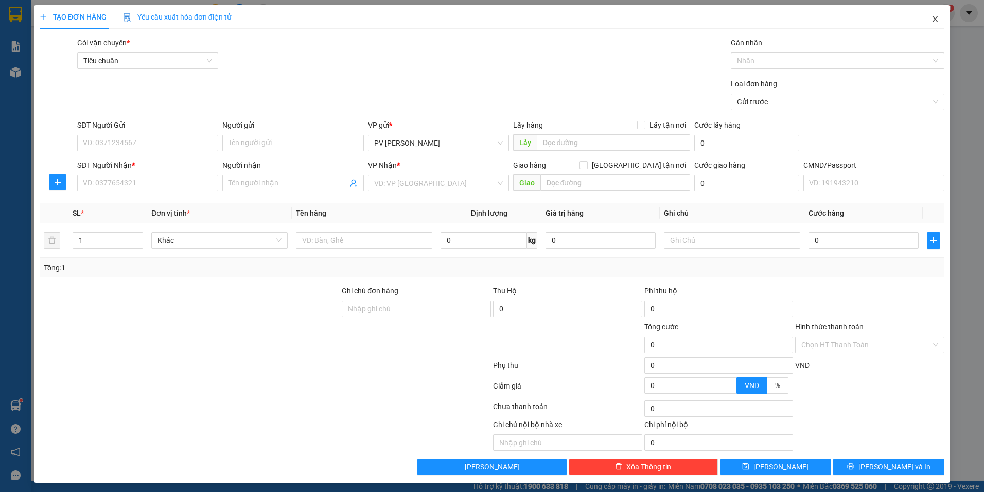
click at [932, 20] on icon "close" at bounding box center [935, 19] width 6 height 6
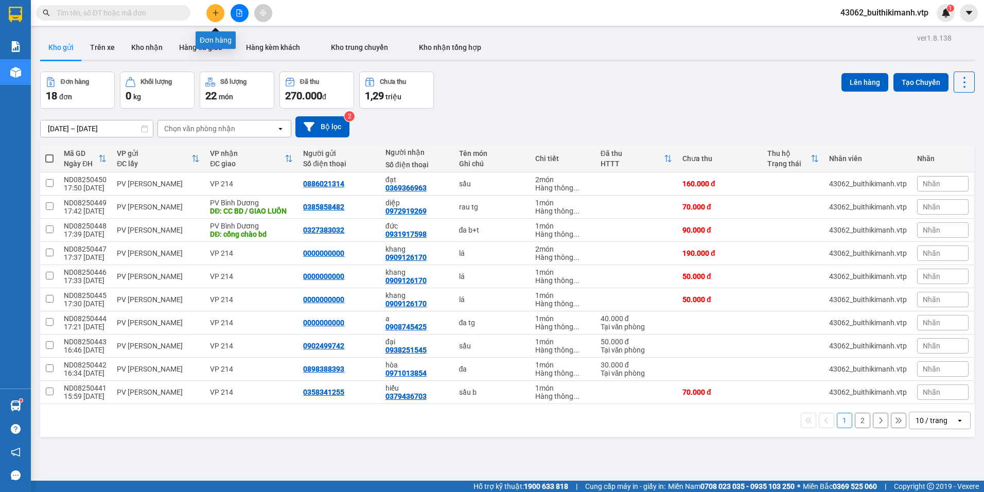
click at [214, 19] on button at bounding box center [215, 13] width 18 height 18
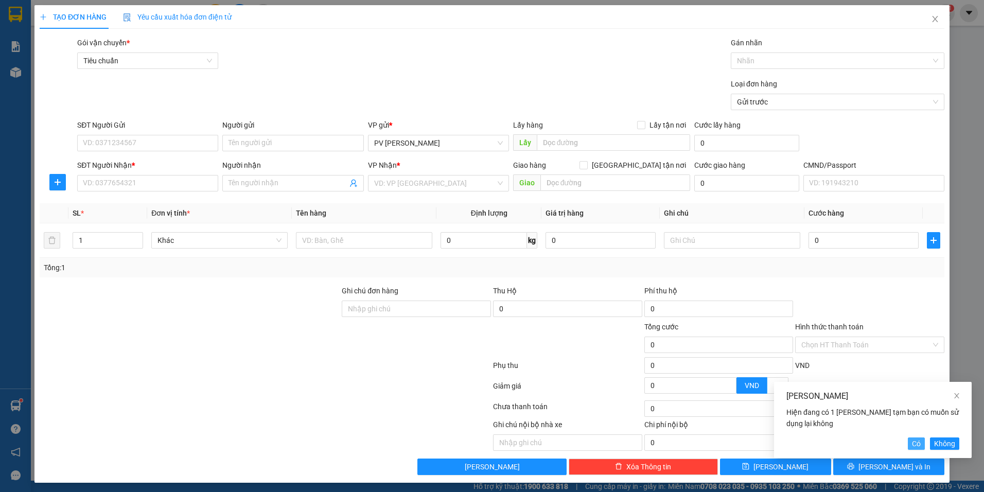
click at [922, 445] on button "Có" at bounding box center [916, 443] width 17 height 12
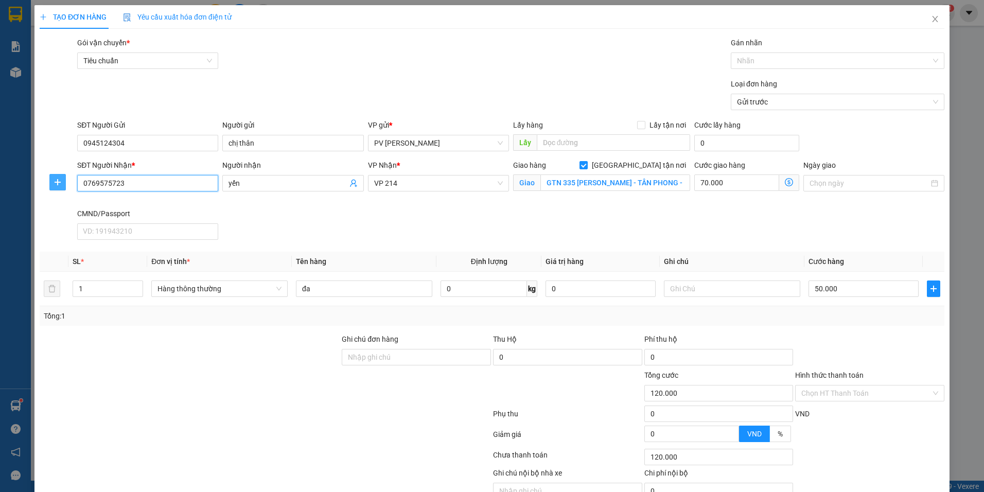
drag, startPoint x: 126, startPoint y: 183, endPoint x: 58, endPoint y: 179, distance: 68.6
click at [58, 179] on div "SĐT Người Nhận * 0769575723 Người nhận yến VP Nhận * VP 214 Giao hàng Giao tận …" at bounding box center [492, 202] width 907 height 84
click at [162, 201] on div "0769575723 - yến" at bounding box center [147, 203] width 128 height 11
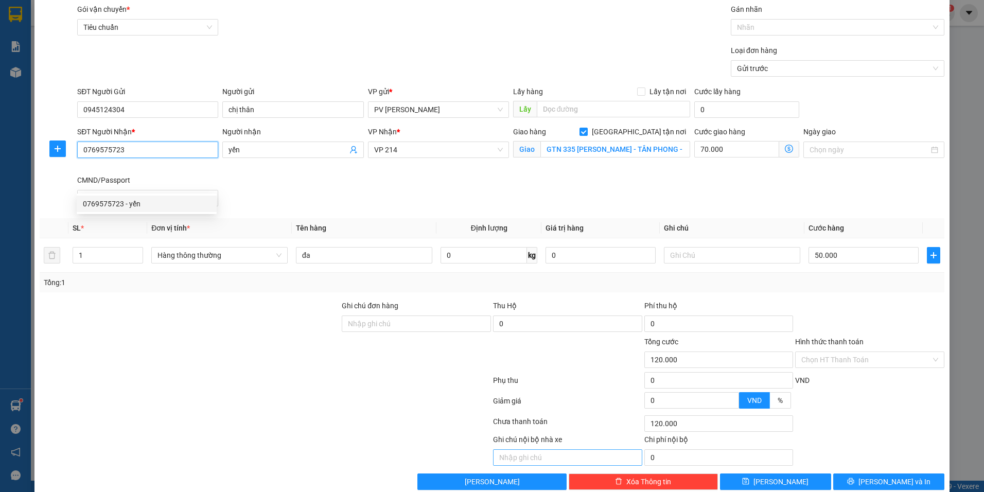
scroll to position [51, 0]
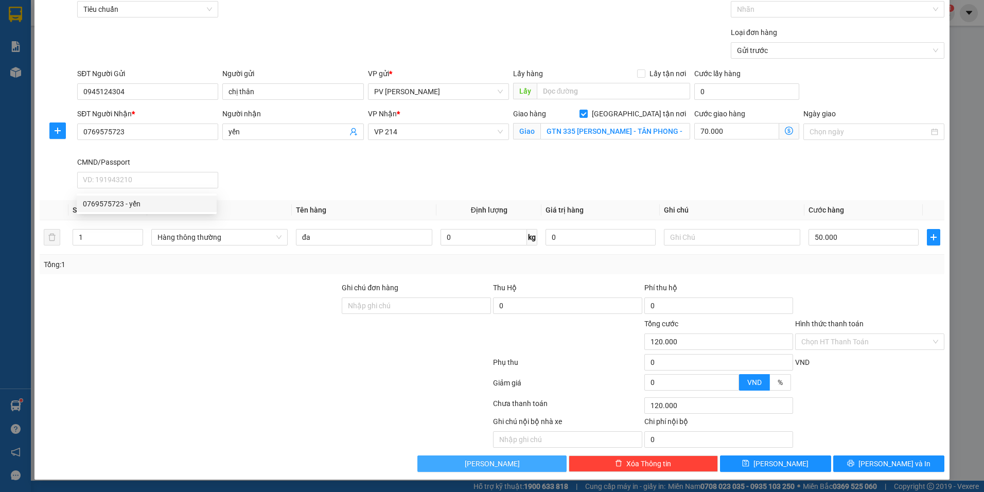
click at [505, 466] on button "Lưu nháp" at bounding box center [491, 463] width 149 height 16
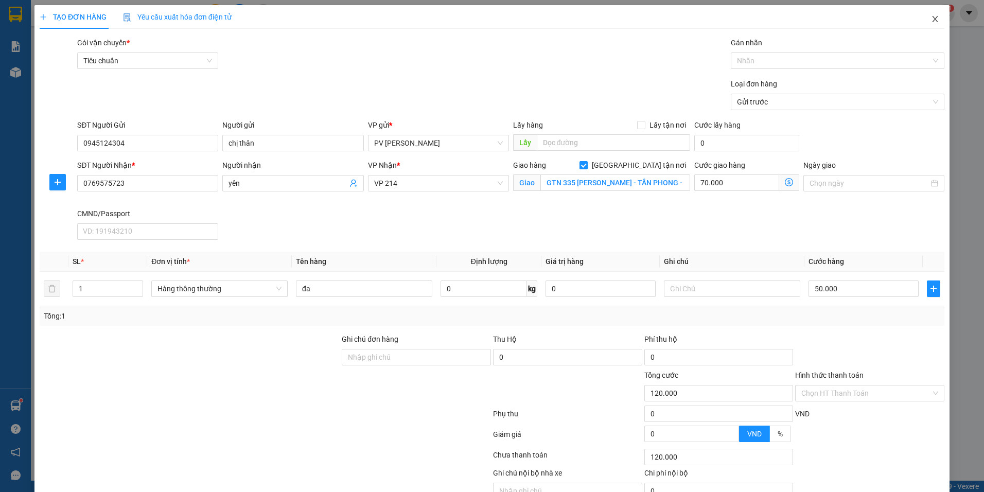
click at [932, 21] on icon "close" at bounding box center [935, 19] width 6 height 6
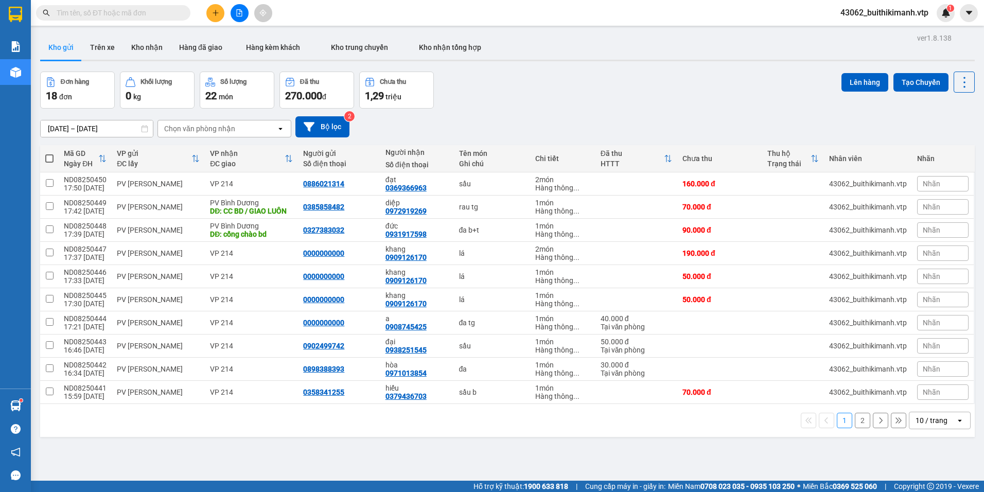
click at [158, 16] on input "text" at bounding box center [117, 12] width 121 height 11
paste input "0769575723"
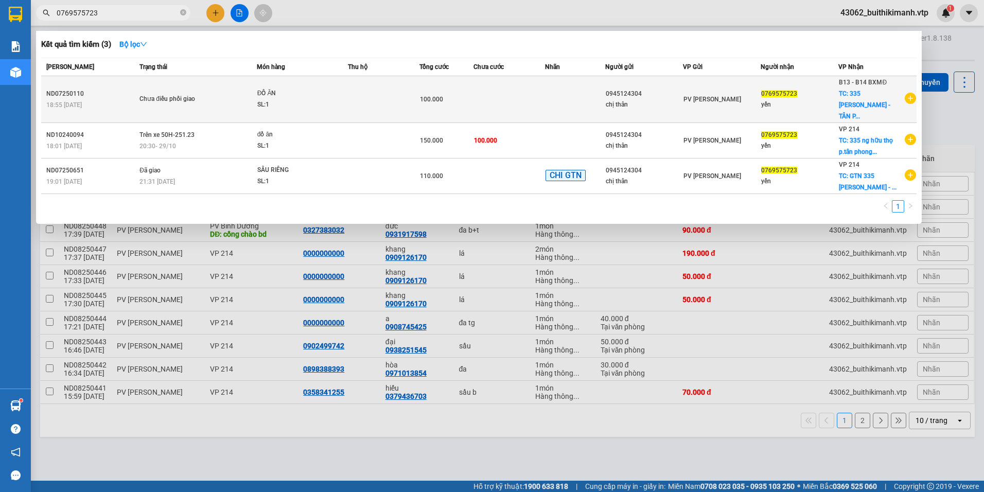
click at [212, 99] on td "Chưa điều phối giao" at bounding box center [197, 99] width 120 height 47
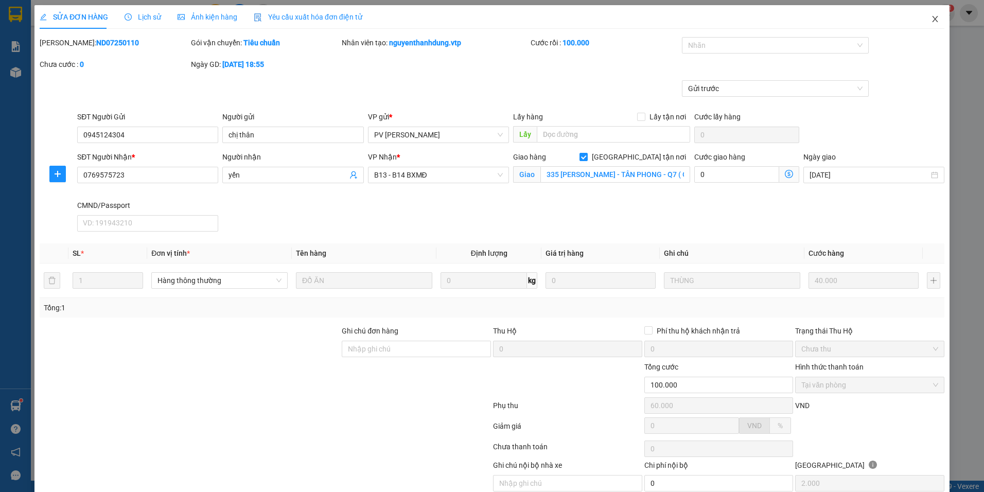
click at [931, 23] on icon "close" at bounding box center [935, 19] width 8 height 8
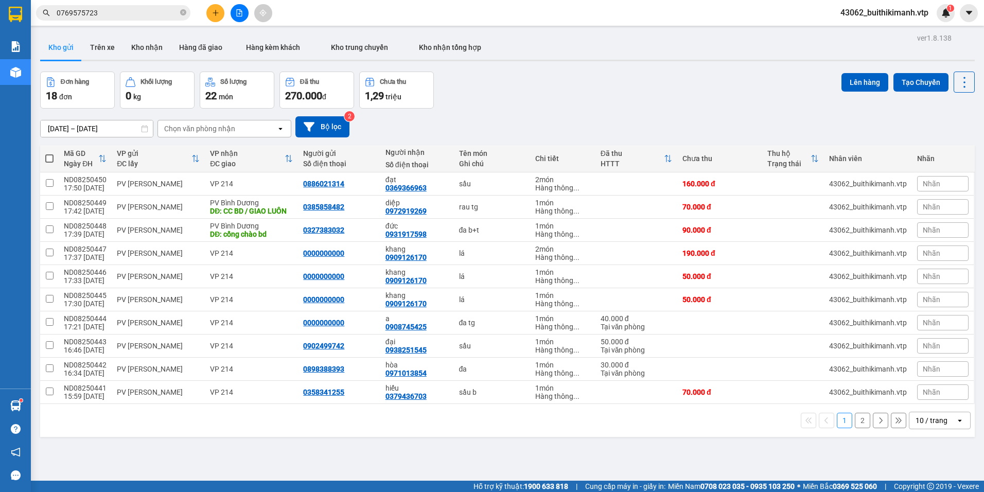
click at [111, 10] on input "0769575723" at bounding box center [117, 12] width 121 height 11
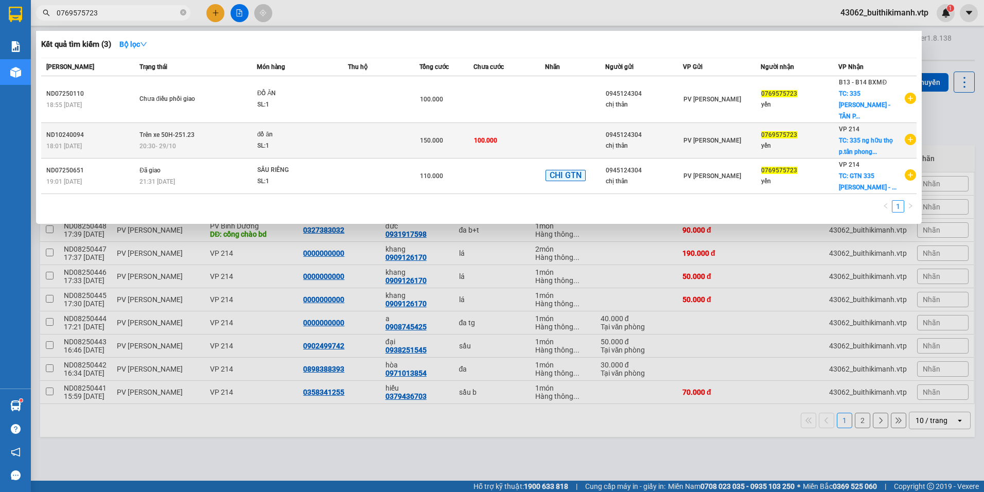
click at [433, 138] on td "150.000" at bounding box center [446, 141] width 54 height 36
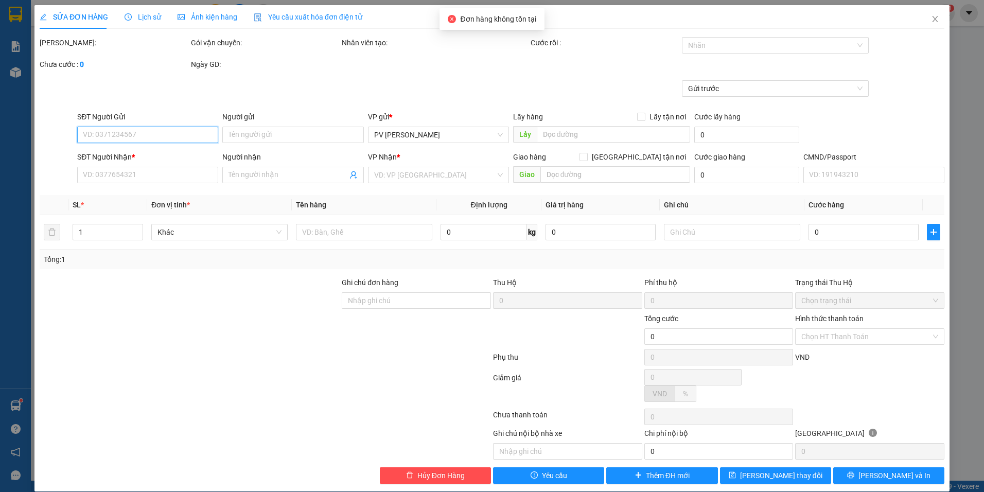
scroll to position [12, 0]
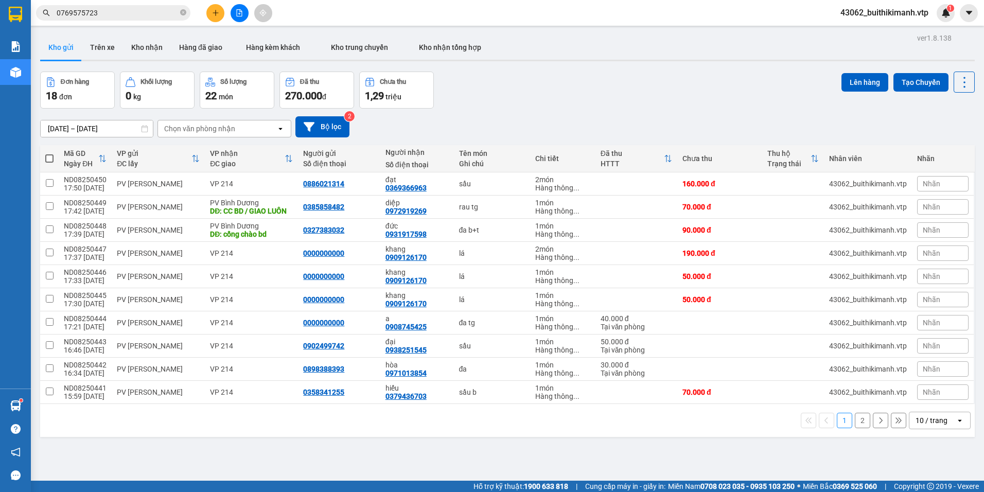
click at [145, 16] on input "0769575723" at bounding box center [117, 12] width 121 height 11
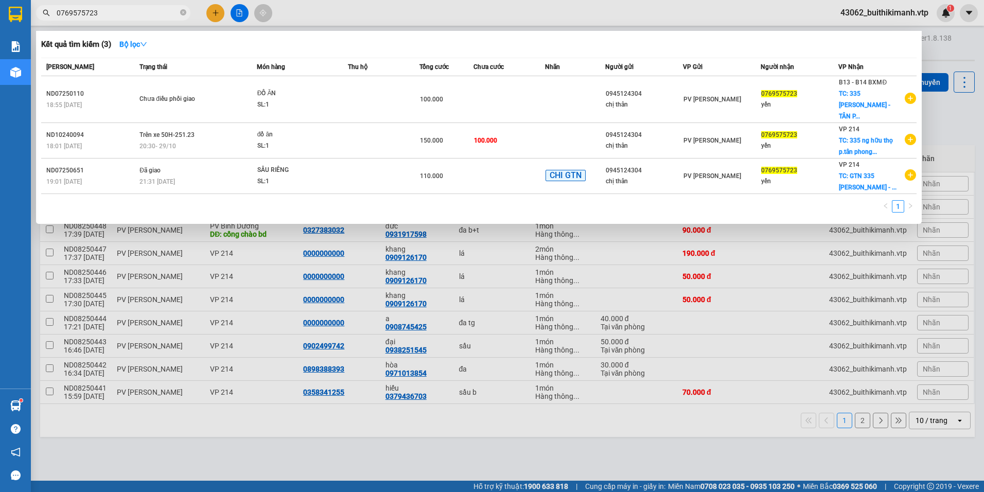
click at [435, 256] on div at bounding box center [492, 246] width 984 height 492
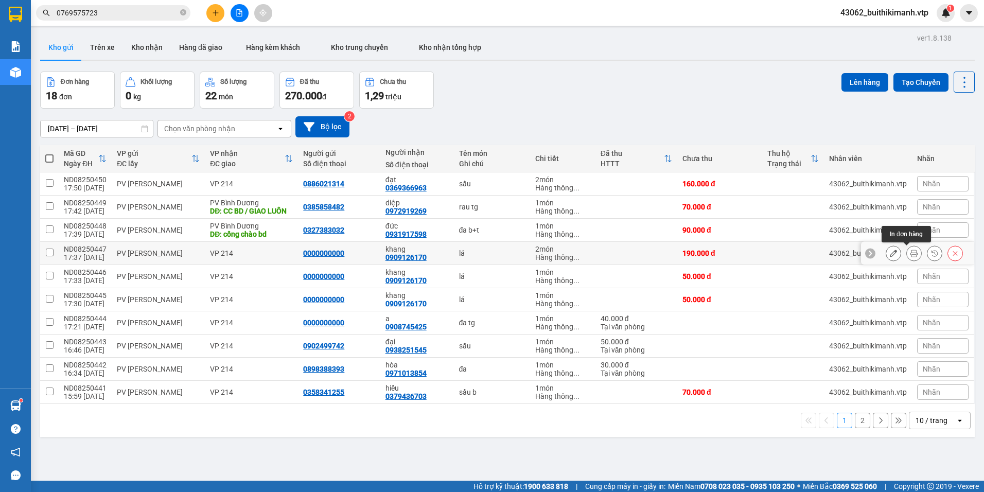
click at [910, 255] on icon at bounding box center [913, 253] width 7 height 7
click at [890, 254] on icon at bounding box center [893, 253] width 7 height 7
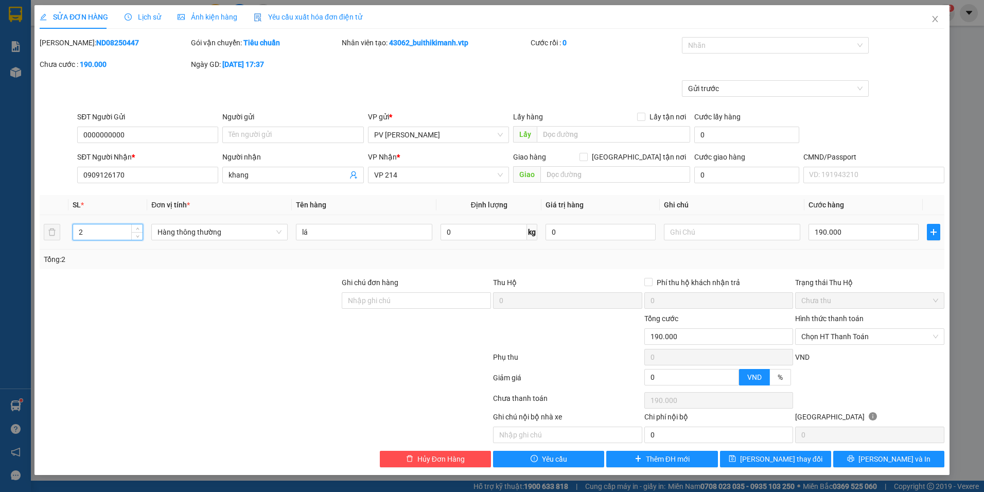
click at [109, 234] on input "2" at bounding box center [107, 231] width 69 height 15
click at [862, 462] on button "Lưu và In" at bounding box center [888, 459] width 111 height 16
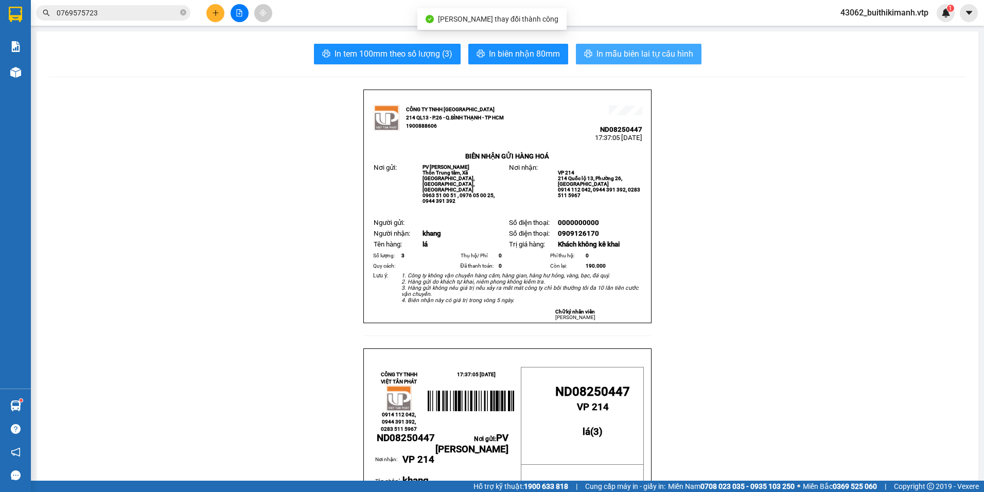
click at [618, 53] on span "In mẫu biên lai tự cấu hình" at bounding box center [644, 53] width 97 height 13
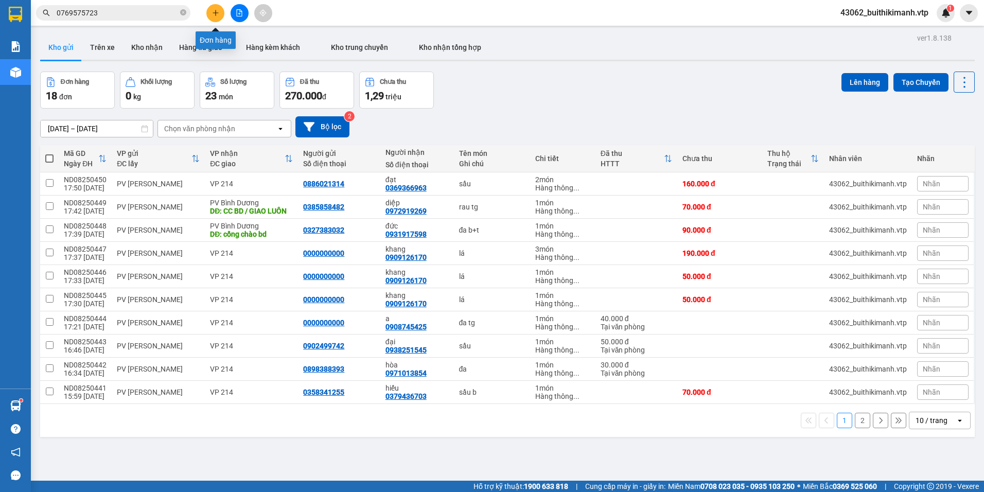
click at [215, 16] on icon "plus" at bounding box center [215, 12] width 7 height 7
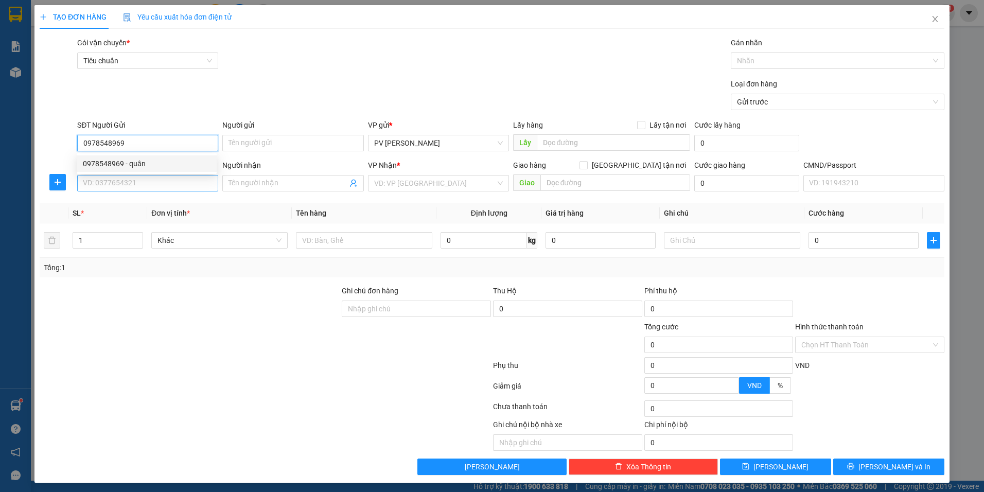
drag, startPoint x: 151, startPoint y: 159, endPoint x: 137, endPoint y: 176, distance: 22.3
click at [149, 161] on div "0978548969 - quân" at bounding box center [147, 163] width 128 height 11
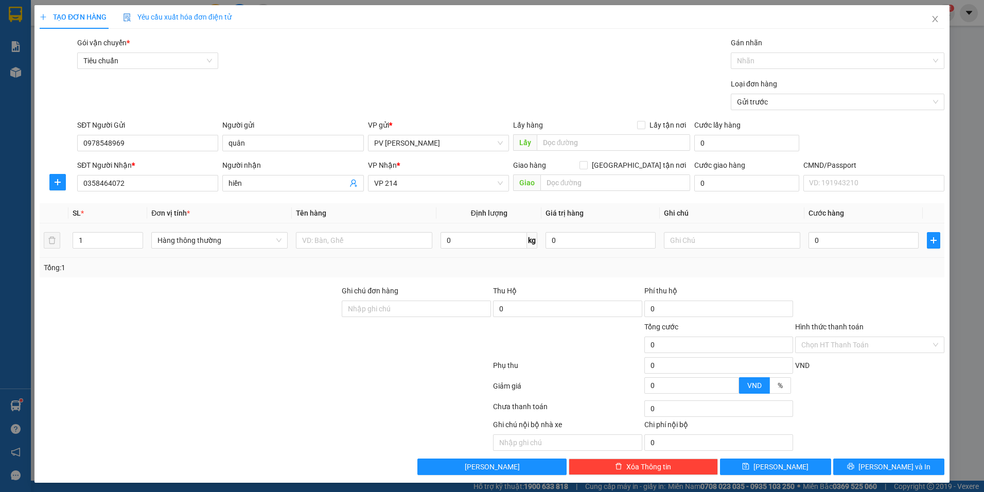
click at [370, 231] on div at bounding box center [364, 240] width 136 height 21
click at [371, 243] on input "text" at bounding box center [364, 240] width 136 height 16
drag, startPoint x: 137, startPoint y: 180, endPoint x: 55, endPoint y: 192, distance: 83.3
click at [55, 192] on div "SĐT Người Nhận * 0358464072 Người nhận hiền VP Nhận * VP 214 Giao hàng Giao tận…" at bounding box center [492, 178] width 907 height 36
click at [536, 468] on button "Lưu nháp" at bounding box center [491, 467] width 149 height 16
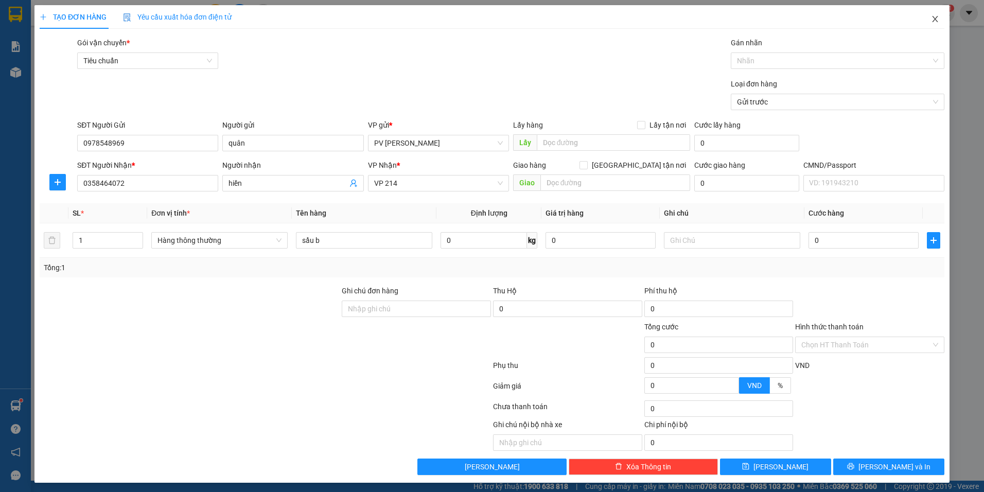
click at [931, 22] on icon "close" at bounding box center [935, 19] width 8 height 8
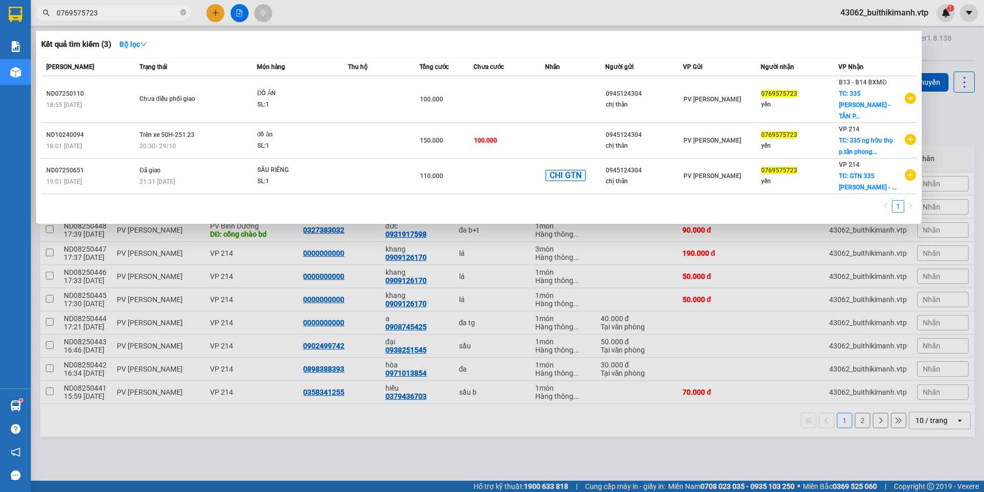
click at [154, 15] on input "0769575723" at bounding box center [117, 12] width 121 height 11
drag, startPoint x: 154, startPoint y: 15, endPoint x: 114, endPoint y: 18, distance: 40.3
click at [114, 18] on input "0769575723" at bounding box center [117, 12] width 121 height 11
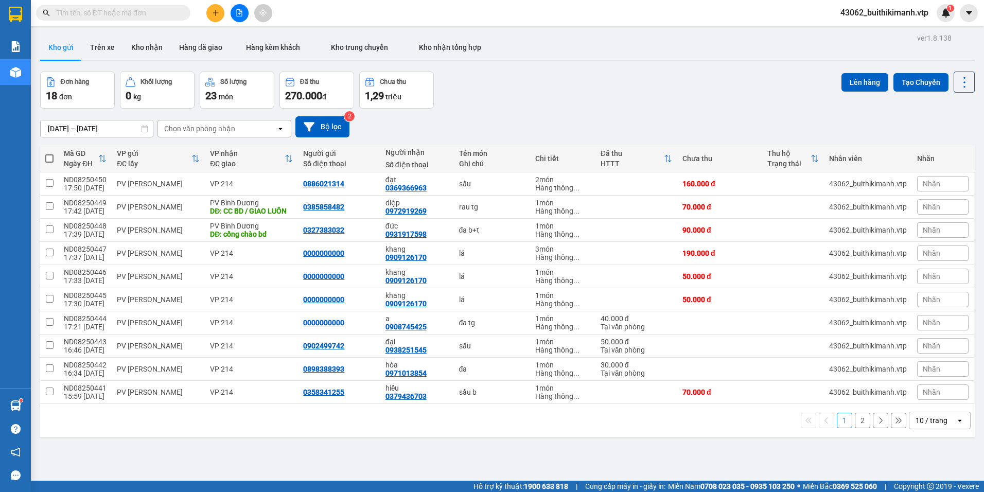
paste input "0358464072"
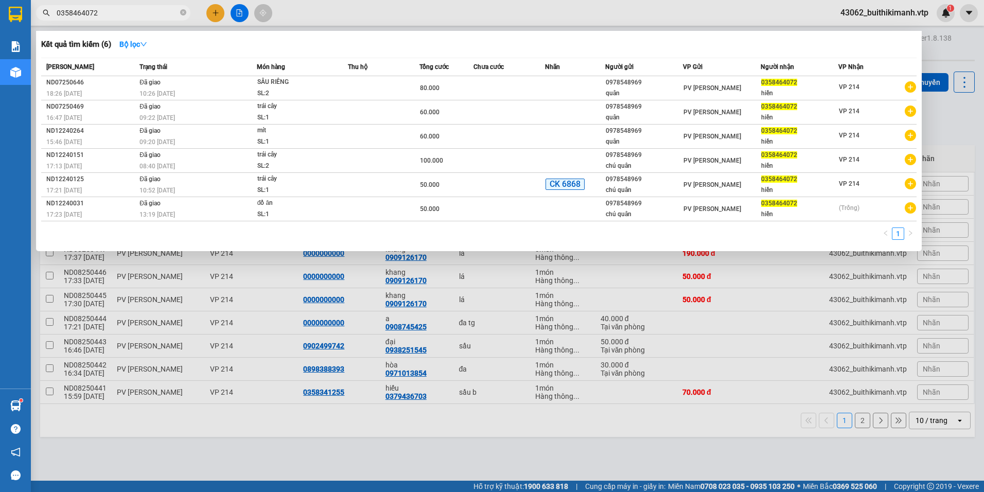
click at [763, 303] on div at bounding box center [492, 246] width 984 height 492
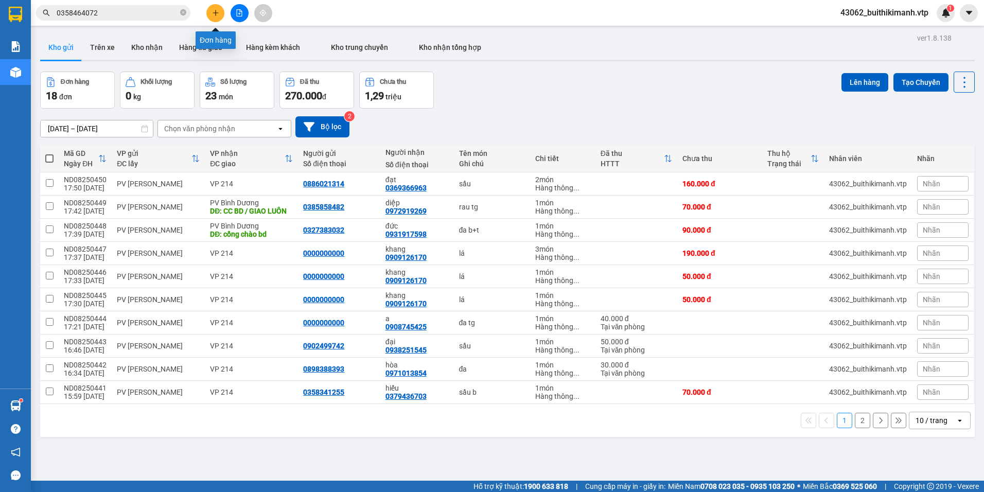
click at [217, 12] on icon "plus" at bounding box center [215, 12] width 7 height 7
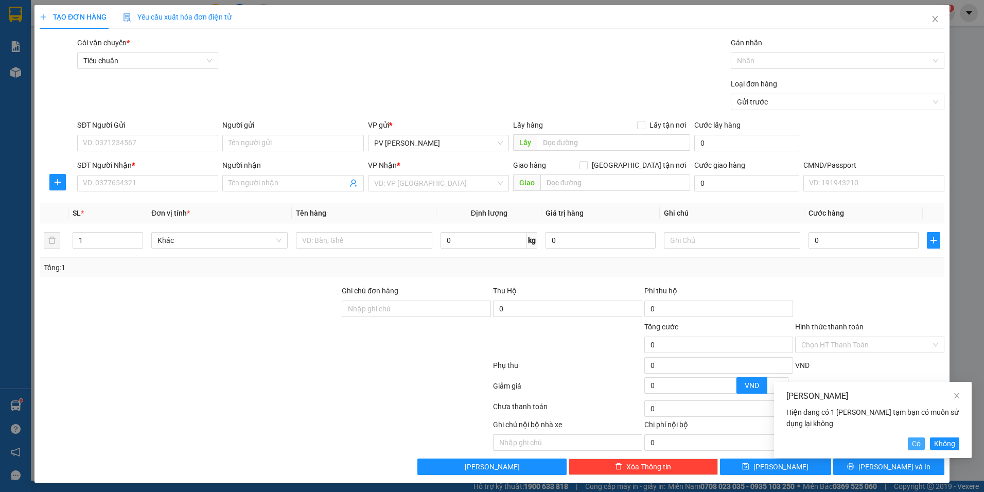
drag, startPoint x: 914, startPoint y: 444, endPoint x: 894, endPoint y: 450, distance: 20.9
click at [894, 450] on div "Lưu Tạm Hiện đang có 1 Lưu tạm bạn có muốn sử dụng lại không Có Không" at bounding box center [873, 420] width 198 height 76
click at [918, 444] on span "Có" at bounding box center [916, 443] width 9 height 11
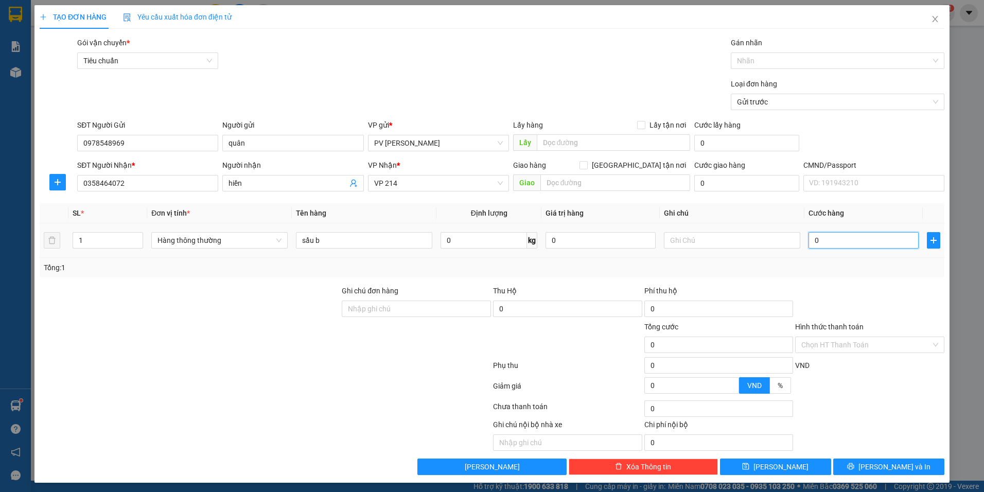
click at [833, 238] on input "0" at bounding box center [863, 240] width 110 height 16
click at [897, 461] on span "Lưu và In" at bounding box center [894, 466] width 72 height 11
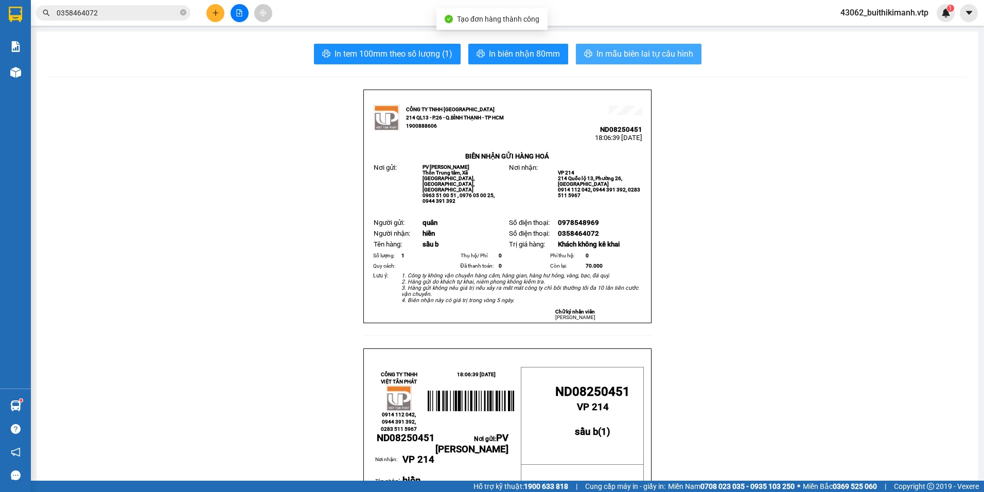
click at [663, 63] on button "In mẫu biên lai tự cấu hình" at bounding box center [639, 54] width 126 height 21
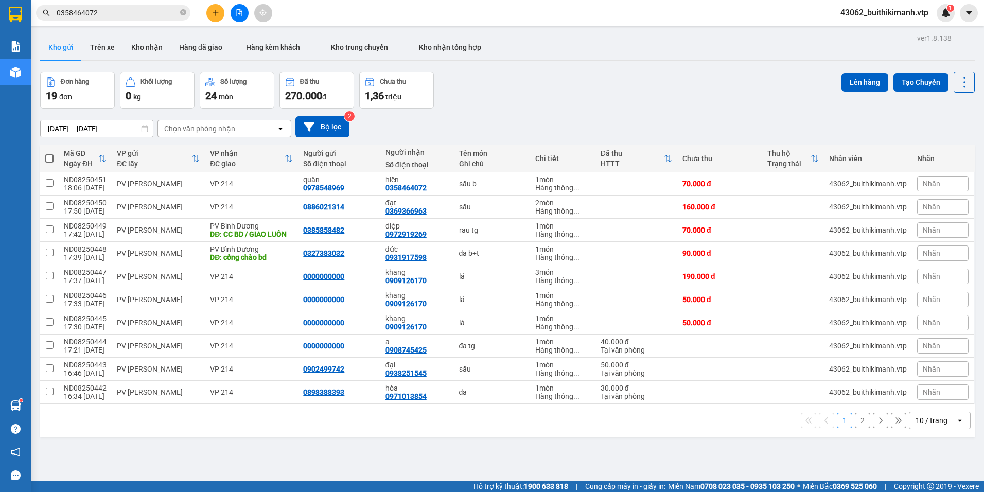
click at [856, 421] on button "2" at bounding box center [862, 420] width 15 height 15
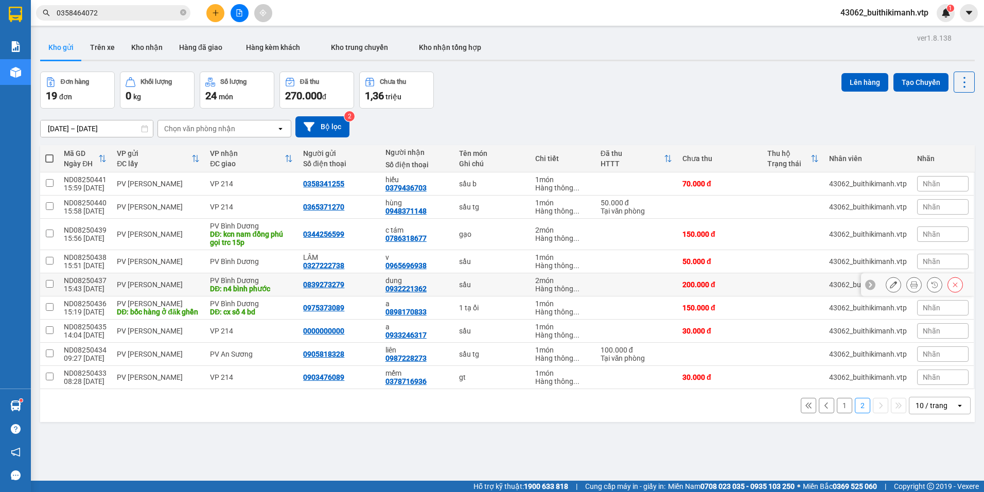
scroll to position [47, 0]
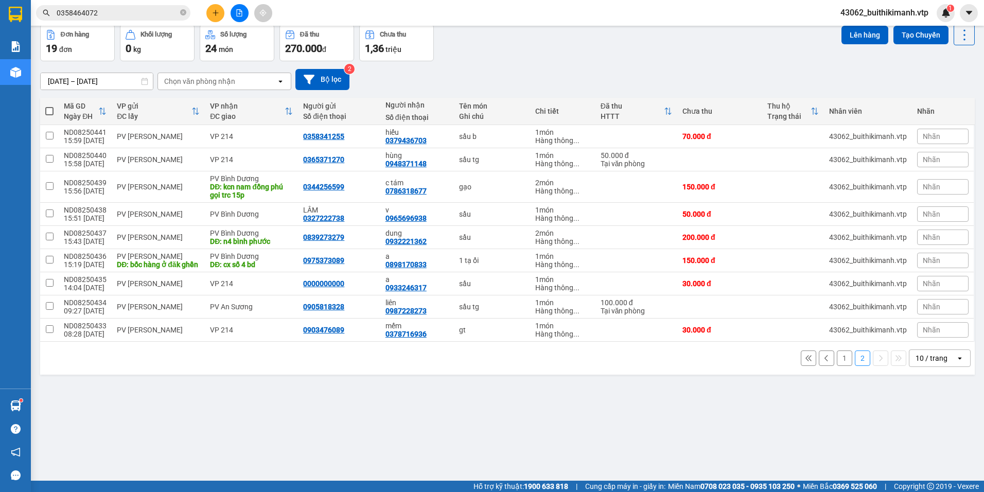
click at [842, 366] on button "1" at bounding box center [844, 357] width 15 height 15
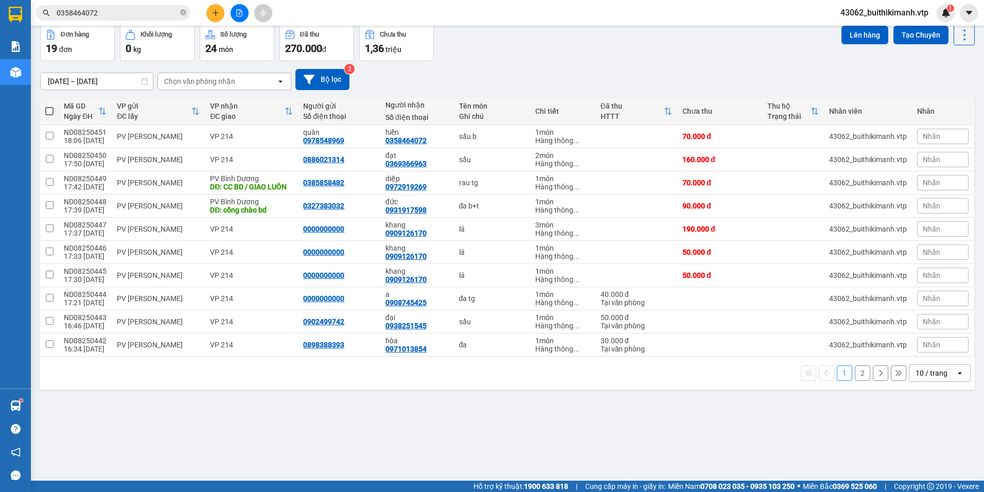
click at [855, 374] on button "2" at bounding box center [862, 372] width 15 height 15
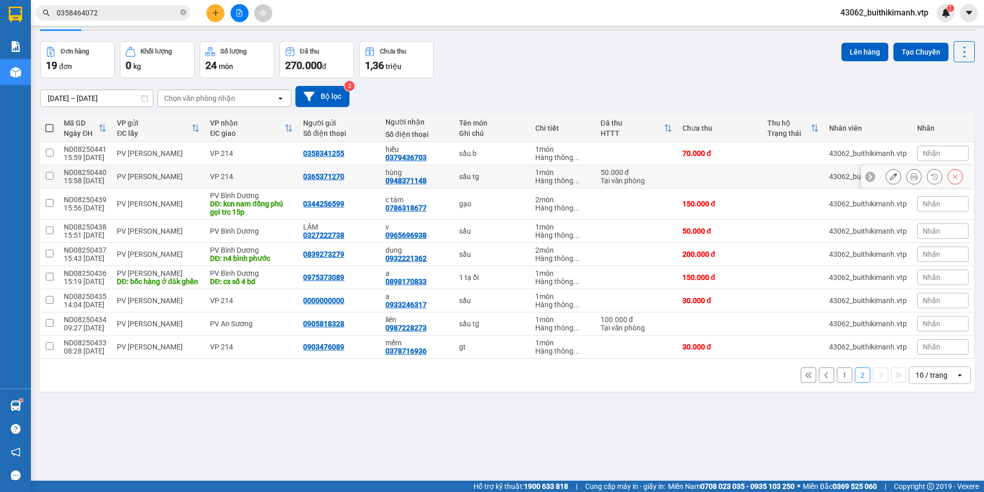
scroll to position [0, 0]
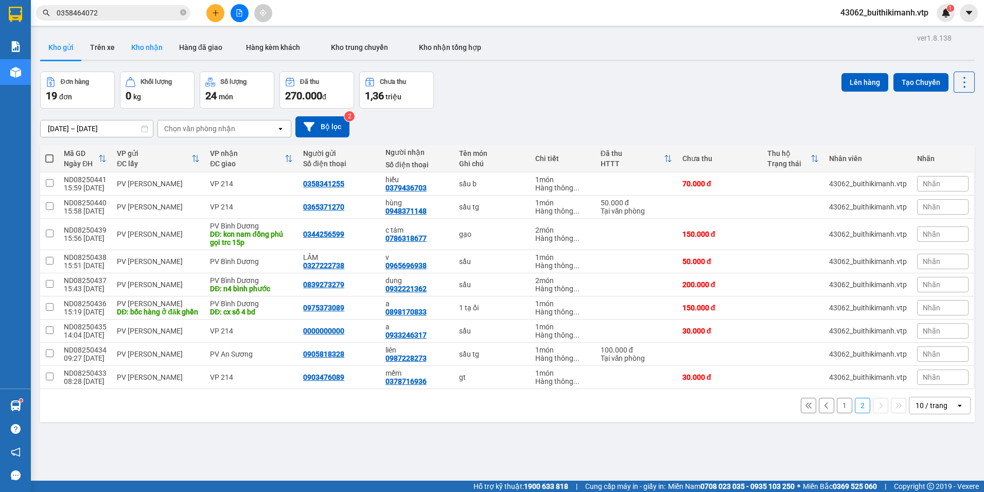
click at [145, 38] on button "Kho nhận" at bounding box center [147, 47] width 48 height 25
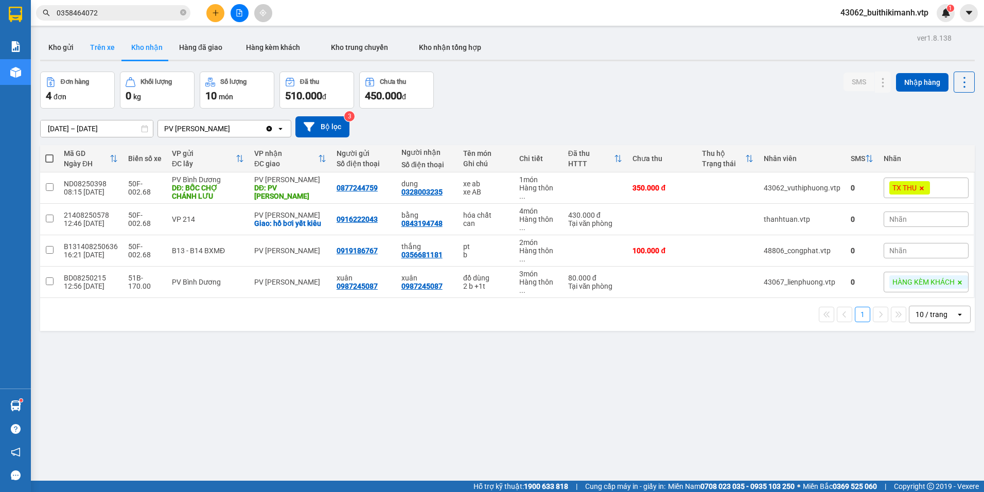
click at [101, 47] on button "Trên xe" at bounding box center [102, 47] width 41 height 25
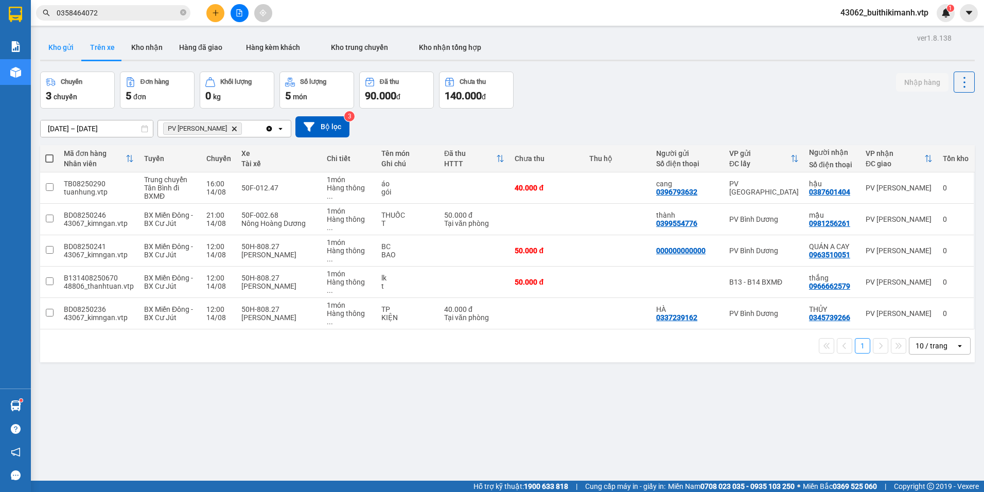
click at [55, 46] on button "Kho gửi" at bounding box center [61, 47] width 42 height 25
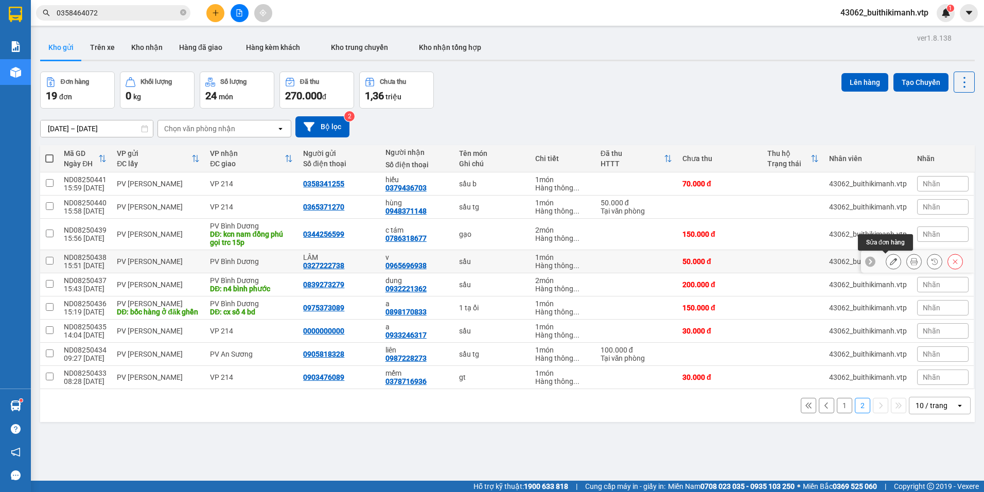
click at [886, 261] on button at bounding box center [893, 262] width 14 height 18
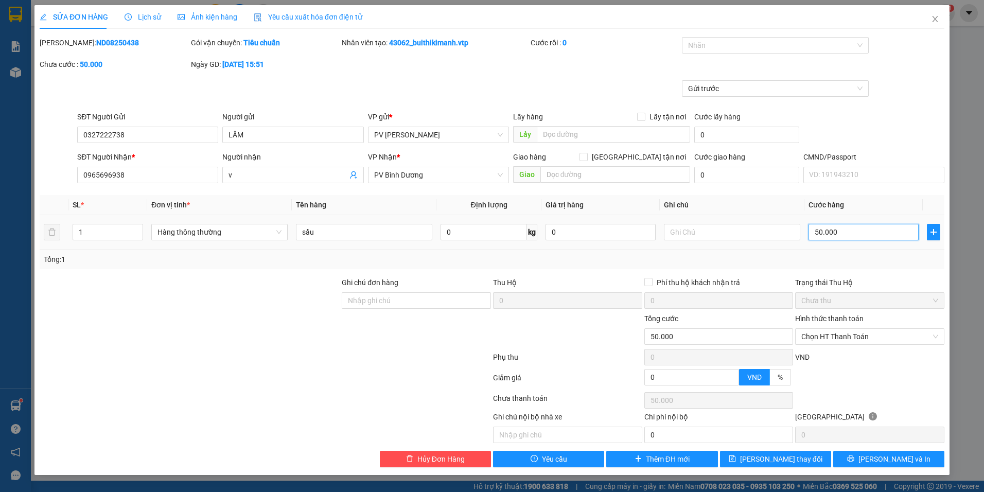
click at [850, 235] on input "50.000" at bounding box center [863, 232] width 110 height 16
click at [890, 461] on span "Lưu và In" at bounding box center [894, 458] width 72 height 11
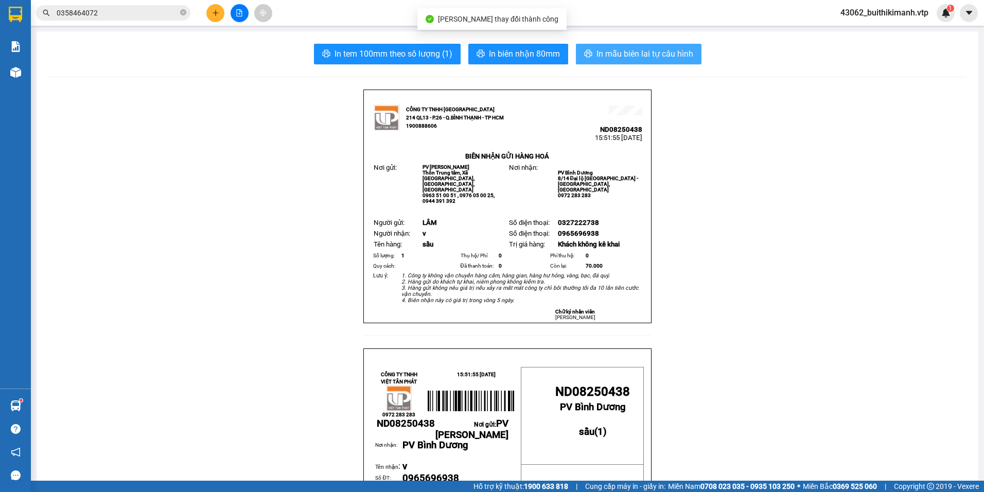
click at [631, 51] on span "In mẫu biên lai tự cấu hình" at bounding box center [644, 53] width 97 height 13
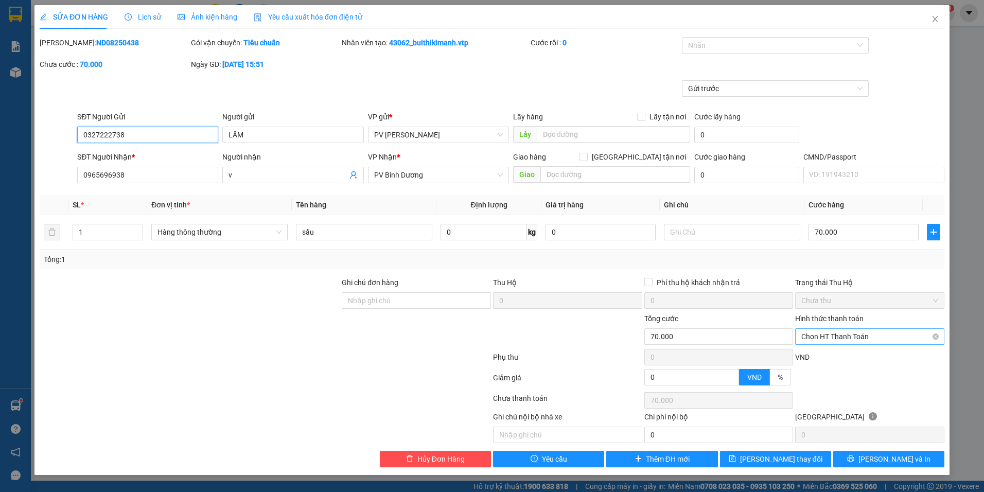
click at [842, 339] on span "Chọn HT Thanh Toán" at bounding box center [869, 336] width 137 height 15
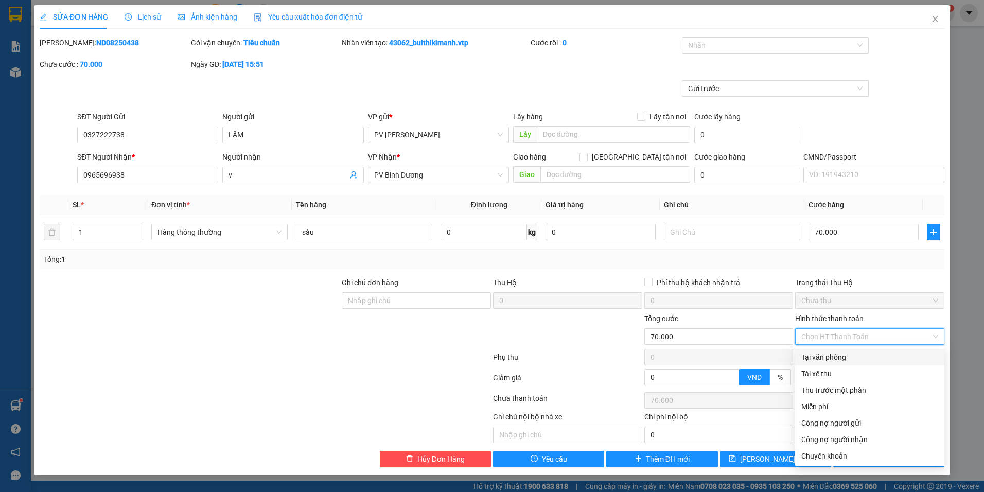
click at [826, 357] on div "Tại văn phòng" at bounding box center [869, 356] width 137 height 11
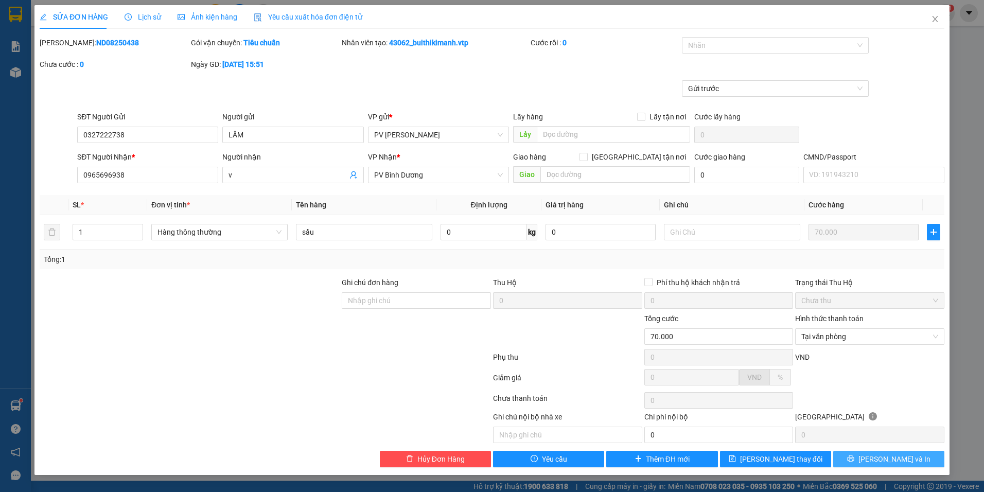
click at [861, 459] on button "Lưu và In" at bounding box center [888, 459] width 111 height 16
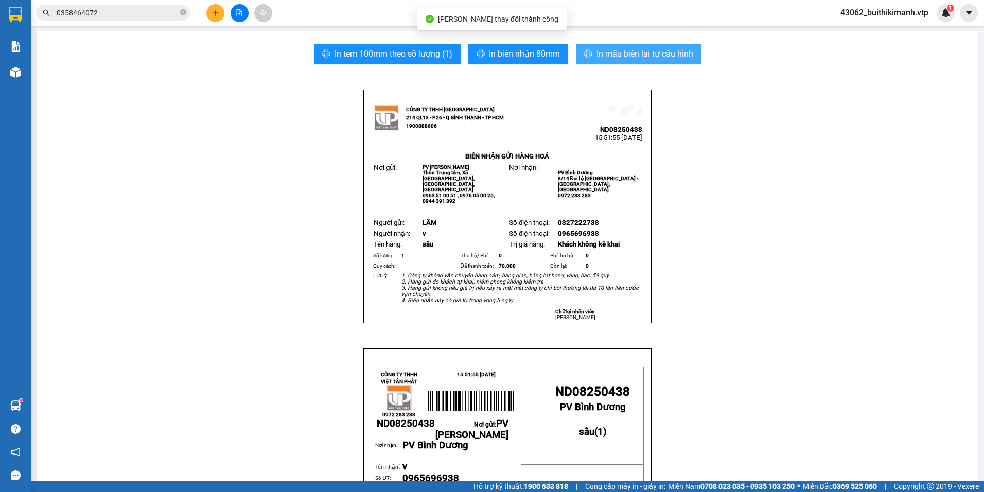
click at [637, 49] on span "In mẫu biên lai tự cấu hình" at bounding box center [644, 53] width 97 height 13
click at [660, 63] on button "In mẫu biên lai tự cấu hình" at bounding box center [639, 54] width 126 height 21
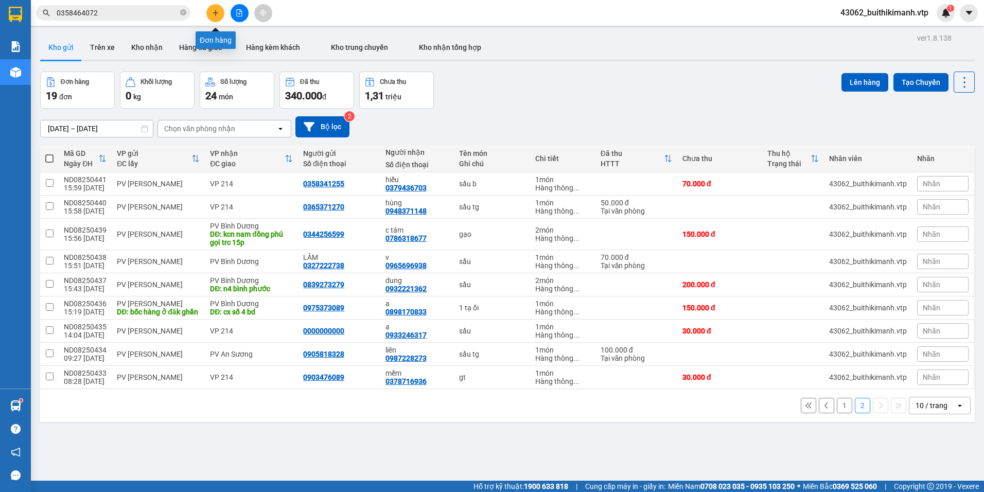
click at [213, 14] on icon "plus" at bounding box center [215, 12] width 7 height 7
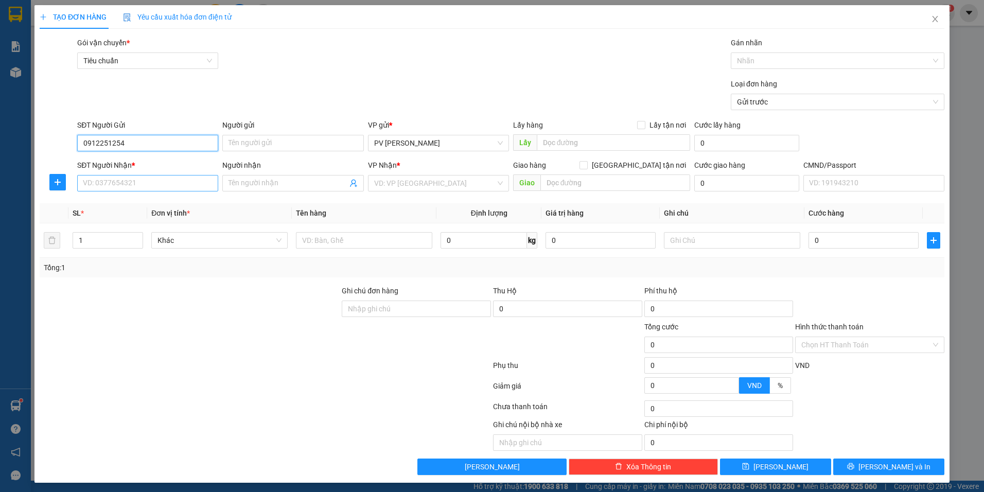
type input "0912251254"
click at [208, 182] on input "SĐT Người Nhận *" at bounding box center [147, 183] width 141 height 16
click at [178, 209] on div "0904521348 - xe thồ" at bounding box center [147, 203] width 128 height 11
type input "0904521348"
type input "xe thồ"
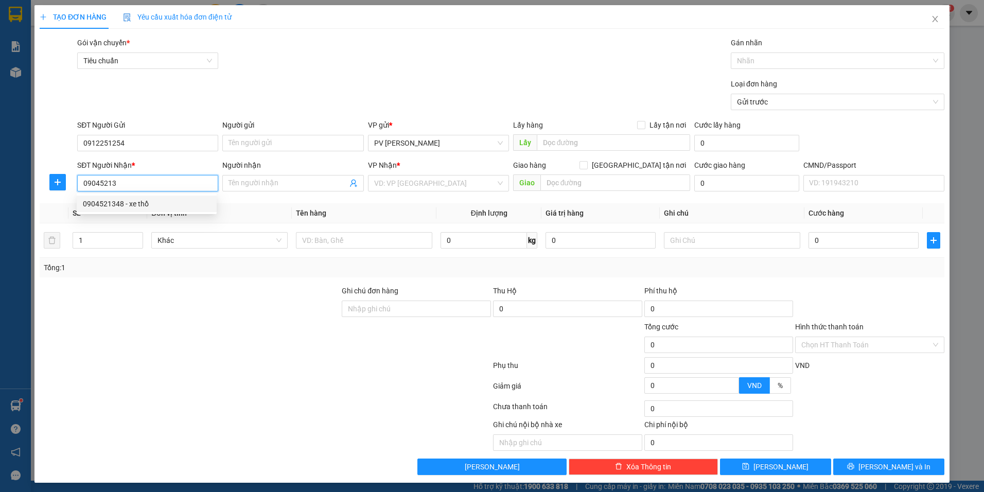
type input "NGÃ 4 ĐỒNG XOÀI / SÁNG MAI ĐI"
type input "0904521348"
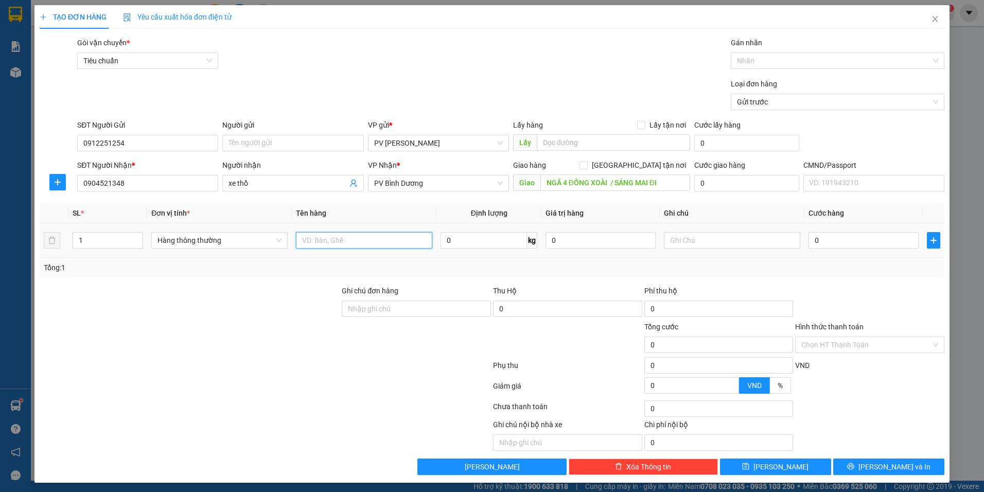
click at [344, 243] on input "text" at bounding box center [364, 240] width 136 height 16
type input "4"
type input "mẫu"
click at [862, 236] on input "0" at bounding box center [863, 240] width 110 height 16
type input "4"
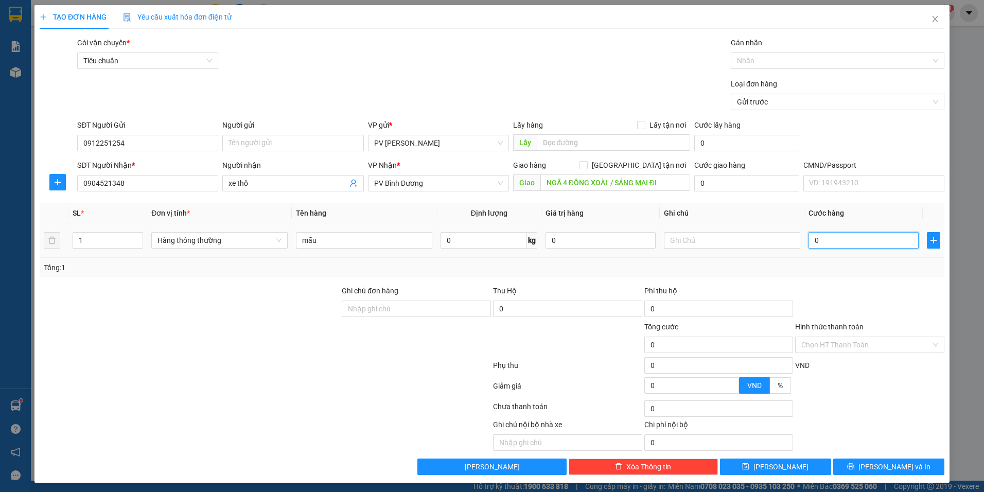
type input "4"
type input "40"
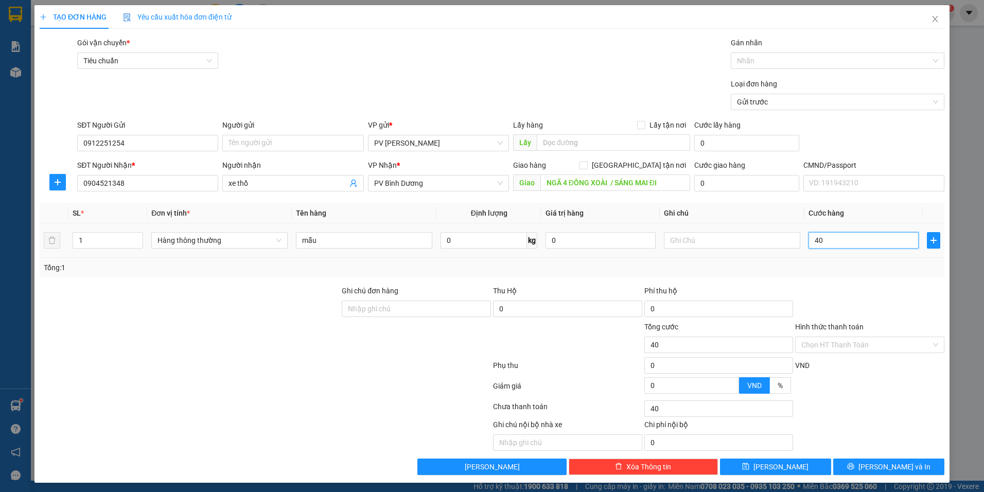
type input "400"
type input "4.000"
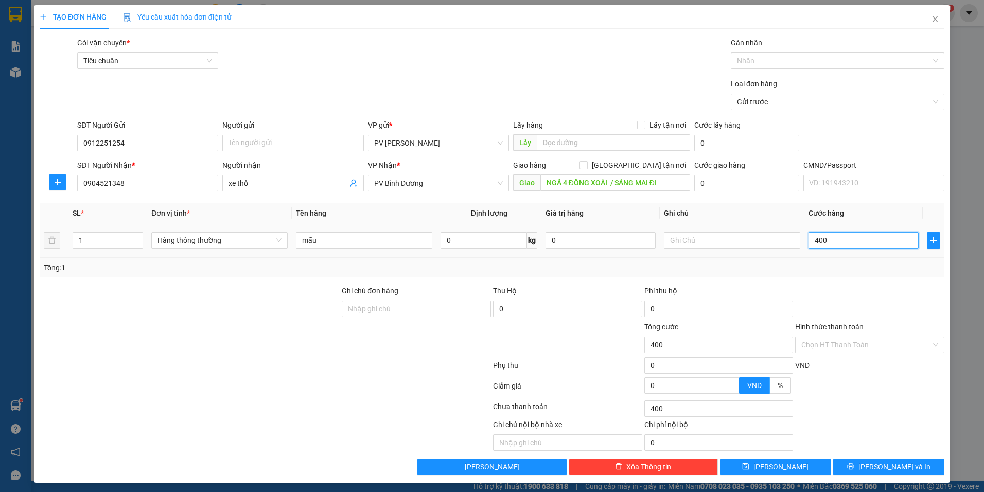
type input "4.000"
type input "40.000"
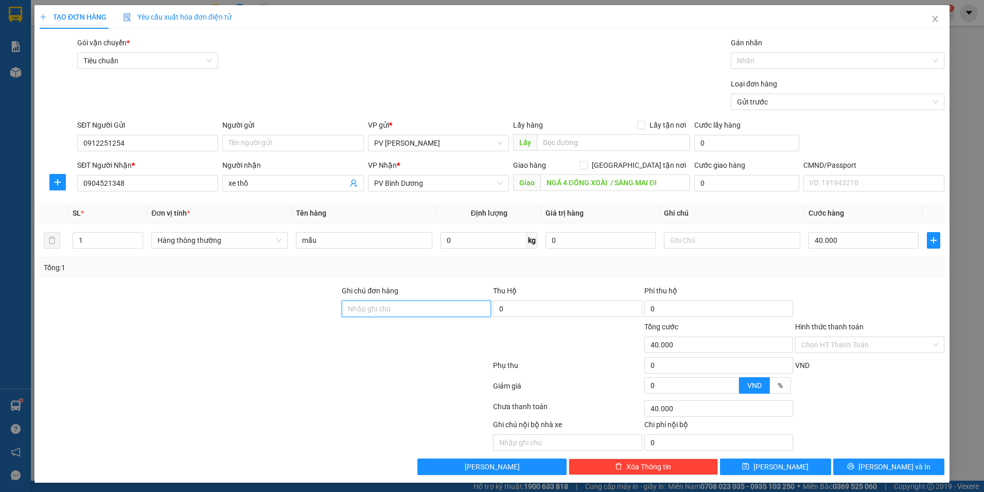
click at [476, 311] on input "Ghi chú đơn hàng" at bounding box center [416, 309] width 149 height 16
type input "ck 6868 40k 18h20 1408"
click at [839, 351] on input "Hình thức thanh toán" at bounding box center [866, 344] width 130 height 15
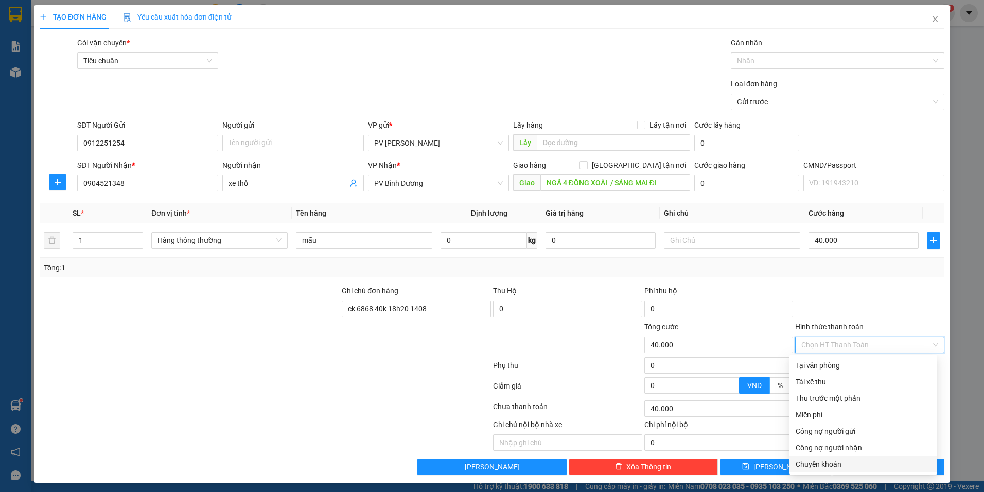
click at [828, 464] on div "Chuyển khoản" at bounding box center [863, 464] width 135 height 11
type input "0"
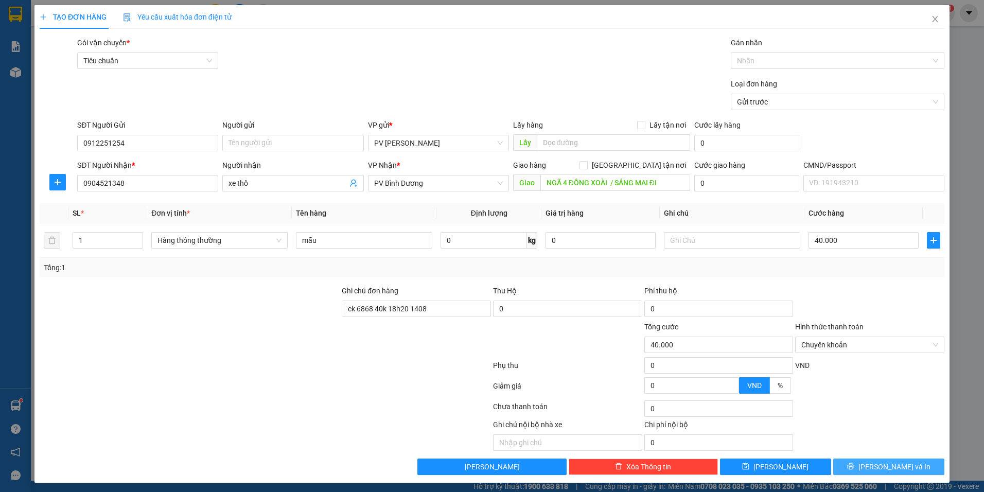
click at [870, 467] on button "[PERSON_NAME] và In" at bounding box center [888, 467] width 111 height 16
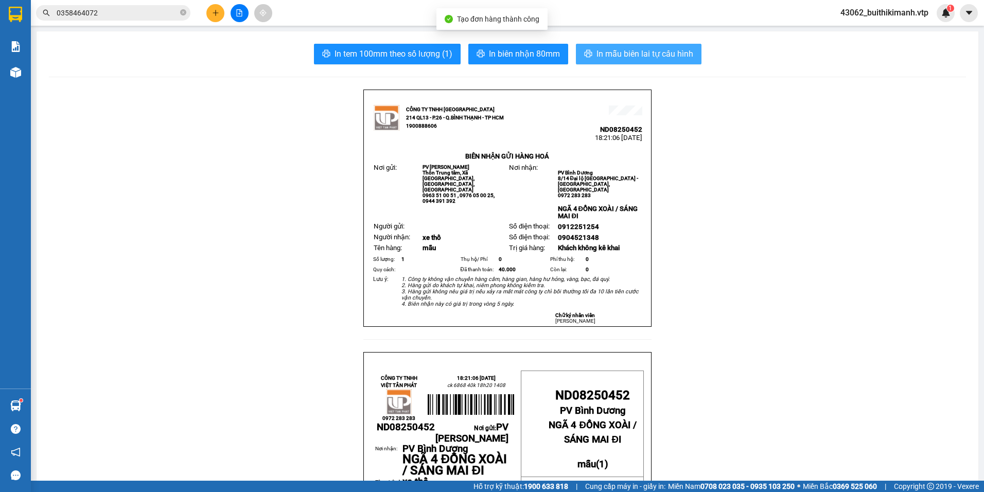
click at [674, 50] on span "In mẫu biên lai tự cấu hình" at bounding box center [644, 53] width 97 height 13
click at [661, 47] on button "In mẫu biên lai tự cấu hình" at bounding box center [639, 54] width 126 height 21
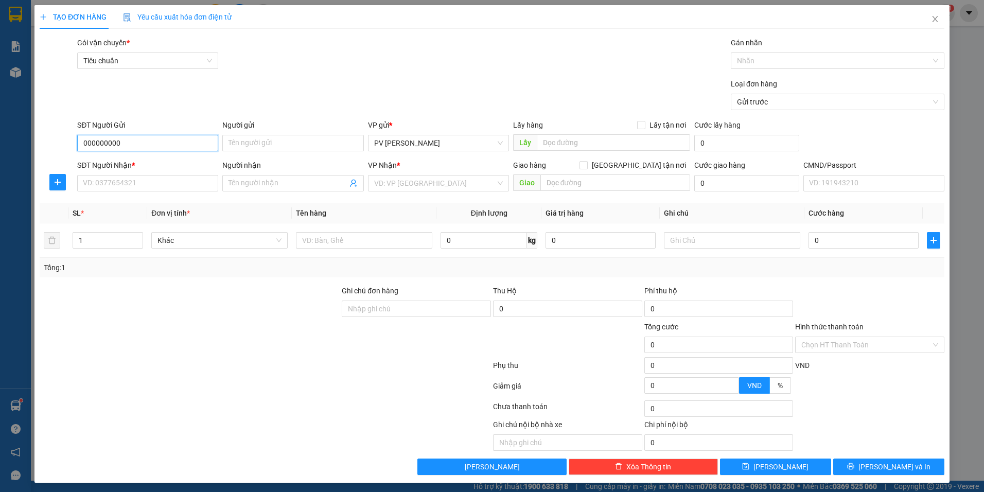
type input "0000000000"
click at [190, 162] on div "0000000000" at bounding box center [147, 163] width 128 height 11
type input "0909126170"
type input "khang"
type input "0000000000"
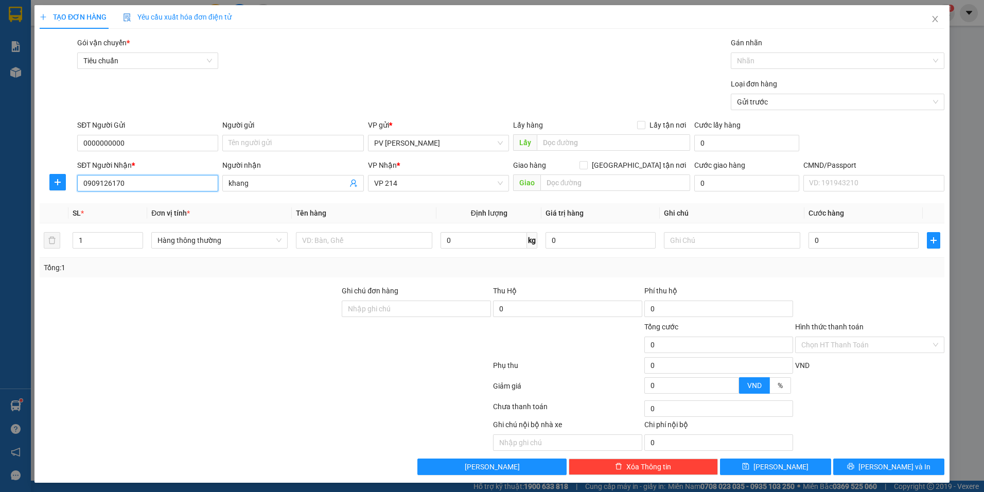
click at [186, 183] on input "0909126170" at bounding box center [147, 183] width 141 height 16
drag, startPoint x: 186, startPoint y: 183, endPoint x: 25, endPoint y: 243, distance: 172.0
click at [25, 243] on div "TẠO ĐƠN HÀNG Yêu cầu xuất hóa đơn điện tử Transit Pickup Surcharge Ids Transit …" at bounding box center [492, 246] width 984 height 492
click at [132, 200] on div "0936176870 - tạo" at bounding box center [147, 203] width 128 height 11
type input "0936176870"
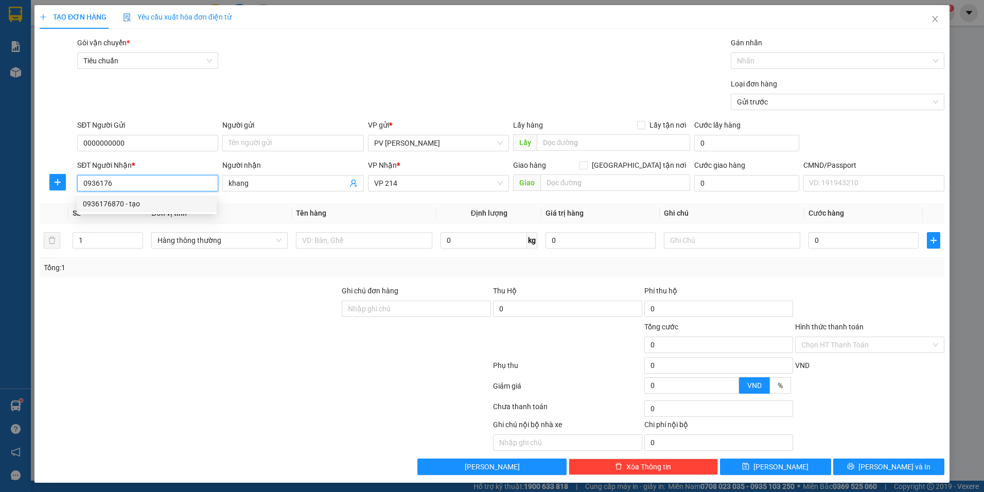
type input "tạo"
type input "0936176870"
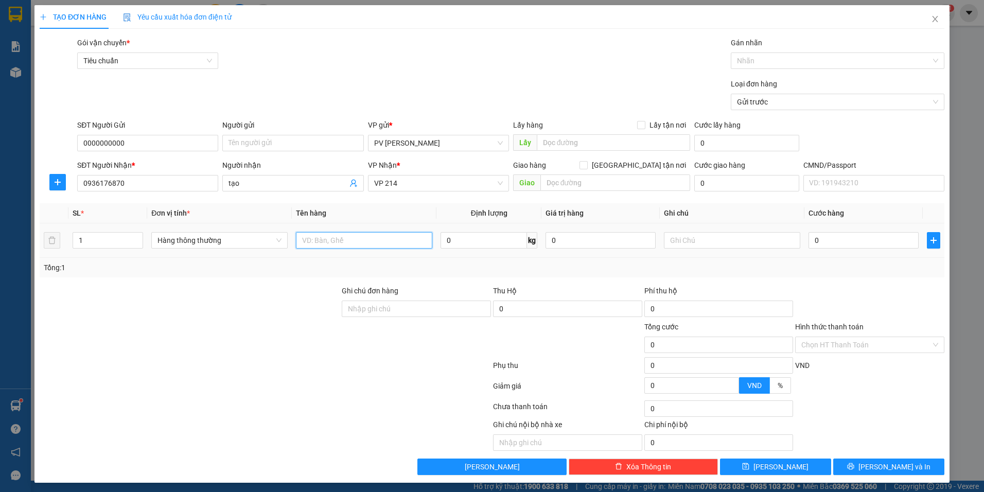
click at [380, 244] on input "text" at bounding box center [364, 240] width 136 height 16
type input "d"
type input "đ"
type input "d"
type input "đa"
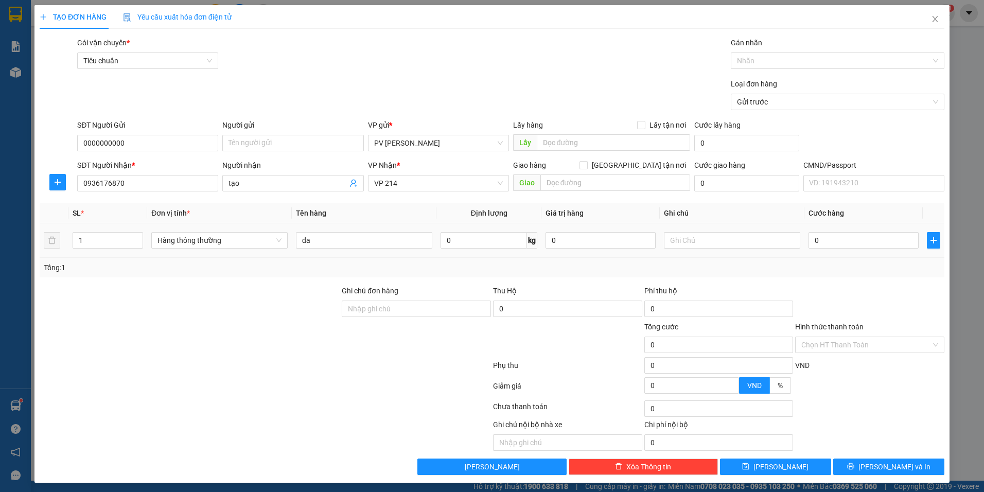
click at [867, 251] on td "0" at bounding box center [863, 240] width 118 height 34
click at [871, 236] on input "0" at bounding box center [863, 240] width 110 height 16
type input "4"
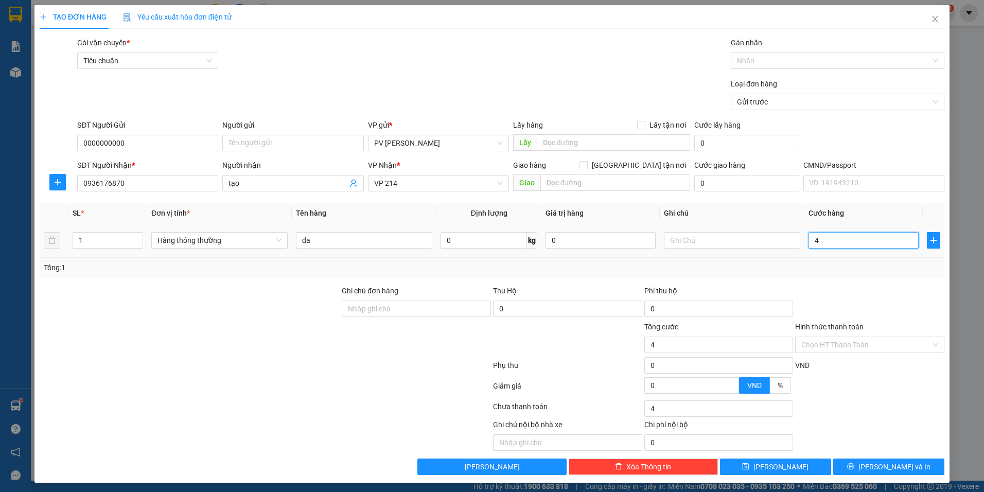
type input "40"
type input "400"
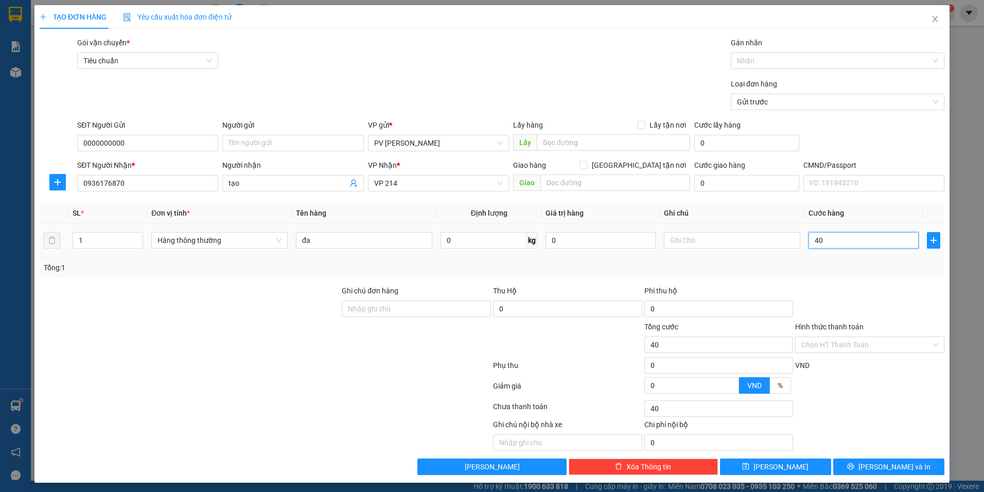
type input "400"
type input "4.000"
type input "40.000"
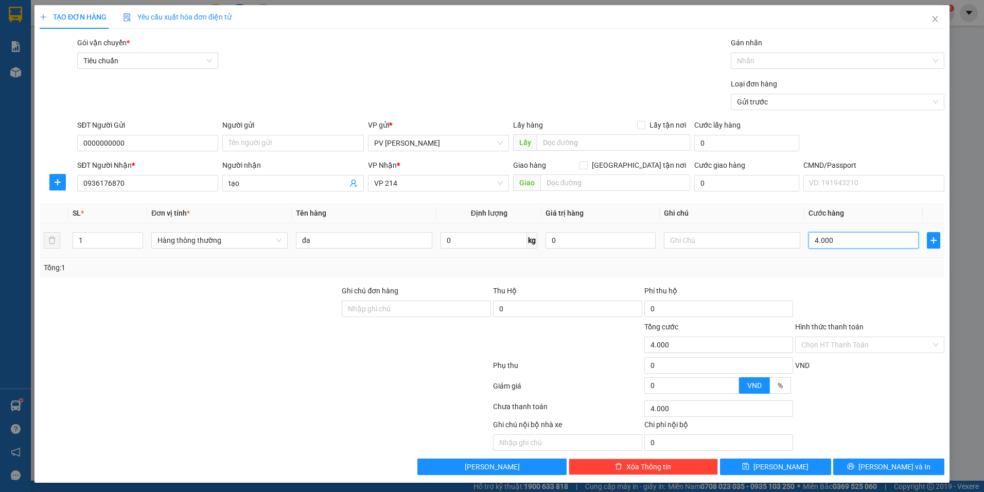
type input "40.000"
drag, startPoint x: 853, startPoint y: 469, endPoint x: 821, endPoint y: 433, distance: 47.8
click at [852, 469] on button "[PERSON_NAME] và In" at bounding box center [888, 467] width 111 height 16
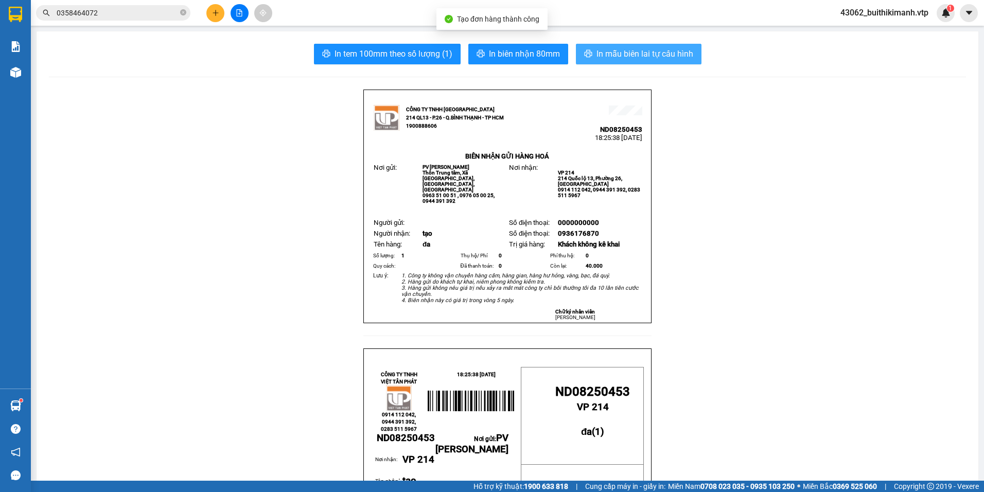
drag, startPoint x: 617, startPoint y: 47, endPoint x: 454, endPoint y: 245, distance: 256.0
click at [601, 54] on span "In mẫu biên lai tự cấu hình" at bounding box center [644, 53] width 97 height 13
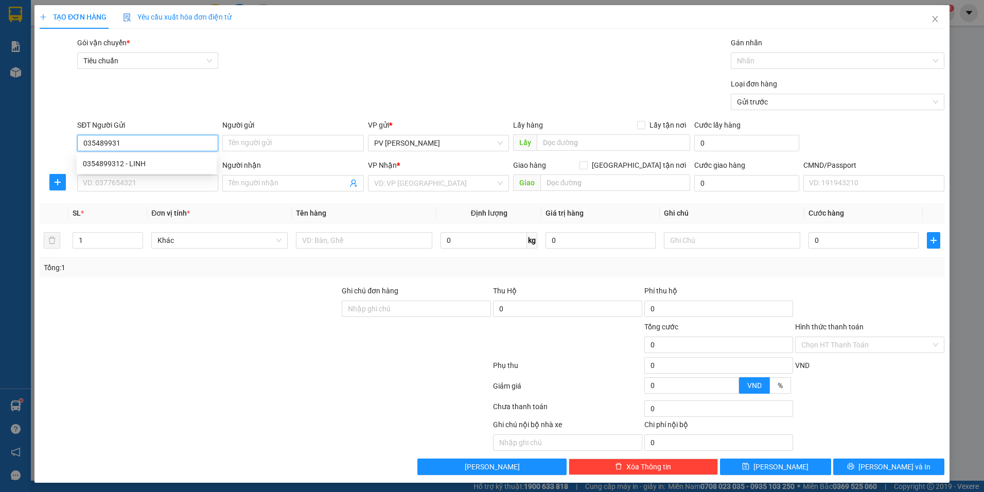
type input "0354899312"
drag, startPoint x: 156, startPoint y: 165, endPoint x: 144, endPoint y: 183, distance: 22.3
click at [153, 170] on div "0354899312 - LINH" at bounding box center [147, 163] width 140 height 16
type input "LINH"
type input "0932726374"
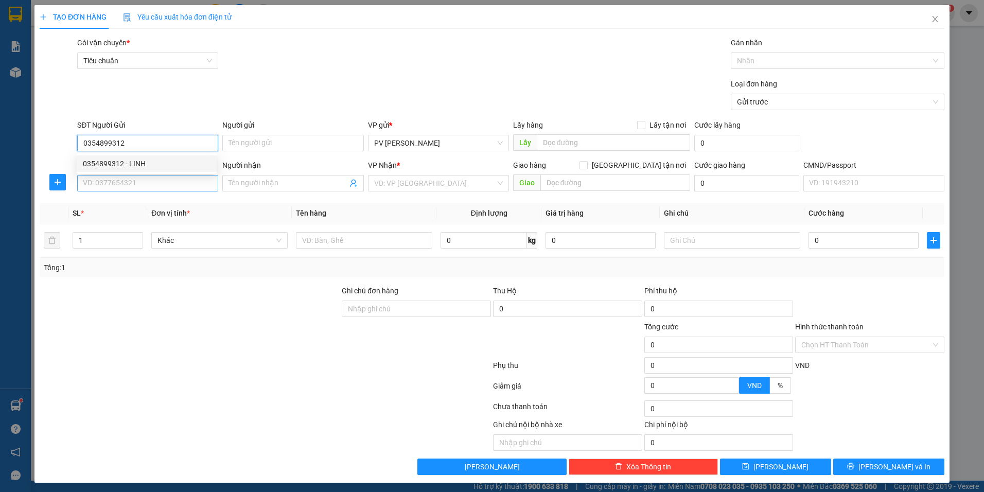
type input "HƯƠNG"
type input "0354899312"
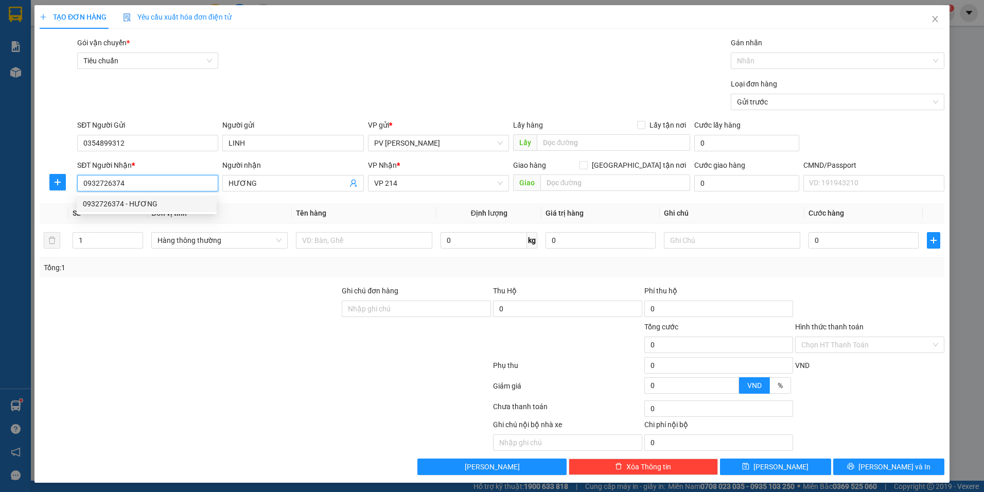
drag, startPoint x: 87, startPoint y: 180, endPoint x: 74, endPoint y: 183, distance: 13.2
click at [74, 183] on div "SĐT Người Nhận * 0932726374 Người nhận HƯƠNG VP Nhận * VP 214 Giao hàng Giao tậ…" at bounding box center [492, 178] width 907 height 36
drag, startPoint x: 269, startPoint y: 185, endPoint x: 185, endPoint y: 196, distance: 84.1
click at [185, 196] on div "Transit Pickup Surcharge Ids Transit Deliver Surcharge Ids Transit Deliver Surc…" at bounding box center [492, 256] width 905 height 438
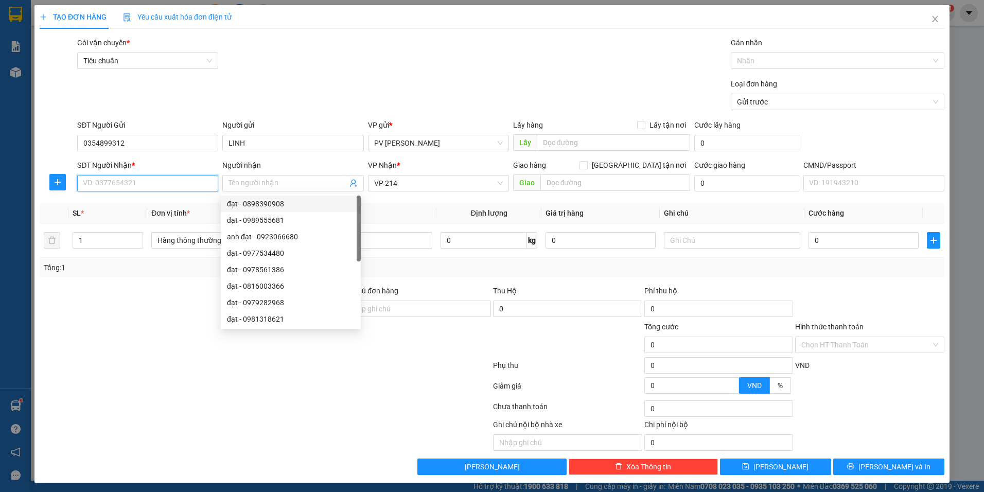
click at [83, 185] on input "SĐT Người Nhận *" at bounding box center [147, 183] width 141 height 16
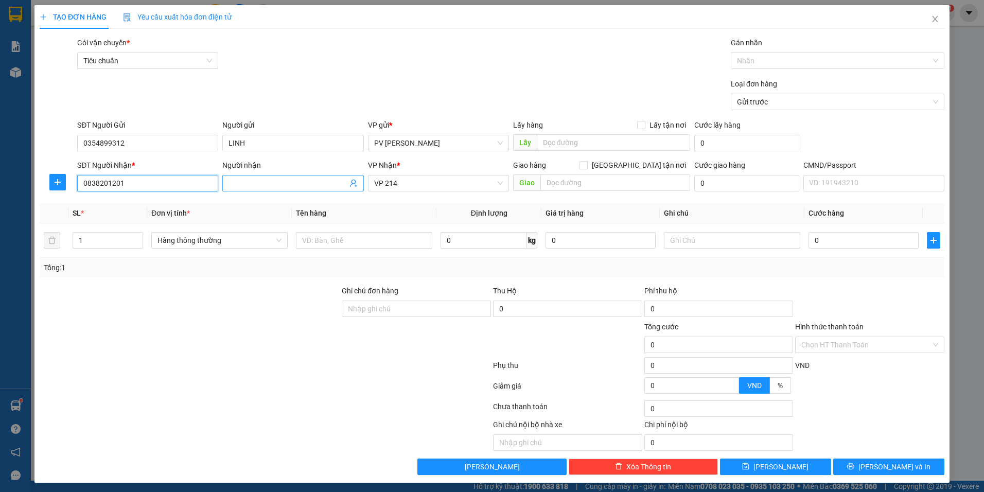
type input "0838201201"
click at [271, 183] on input "Người nhận" at bounding box center [288, 183] width 118 height 11
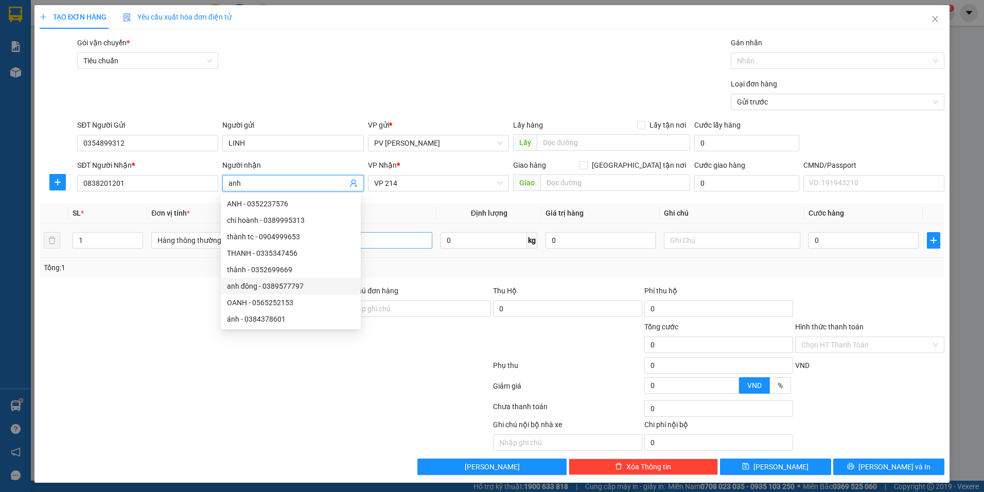
type input "anh"
click at [388, 241] on input "text" at bounding box center [364, 240] width 136 height 16
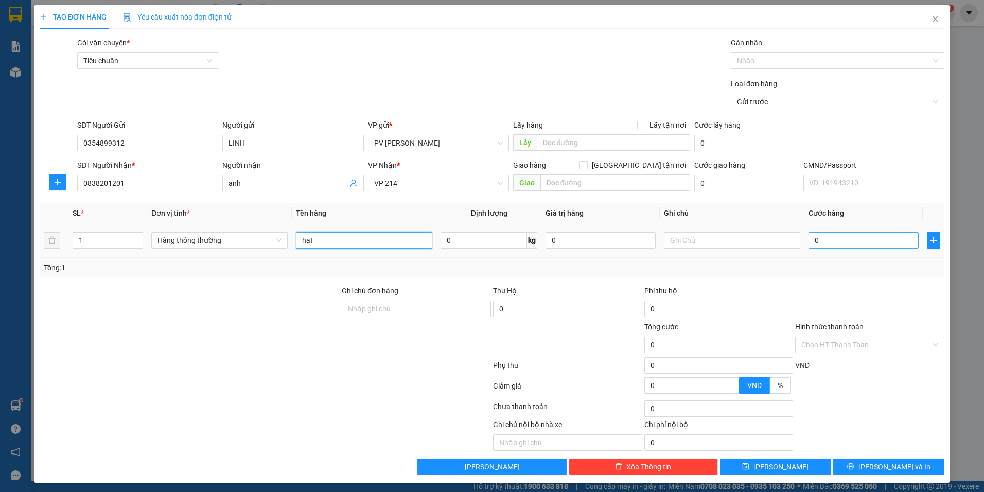
type input "hạt"
drag, startPoint x: 825, startPoint y: 240, endPoint x: 688, endPoint y: 349, distance: 175.5
click at [825, 241] on input "0" at bounding box center [863, 240] width 110 height 16
type input "3"
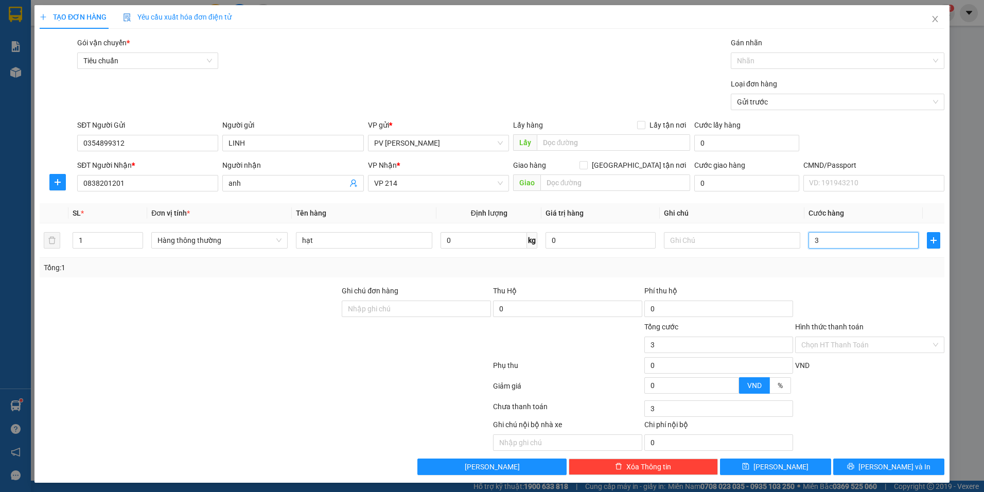
type input "3"
type input "30"
type input "300"
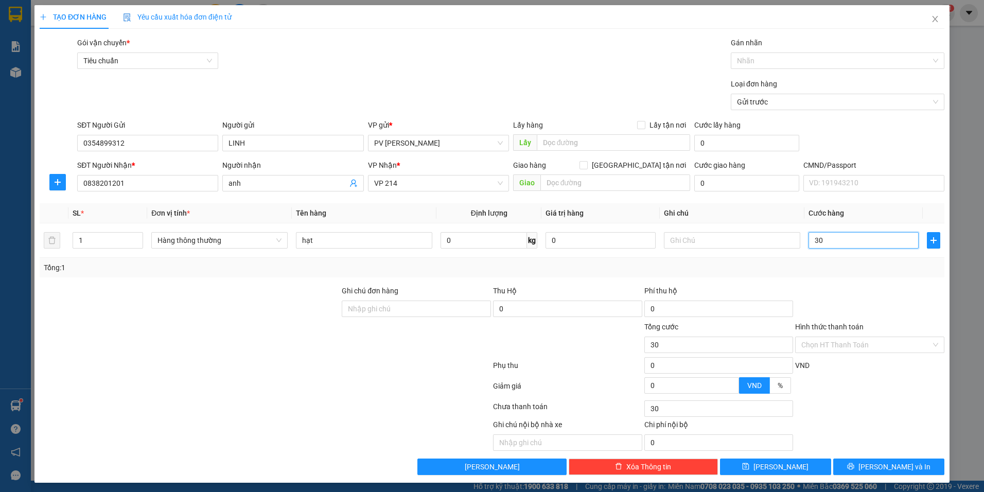
type input "300"
type input "3.000"
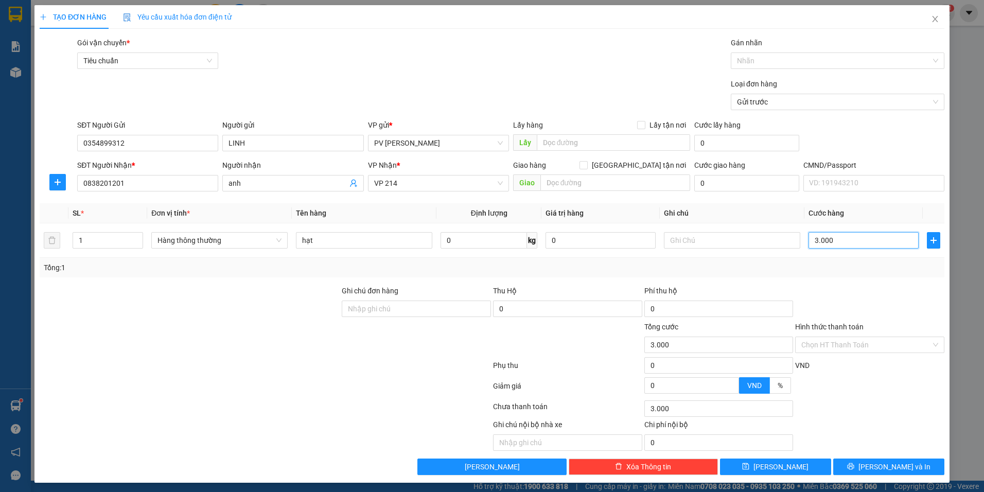
type input "30.000"
click at [858, 339] on input "Hình thức thanh toán" at bounding box center [866, 344] width 130 height 15
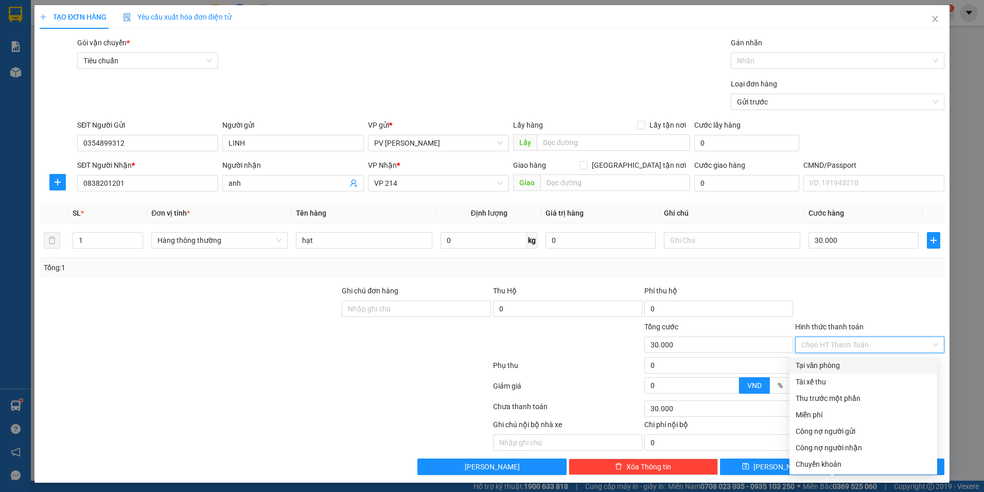
click at [844, 365] on div "Tại văn phòng" at bounding box center [863, 365] width 135 height 11
type input "0"
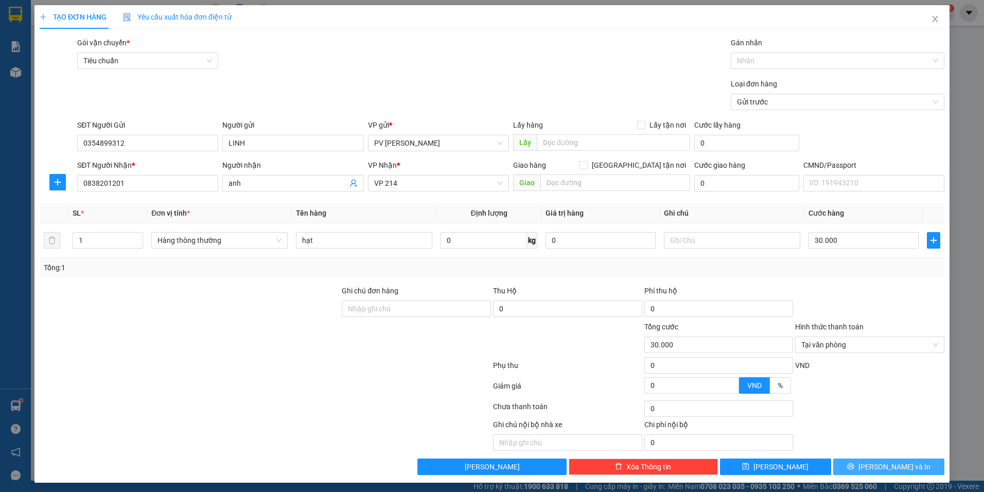
click at [888, 468] on span "[PERSON_NAME] và In" at bounding box center [894, 466] width 72 height 11
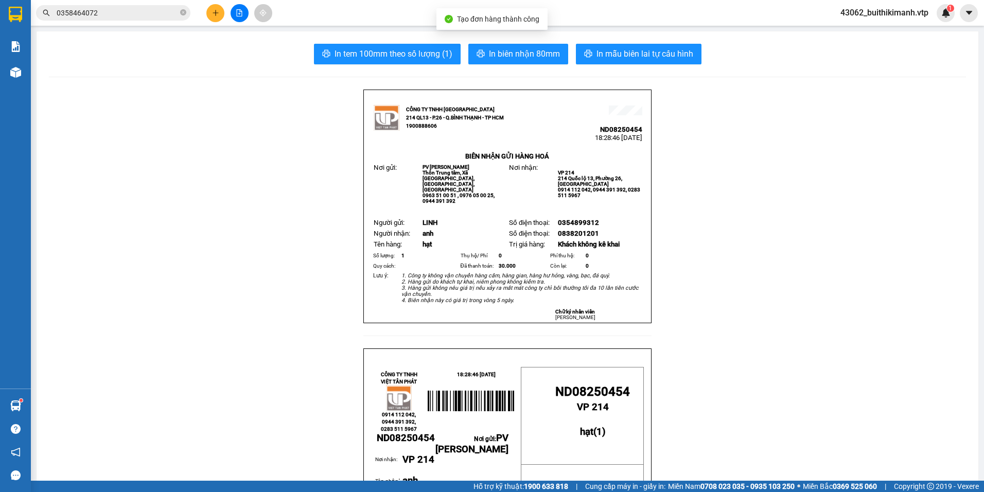
click at [667, 48] on span "In mẫu biên lai tự cấu hình" at bounding box center [644, 53] width 97 height 13
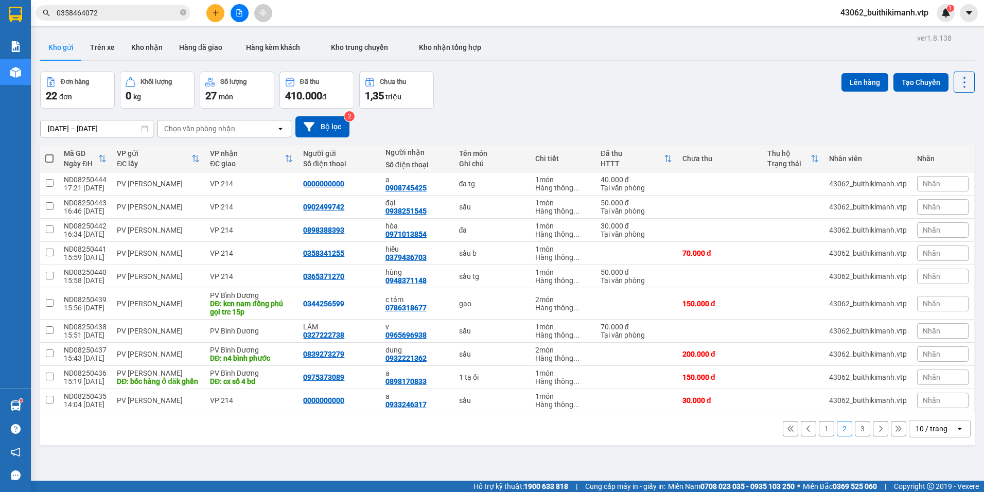
click at [855, 436] on button "3" at bounding box center [862, 428] width 15 height 15
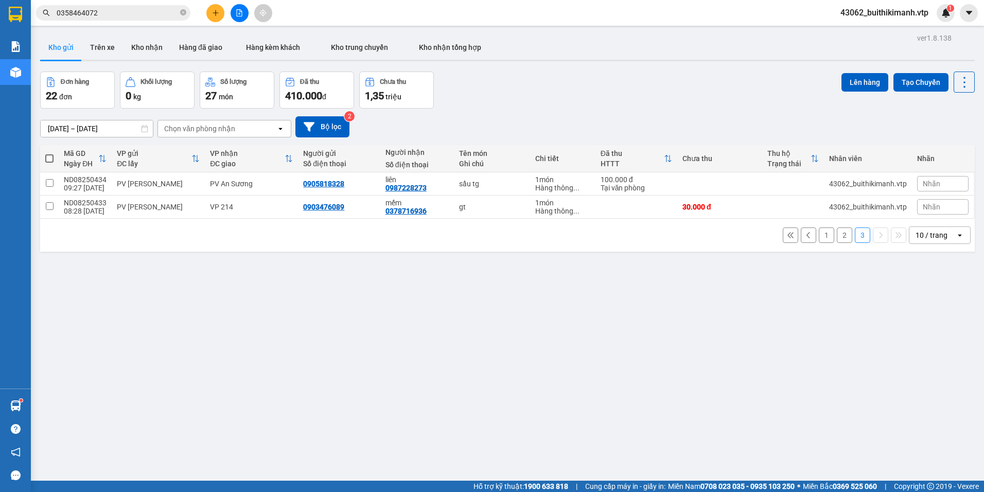
click at [819, 238] on button "1" at bounding box center [826, 234] width 15 height 15
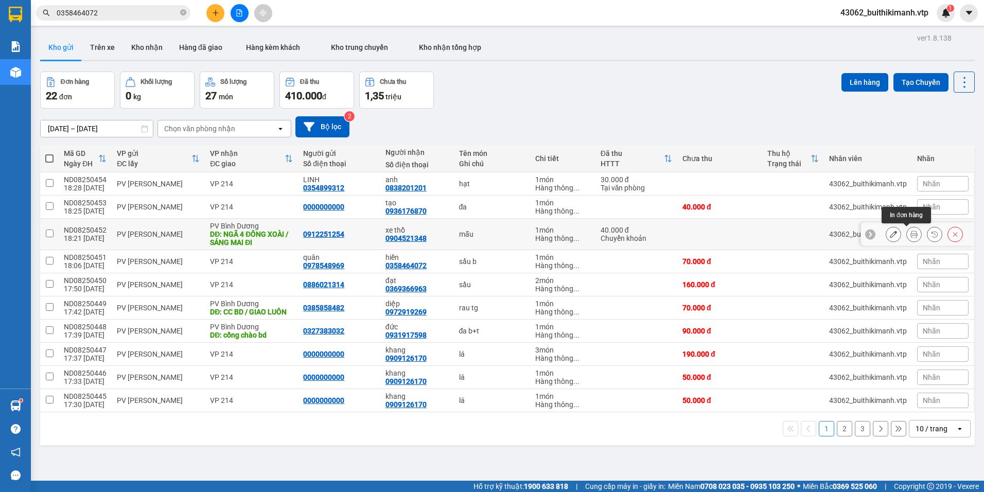
click at [910, 232] on button at bounding box center [914, 234] width 14 height 18
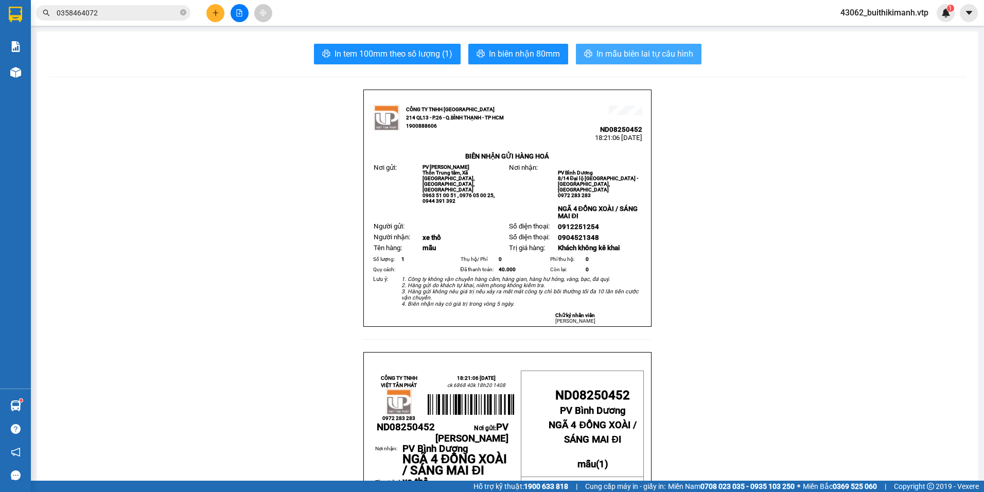
click at [654, 56] on span "In mẫu biên lai tự cấu hình" at bounding box center [644, 53] width 97 height 13
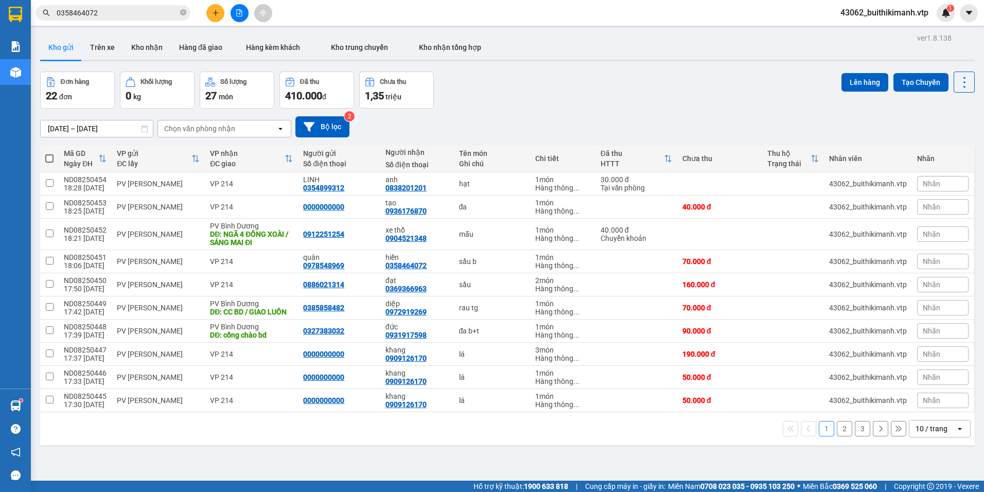
click at [855, 428] on button "3" at bounding box center [862, 428] width 15 height 15
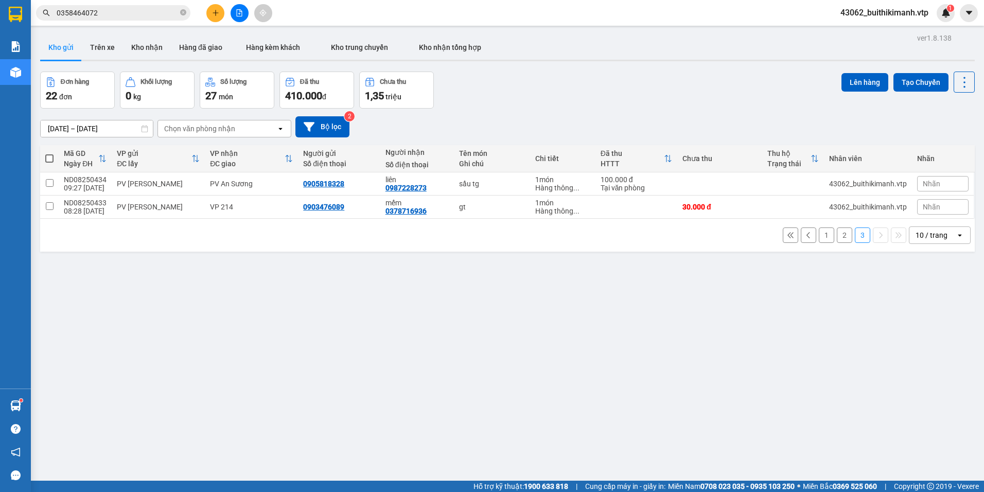
click at [837, 237] on button "2" at bounding box center [844, 234] width 15 height 15
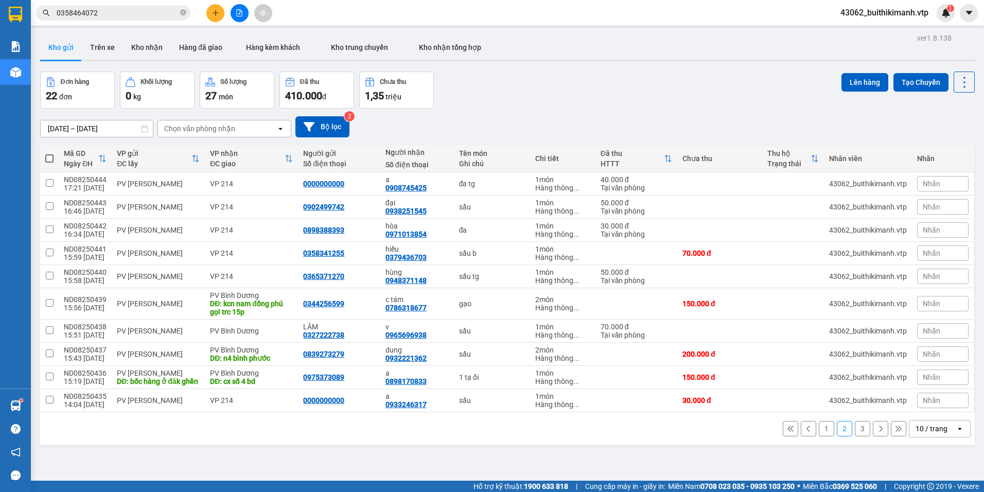
click at [819, 436] on button "1" at bounding box center [826, 428] width 15 height 15
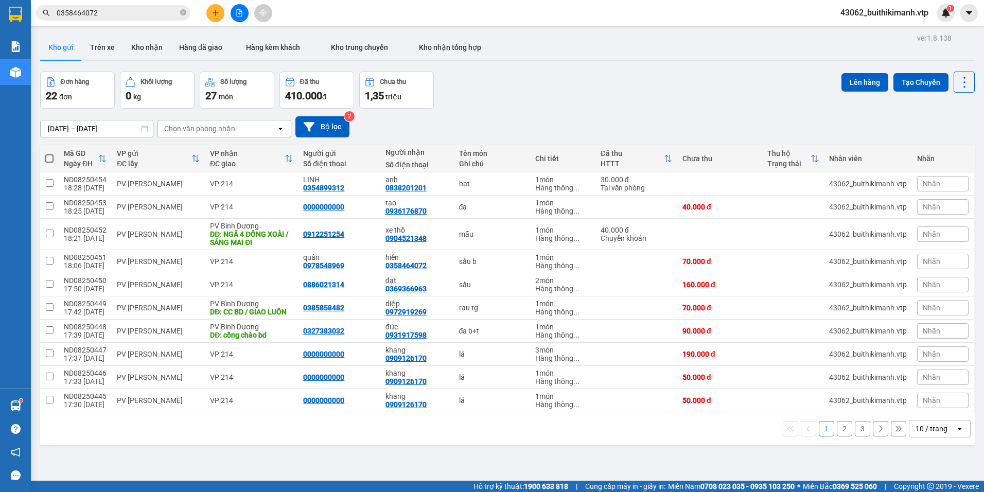
click at [855, 429] on button "3" at bounding box center [862, 428] width 15 height 15
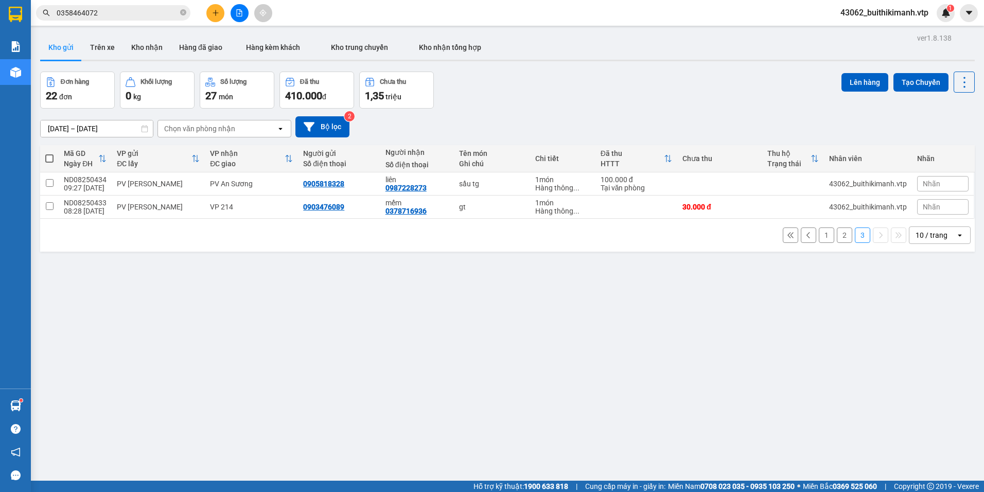
click at [837, 237] on button "2" at bounding box center [844, 234] width 15 height 15
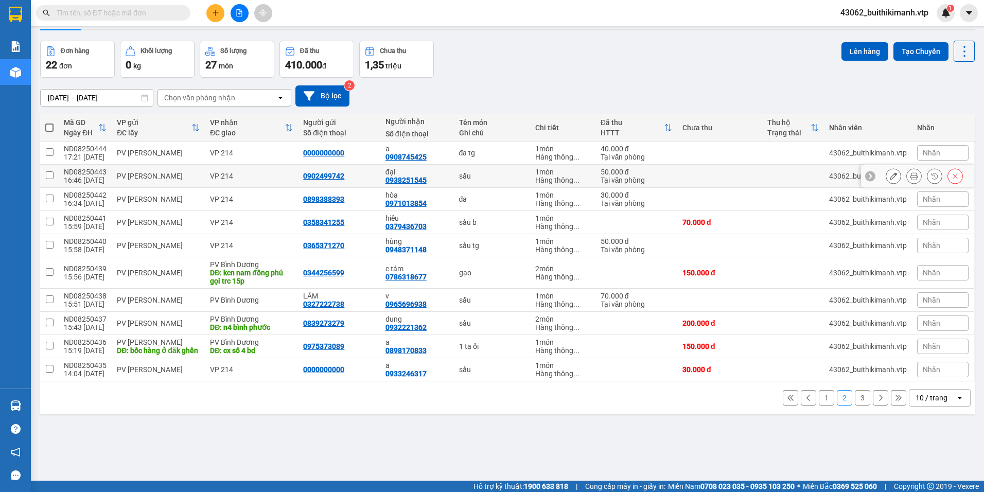
scroll to position [47, 0]
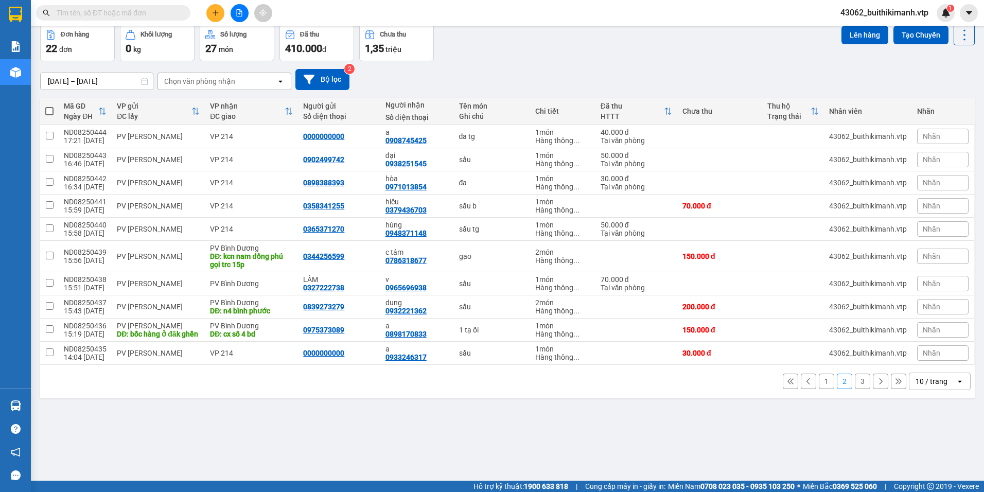
click at [819, 389] on button "1" at bounding box center [826, 381] width 15 height 15
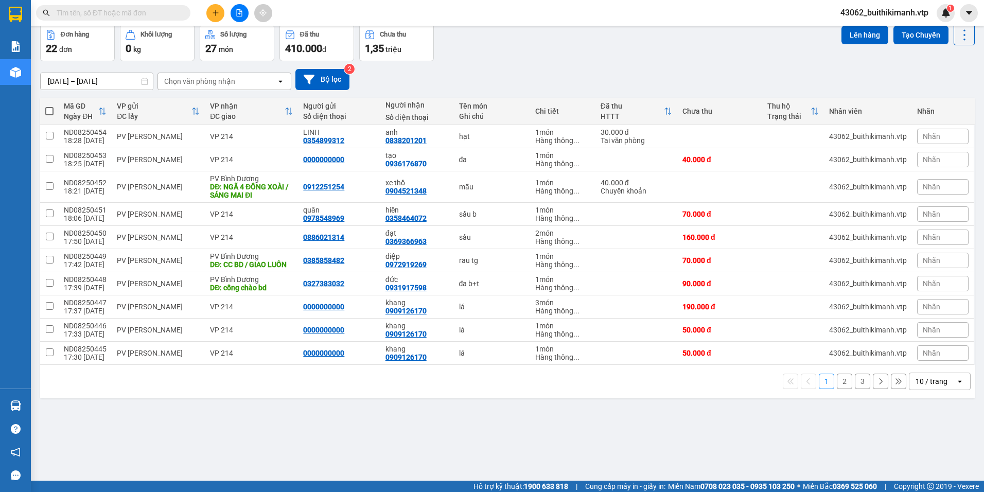
click at [837, 386] on button "2" at bounding box center [844, 381] width 15 height 15
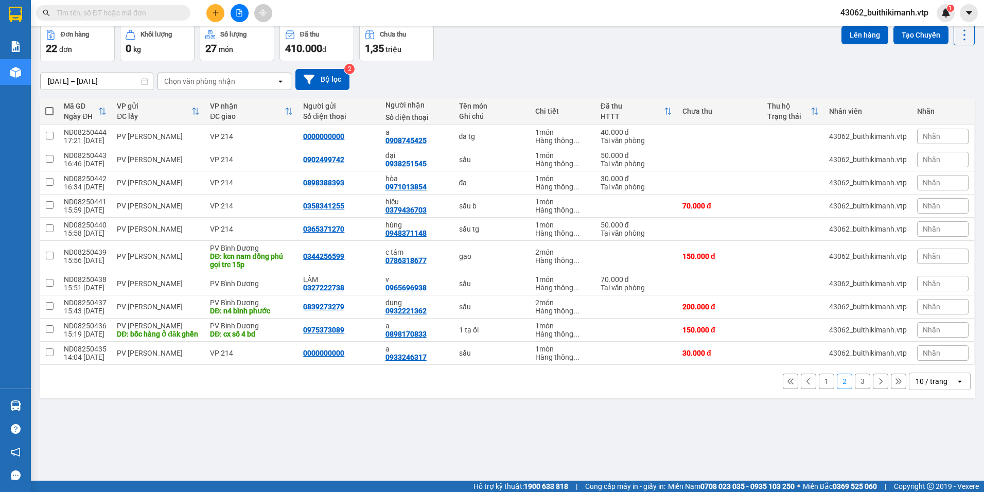
click at [860, 389] on button "3" at bounding box center [862, 381] width 15 height 15
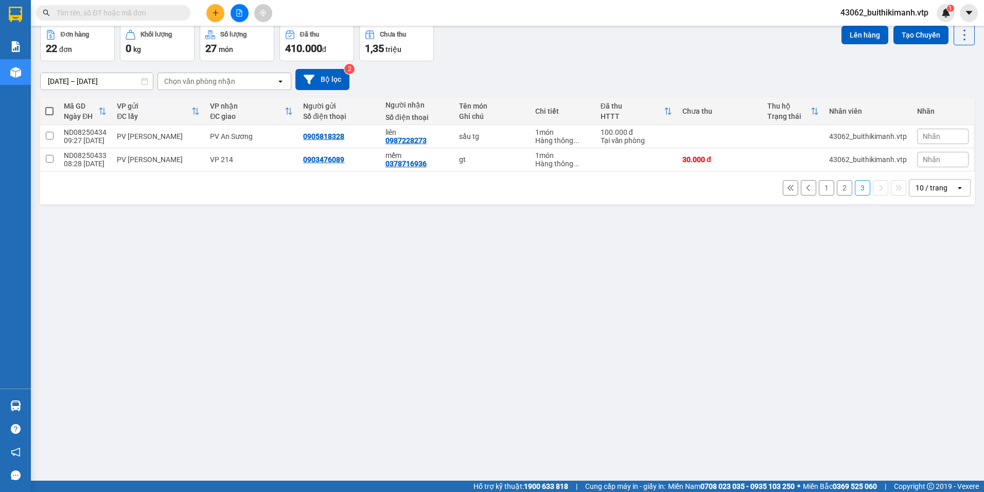
click at [819, 183] on button "1" at bounding box center [826, 187] width 15 height 15
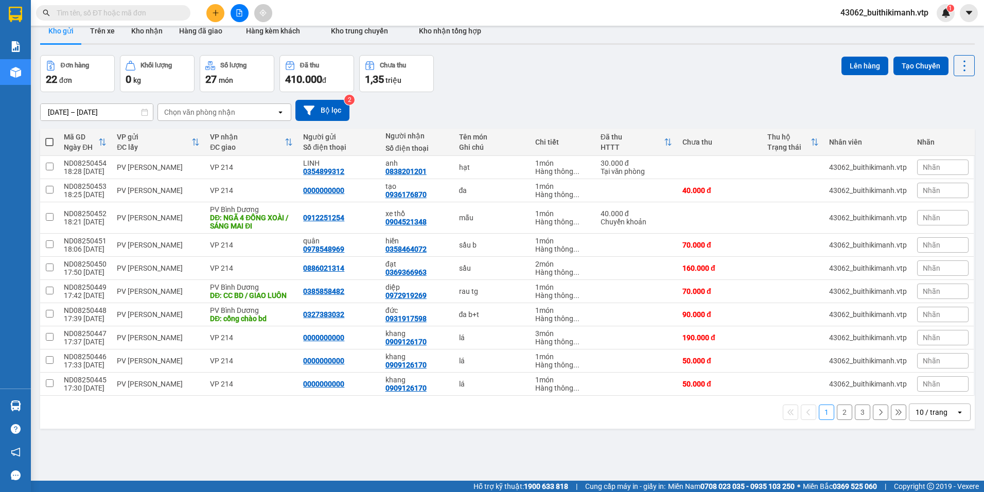
scroll to position [0, 0]
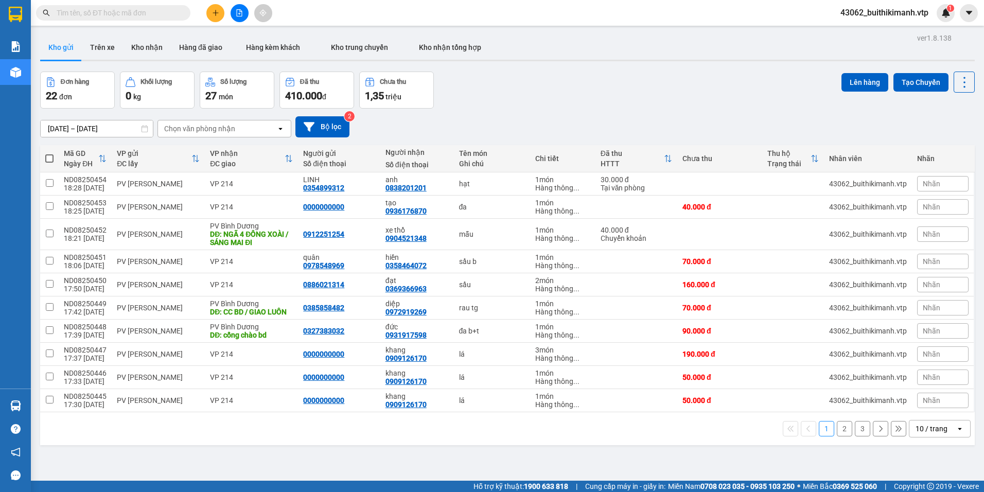
click at [147, 14] on input "text" at bounding box center [117, 12] width 121 height 11
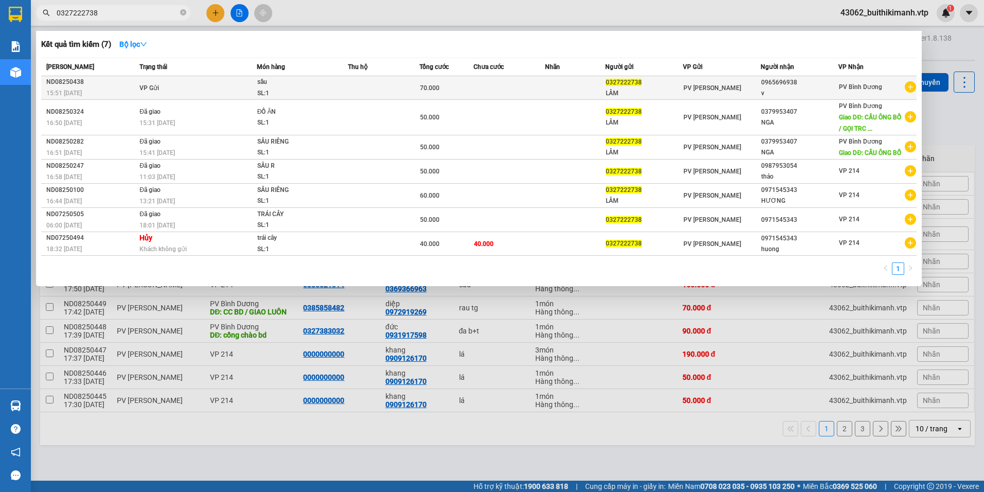
type input "0327222738"
click at [366, 87] on td at bounding box center [384, 88] width 72 height 24
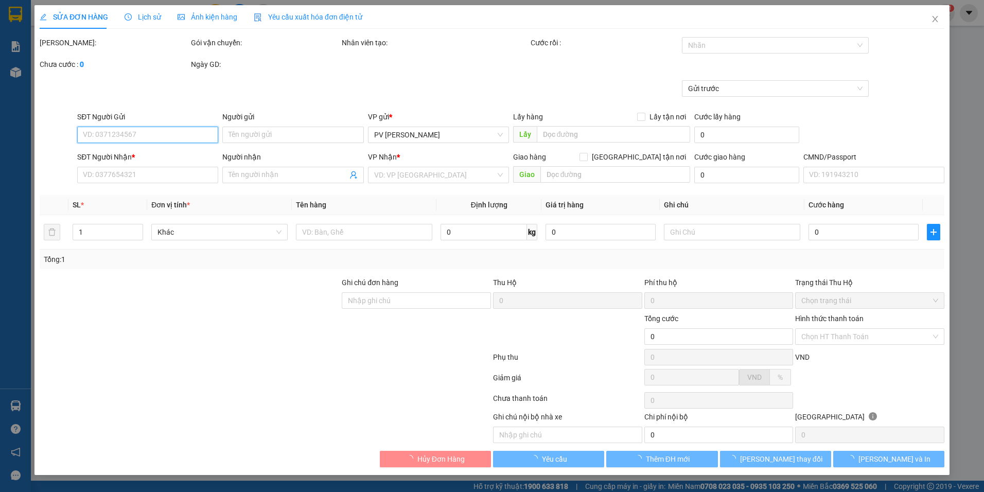
type input "0327222738"
type input "LÂM"
type input "0965696938"
type input "v"
type input "70.000"
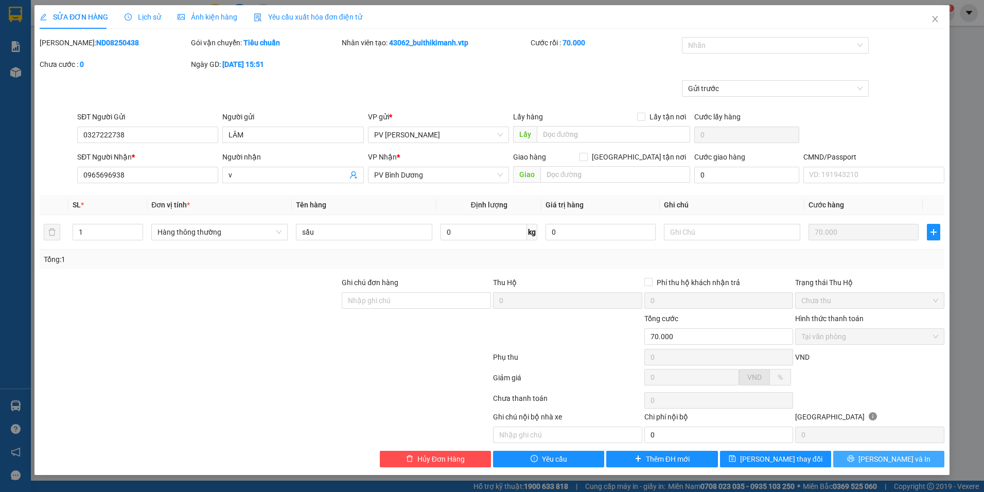
click at [926, 458] on button "[PERSON_NAME] và In" at bounding box center [888, 459] width 111 height 16
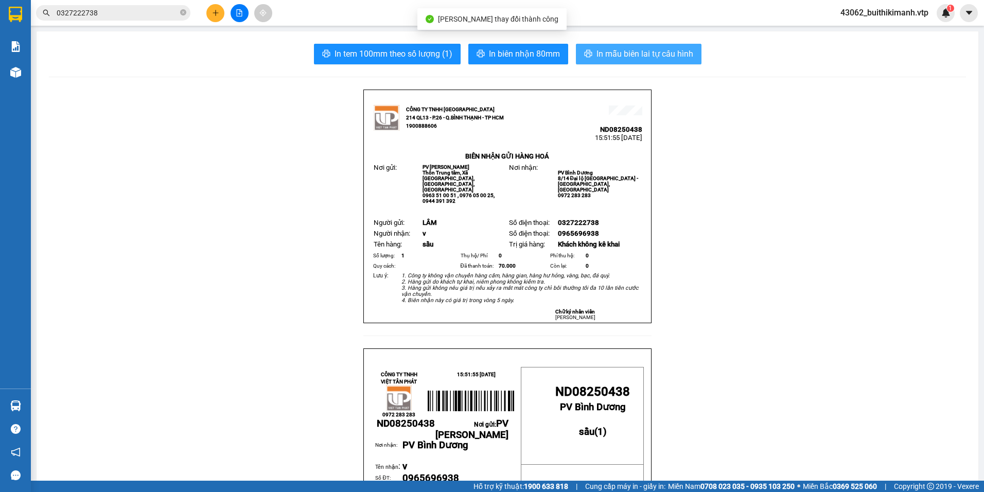
click at [617, 58] on span "In mẫu biên lai tự cấu hình" at bounding box center [644, 53] width 97 height 13
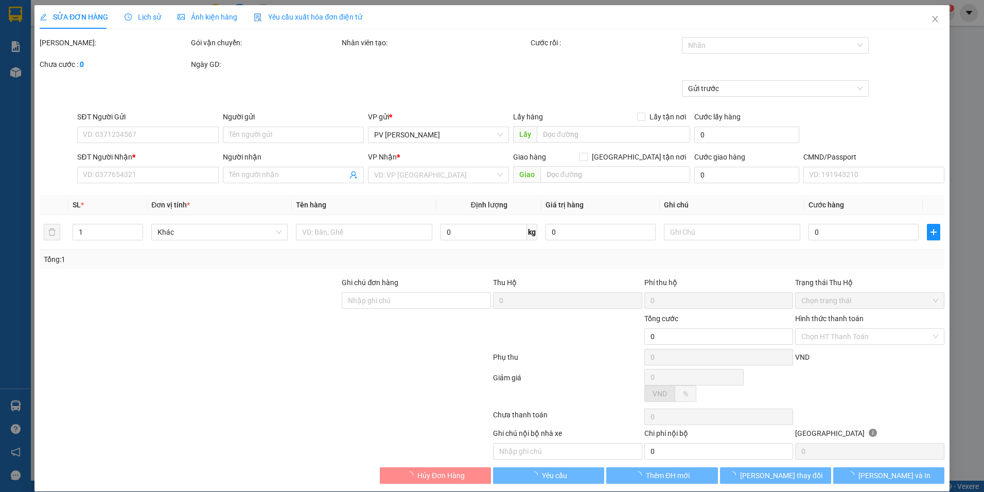
type input "0327222738"
type input "LÂM"
type input "0965696938"
type input "v"
type input "70.000"
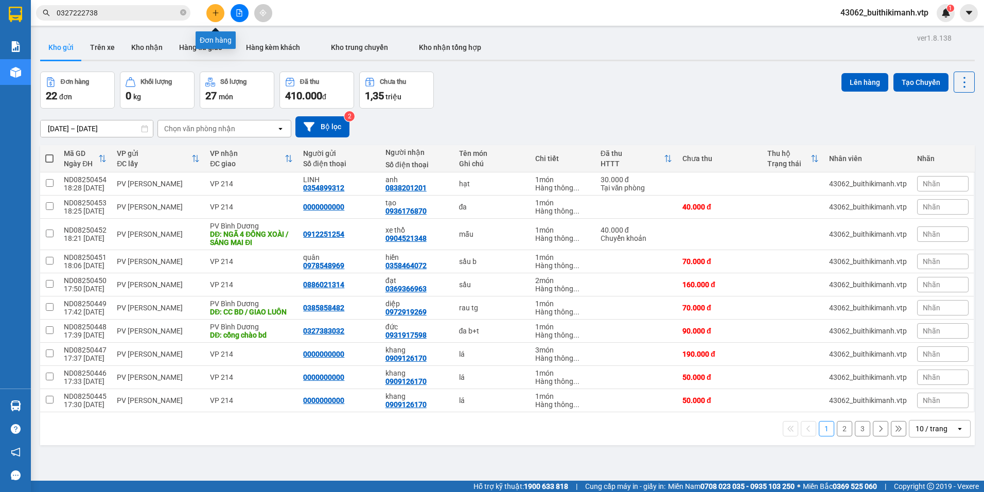
click at [216, 14] on icon "plus" at bounding box center [215, 12] width 7 height 7
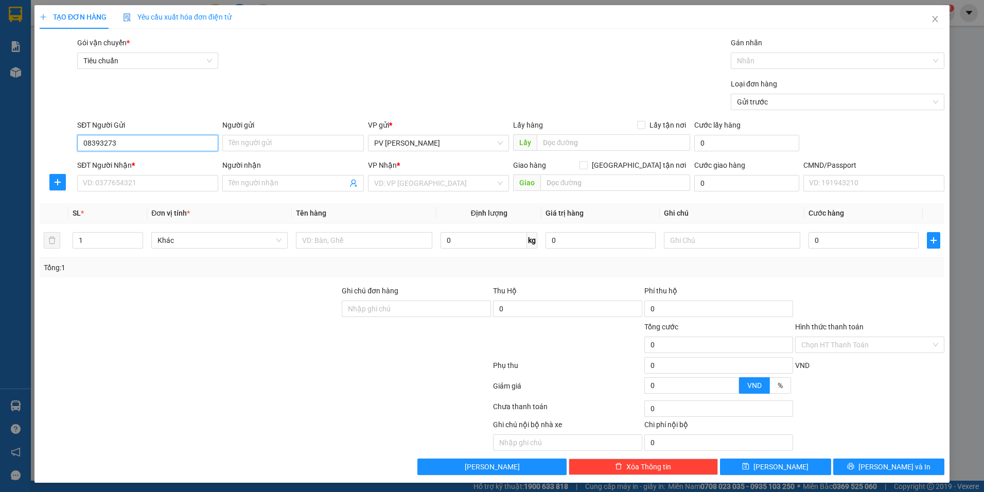
click at [101, 143] on input "08393273" at bounding box center [147, 143] width 141 height 16
click at [128, 165] on div "0839273279" at bounding box center [147, 163] width 128 height 11
type input "0839273279"
type input "0932221362"
type input "dung"
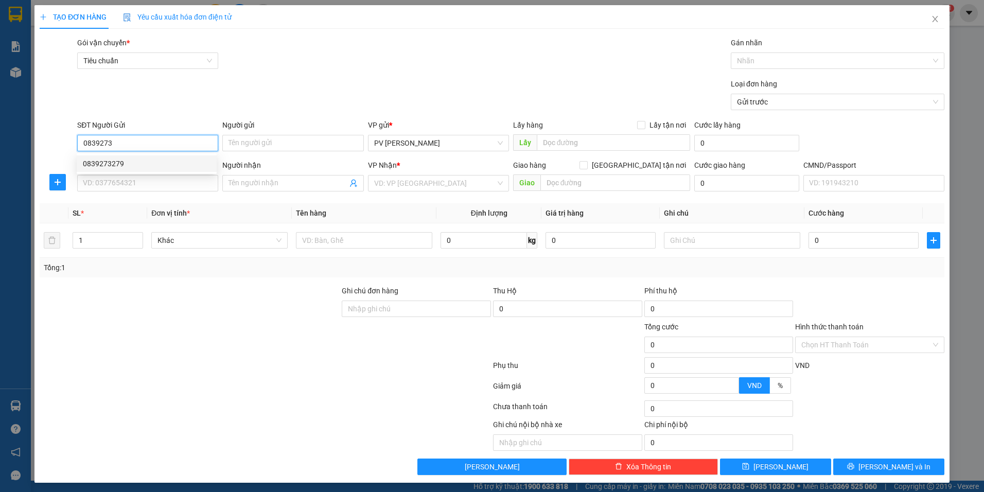
type input "n4 bình phước"
click at [148, 139] on input "0839273279" at bounding box center [147, 143] width 141 height 16
type input "0839273279"
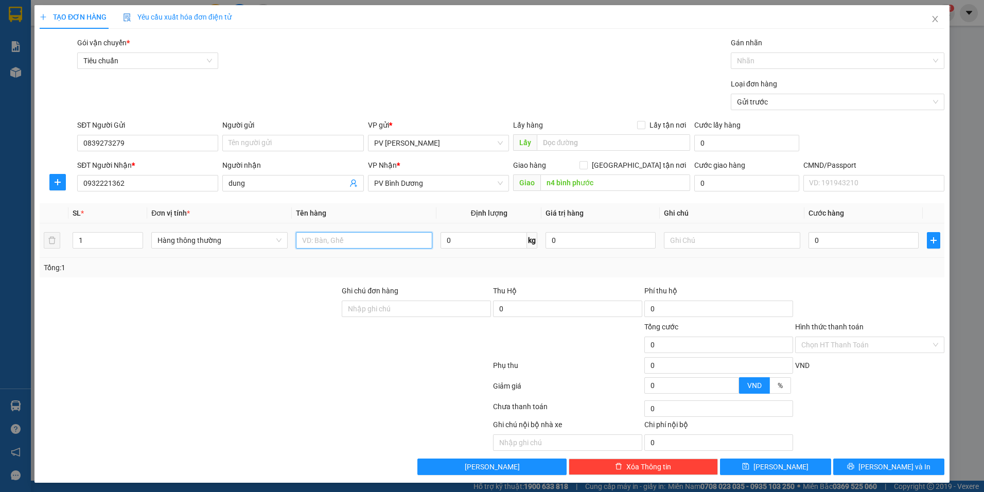
click at [364, 241] on input "text" at bounding box center [364, 240] width 136 height 16
click at [101, 242] on input "1" at bounding box center [107, 240] width 69 height 15
type input "3"
click at [326, 236] on input "text" at bounding box center [364, 240] width 136 height 16
type input "3"
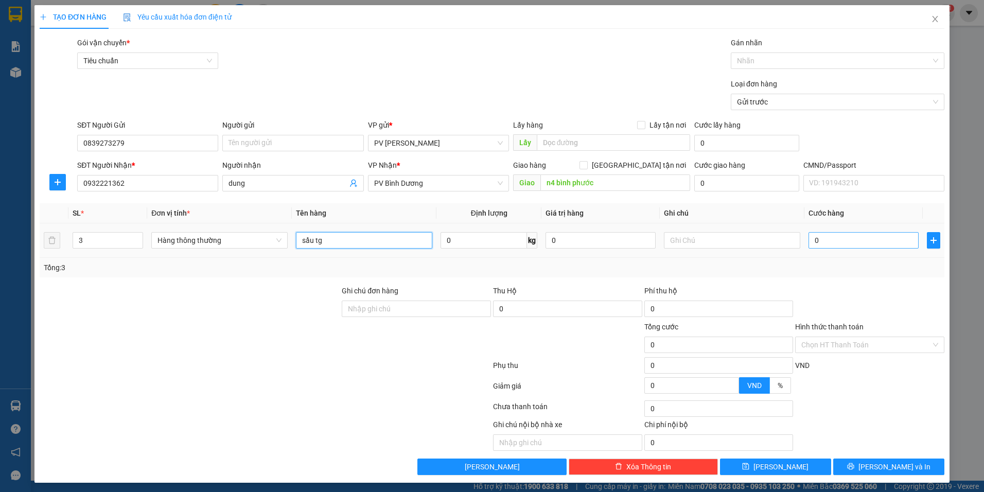
type input "sầu tg"
click at [815, 237] on input "0" at bounding box center [863, 240] width 110 height 16
type input "2"
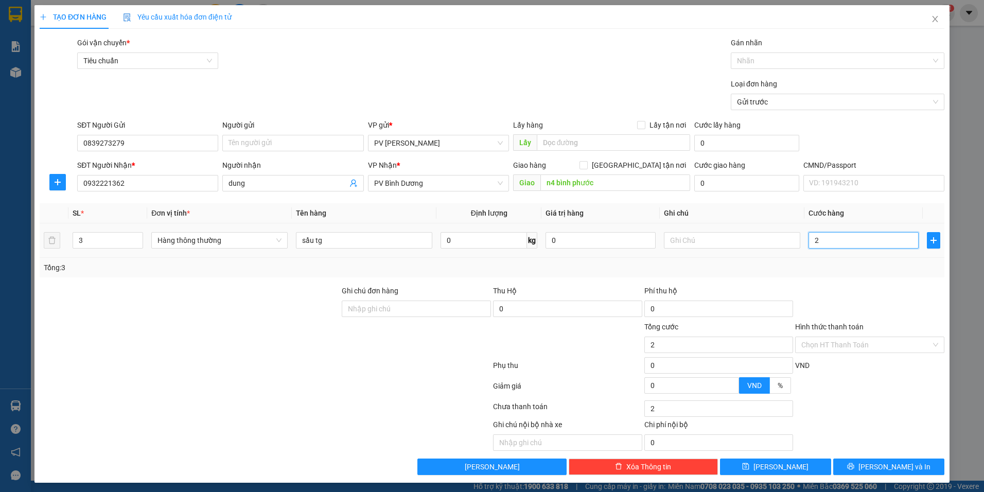
type input "25"
type input "250"
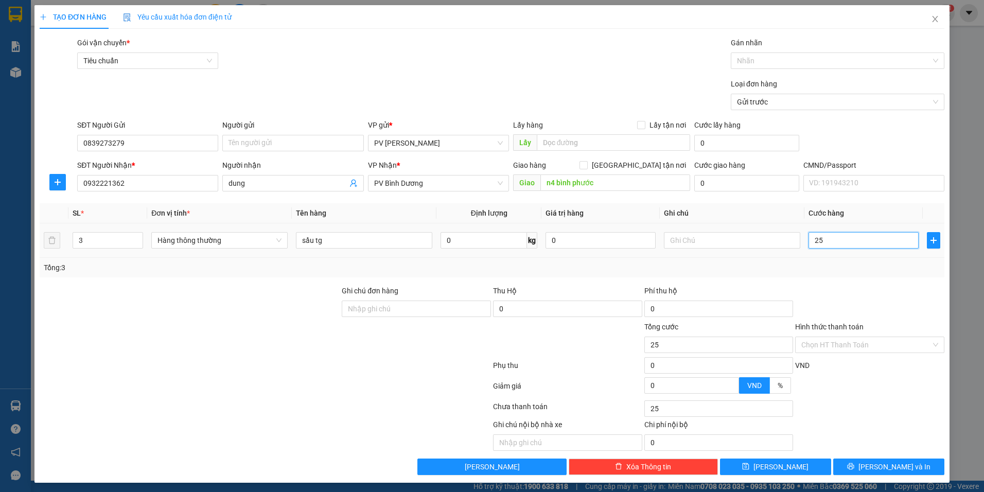
type input "250"
type input "2.500"
type input "25.000"
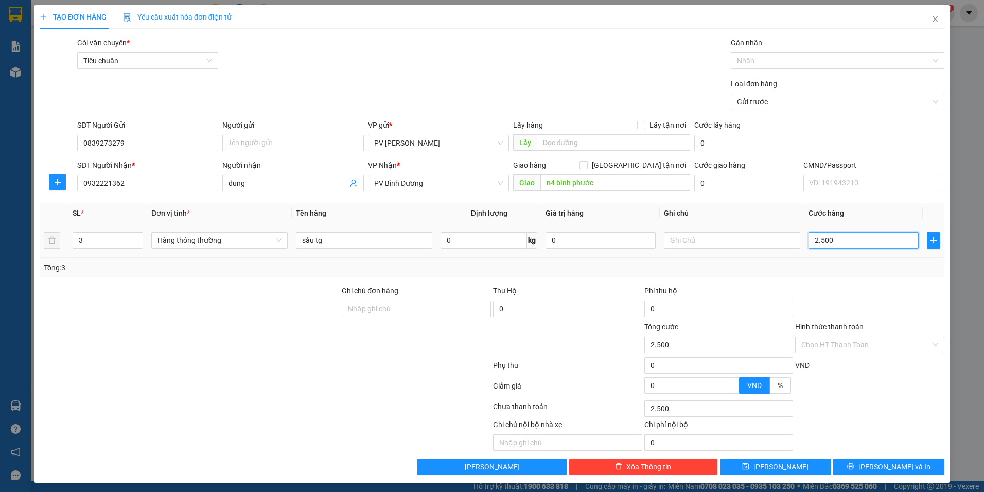
type input "25.000"
type input "250.000"
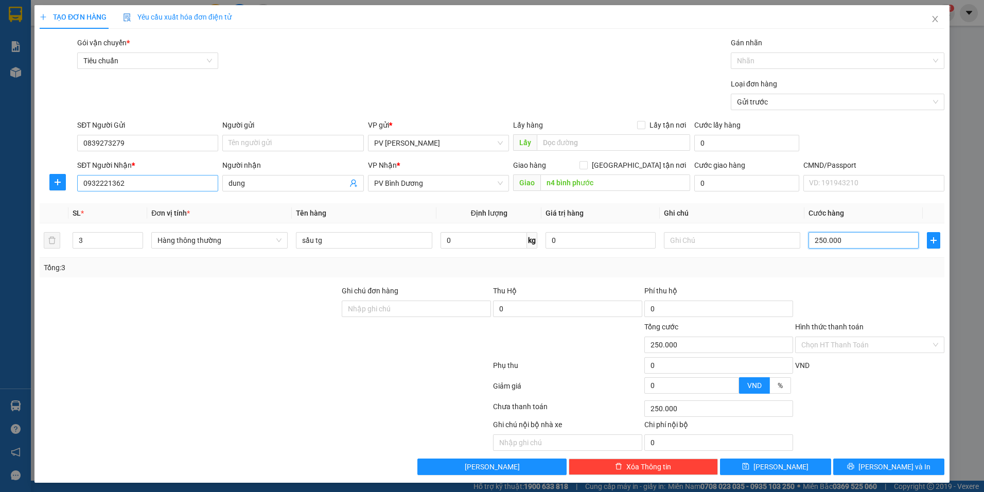
type input "250.000"
drag, startPoint x: 133, startPoint y: 189, endPoint x: 38, endPoint y: 192, distance: 95.3
click at [38, 192] on div "TẠO ĐƠN HÀNG Yêu cầu xuất hóa đơn điện tử Transit Pickup Surcharge Ids Transit …" at bounding box center [491, 244] width 915 height 478
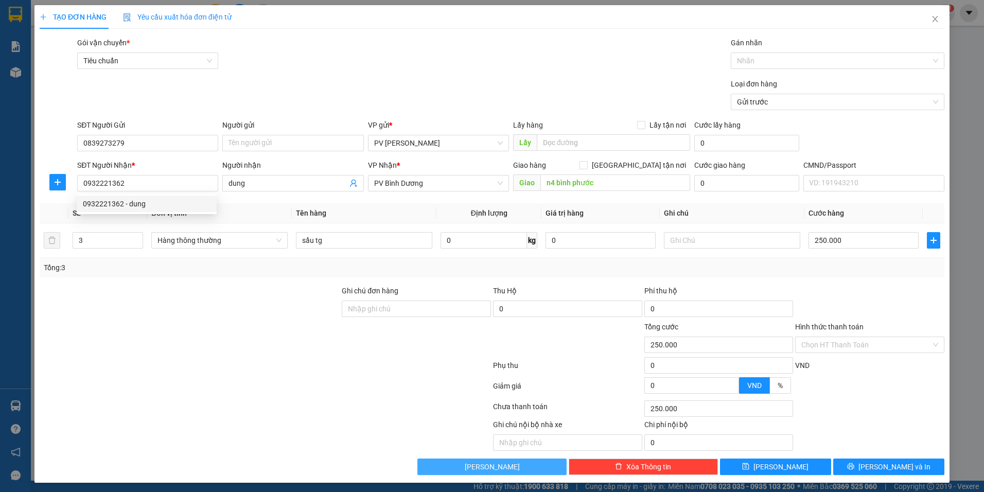
click at [501, 466] on span "[PERSON_NAME]" at bounding box center [492, 466] width 55 height 11
click at [927, 24] on span "Close" at bounding box center [935, 19] width 29 height 29
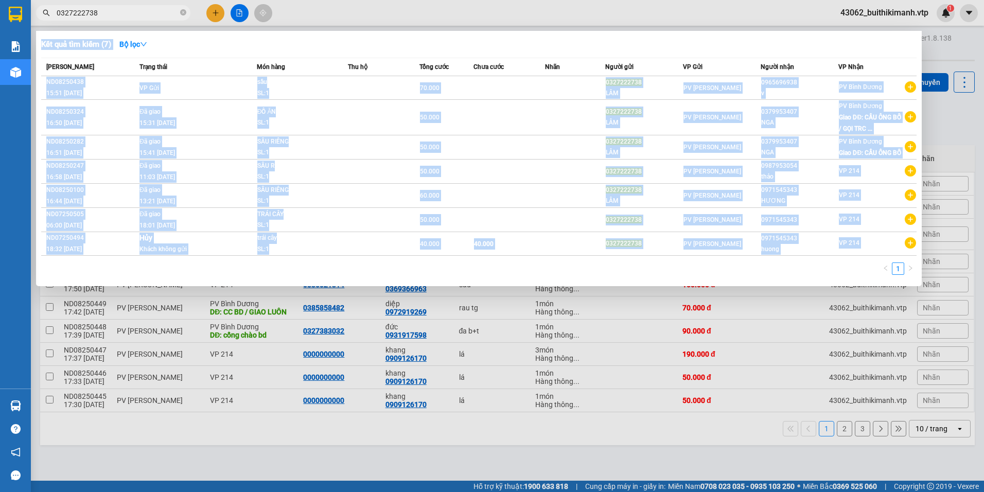
drag, startPoint x: 110, startPoint y: 19, endPoint x: 48, endPoint y: 21, distance: 61.3
click at [48, 21] on div "Kết quả tìm kiếm ( 7 ) Bộ lọc Mã ĐH Trạng thái Món hàng Thu hộ Tổng cước Chưa c…" at bounding box center [100, 13] width 201 height 18
drag, startPoint x: 48, startPoint y: 21, endPoint x: 196, endPoint y: 17, distance: 147.2
click at [317, 13] on div at bounding box center [492, 246] width 984 height 492
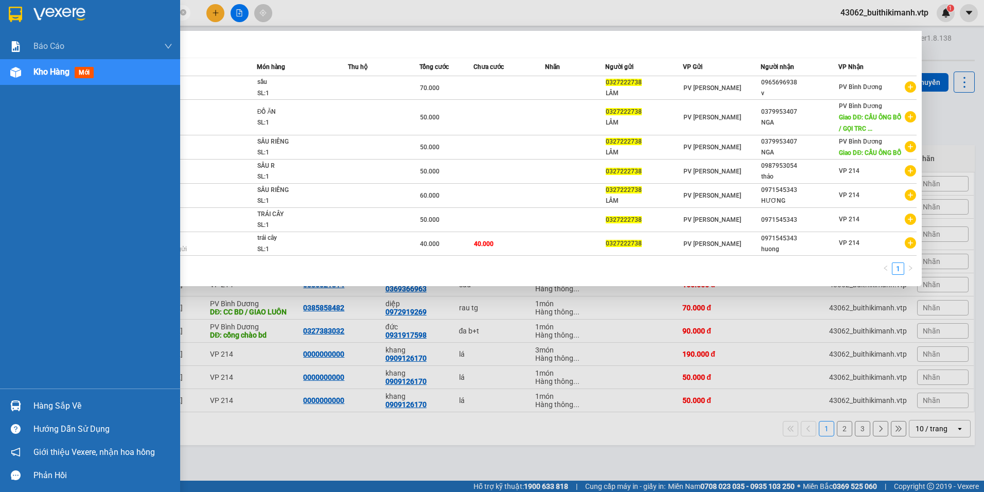
drag, startPoint x: 96, startPoint y: 13, endPoint x: 28, endPoint y: 14, distance: 68.5
click at [28, 14] on section "Kết quả tìm kiếm ( 7 ) Bộ lọc Mã ĐH Trạng thái Món hàng Thu hộ Tổng cước Chưa c…" at bounding box center [492, 246] width 984 height 492
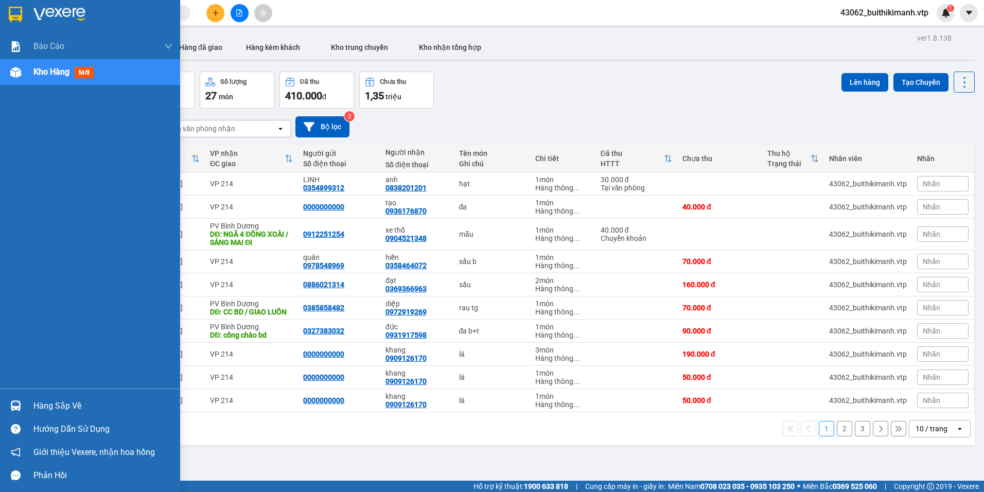
paste input "0932221362"
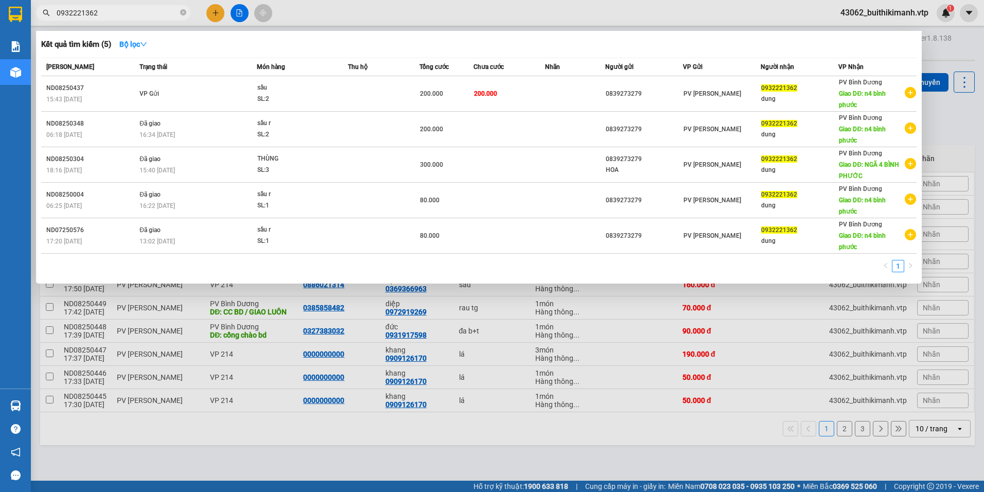
type input "0932221362"
click at [611, 327] on div at bounding box center [492, 246] width 984 height 492
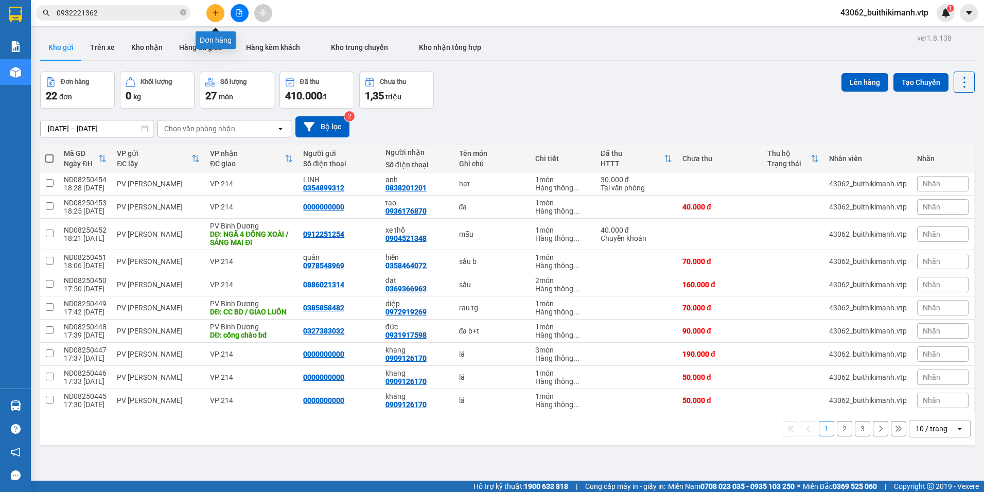
click at [213, 16] on icon "plus" at bounding box center [215, 12] width 7 height 7
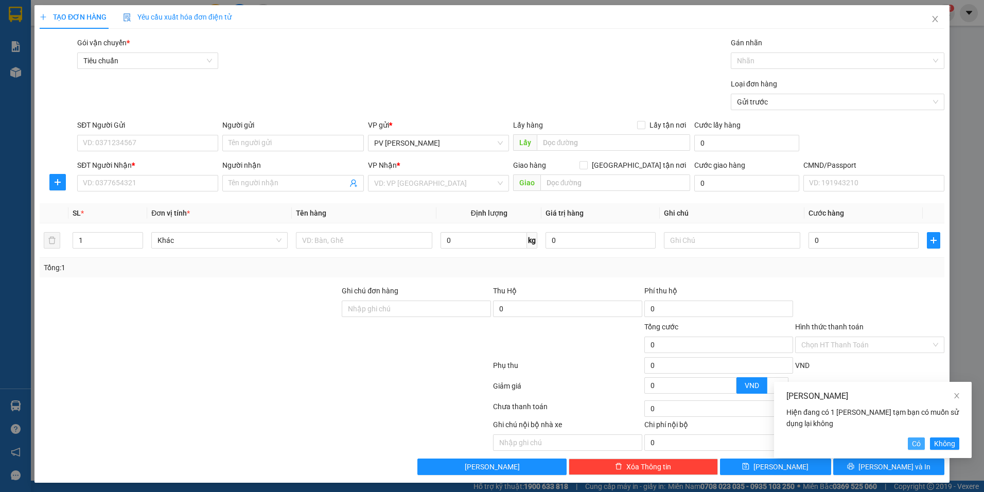
click at [921, 442] on button "Có" at bounding box center [916, 443] width 17 height 12
type input "0839273279"
type input "0932221362"
type input "dung"
type input "n4 bình phước"
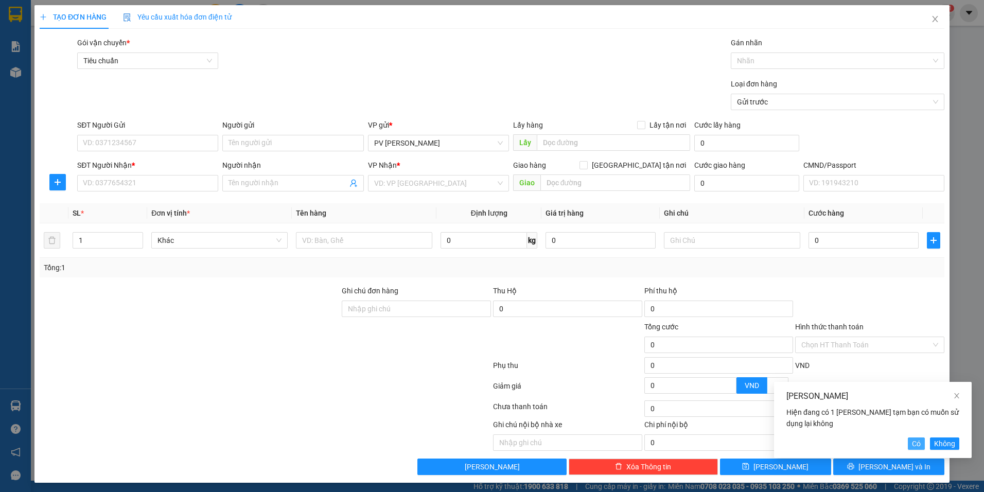
type input "3"
type input "sầu tg"
type input "250.000"
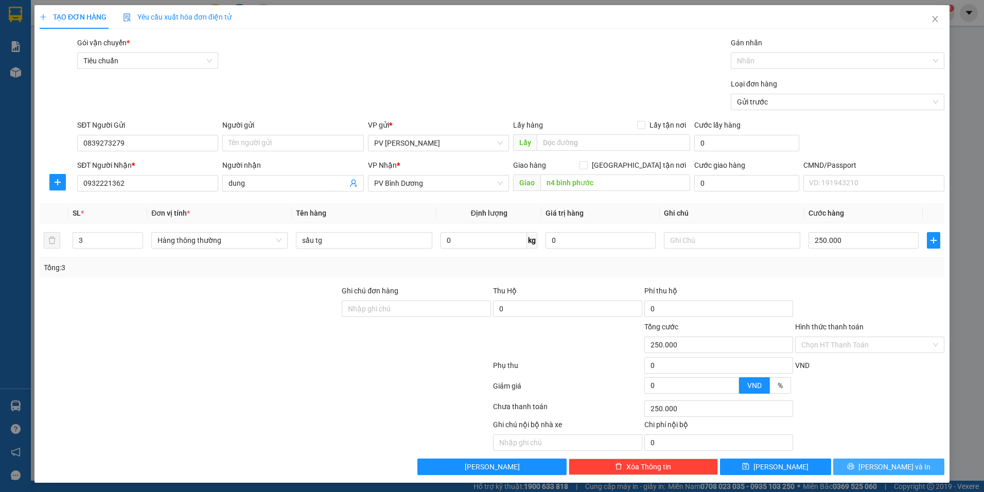
click at [915, 467] on button "[PERSON_NAME] và In" at bounding box center [888, 467] width 111 height 16
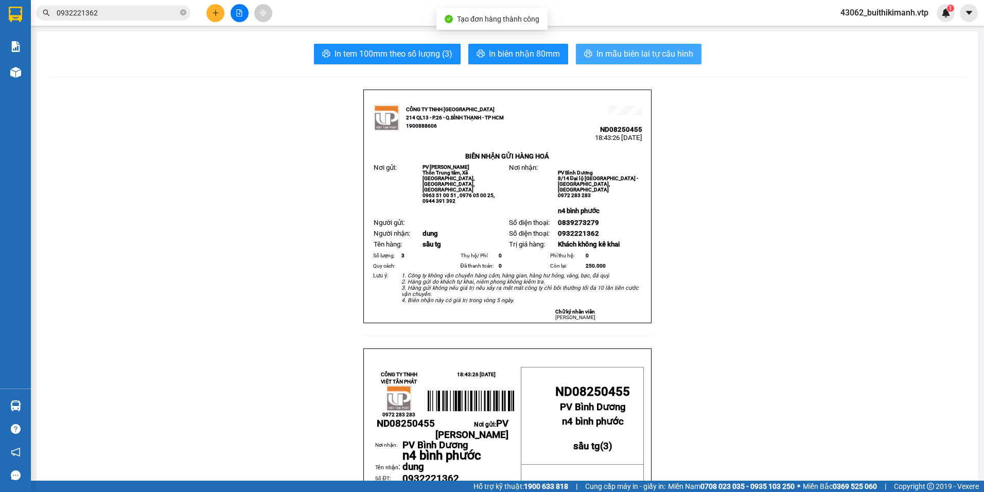
click at [661, 50] on span "In mẫu biên lai tự cấu hình" at bounding box center [644, 53] width 97 height 13
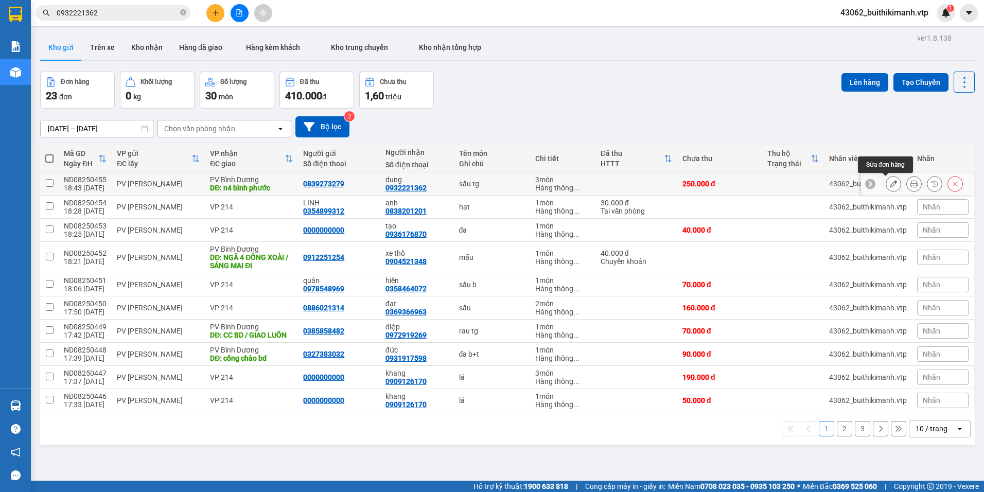
click at [890, 185] on icon at bounding box center [893, 183] width 7 height 7
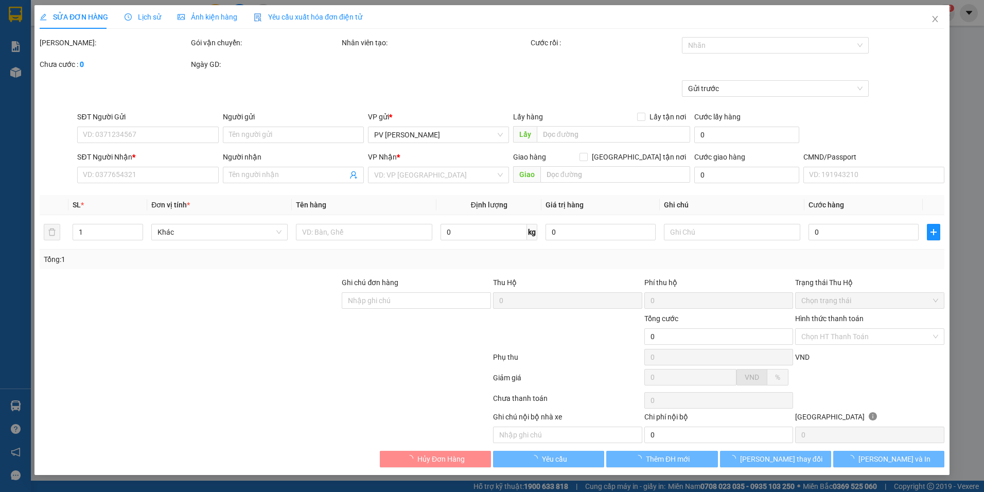
type input "0839273279"
type input "0932221362"
type input "dung"
type input "n4 bình phước"
type input "250.000"
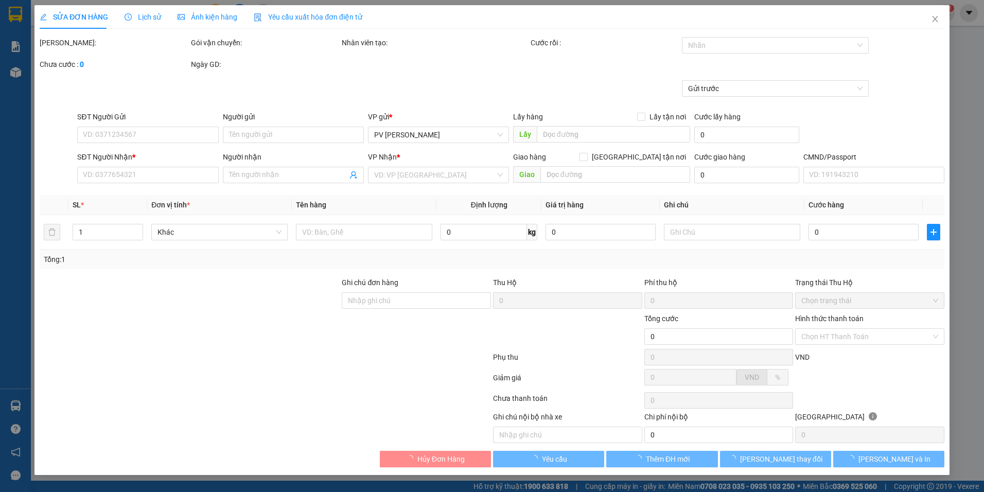
type input "250.000"
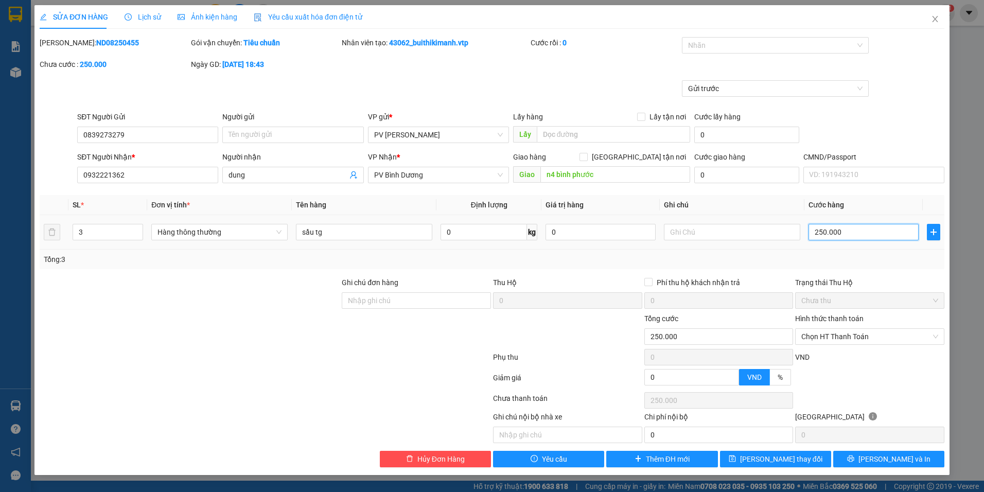
click at [846, 233] on input "250.000" at bounding box center [863, 232] width 110 height 16
click at [822, 236] on input "250.000" at bounding box center [863, 232] width 110 height 16
type input "20.000"
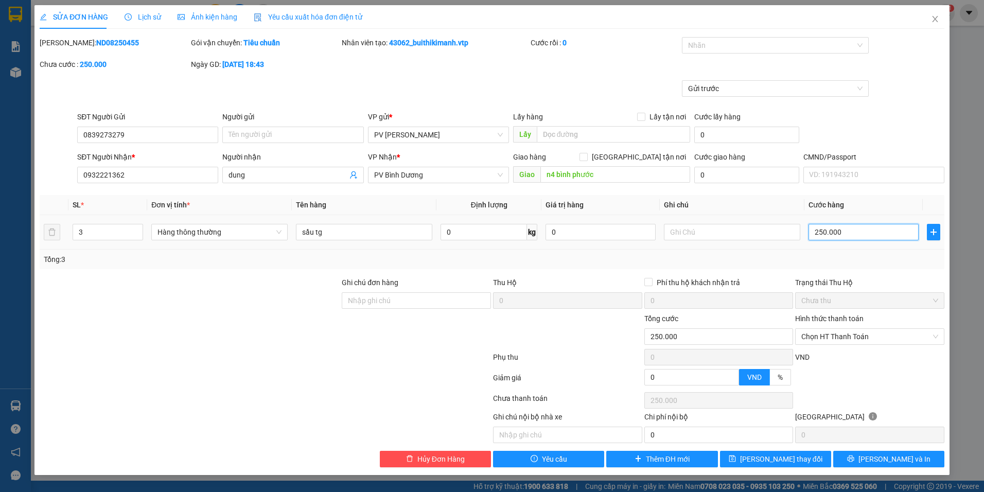
type input "20.000"
type input "270.000"
click at [878, 460] on button "[PERSON_NAME] và In" at bounding box center [888, 459] width 111 height 16
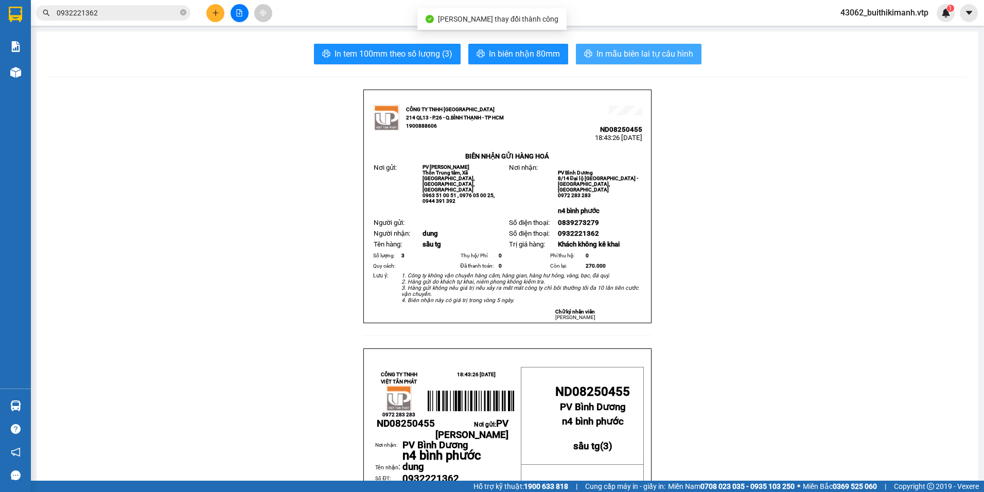
click at [611, 55] on span "In mẫu biên lai tự cấu hình" at bounding box center [644, 53] width 97 height 13
click at [606, 57] on span "In mẫu biên lai tự cấu hình" at bounding box center [644, 53] width 97 height 13
click at [600, 59] on span "In mẫu biên lai tự cấu hình" at bounding box center [644, 53] width 97 height 13
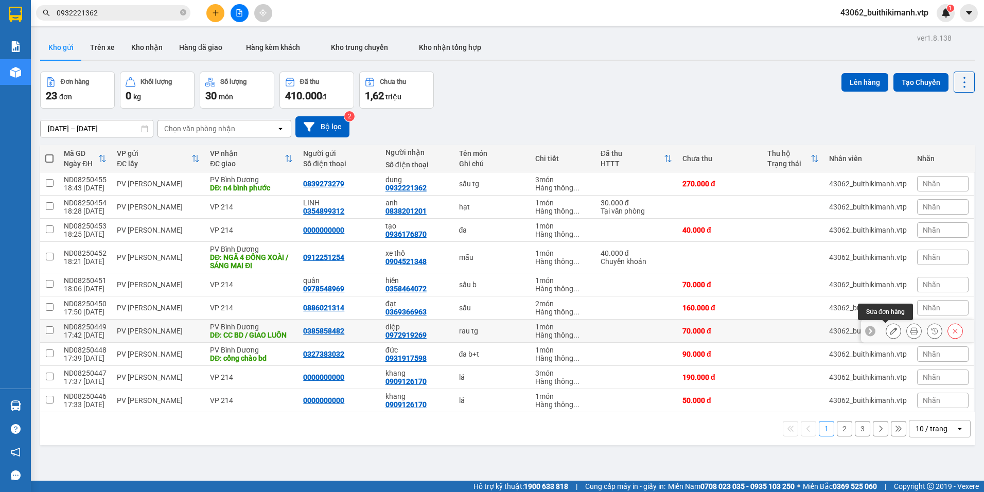
click at [890, 328] on icon at bounding box center [893, 330] width 7 height 7
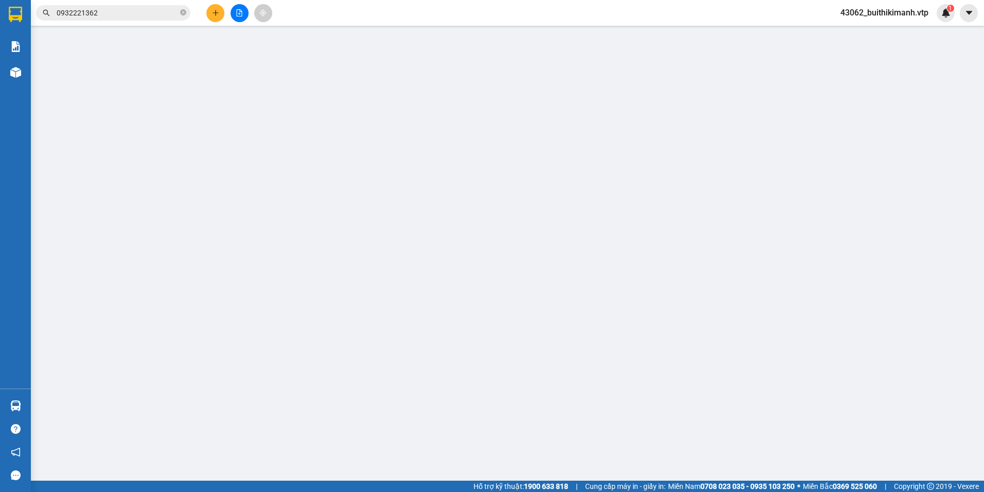
type input "0385858482"
type input "0972919269"
type input "diệp"
type input "CC BD / GIAO LUÔN"
type input "70.000"
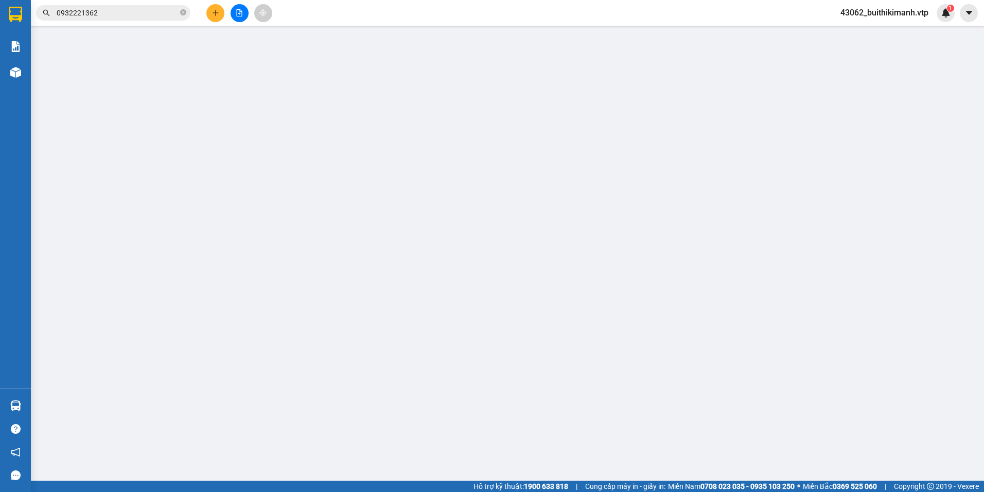
type input "70.000"
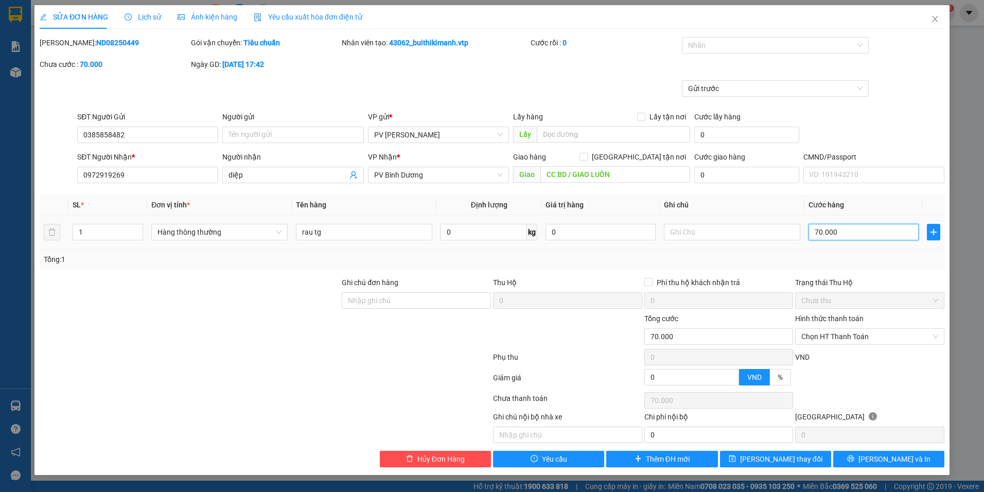
click at [856, 236] on input "70.000" at bounding box center [863, 232] width 110 height 16
type input "6"
type input "60"
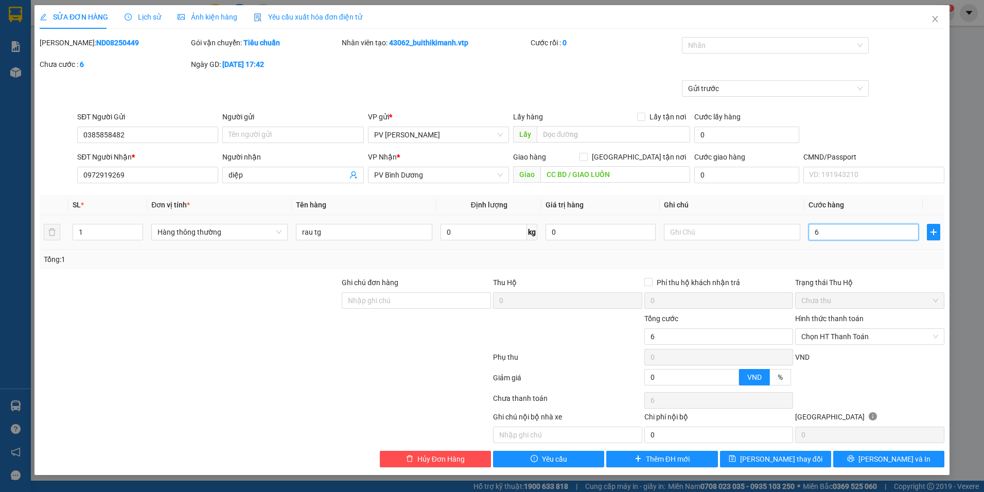
type input "60"
type input "600"
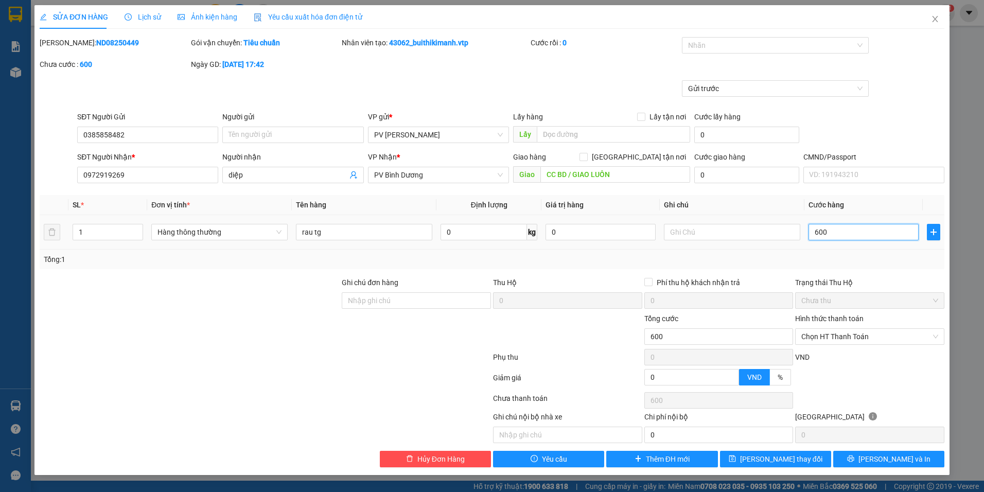
type input "6.000"
type input "60.000"
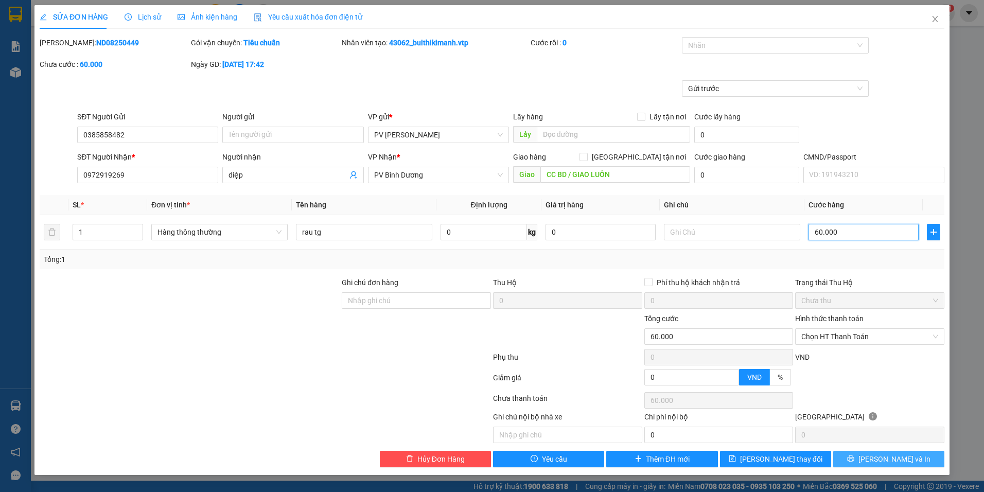
type input "60.000"
click at [892, 456] on span "[PERSON_NAME] và In" at bounding box center [894, 458] width 72 height 11
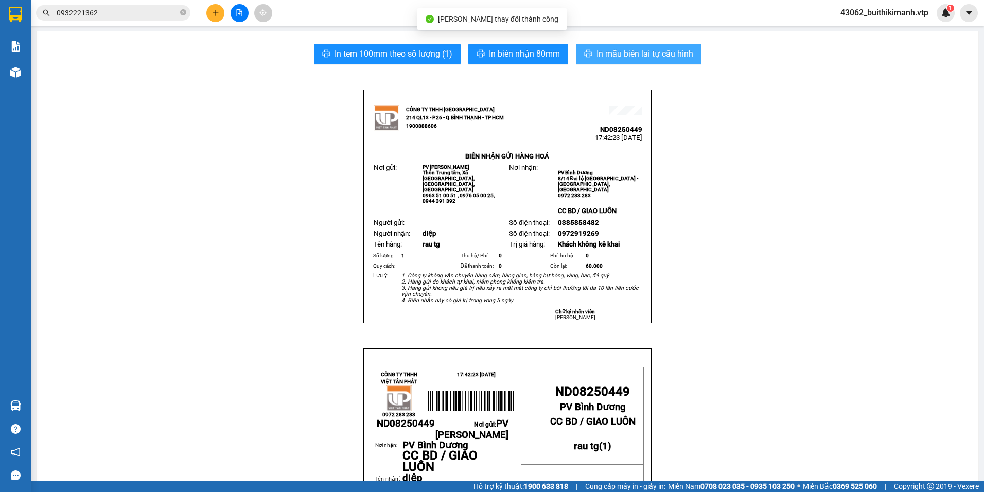
click at [588, 58] on icon "printer" at bounding box center [588, 53] width 8 height 8
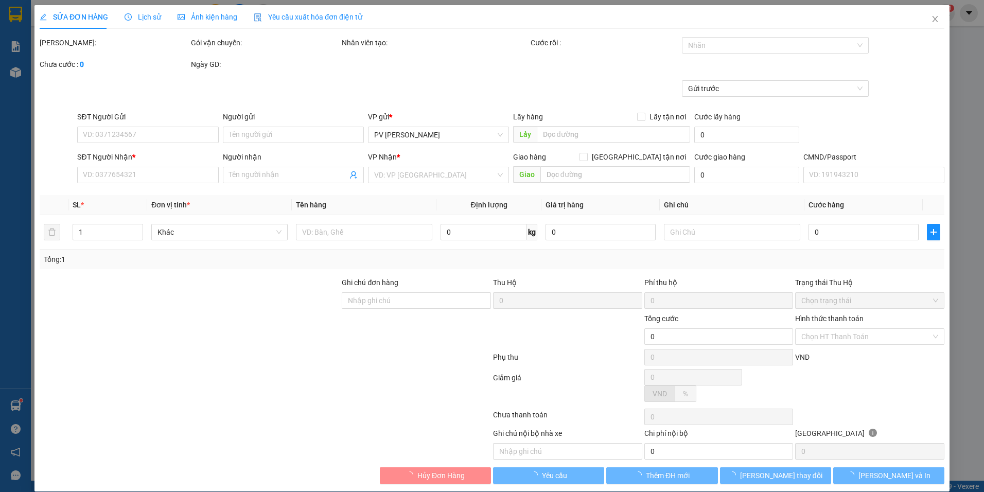
type input "0385858482"
type input "0972919269"
type input "diệp"
type input "CC BD / GIAO LUÔN"
type input "60.000"
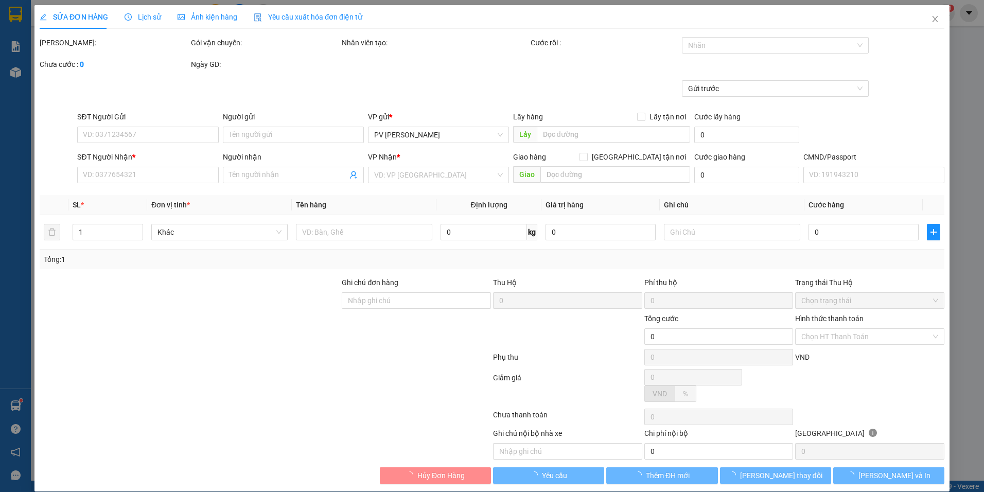
type input "60.000"
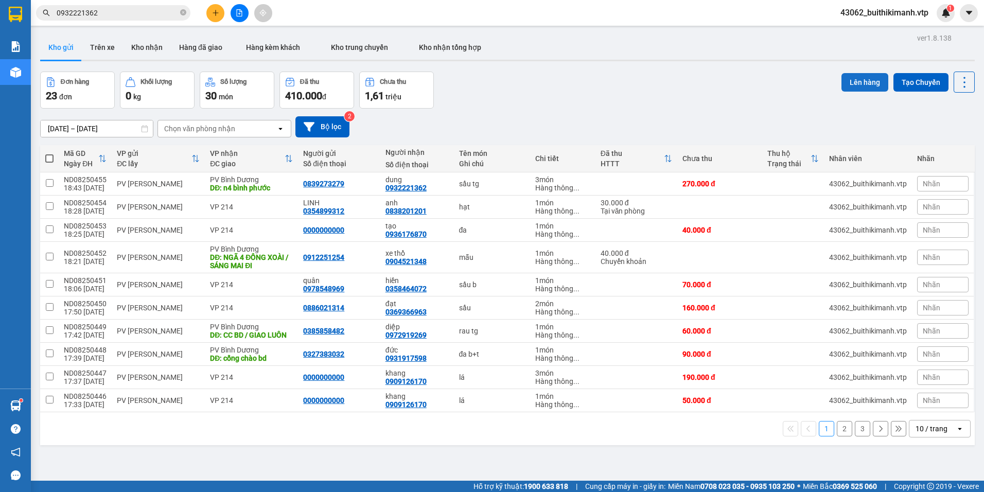
click at [843, 85] on button "Lên hàng" at bounding box center [864, 82] width 47 height 19
click at [230, 134] on div "Chọn văn phòng nhận" at bounding box center [217, 128] width 118 height 16
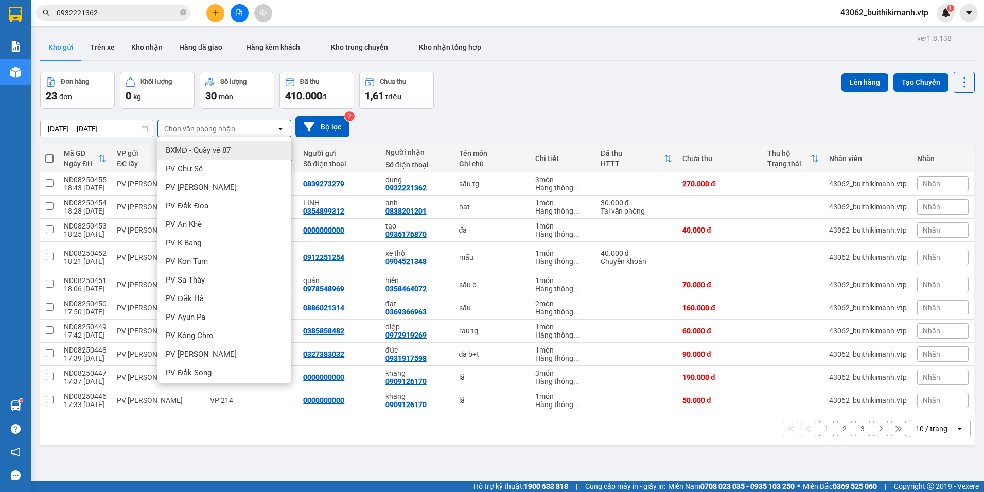
click at [538, 118] on div "[DATE] – [DATE] Press the down arrow key to interact with the calendar and sele…" at bounding box center [507, 126] width 935 height 21
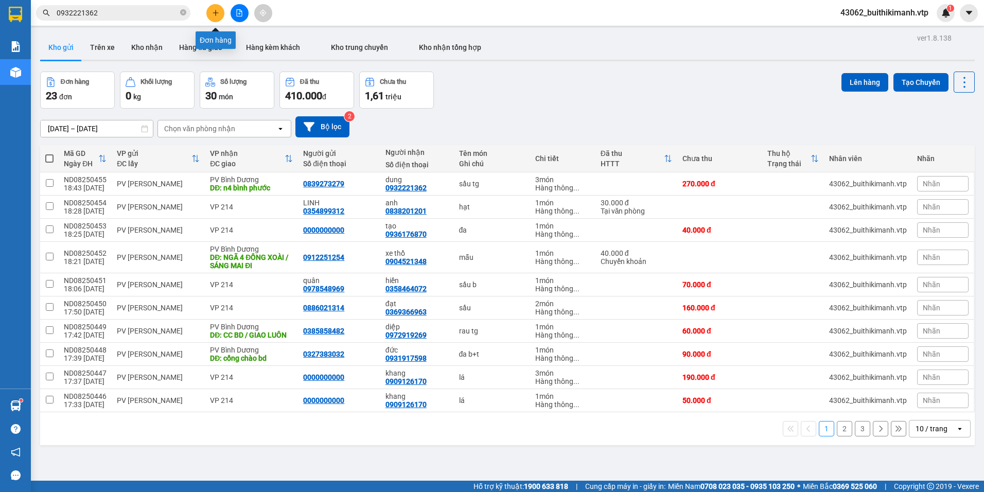
click at [222, 17] on button at bounding box center [215, 13] width 18 height 18
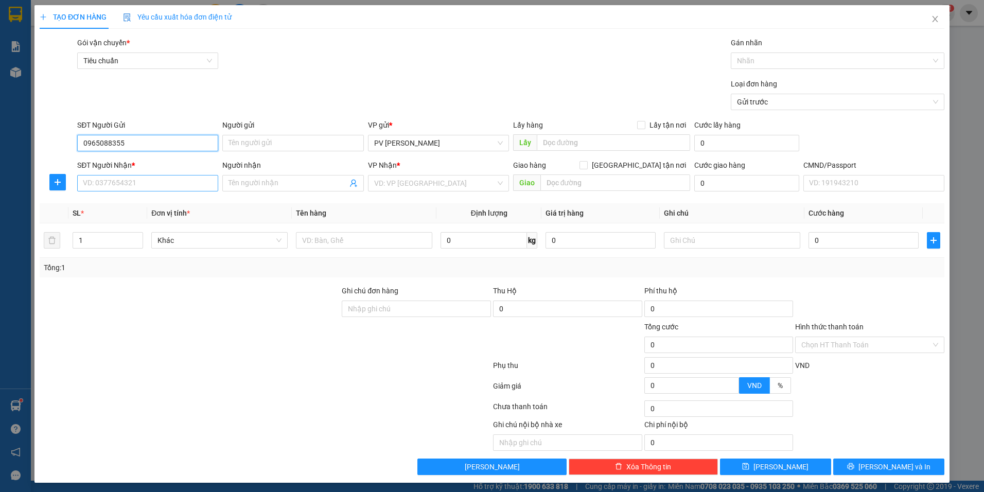
type input "0965088355"
click at [179, 188] on input "SĐT Người Nhận *" at bounding box center [147, 183] width 141 height 16
type input "0388498805"
click at [187, 205] on div "0388498805 - phương" at bounding box center [147, 203] width 128 height 11
type input "phương"
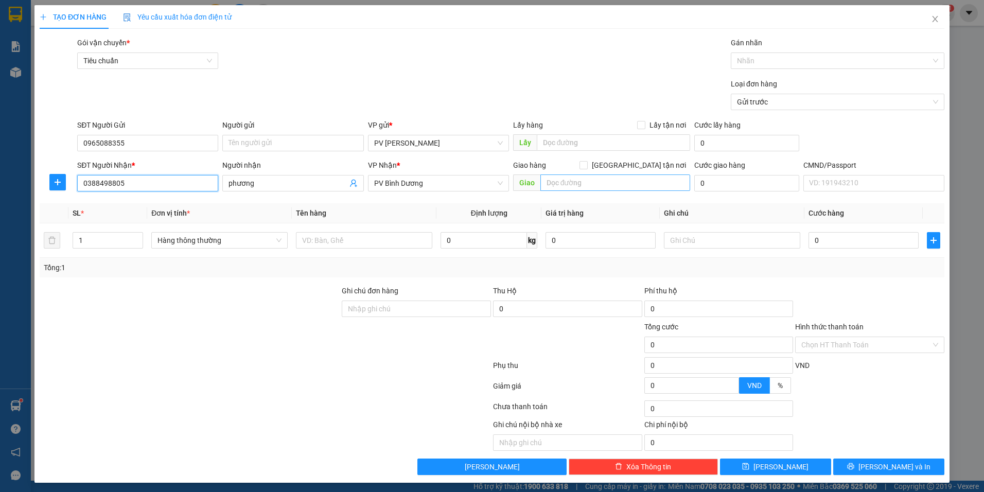
type input "0388498805"
click at [596, 180] on input "text" at bounding box center [615, 182] width 150 height 16
type input "0"
type input "chung cư s sao won thủ đức 2a bình chiểu"
click at [714, 182] on input "0" at bounding box center [746, 183] width 105 height 16
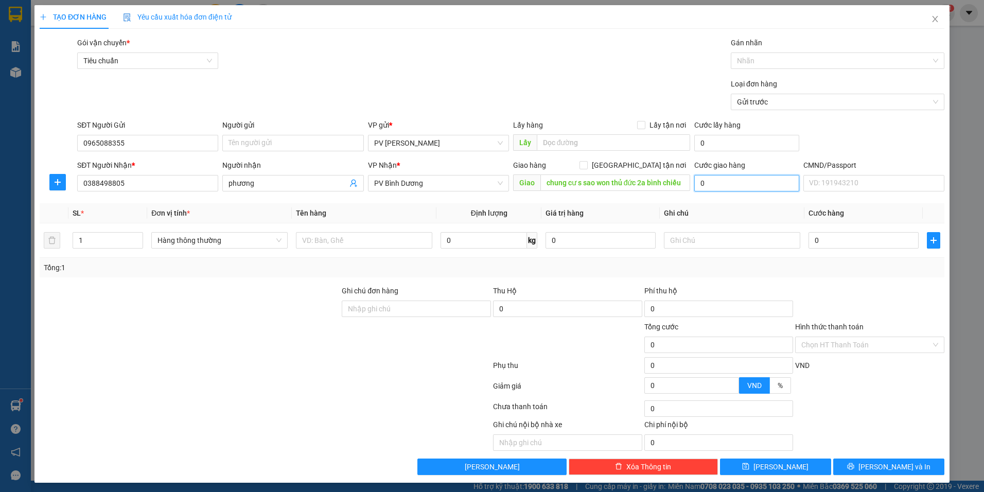
type input "1"
type input "10"
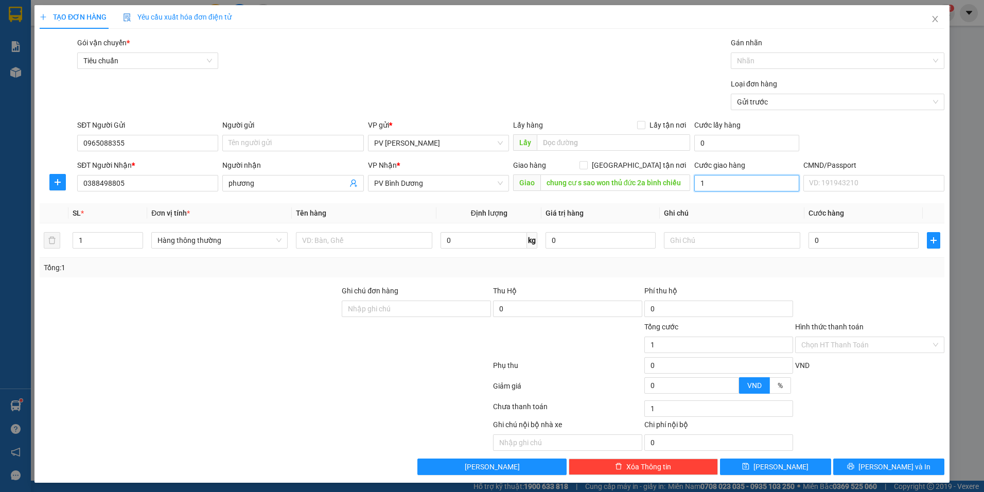
type input "10"
type input "100"
type input "1.000"
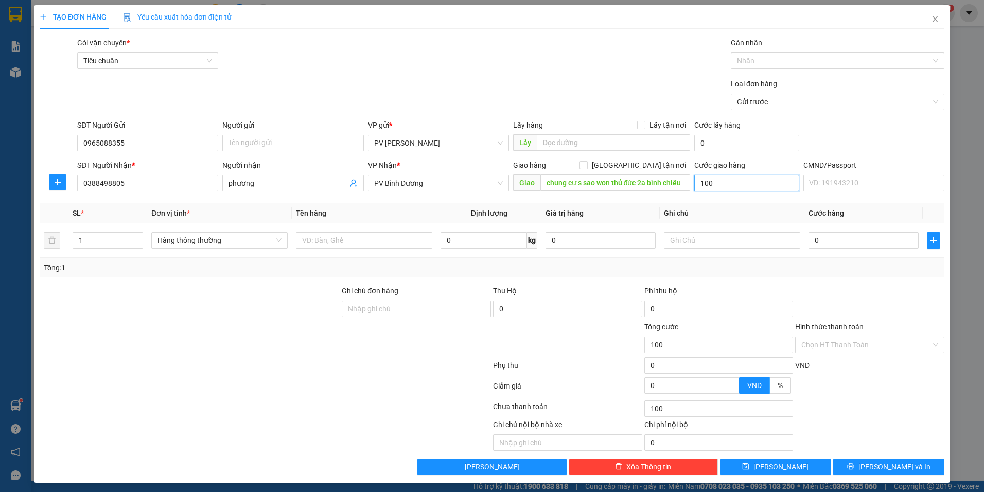
type input "1.000"
type input "10.000"
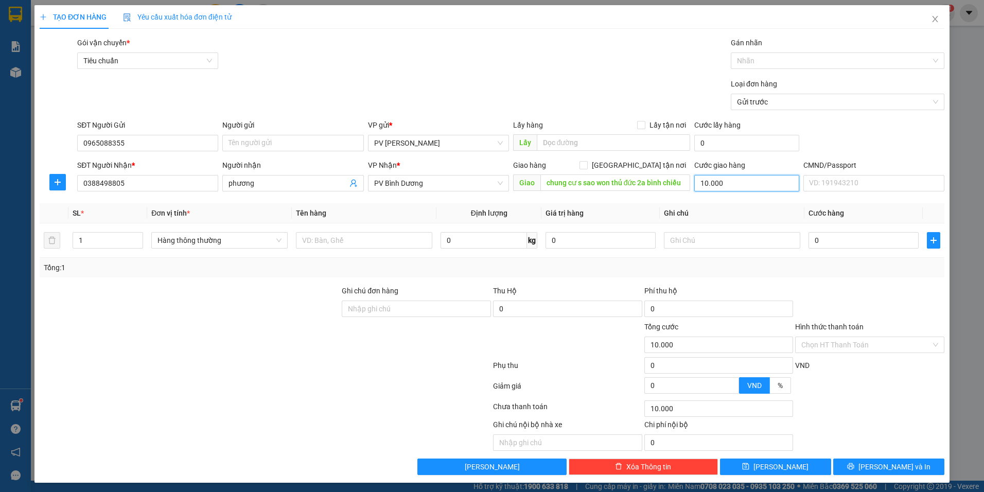
type input "100.000"
click at [364, 245] on input "text" at bounding box center [364, 240] width 136 height 16
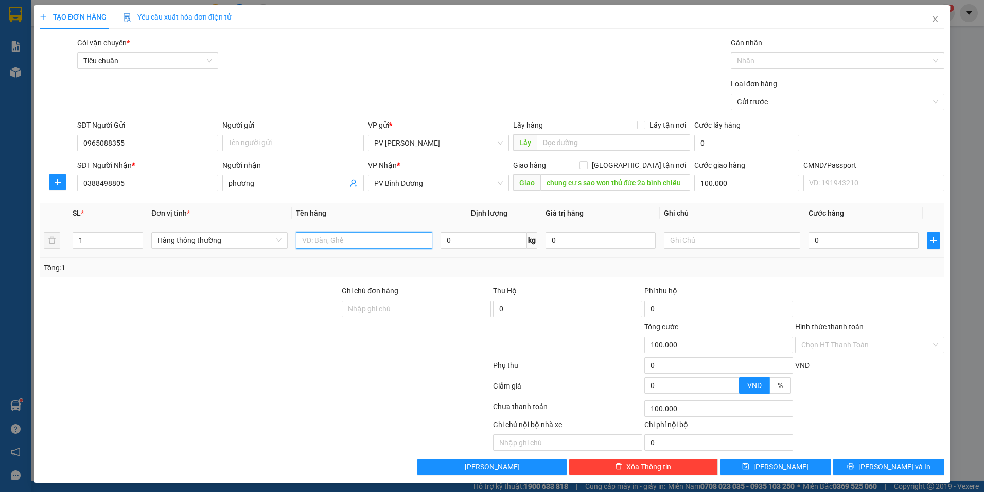
type input "d"
type input "đa tx"
click at [827, 236] on input "0" at bounding box center [863, 240] width 110 height 16
type input "5"
type input "100.005"
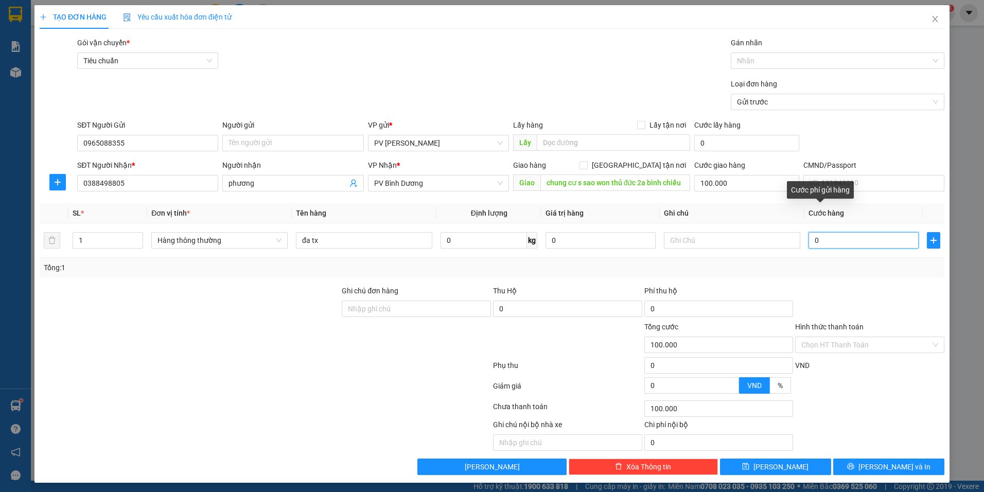
type input "100.005"
type input "50"
type input "100.050"
type input "500"
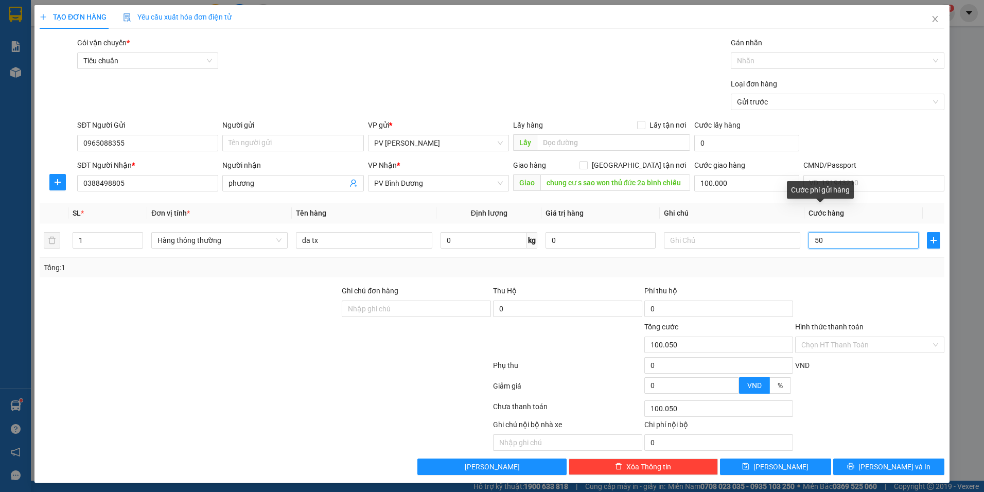
type input "100.500"
type input "5.000"
type input "105.000"
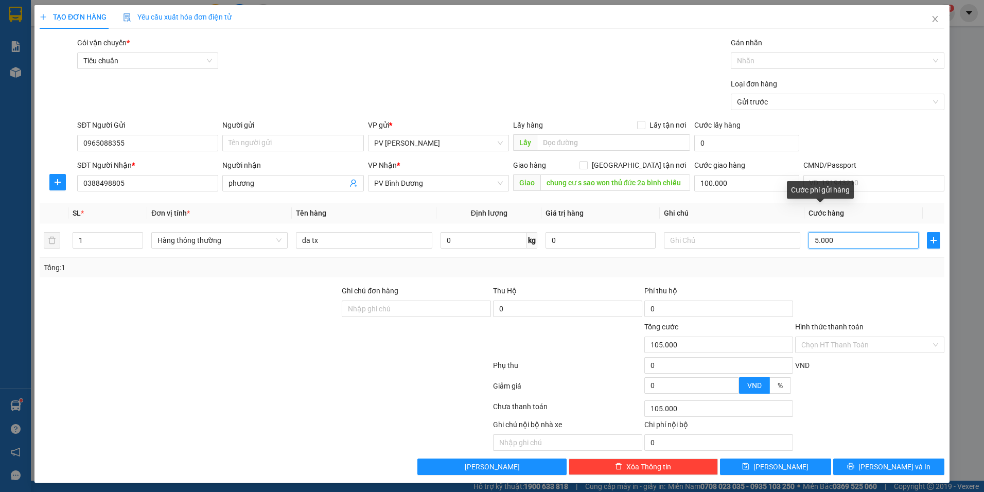
type input "50.000"
type input "150.000"
type input "50.000"
click at [895, 469] on span "Lưu và In" at bounding box center [894, 466] width 72 height 11
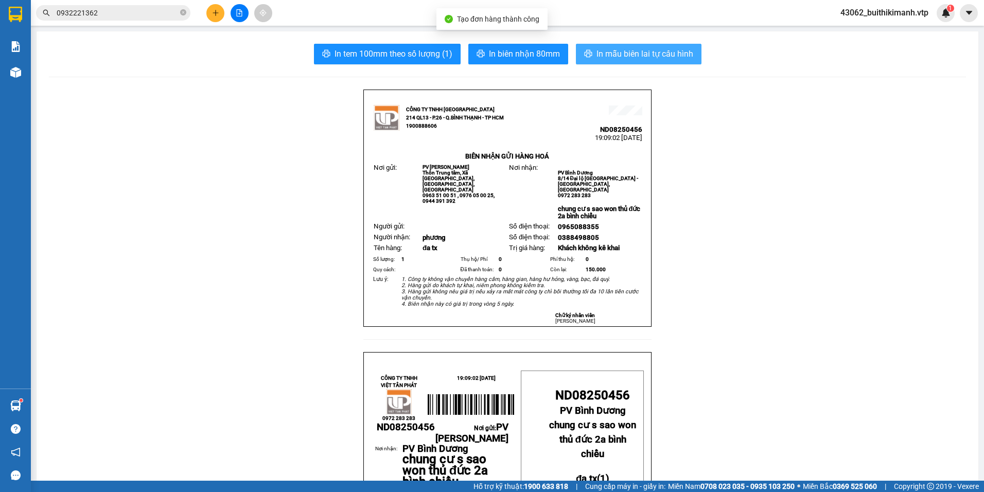
click at [674, 51] on span "In mẫu biên lai tự cấu hình" at bounding box center [644, 53] width 97 height 13
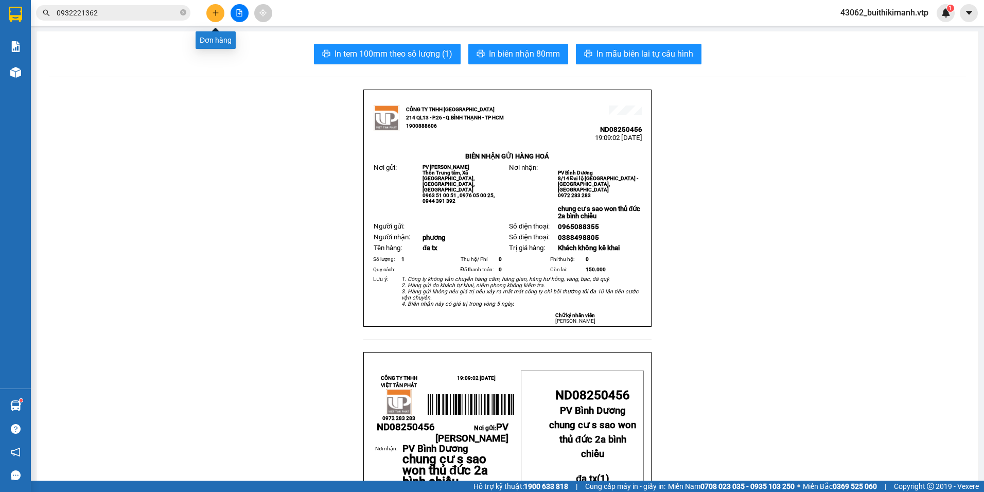
click at [211, 11] on button at bounding box center [215, 13] width 18 height 18
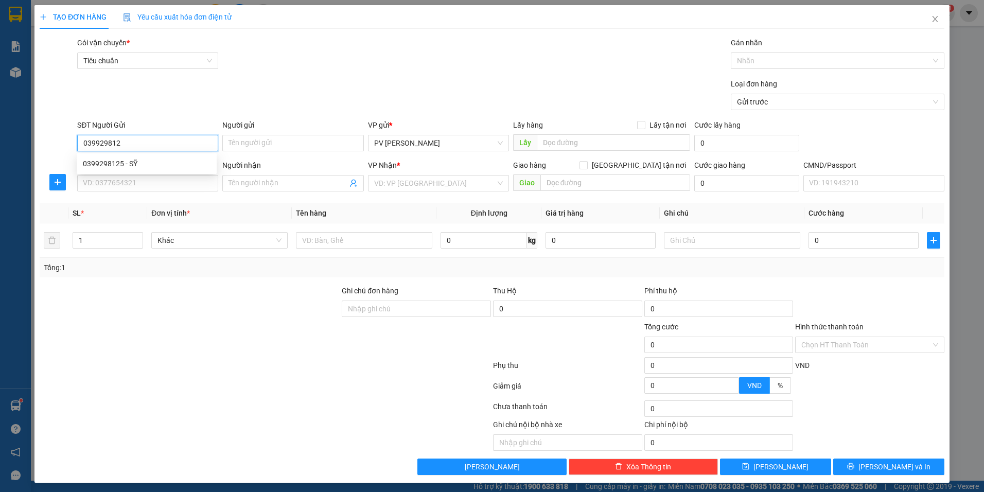
type input "0399298125"
click at [121, 162] on div "0399298125 - SỸ" at bounding box center [147, 163] width 128 height 11
type input "SỸ"
type input "0335334085"
type input "hiếu"
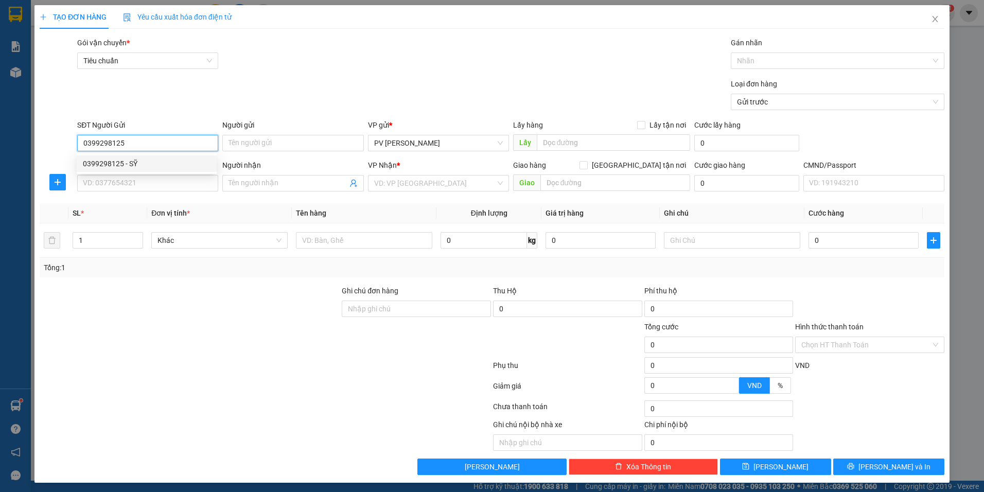
type input "NGÃ 4 ĐỒNG XOÀI / SÁNG MAI ĐI"
type input "0399298125"
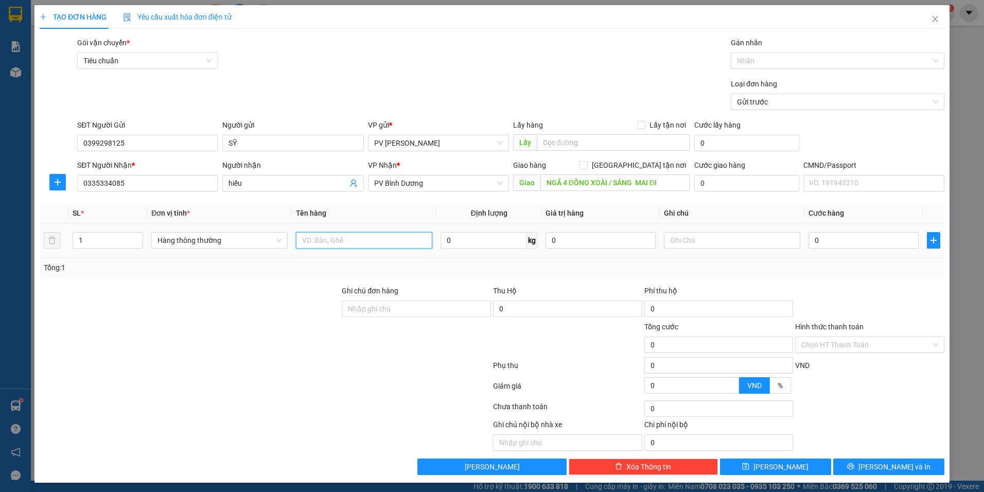
click at [333, 243] on input "text" at bounding box center [364, 240] width 136 height 16
type input "mẫu"
click at [875, 237] on input "0" at bounding box center [863, 240] width 110 height 16
type input "3"
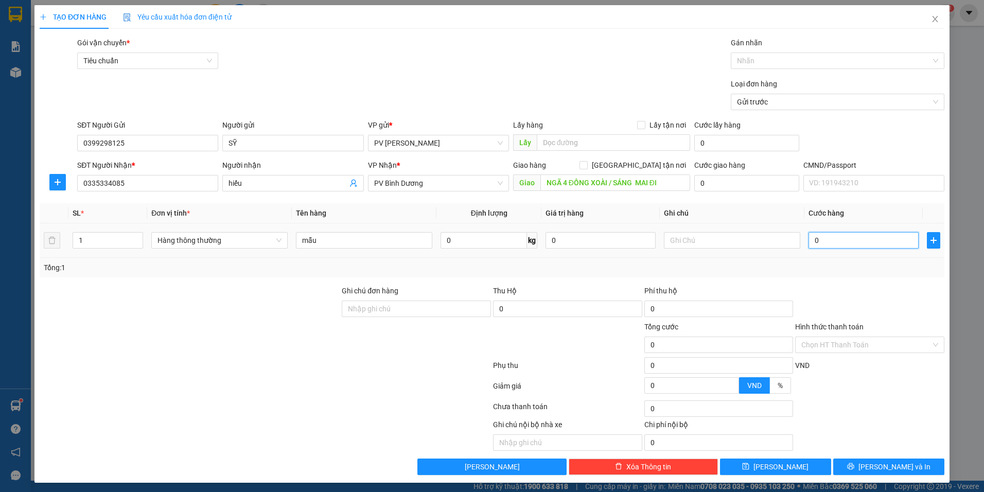
type input "3"
type input "30"
type input "300"
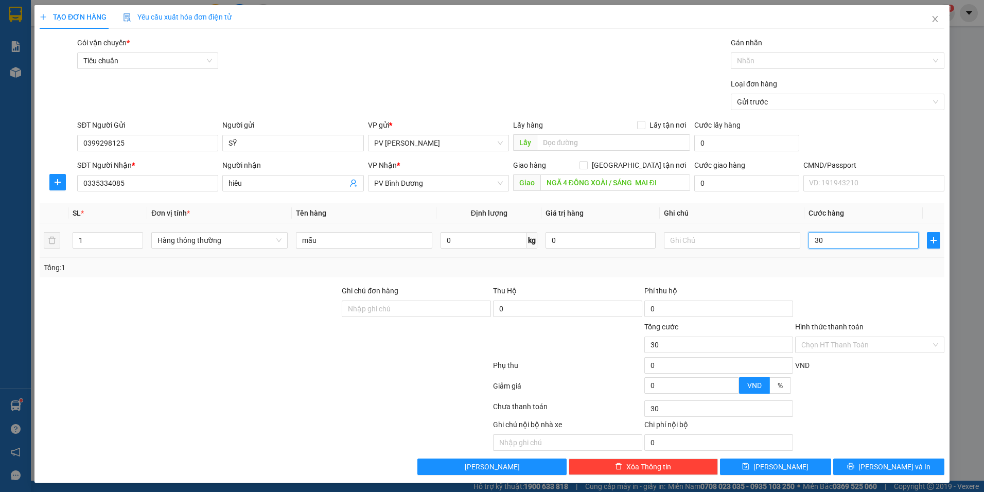
type input "300"
type input "3.000"
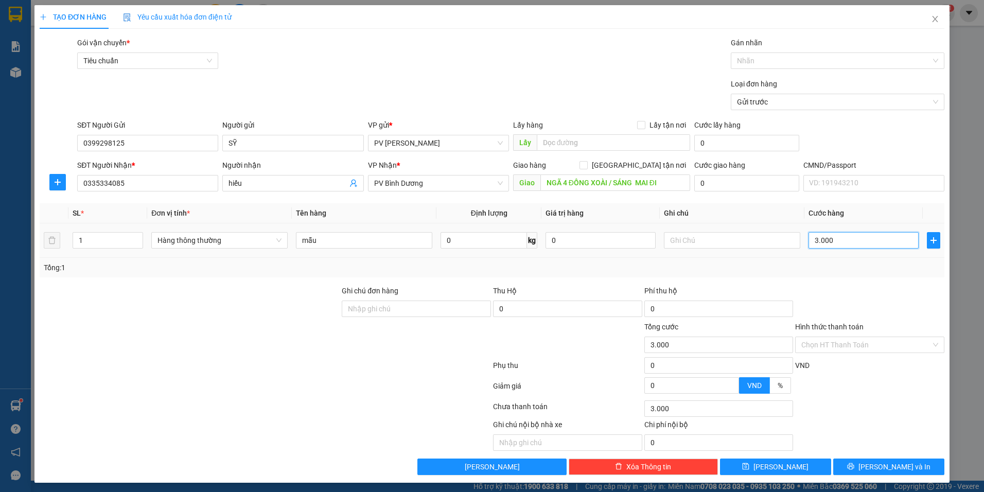
type input "30.000"
click at [438, 306] on input "Ghi chú đơn hàng" at bounding box center [416, 309] width 149 height 16
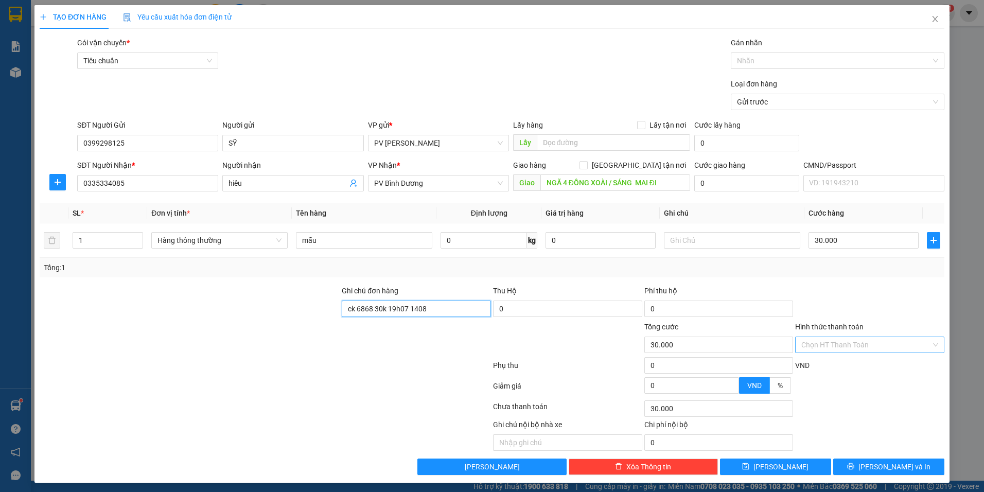
type input "ck 6868 30k 19h07 1408"
click at [820, 345] on input "Hình thức thanh toán" at bounding box center [866, 344] width 130 height 15
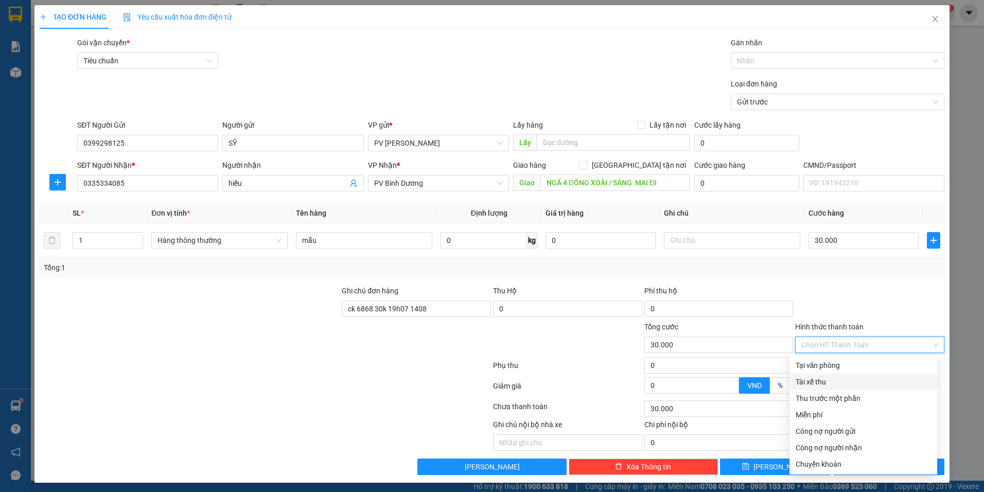
scroll to position [3, 0]
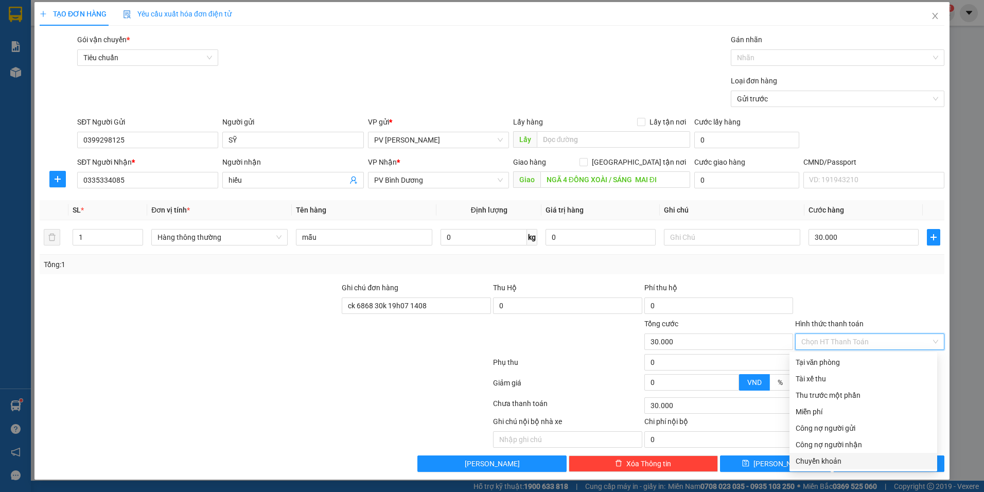
click at [830, 463] on div "Chuyển khoản" at bounding box center [863, 460] width 135 height 11
type input "0"
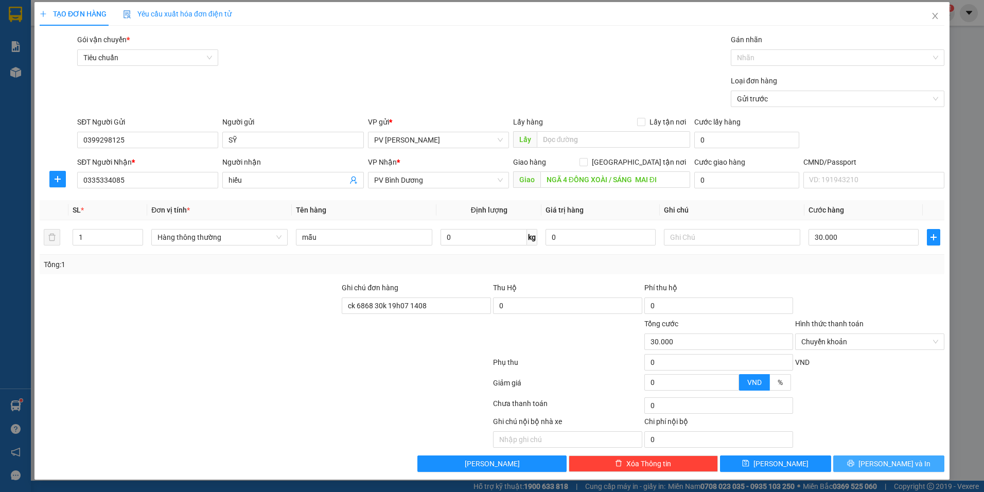
drag, startPoint x: 856, startPoint y: 462, endPoint x: 767, endPoint y: 426, distance: 96.0
click at [855, 462] on button "Lưu và In" at bounding box center [888, 463] width 111 height 16
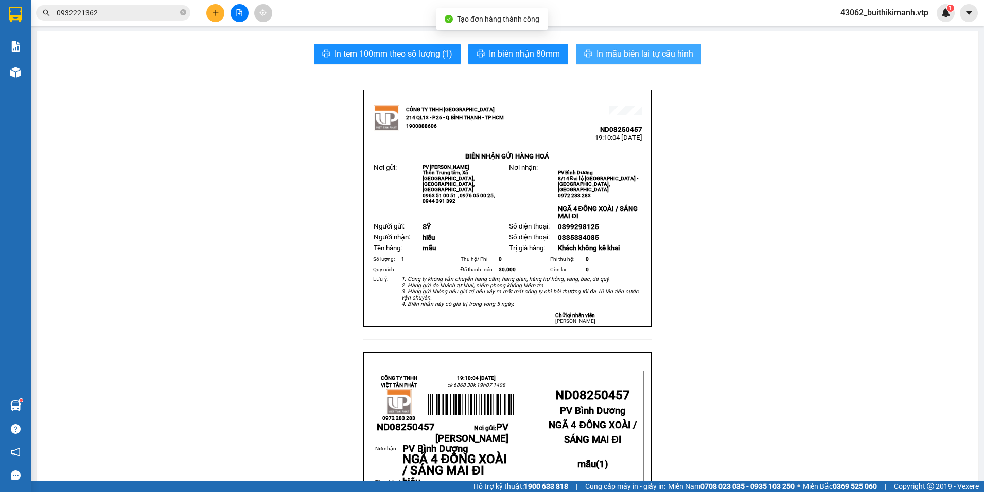
click at [629, 57] on span "In mẫu biên lai tự cấu hình" at bounding box center [644, 53] width 97 height 13
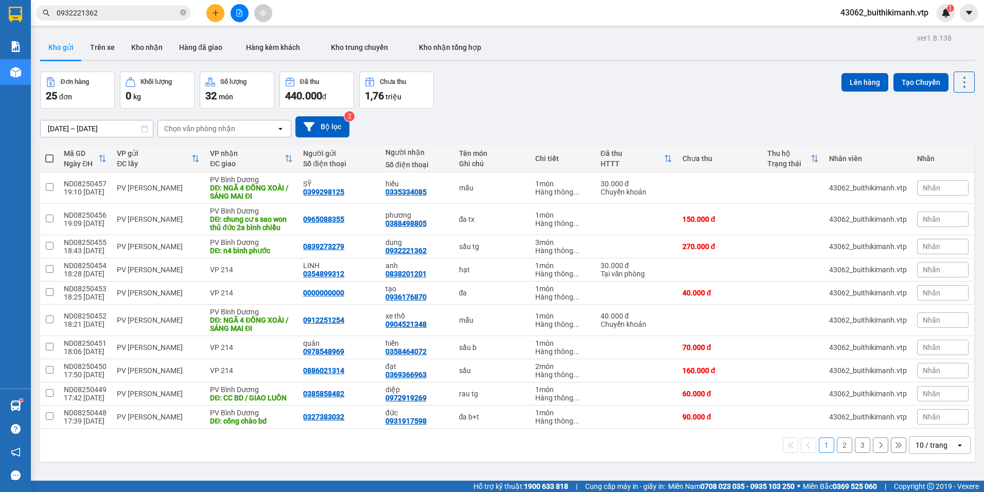
click at [142, 14] on input "0932221362" at bounding box center [117, 12] width 121 height 11
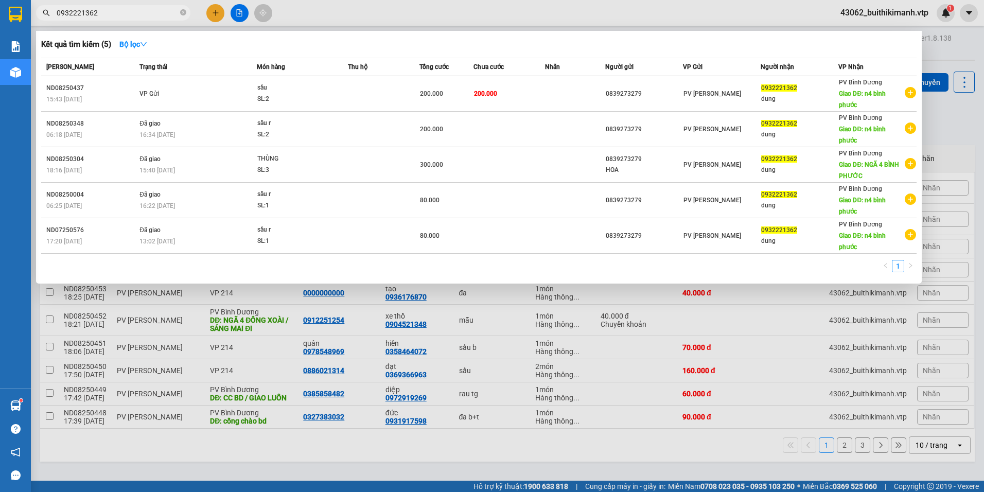
drag, startPoint x: 130, startPoint y: 10, endPoint x: 54, endPoint y: 19, distance: 76.7
click at [54, 19] on span "0932221362" at bounding box center [113, 12] width 154 height 15
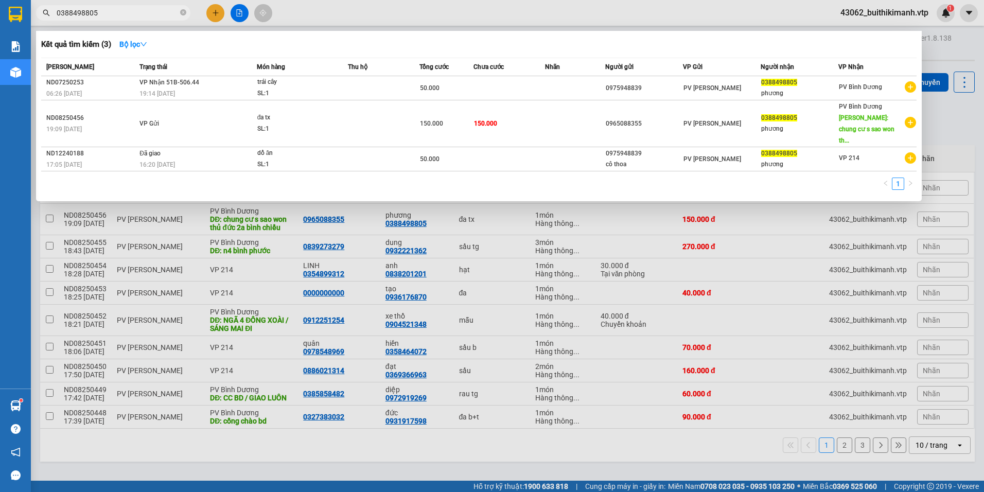
type input "0388498805"
click at [548, 236] on div at bounding box center [492, 246] width 984 height 492
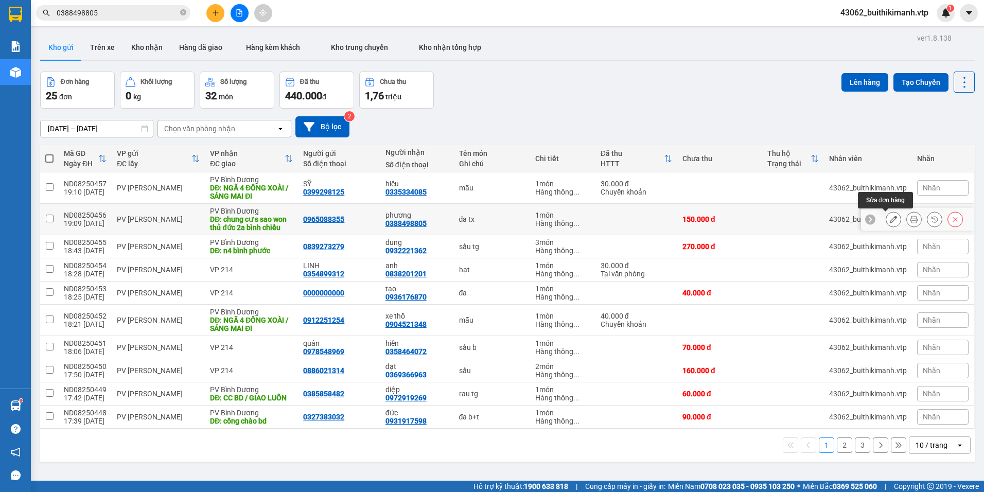
click at [890, 217] on icon at bounding box center [893, 219] width 7 height 7
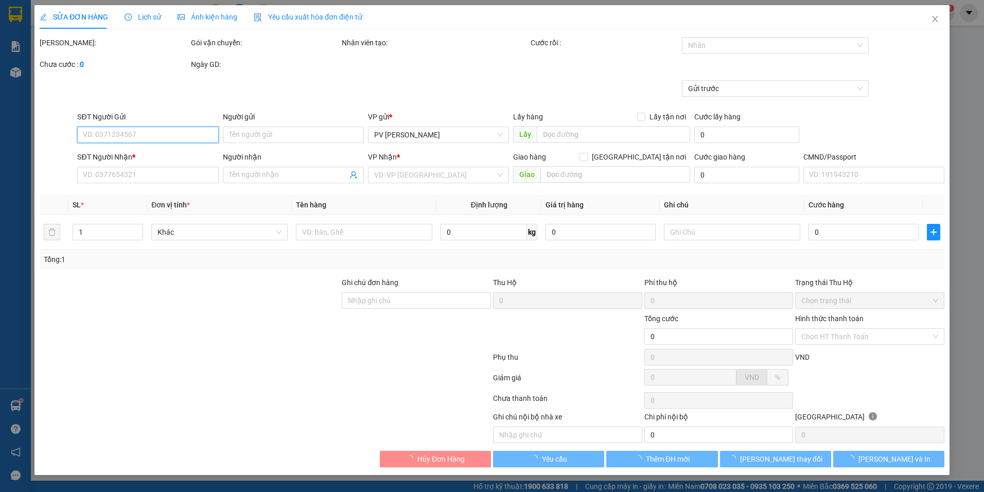
type input "0965088355"
type input "0388498805"
type input "phương"
type input "chung cư s sao won thủ đức 2a bình chiểu"
type input "100.000"
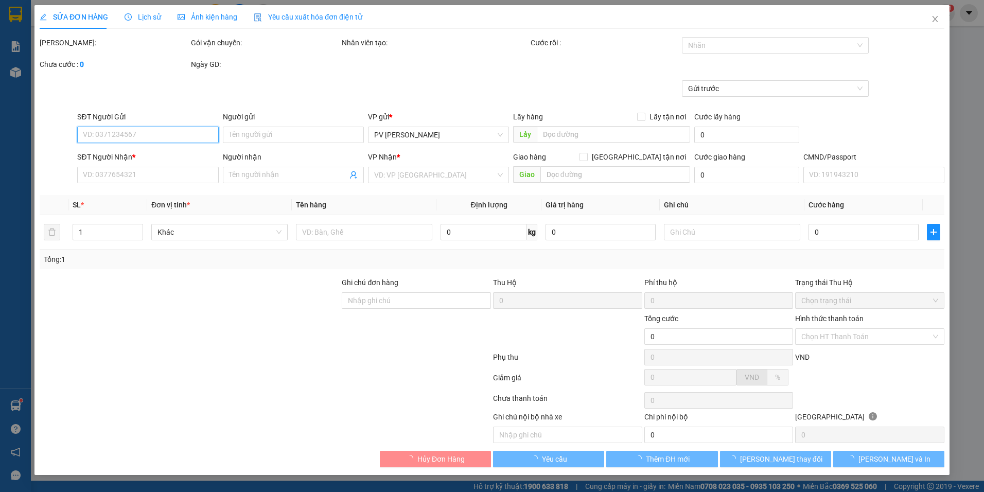
type input "150.000"
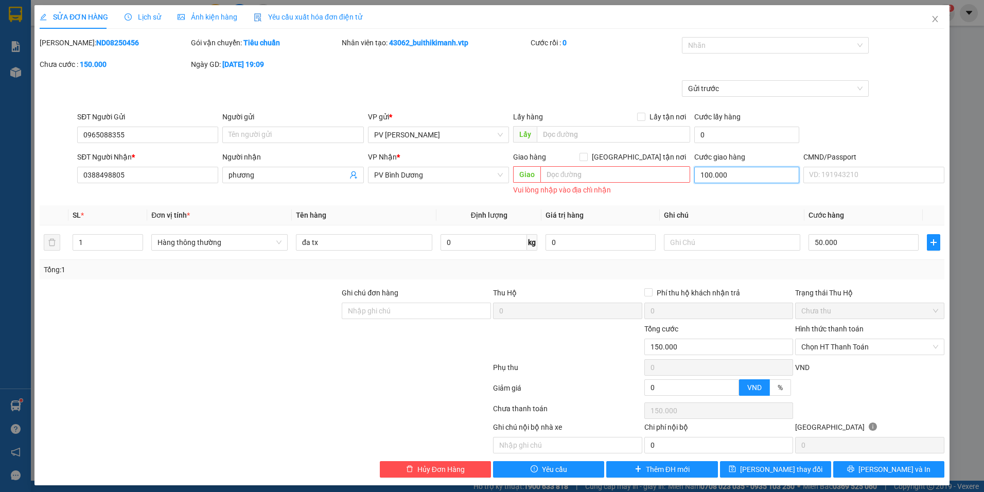
click at [720, 174] on input "100.000" at bounding box center [746, 175] width 105 height 16
type input "0"
type input "50.000"
type input "0"
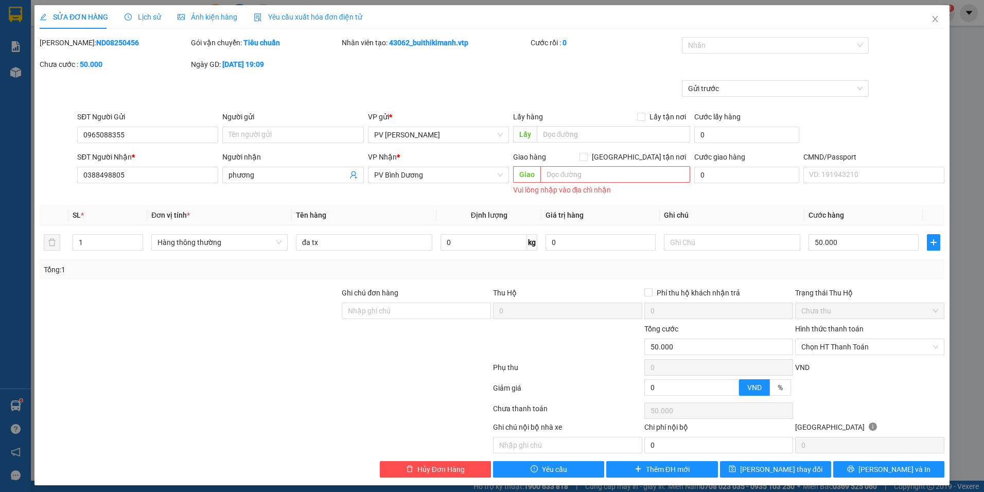
click at [859, 475] on div "SỬA ĐƠN HÀNG Lịch sử Ảnh kiện hàng Yêu cầu xuất hóa đơn điện tử Total Paid Fee …" at bounding box center [491, 245] width 915 height 480
click at [860, 471] on button "Lưu và In" at bounding box center [888, 469] width 111 height 16
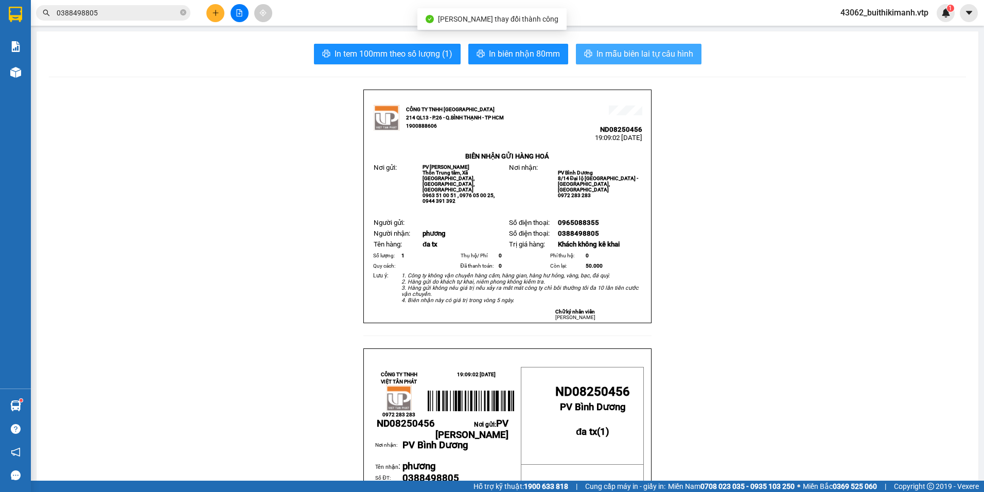
click at [616, 47] on button "In mẫu biên lai tự cấu hình" at bounding box center [639, 54] width 126 height 21
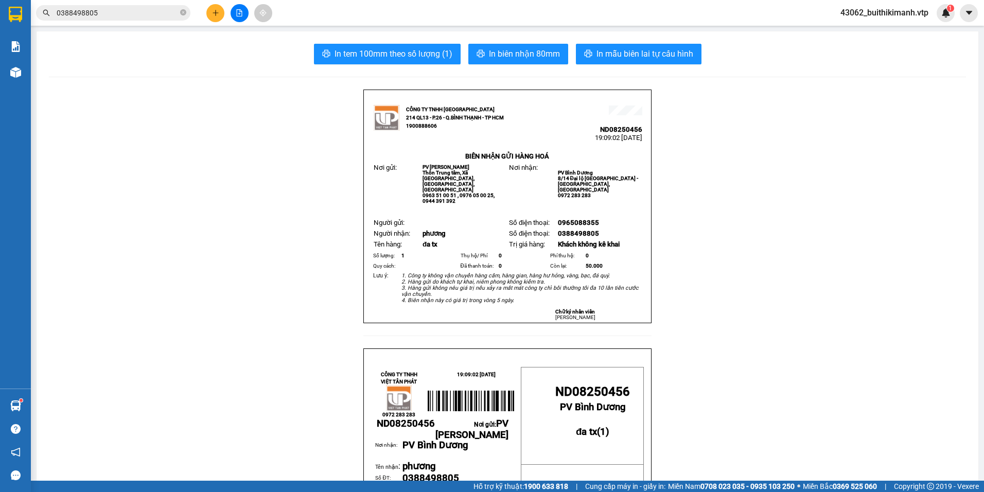
click at [891, 52] on div "In tem 100mm theo số lượng (1) In biên nhận 80mm In mẫu biên lai tự cấu hình" at bounding box center [507, 54] width 917 height 21
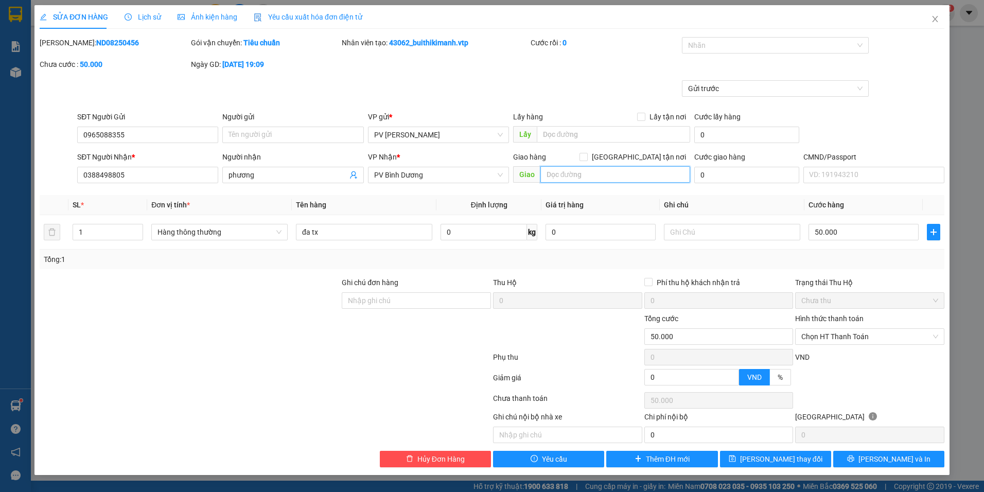
click at [641, 178] on input "text" at bounding box center [615, 174] width 150 height 16
type input "chung cư sto won thủ đức 2a bình chiểu"
click at [741, 179] on input "0" at bounding box center [746, 175] width 105 height 16
type input "1"
type input "50.001"
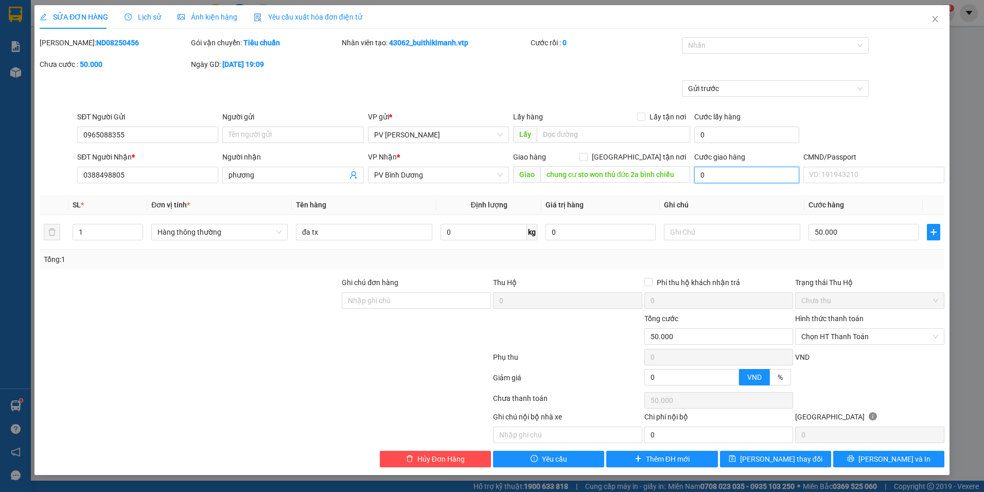
type input "50.001"
type input "10"
type input "50.010"
type input "100"
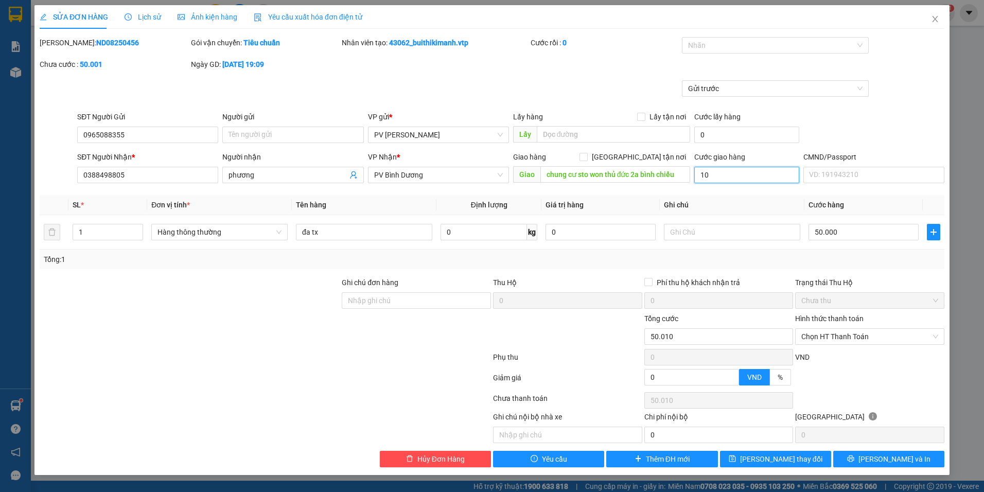
type input "50.100"
type input "1.000"
type input "51.000"
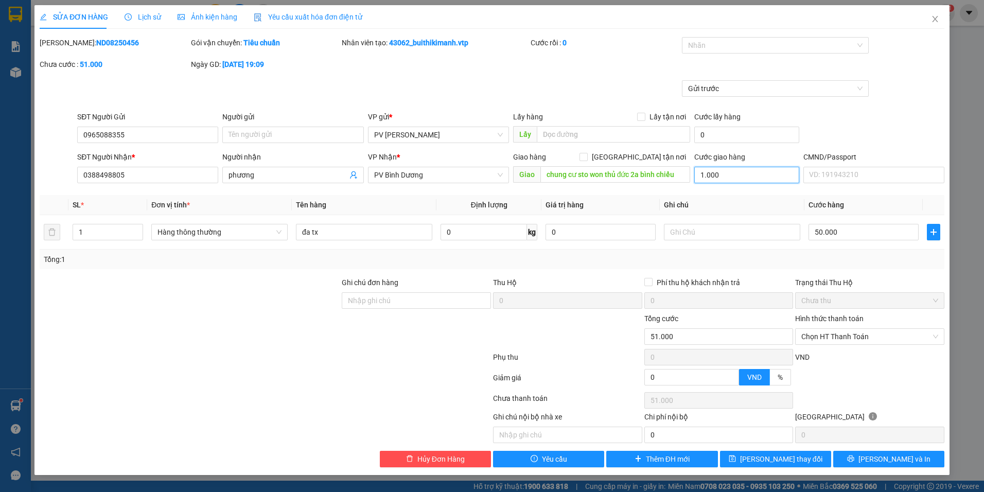
type input "10.000"
type input "60.000"
type input "100.000"
type input "150.000"
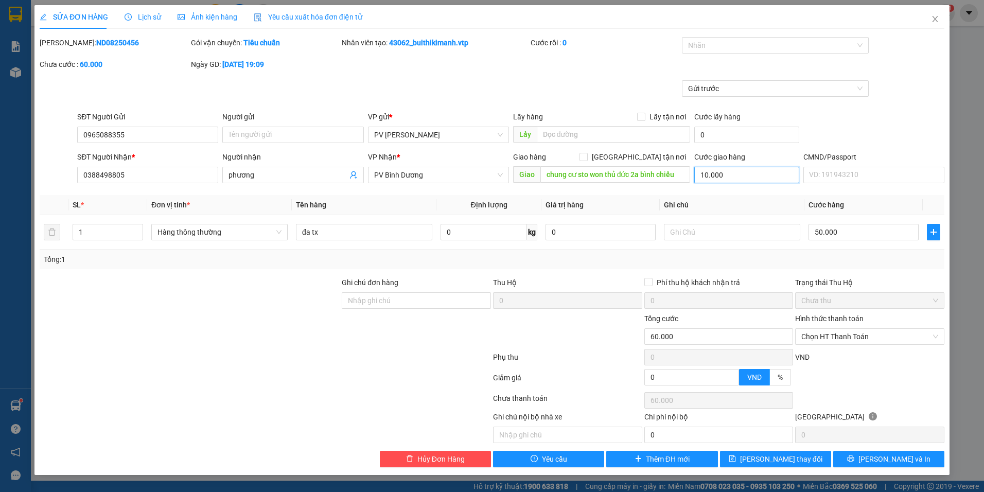
type input "150.000"
type input "100.000"
drag, startPoint x: 784, startPoint y: 456, endPoint x: 678, endPoint y: 446, distance: 107.0
click at [783, 458] on span "Lưu thay đổi" at bounding box center [781, 458] width 82 height 11
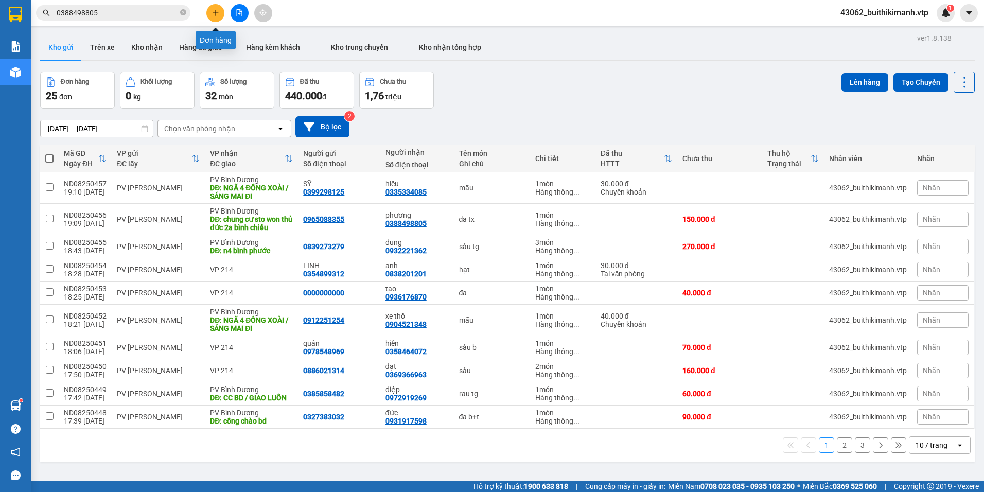
click at [213, 17] on button at bounding box center [215, 13] width 18 height 18
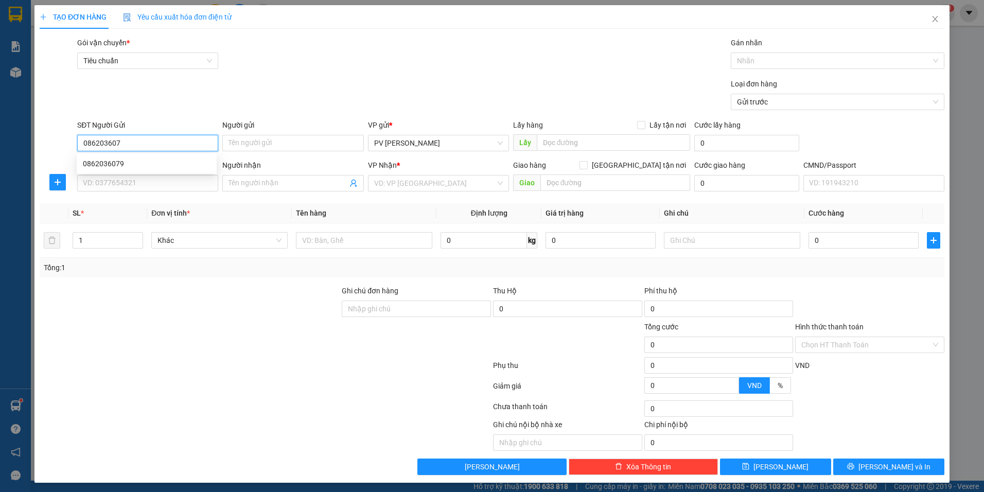
type input "0862036079"
click at [126, 160] on div "0862036079" at bounding box center [147, 163] width 128 height 11
type input "0335334085"
type input "hiếu"
type input "n4 đồng xoài / SÁNG MAI ĐI"
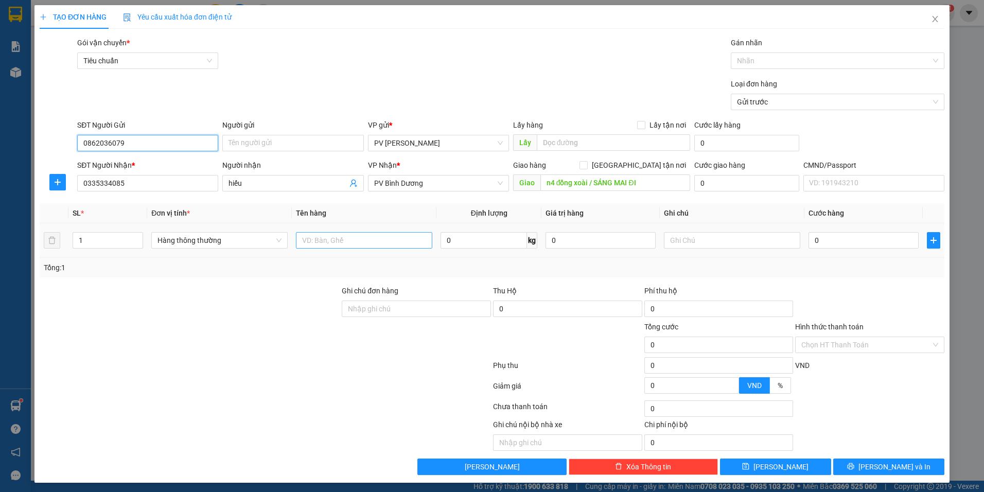
type input "0862036079"
click at [333, 245] on input "text" at bounding box center [364, 240] width 136 height 16
type input "mẫu"
click at [842, 247] on input "0" at bounding box center [863, 240] width 110 height 16
type input "3"
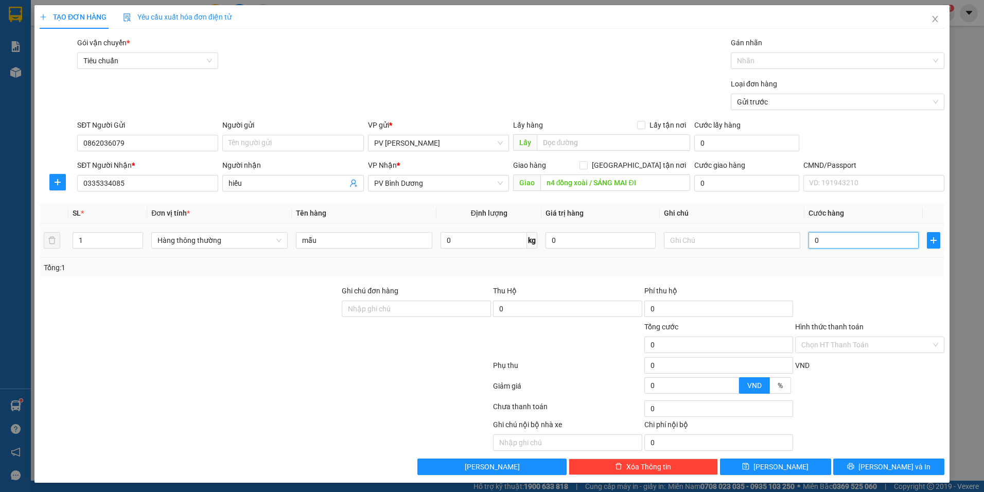
type input "3"
type input "30"
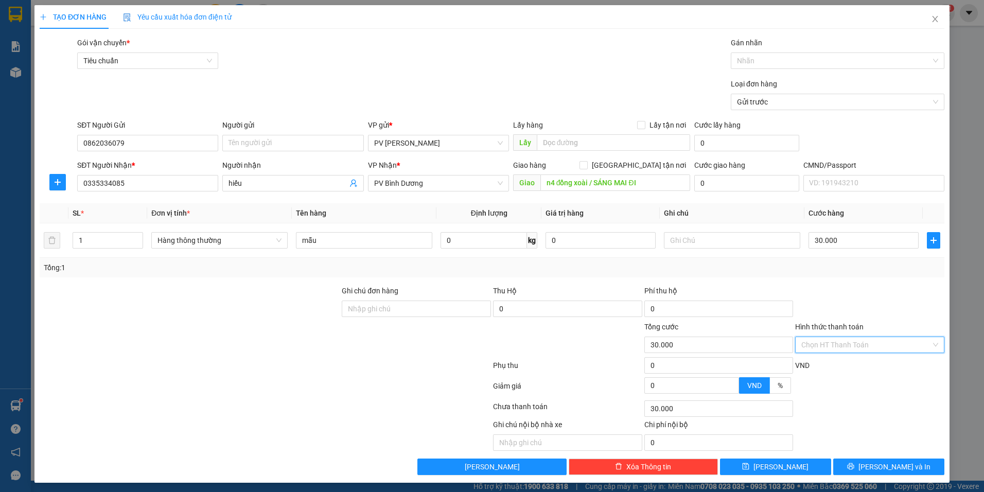
click at [823, 349] on input "Hình thức thanh toán" at bounding box center [866, 344] width 130 height 15
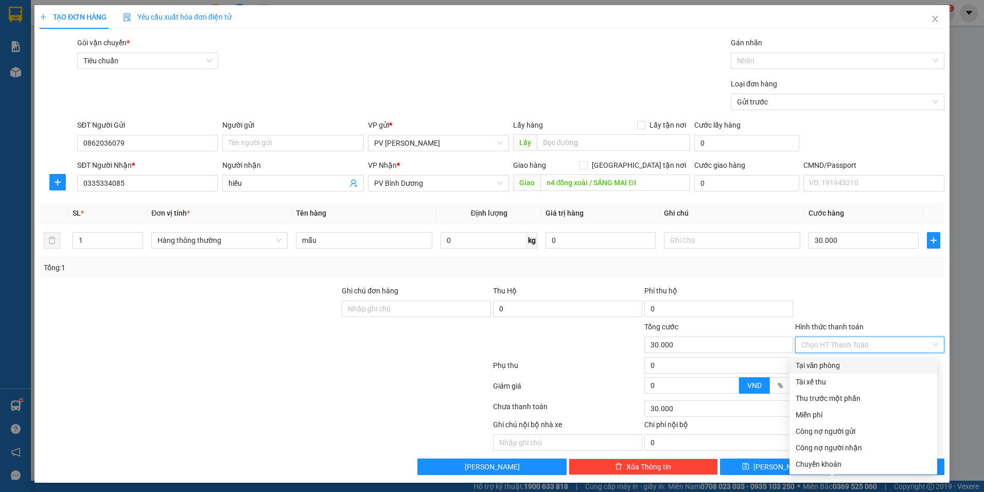
click at [817, 368] on div "Tại văn phòng" at bounding box center [863, 365] width 135 height 11
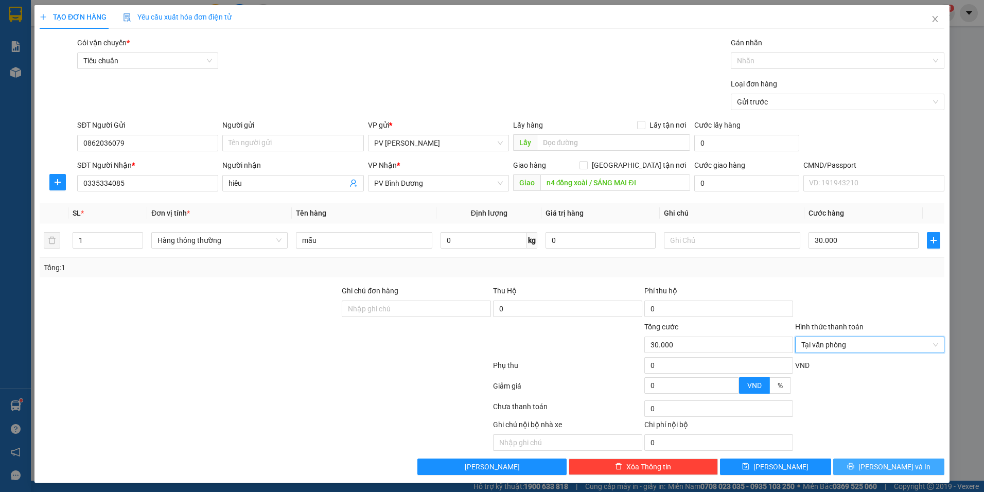
click at [885, 463] on span "Lưu và In" at bounding box center [894, 466] width 72 height 11
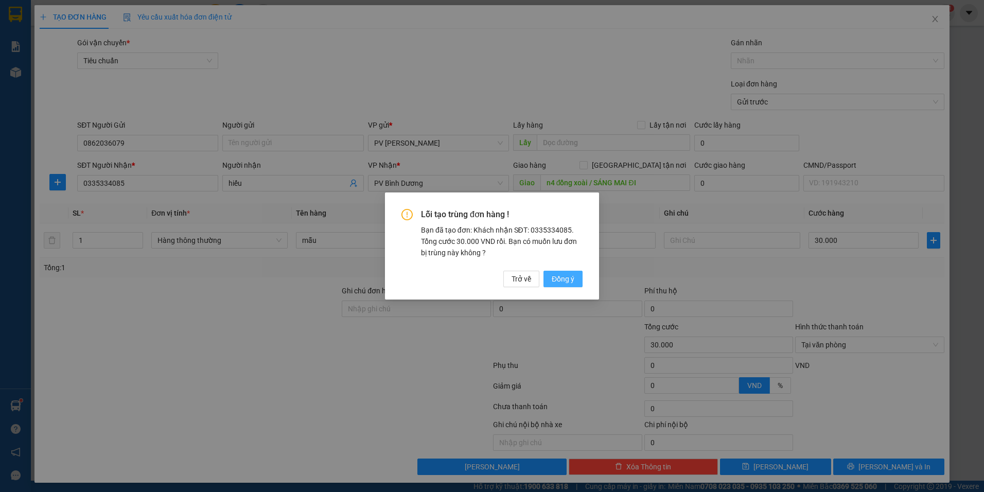
click at [564, 275] on span "Đồng ý" at bounding box center [563, 278] width 23 height 11
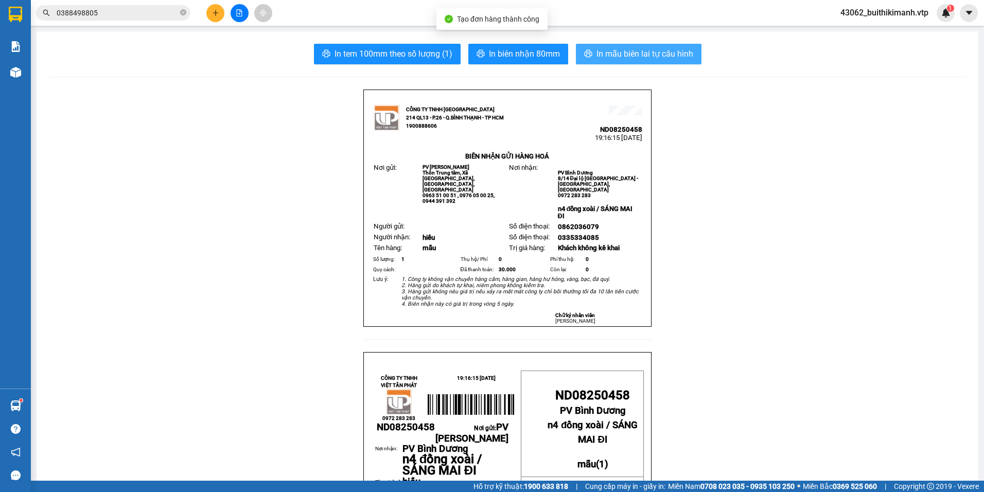
click at [638, 45] on button "In mẫu biên lai tự cấu hình" at bounding box center [639, 54] width 126 height 21
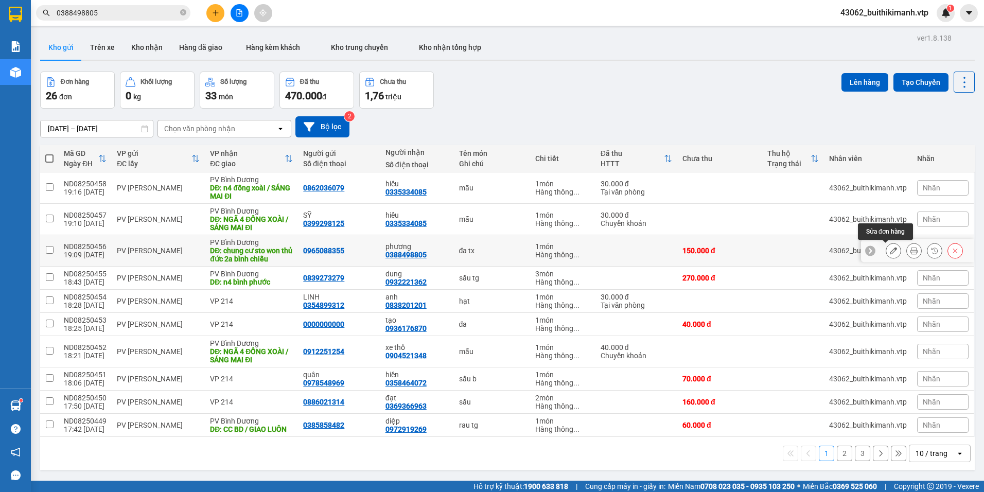
click at [890, 250] on icon at bounding box center [893, 250] width 7 height 7
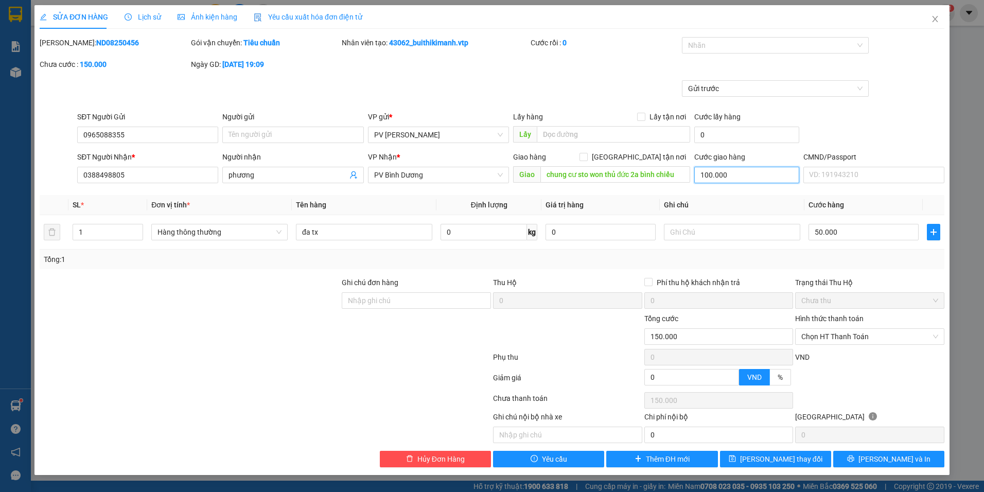
click at [751, 173] on input "100.000" at bounding box center [746, 175] width 105 height 16
click at [868, 458] on button "Lưu và In" at bounding box center [888, 459] width 111 height 16
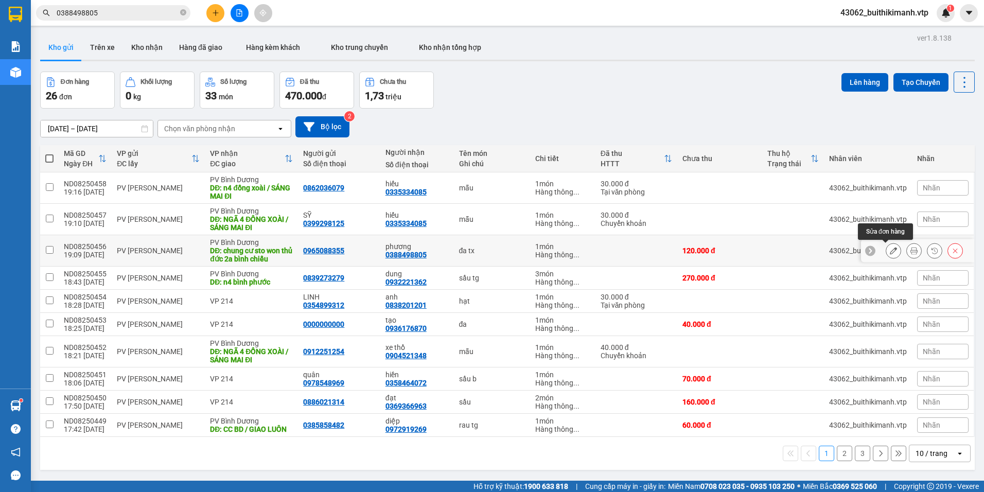
click at [890, 254] on icon at bounding box center [893, 250] width 7 height 7
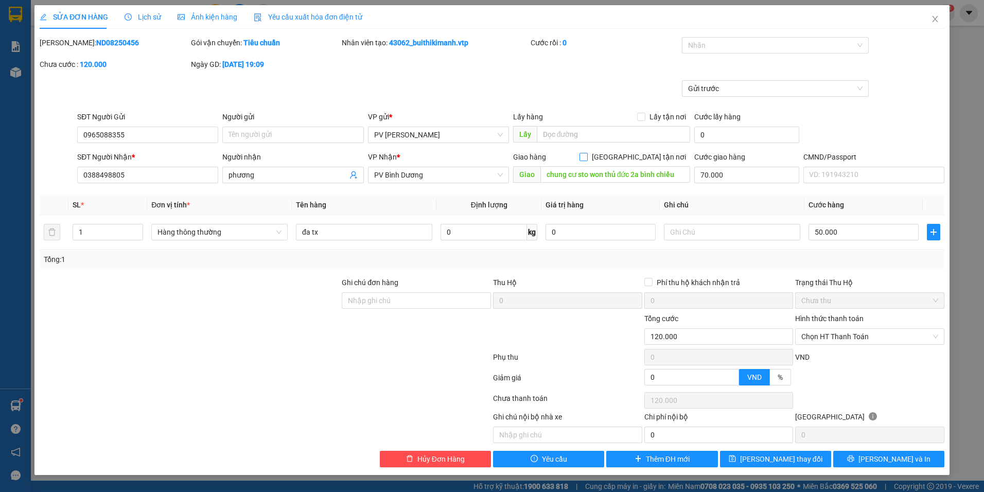
click at [587, 160] on input "Giao tận nơi" at bounding box center [582, 156] width 7 height 7
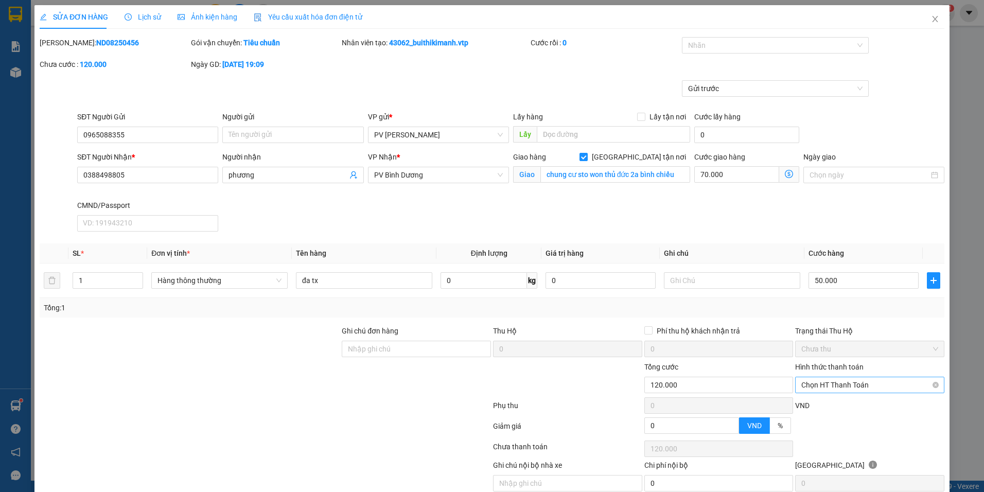
click at [819, 388] on span "Chọn HT Thanh Toán" at bounding box center [869, 384] width 137 height 15
click at [830, 267] on div "Tại văn phòng" at bounding box center [863, 265] width 135 height 11
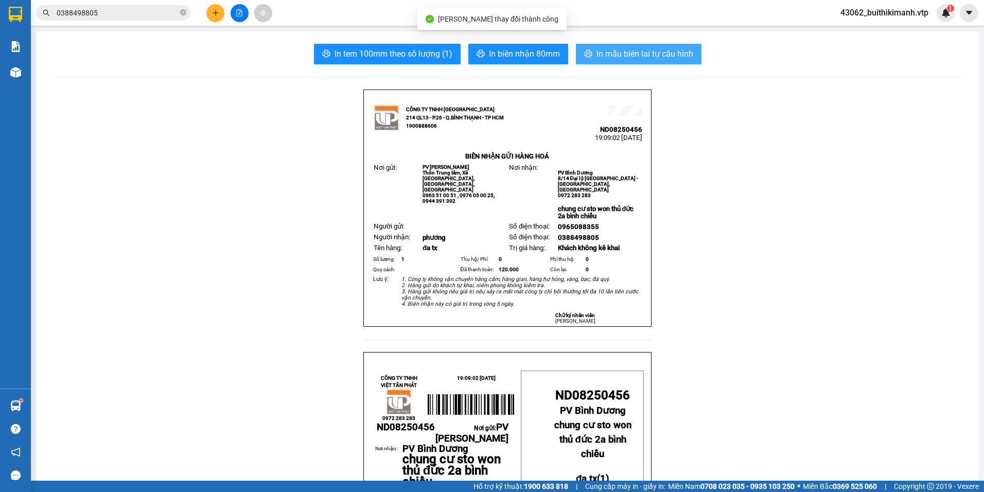
click at [607, 49] on span "In mẫu biên lai tự cấu hình" at bounding box center [644, 53] width 97 height 13
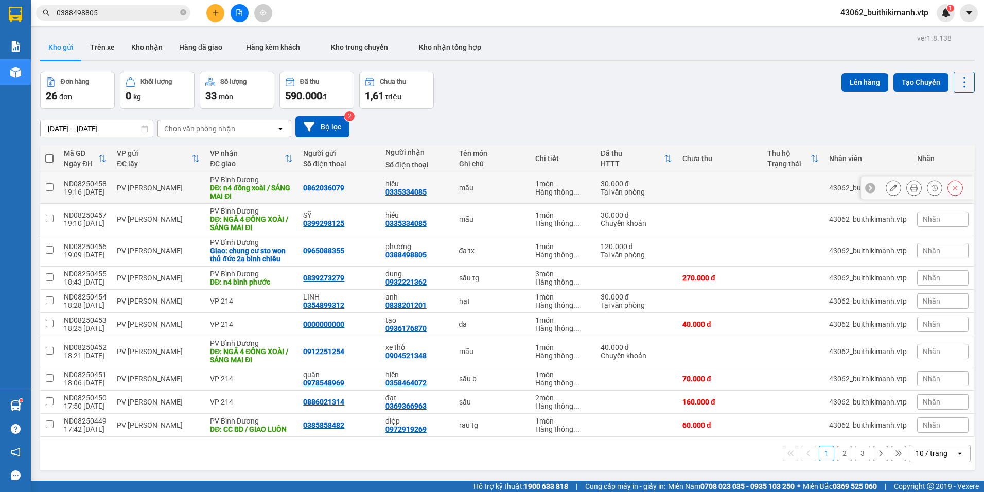
drag, startPoint x: 581, startPoint y: 184, endPoint x: 577, endPoint y: 191, distance: 7.8
click at [579, 188] on div "1 món Hàng thông ..." at bounding box center [562, 188] width 55 height 16
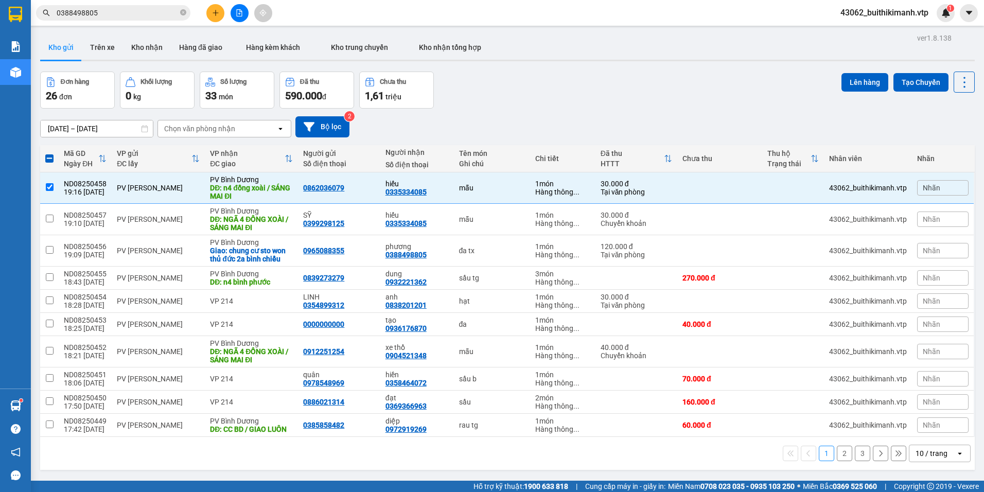
drag, startPoint x: 577, startPoint y: 191, endPoint x: 547, endPoint y: 245, distance: 62.2
click at [547, 245] on div "1 món" at bounding box center [562, 246] width 55 height 8
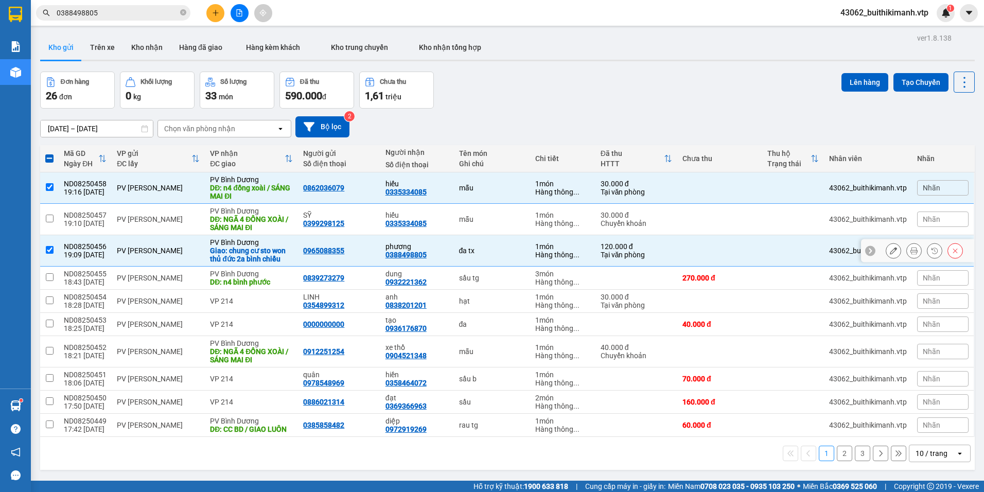
click at [537, 254] on div "Hàng thông ..." at bounding box center [562, 255] width 55 height 8
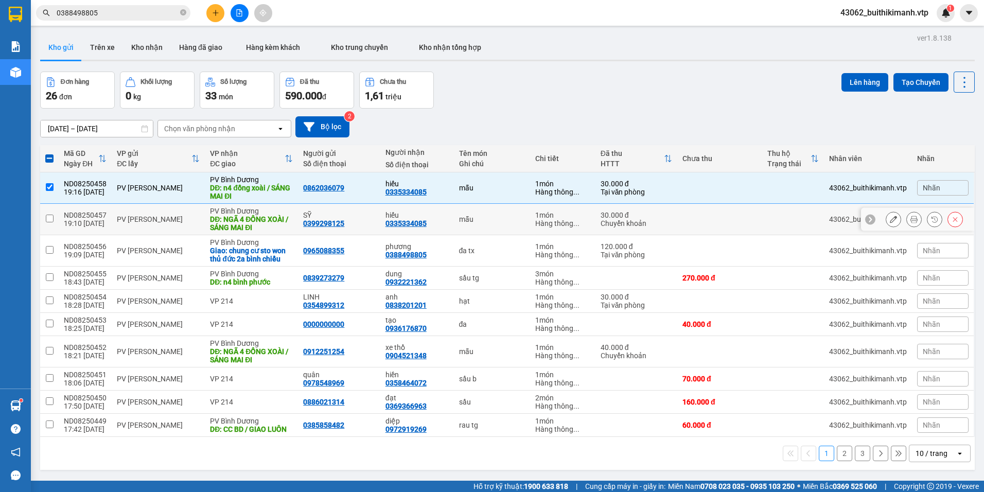
click at [535, 215] on div "1 món" at bounding box center [562, 215] width 55 height 8
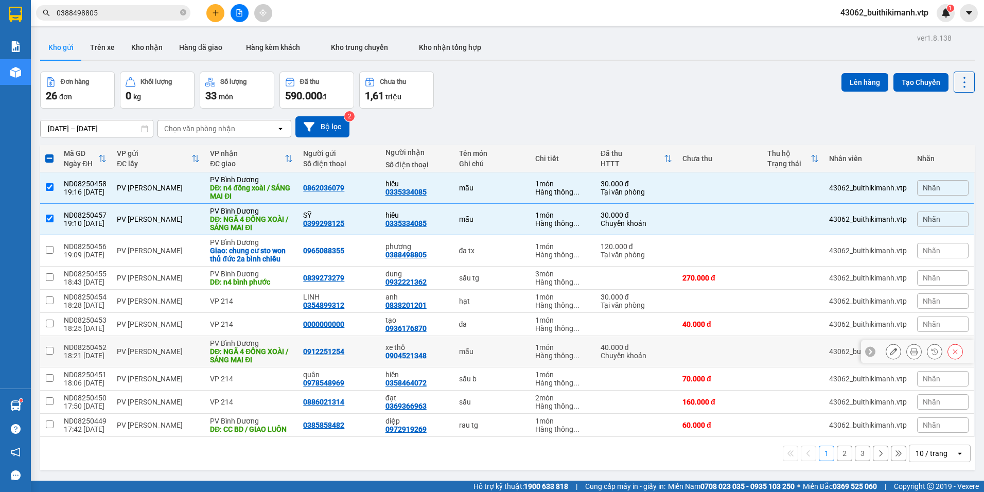
drag, startPoint x: 516, startPoint y: 347, endPoint x: 490, endPoint y: 399, distance: 57.8
click at [507, 364] on td "mẫu" at bounding box center [492, 351] width 77 height 31
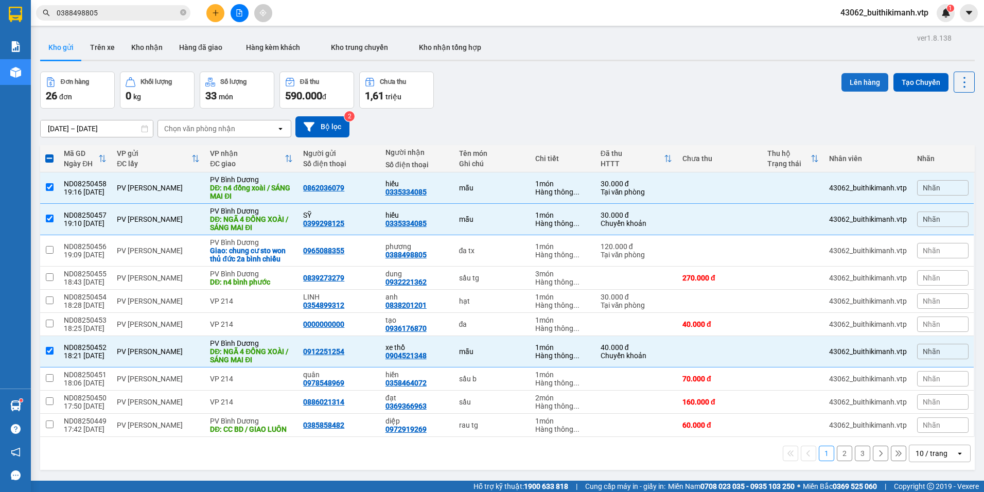
click at [853, 82] on button "Lên hàng" at bounding box center [864, 82] width 47 height 19
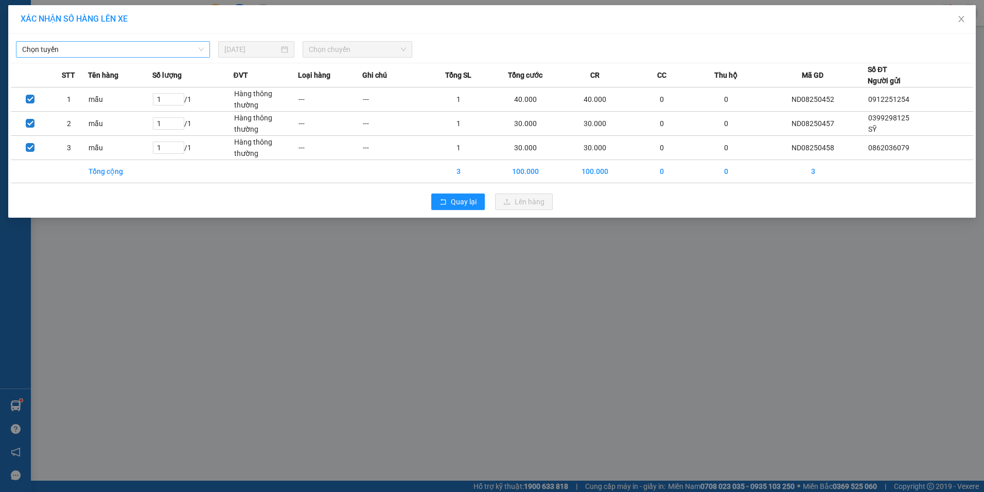
click at [187, 51] on span "Chọn tuyến" at bounding box center [113, 49] width 182 height 15
click at [157, 74] on div "BX Cư Jút - BX Miền Đông" at bounding box center [113, 69] width 182 height 11
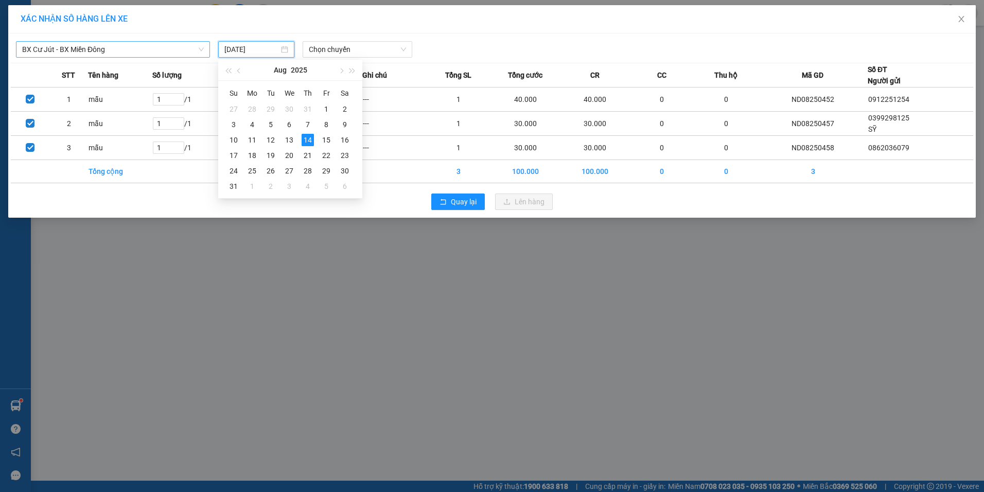
click at [257, 50] on input "14/08/2025" at bounding box center [251, 49] width 55 height 11
click at [329, 141] on div "15" at bounding box center [326, 140] width 12 height 12
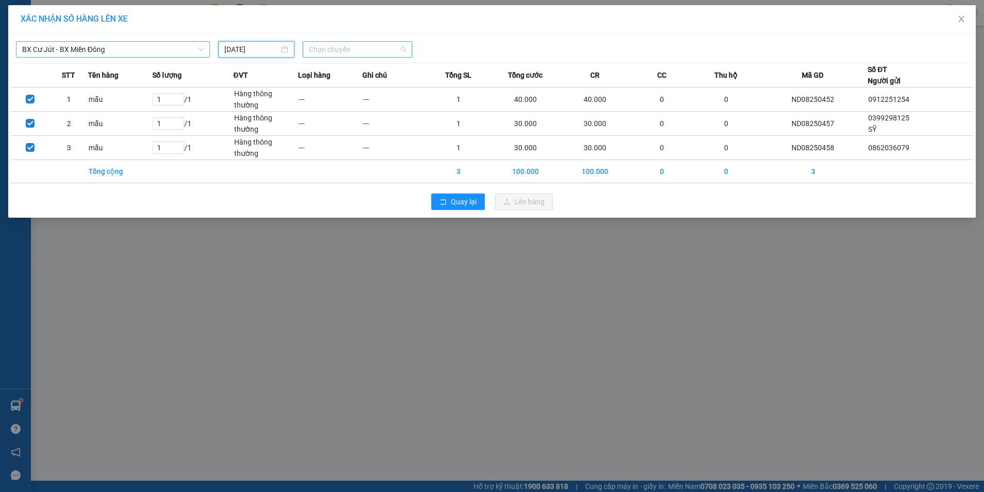
click at [397, 42] on span "Chọn chuyến" at bounding box center [357, 49] width 97 height 15
click at [349, 82] on div "07:00 (TC) - 50F-002.68" at bounding box center [349, 86] width 80 height 11
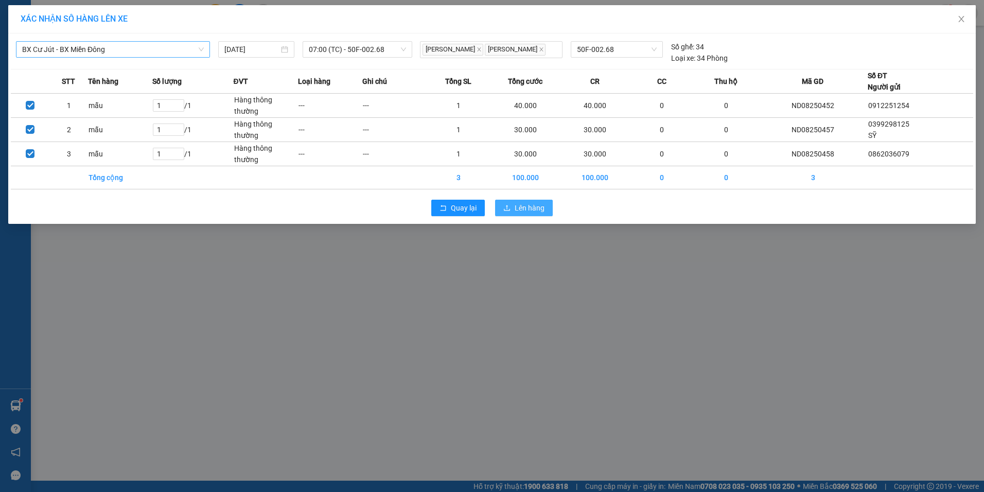
click at [524, 206] on span "Lên hàng" at bounding box center [530, 207] width 30 height 11
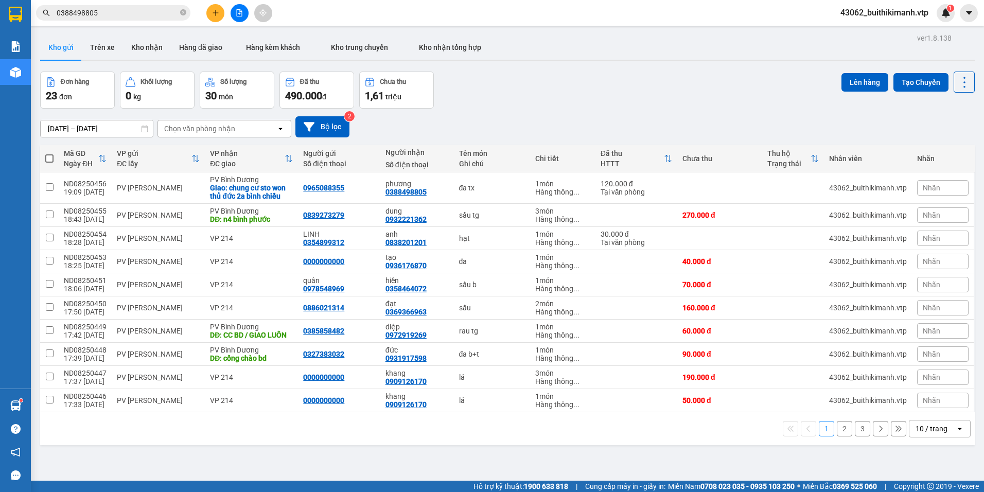
click at [837, 429] on button "2" at bounding box center [844, 428] width 15 height 15
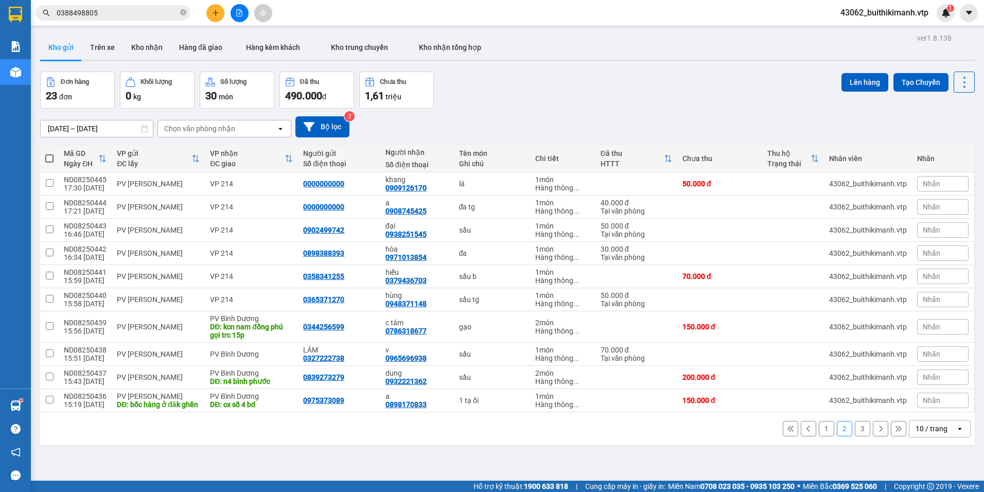
click at [857, 433] on button "3" at bounding box center [862, 428] width 15 height 15
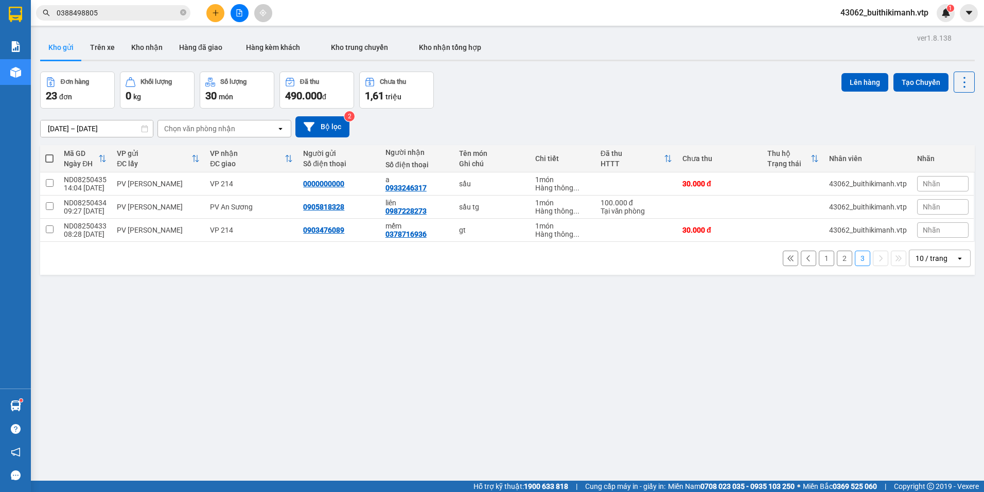
click at [819, 261] on button "1" at bounding box center [826, 258] width 15 height 15
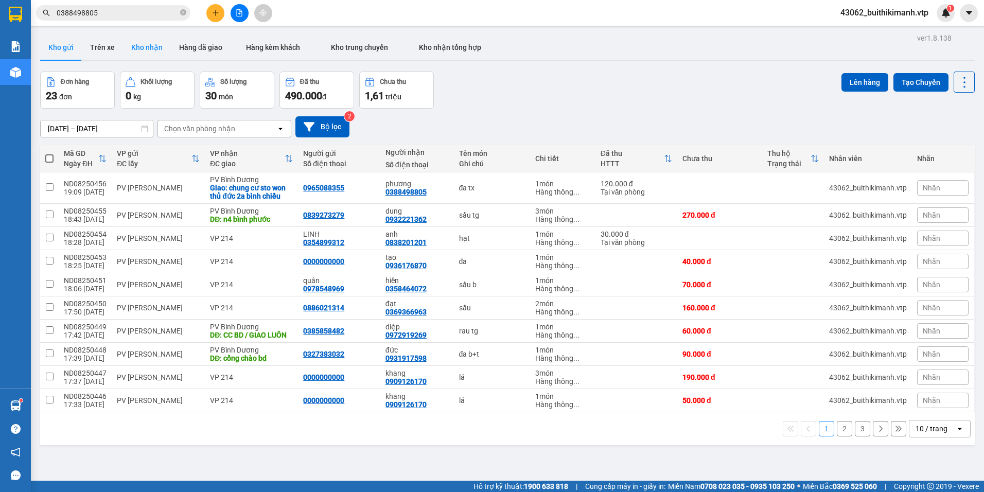
click at [149, 49] on button "Kho nhận" at bounding box center [147, 47] width 48 height 25
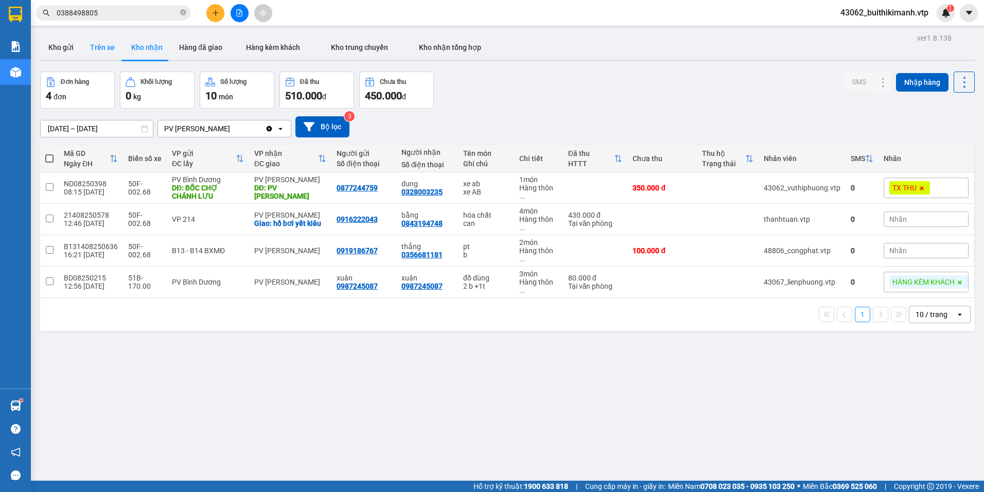
click at [98, 46] on button "Trên xe" at bounding box center [102, 47] width 41 height 25
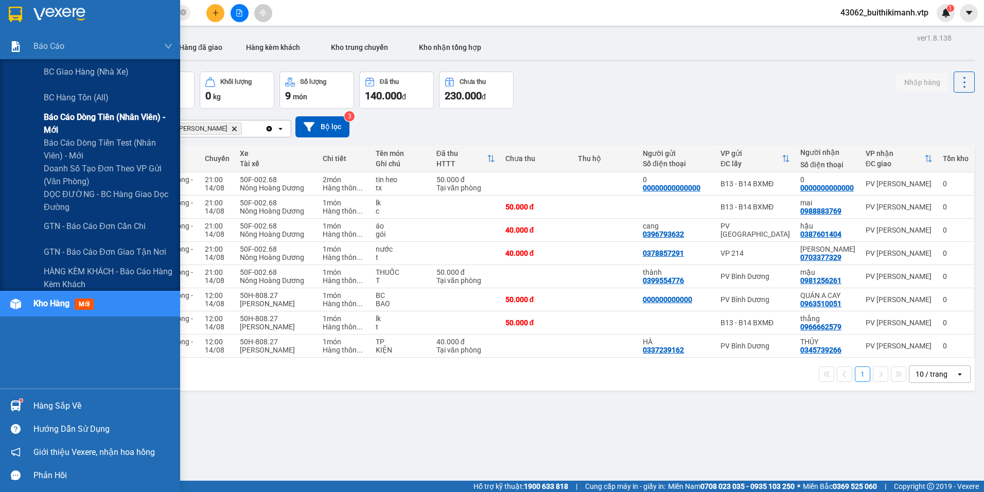
click at [82, 120] on span "Báo cáo dòng tiền (nhân viên) - mới" at bounding box center [108, 124] width 129 height 26
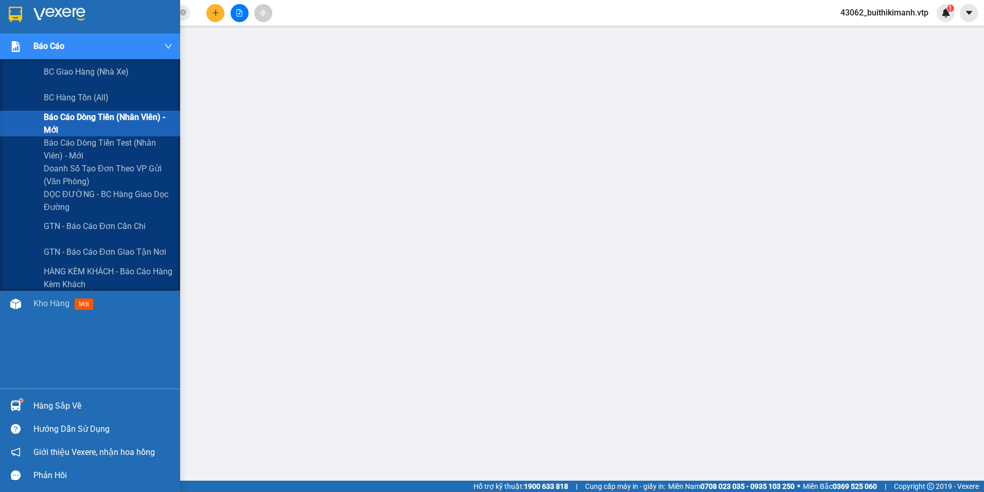
click at [101, 117] on span "Báo cáo dòng tiền (nhân viên) - mới" at bounding box center [108, 124] width 129 height 26
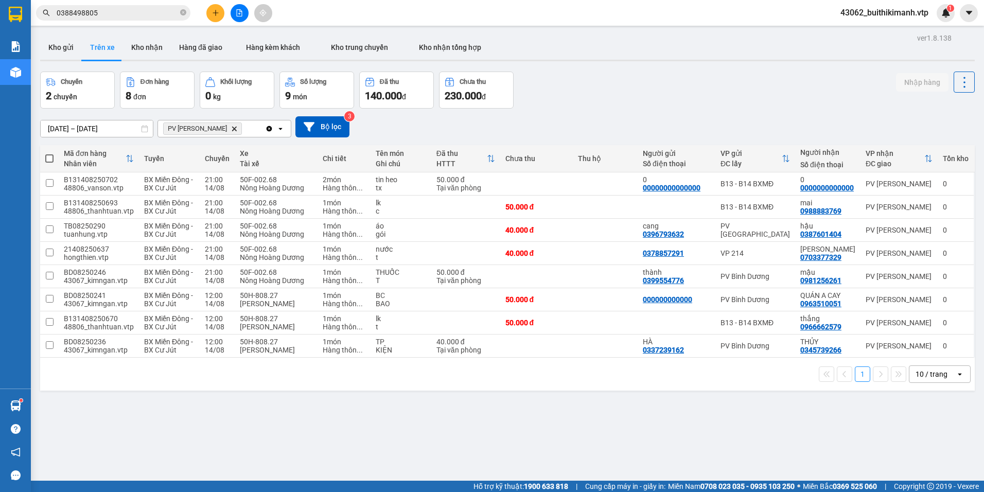
drag, startPoint x: 56, startPoint y: 41, endPoint x: 111, endPoint y: 99, distance: 80.8
click at [62, 56] on button "Kho gửi" at bounding box center [61, 47] width 42 height 25
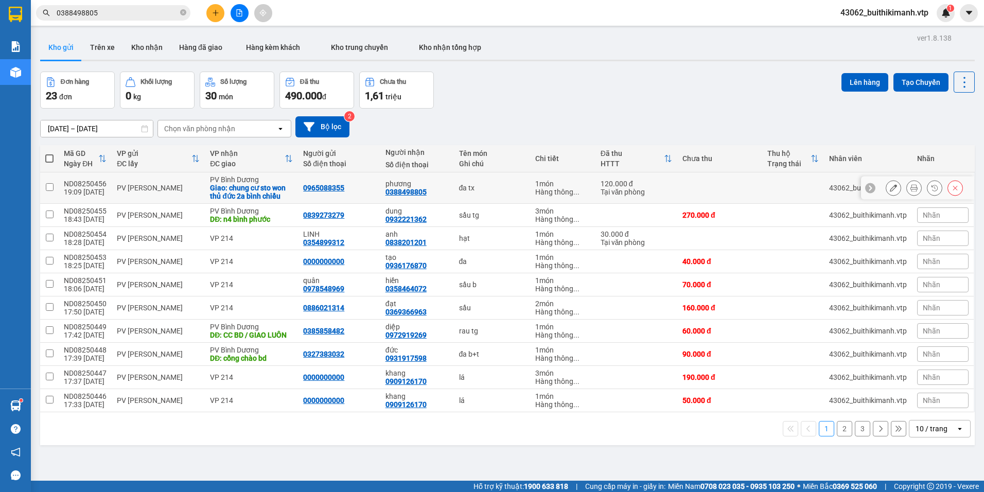
click at [436, 190] on div "phương 0388498805" at bounding box center [416, 188] width 63 height 16
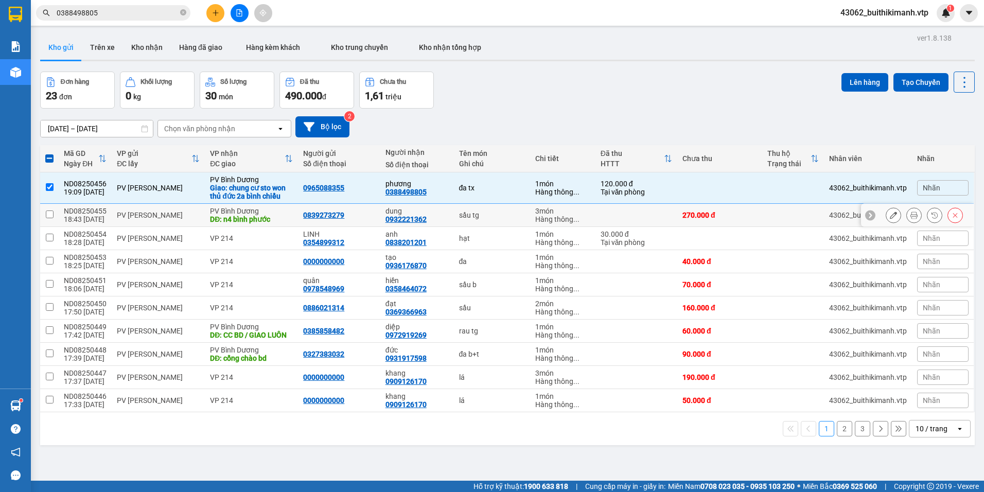
click at [441, 209] on div "dung" at bounding box center [416, 211] width 63 height 8
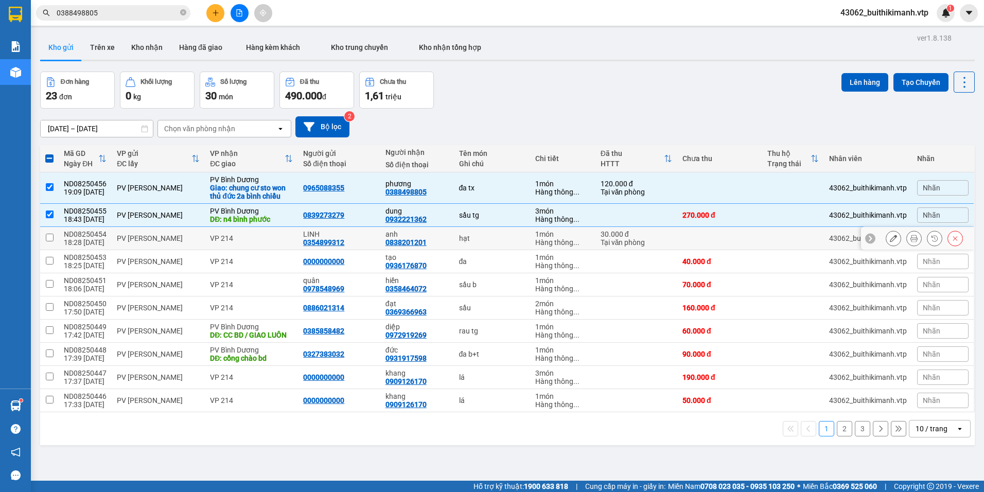
click at [443, 241] on div "anh 0838201201" at bounding box center [416, 238] width 63 height 16
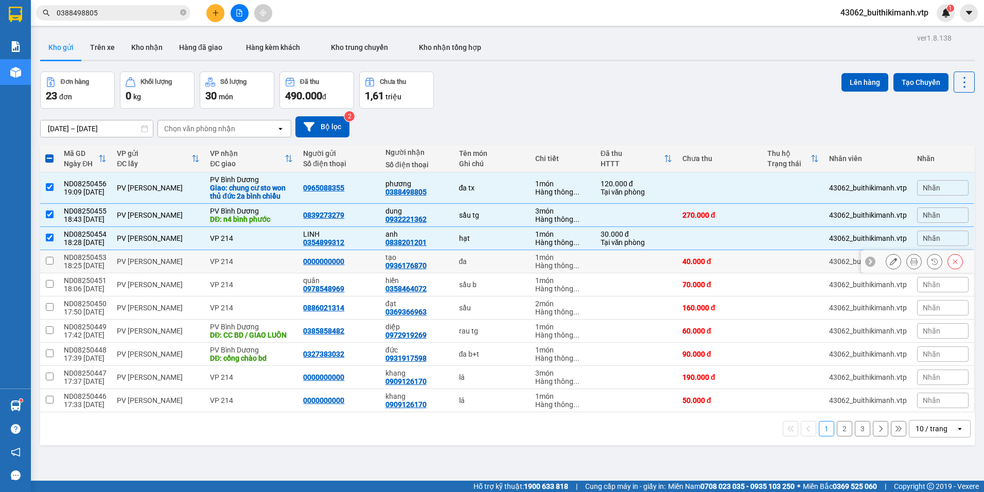
drag, startPoint x: 430, startPoint y: 267, endPoint x: 426, endPoint y: 285, distance: 18.5
click at [430, 269] on div "tạo 0936176870" at bounding box center [416, 261] width 63 height 16
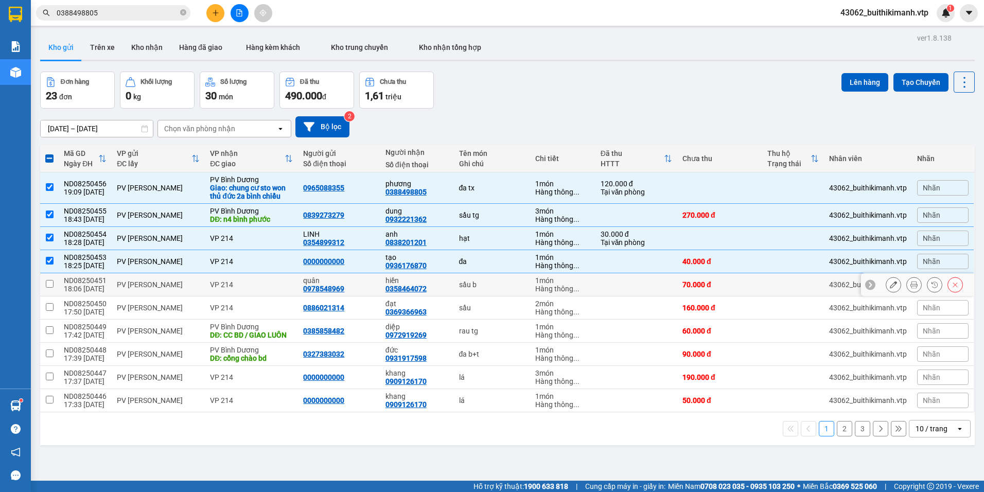
drag, startPoint x: 426, startPoint y: 285, endPoint x: 417, endPoint y: 313, distance: 29.5
click at [424, 293] on td "hiền 0358464072" at bounding box center [417, 284] width 74 height 23
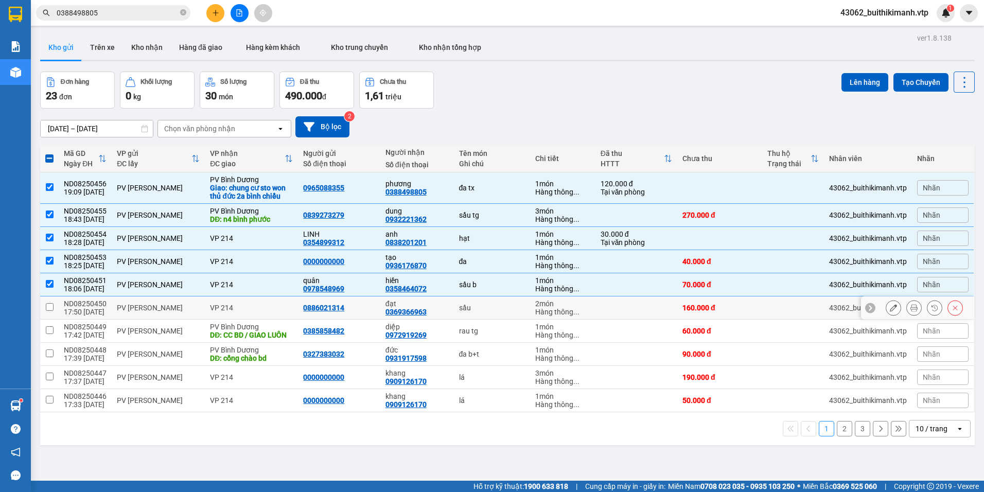
drag, startPoint x: 422, startPoint y: 305, endPoint x: 419, endPoint y: 317, distance: 11.6
click at [419, 317] on td "đạt 0369366963" at bounding box center [417, 307] width 74 height 23
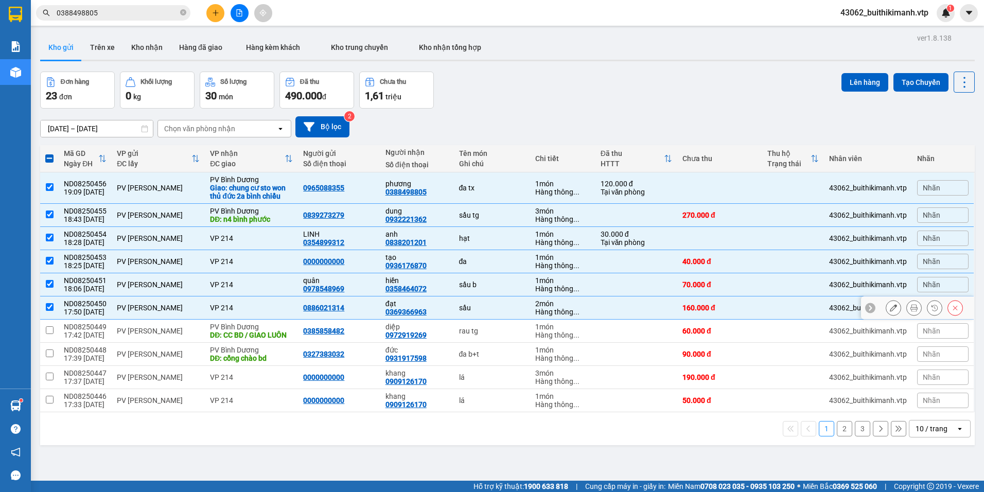
drag, startPoint x: 419, startPoint y: 317, endPoint x: 407, endPoint y: 351, distance: 37.1
click at [413, 338] on div "0972919269" at bounding box center [405, 335] width 41 height 8
click at [414, 327] on div "diệp" at bounding box center [416, 327] width 63 height 8
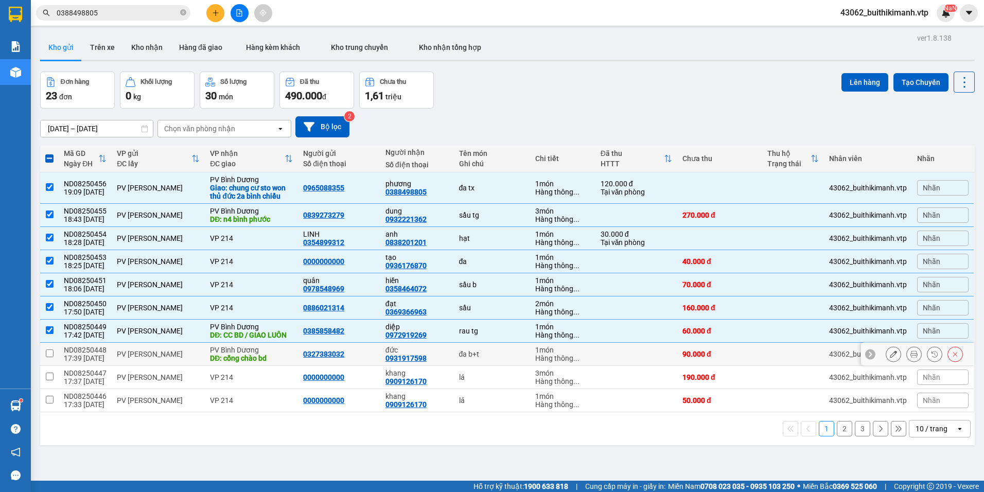
click at [410, 350] on div "đức" at bounding box center [416, 350] width 63 height 8
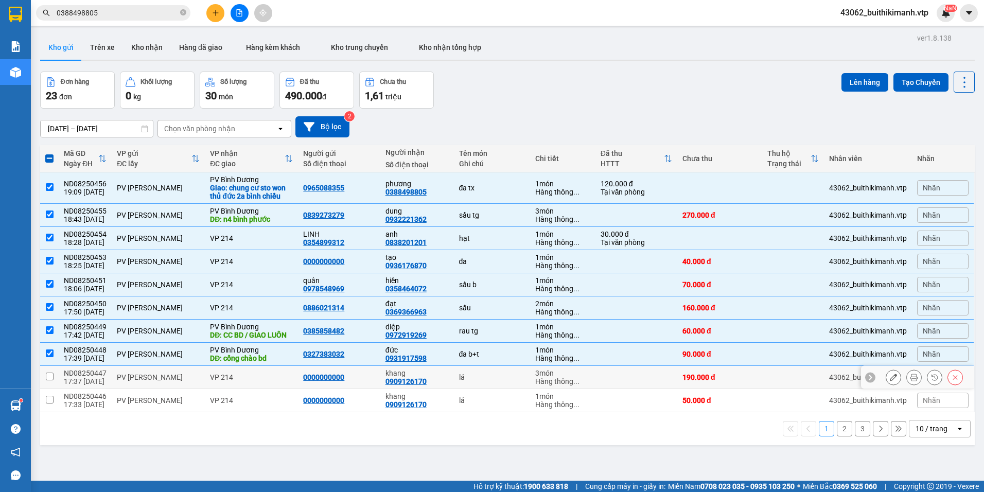
click at [402, 375] on div "khang" at bounding box center [416, 373] width 63 height 8
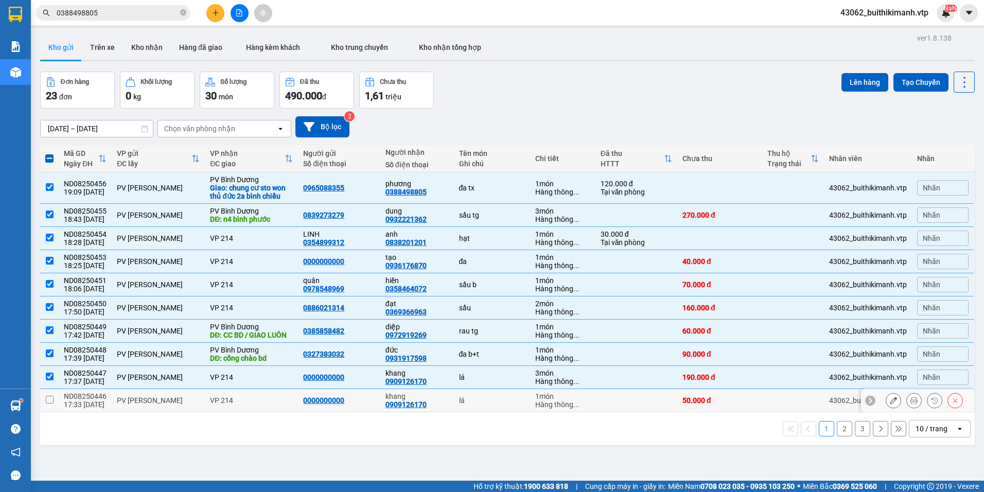
click at [394, 398] on div "khang" at bounding box center [416, 396] width 63 height 8
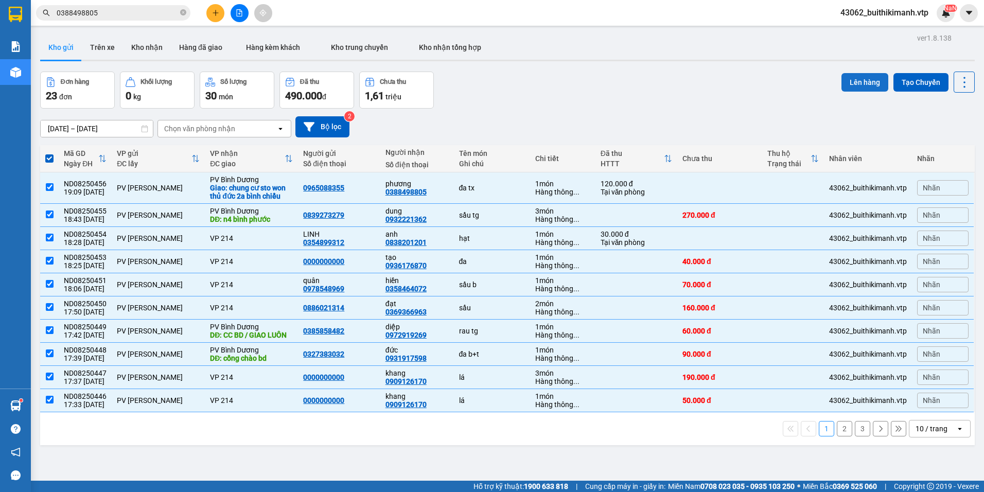
click at [858, 83] on button "Lên hàng" at bounding box center [864, 82] width 47 height 19
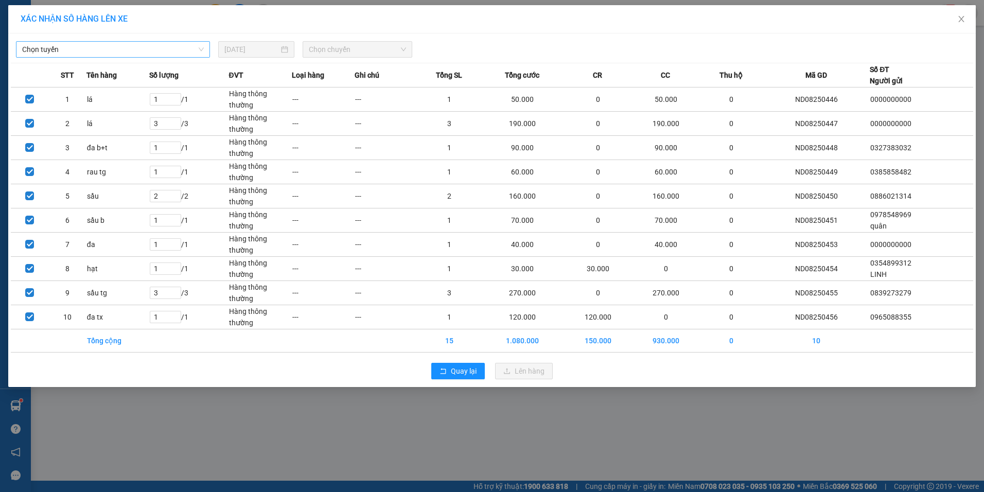
click at [150, 56] on span "Chọn tuyến" at bounding box center [113, 49] width 182 height 15
click at [137, 68] on div "BX Cư Jút - BX Miền Đông" at bounding box center [113, 69] width 182 height 11
click at [368, 46] on span "Chọn chuyến" at bounding box center [357, 49] width 97 height 15
click at [349, 85] on div "20:30 - 50H-808.27" at bounding box center [349, 86] width 80 height 11
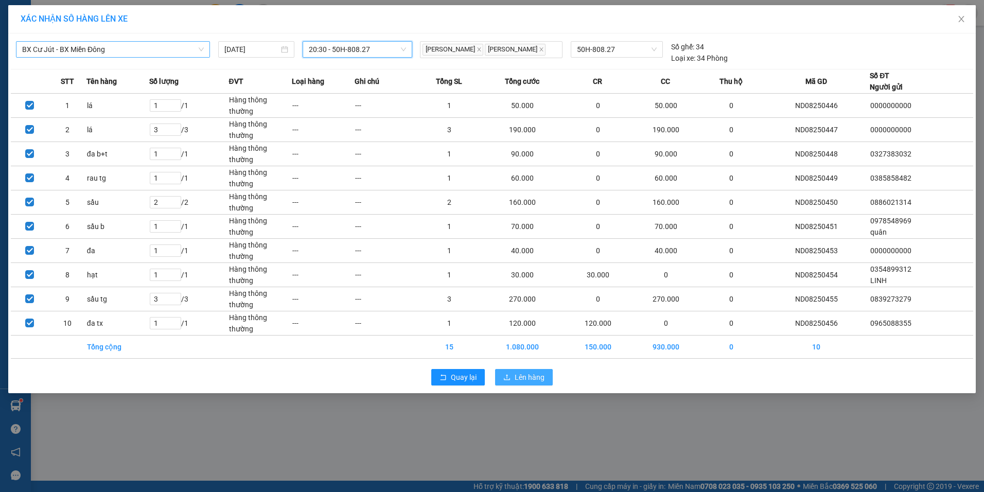
click at [528, 376] on span "Lên hàng" at bounding box center [530, 377] width 30 height 11
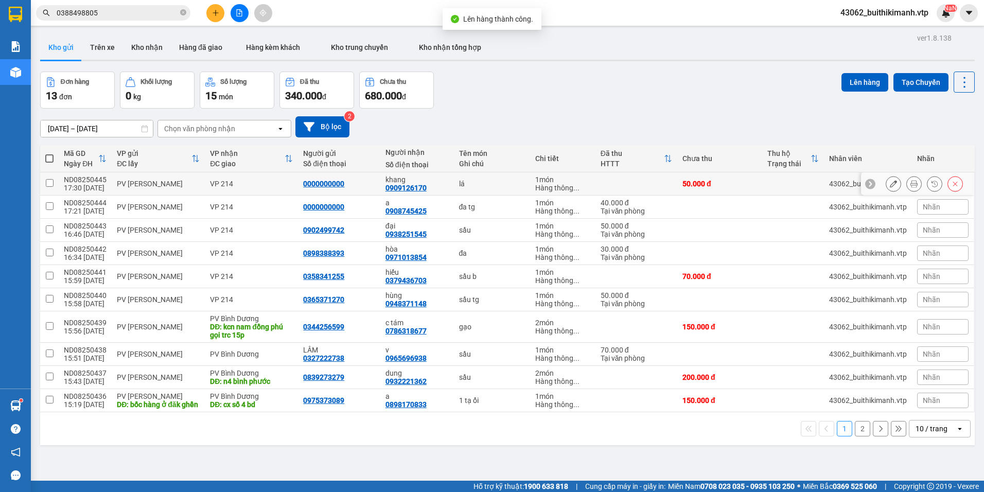
click at [428, 188] on div "khang 0909126170" at bounding box center [416, 183] width 63 height 16
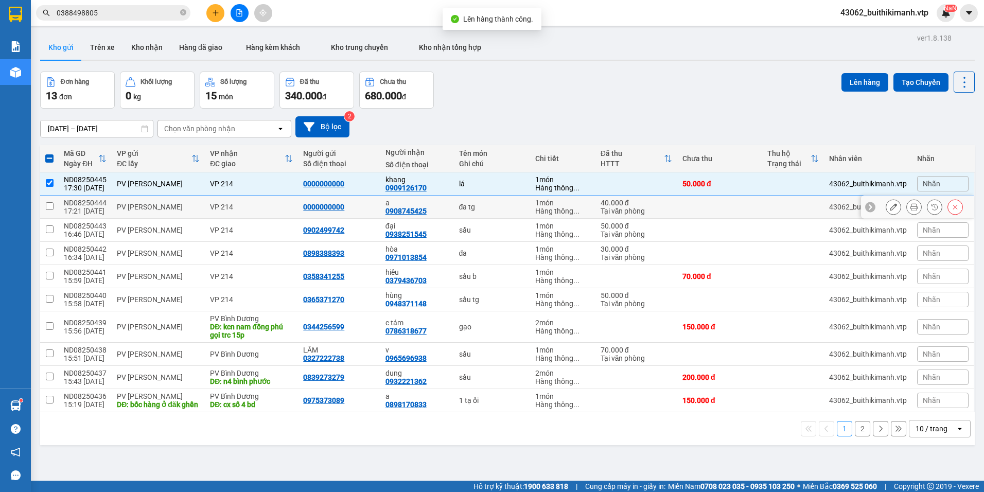
drag, startPoint x: 422, startPoint y: 215, endPoint x: 421, endPoint y: 244, distance: 29.4
click at [422, 217] on td "a 0908745425" at bounding box center [417, 207] width 74 height 23
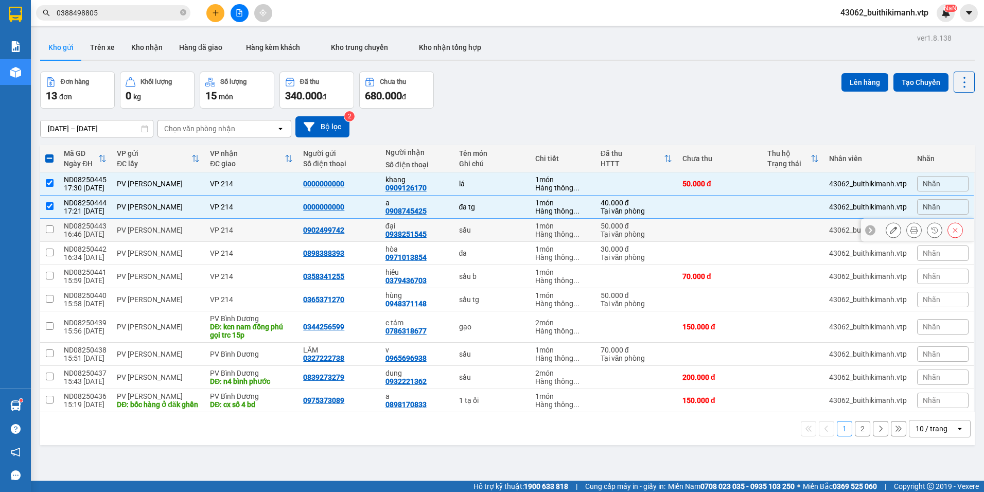
click at [428, 236] on div "đại 0938251545" at bounding box center [416, 230] width 63 height 16
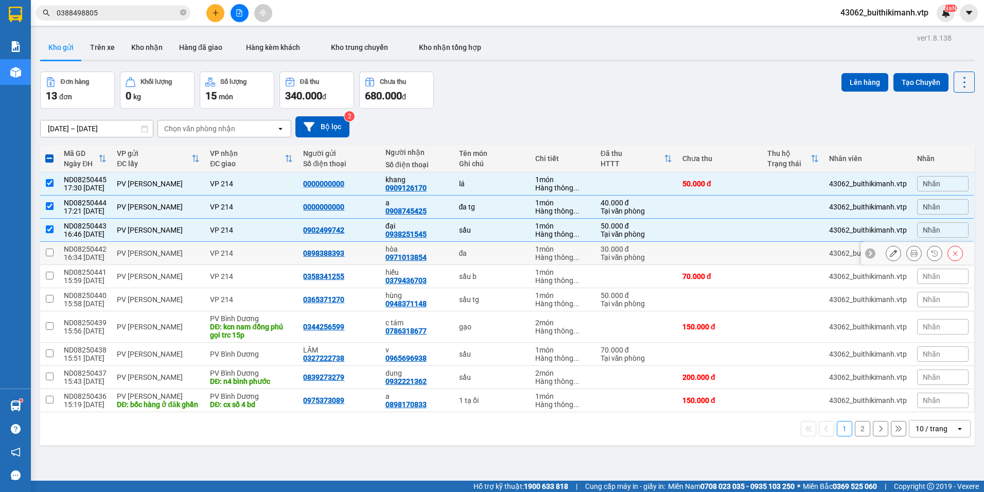
click at [425, 248] on div "hòa" at bounding box center [416, 249] width 63 height 8
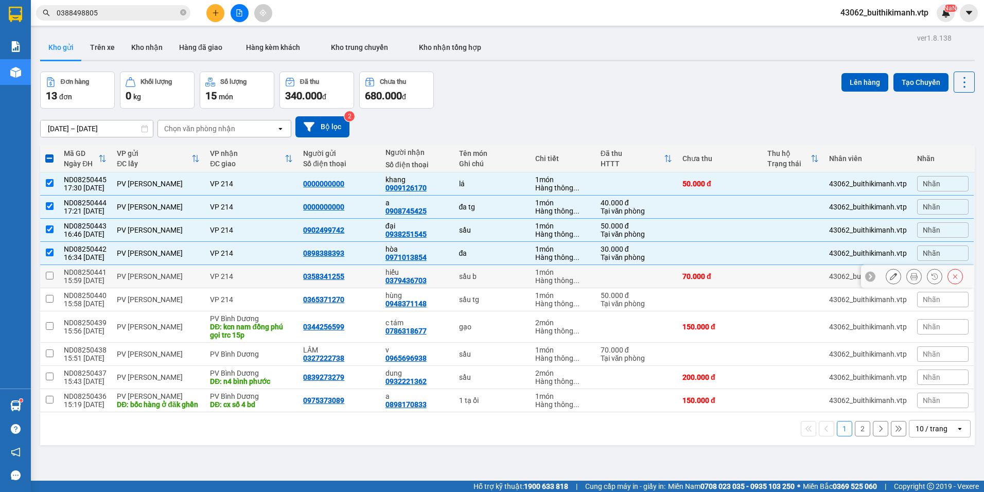
drag, startPoint x: 423, startPoint y: 274, endPoint x: 423, endPoint y: 282, distance: 7.7
click at [423, 282] on div "hiếu 0379436703" at bounding box center [416, 276] width 63 height 16
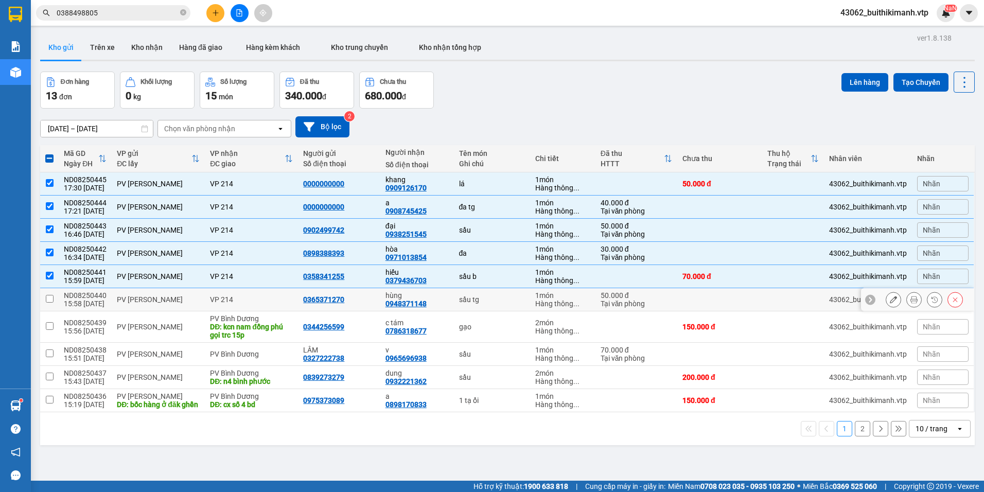
drag, startPoint x: 423, startPoint y: 282, endPoint x: 418, endPoint y: 297, distance: 16.5
click at [418, 297] on div "hùng" at bounding box center [416, 295] width 63 height 8
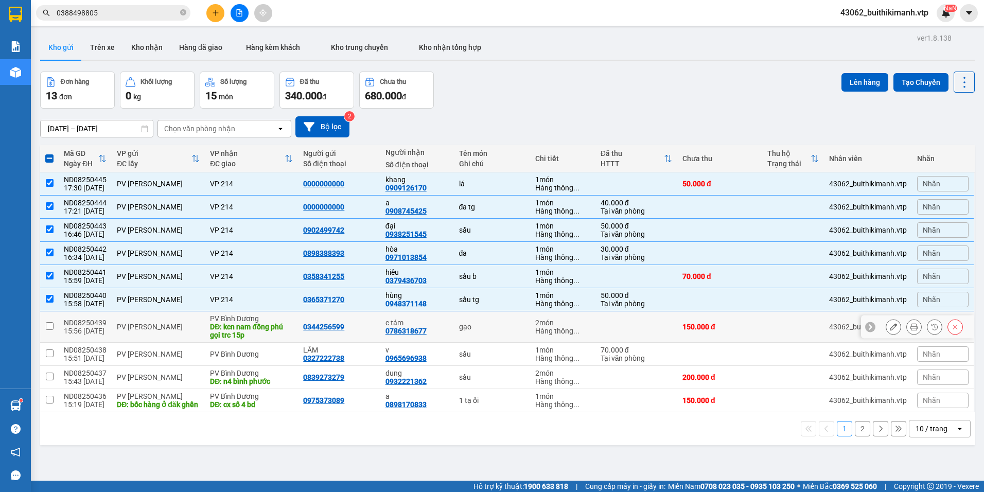
drag, startPoint x: 419, startPoint y: 327, endPoint x: 415, endPoint y: 347, distance: 20.4
click at [415, 347] on tbody "ND08250445 17:30 14/08 PV Nam Đong VP 214 0000000000 khang 0909126170 lá 1 món …" at bounding box center [507, 292] width 935 height 240
drag, startPoint x: 415, startPoint y: 347, endPoint x: 516, endPoint y: 323, distance: 103.2
click at [516, 323] on div "gạo" at bounding box center [492, 327] width 66 height 8
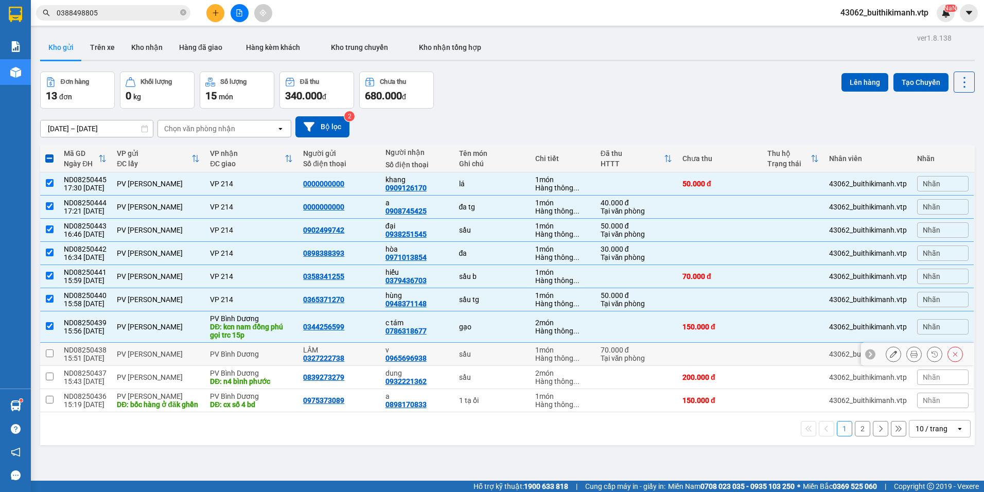
click at [486, 351] on div "sầu" at bounding box center [492, 354] width 66 height 8
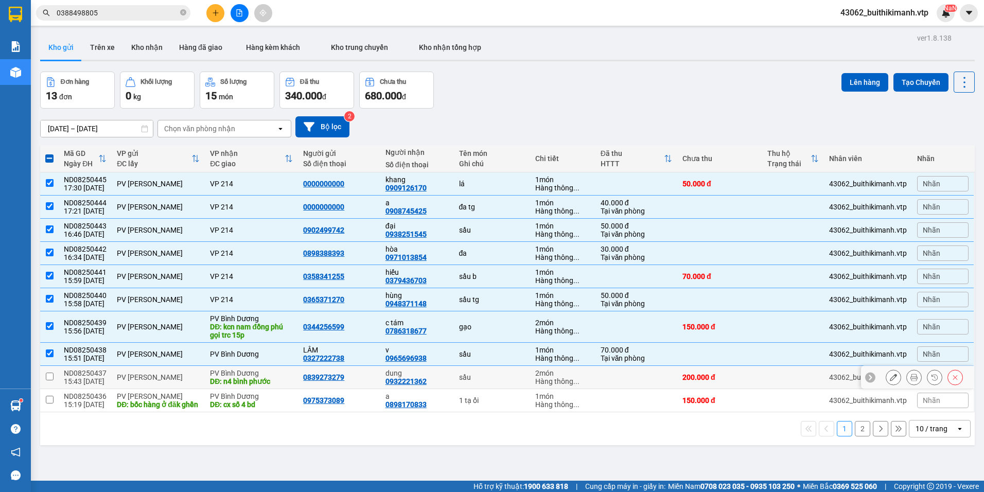
click at [478, 375] on div "sầu" at bounding box center [492, 377] width 66 height 8
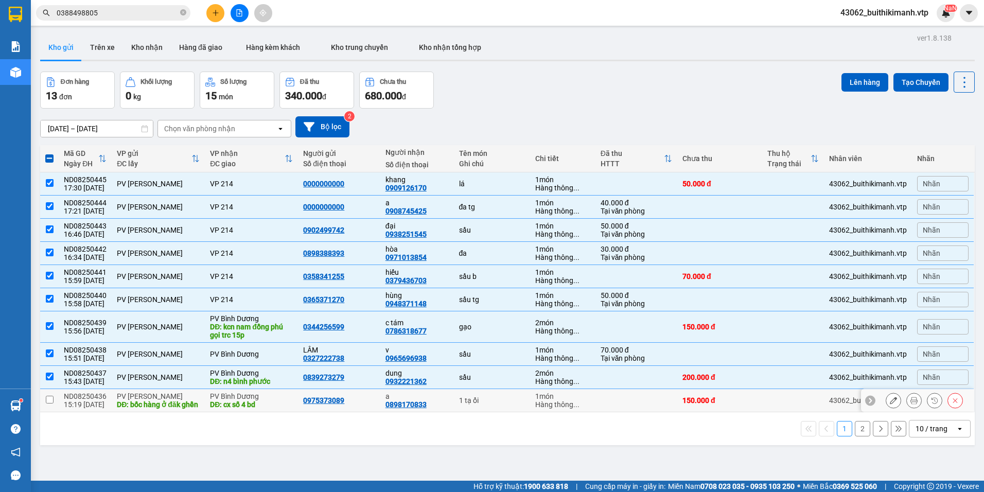
click at [467, 411] on td "1 tạ ổi" at bounding box center [492, 400] width 77 height 23
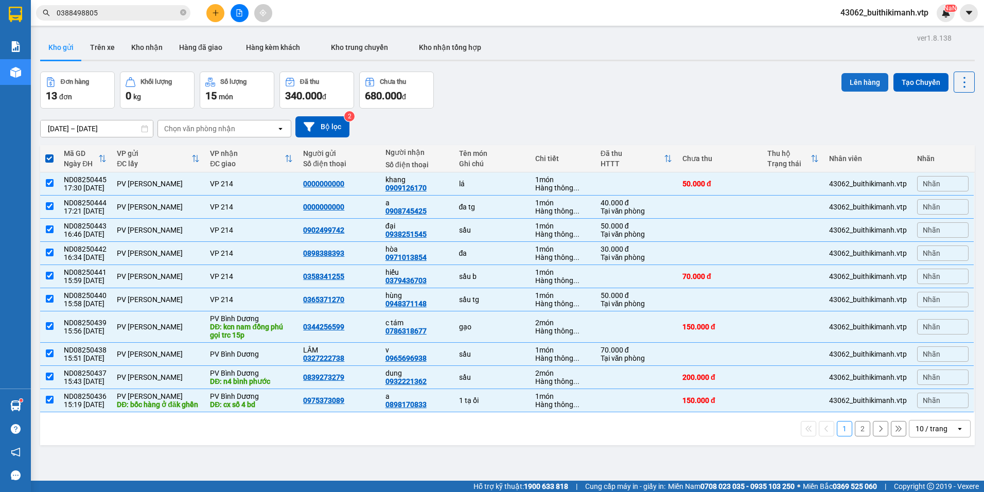
click at [851, 85] on button "Lên hàng" at bounding box center [864, 82] width 47 height 19
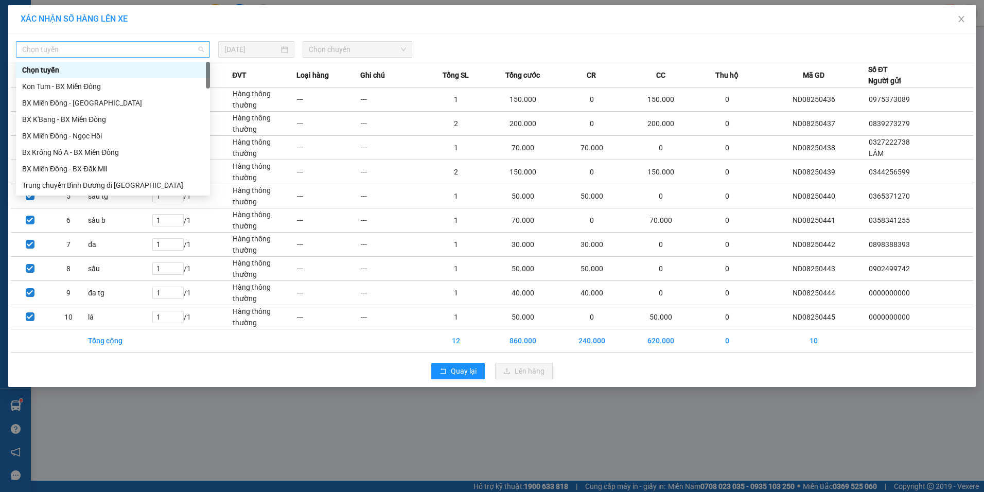
click at [155, 45] on span "Chọn tuyến" at bounding box center [113, 49] width 182 height 15
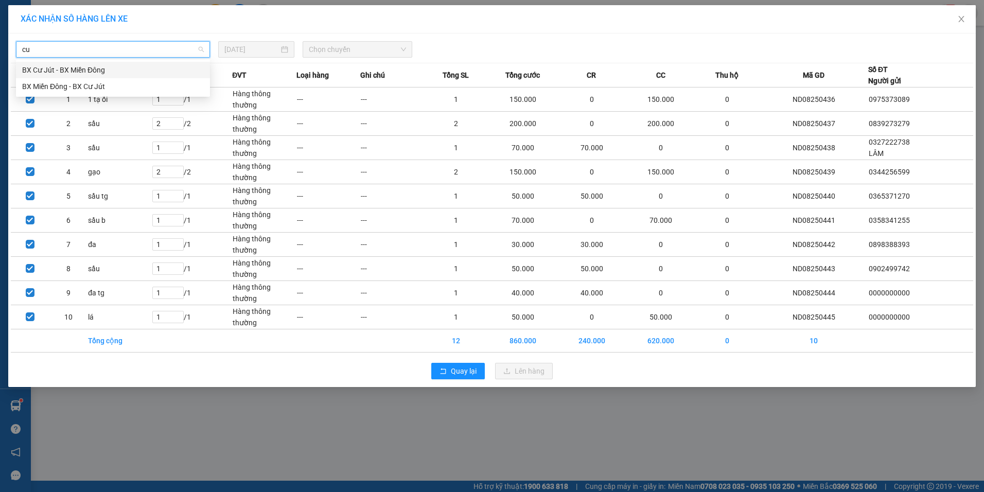
click at [154, 62] on div "BX Cư Jút - BX Miền Đông" at bounding box center [113, 70] width 194 height 16
click at [350, 47] on span "Chọn chuyến" at bounding box center [357, 49] width 97 height 15
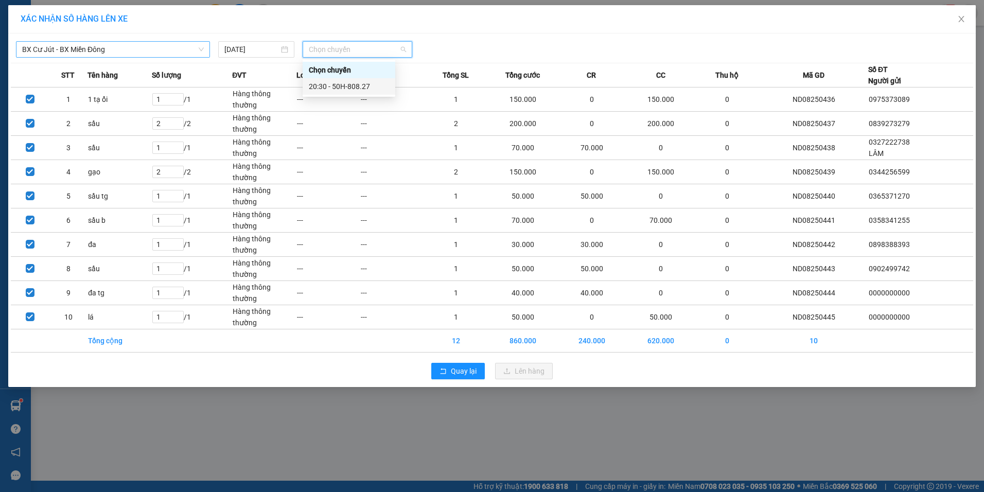
click at [347, 84] on div "20:30 - 50H-808.27" at bounding box center [349, 86] width 80 height 11
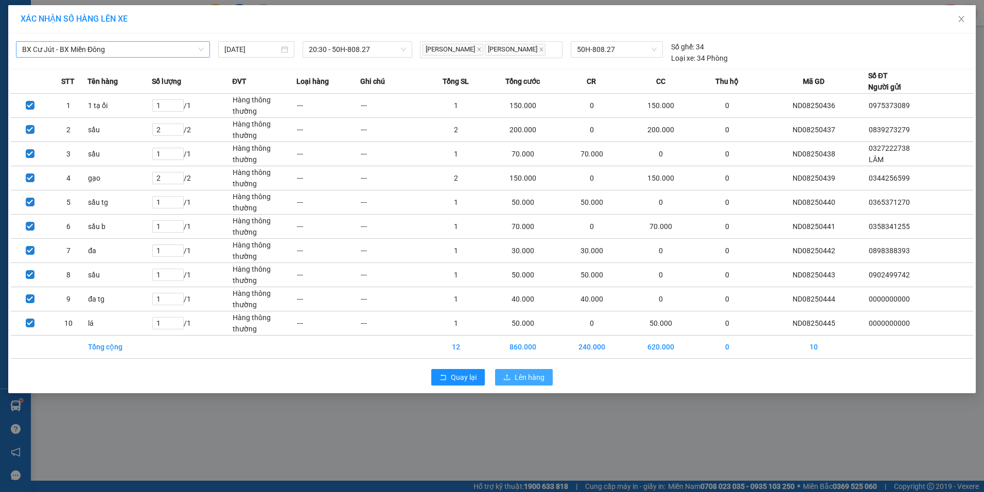
click at [535, 375] on span "Lên hàng" at bounding box center [530, 377] width 30 height 11
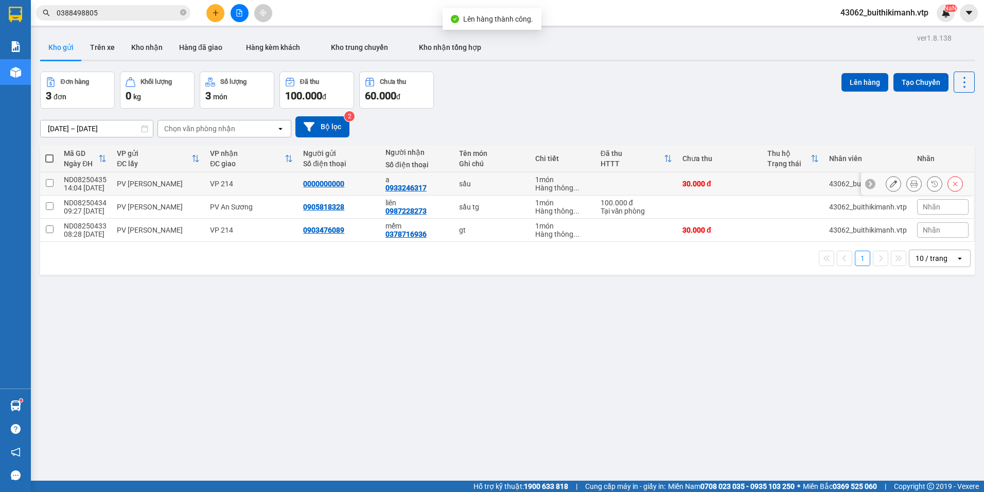
click at [336, 185] on div "0000000000" at bounding box center [323, 184] width 41 height 8
click at [361, 180] on div "0000000000" at bounding box center [339, 184] width 72 height 8
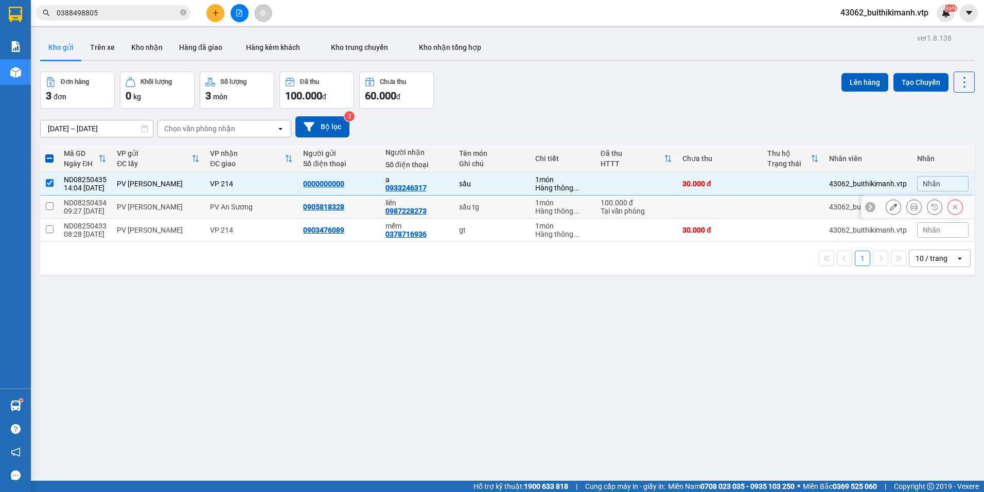
click at [347, 203] on div "0905818328" at bounding box center [339, 207] width 72 height 8
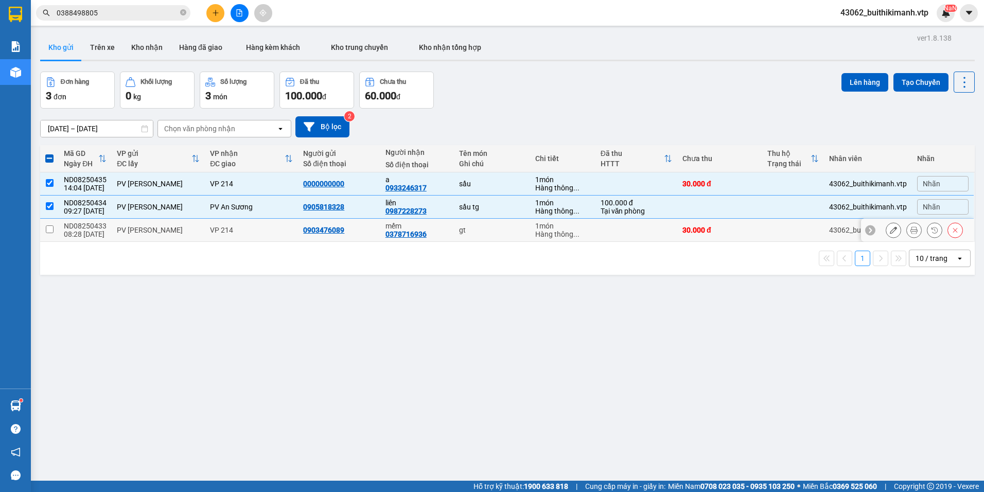
click at [356, 221] on td "0903476089" at bounding box center [339, 230] width 82 height 23
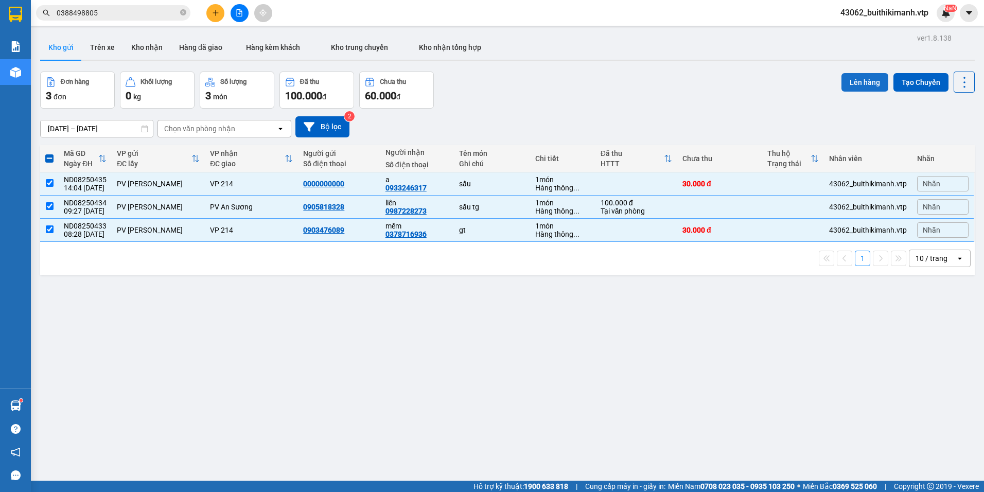
click at [862, 86] on button "Lên hàng" at bounding box center [864, 82] width 47 height 19
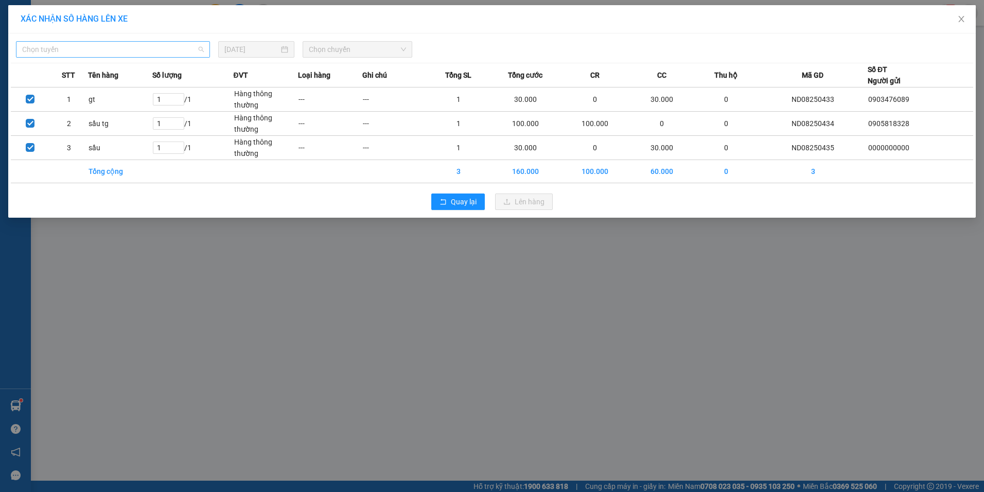
click at [184, 55] on span "Chọn tuyến" at bounding box center [113, 49] width 182 height 15
click at [175, 65] on div "BX Cư Jút - BX Miền Đông" at bounding box center [113, 69] width 182 height 11
click at [344, 49] on span "Chọn chuyến" at bounding box center [357, 49] width 97 height 15
click at [347, 84] on div "20:30 - 50H-808.27" at bounding box center [349, 86] width 80 height 11
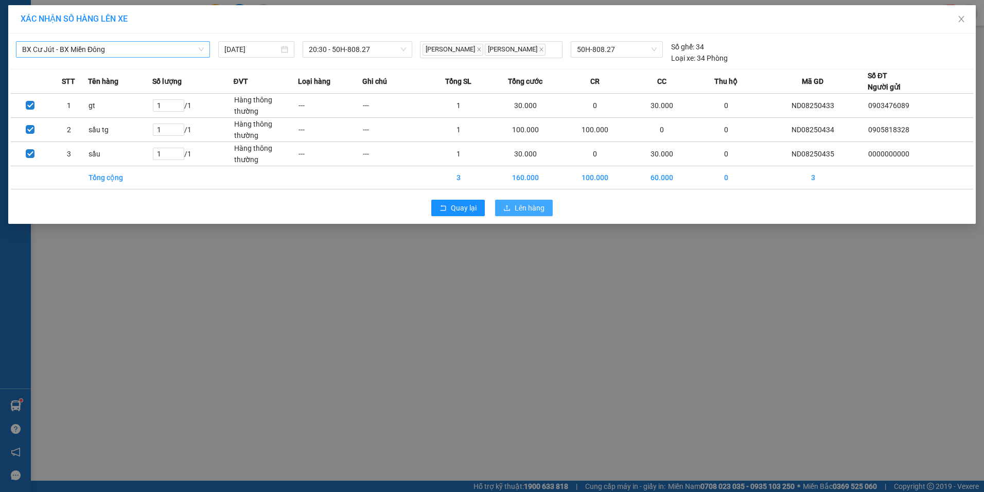
click at [517, 208] on span "Lên hàng" at bounding box center [530, 207] width 30 height 11
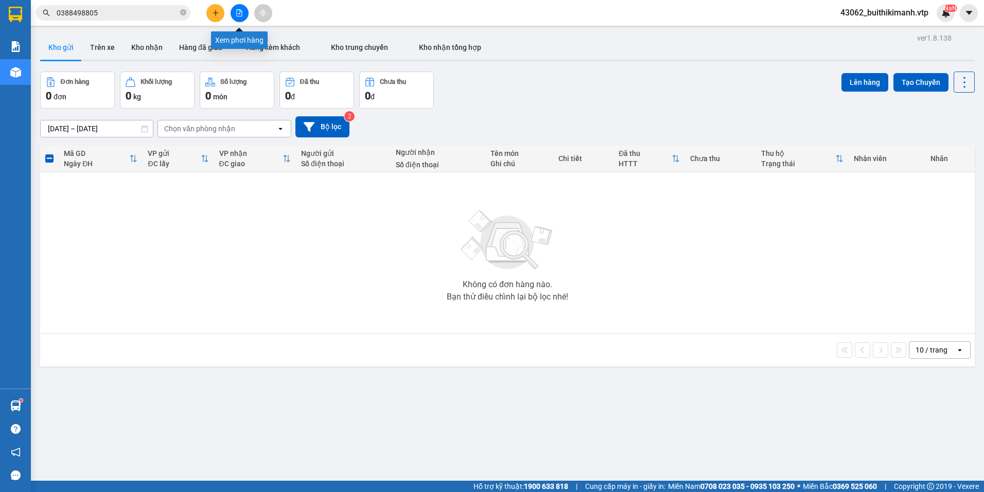
click at [236, 10] on icon "file-add" at bounding box center [239, 12] width 7 height 7
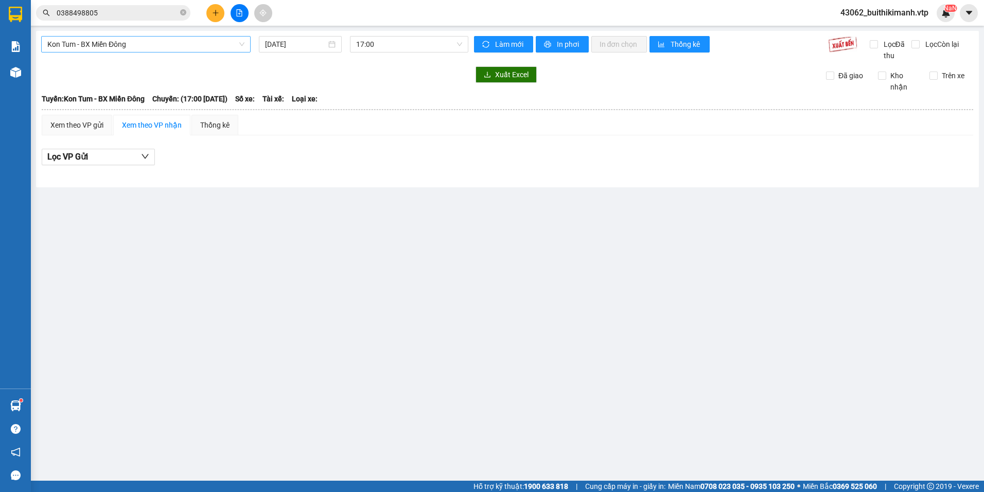
click at [197, 45] on span "Kon Tum - BX Miền Đông" at bounding box center [145, 44] width 197 height 15
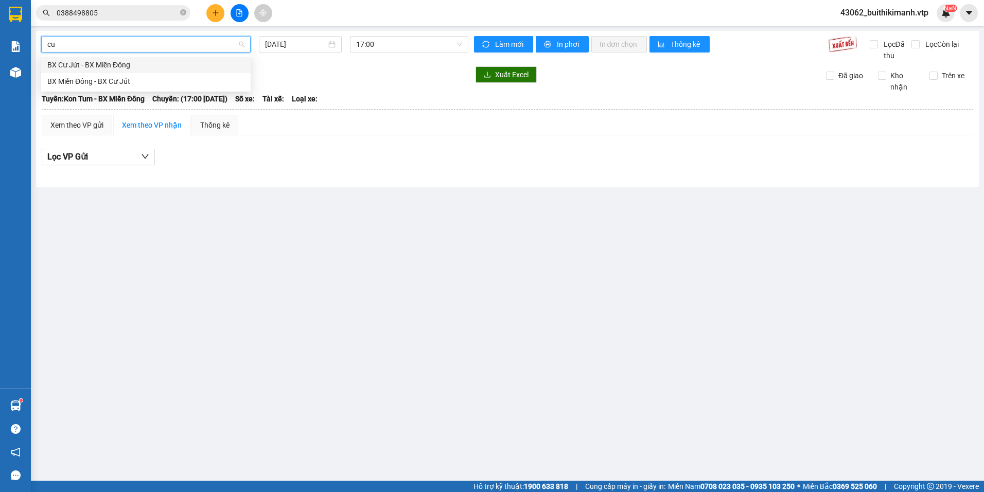
click at [180, 66] on div "BX Cư Jút - BX Miền Đông" at bounding box center [145, 64] width 197 height 11
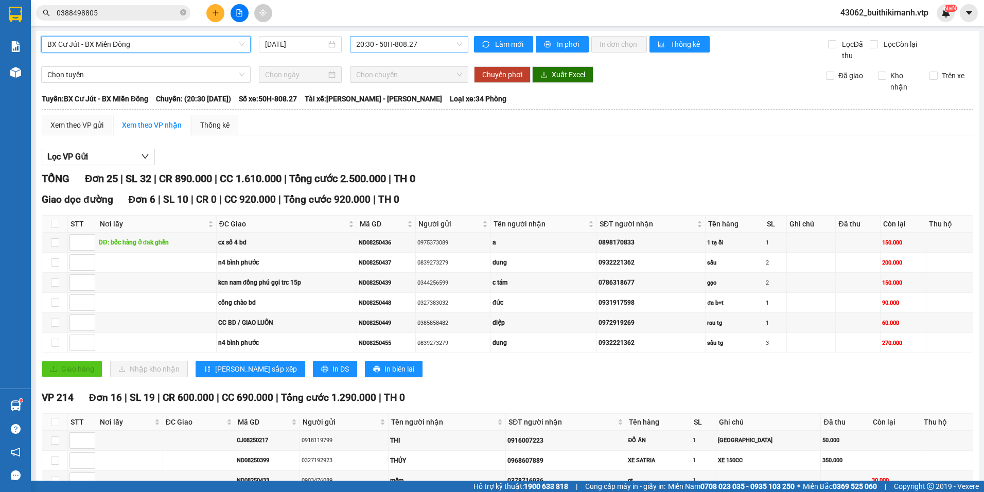
click at [403, 40] on span "20:30 - 50H-808.27" at bounding box center [409, 44] width 107 height 15
click at [406, 79] on div "20:30 - 50H-808.27" at bounding box center [394, 81] width 80 height 11
click at [548, 42] on span "printer" at bounding box center [548, 45] width 9 height 8
